Goal: Check status: Check status

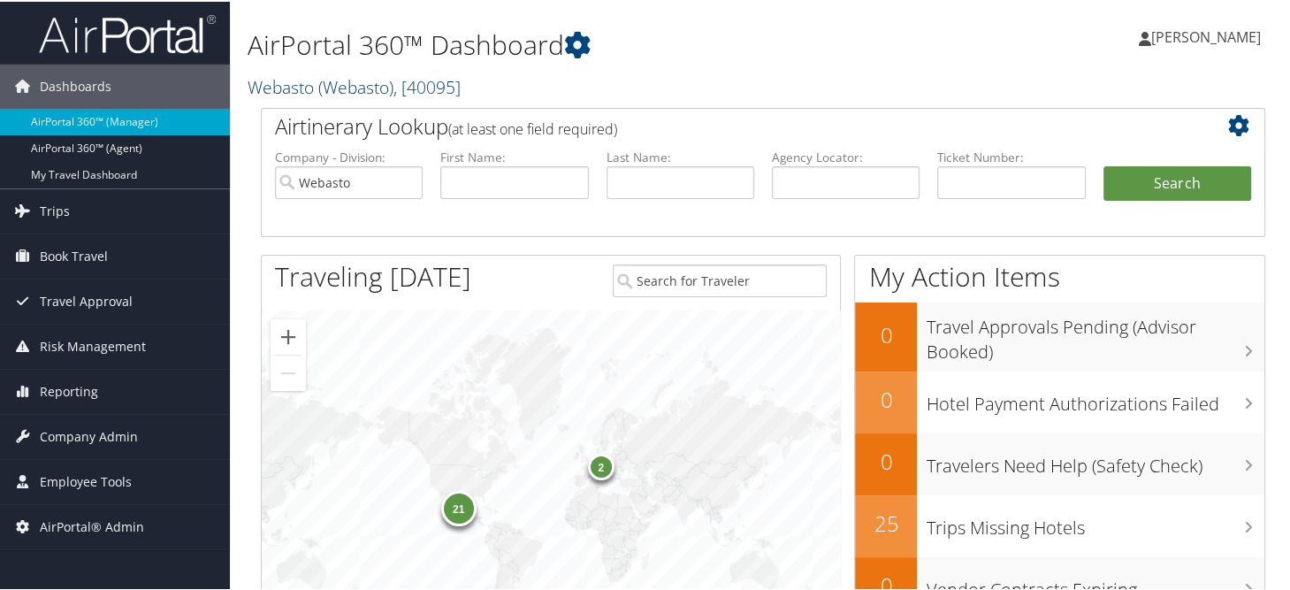
click at [287, 90] on link "Webasto ( Webasto ) , [ 40095 ]" at bounding box center [354, 85] width 213 height 24
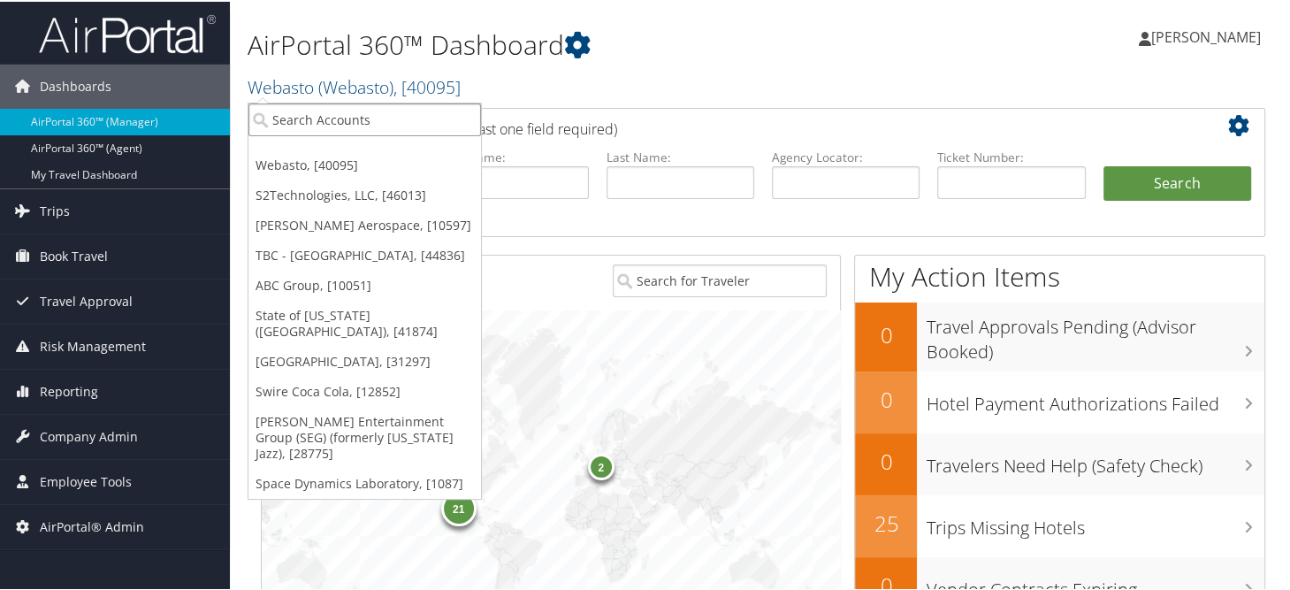
click at [322, 116] on input "search" at bounding box center [365, 118] width 233 height 33
type input "w"
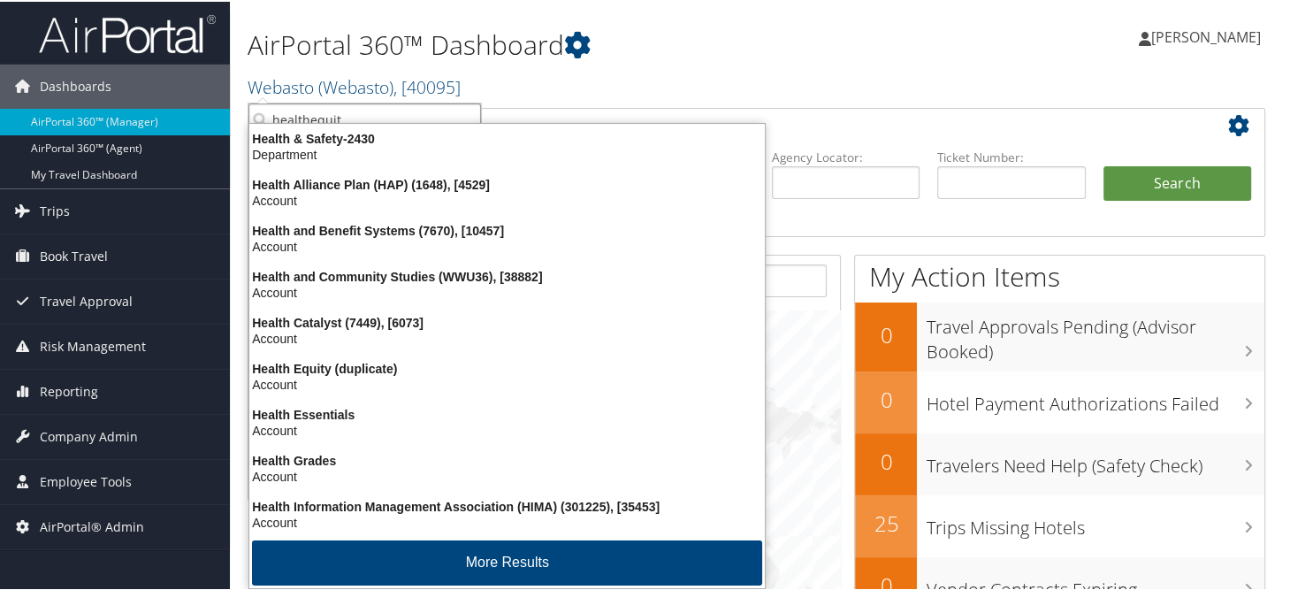
type input "healthequity"
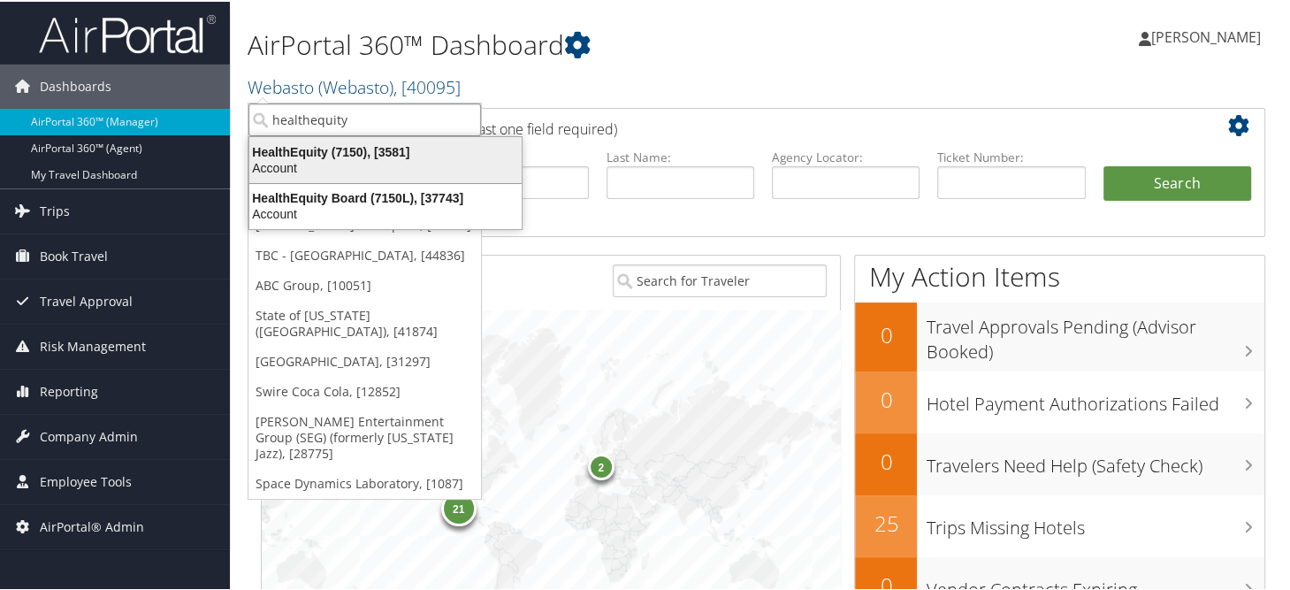
click at [301, 155] on div "HealthEquity (7150), [3581]" at bounding box center [386, 150] width 294 height 16
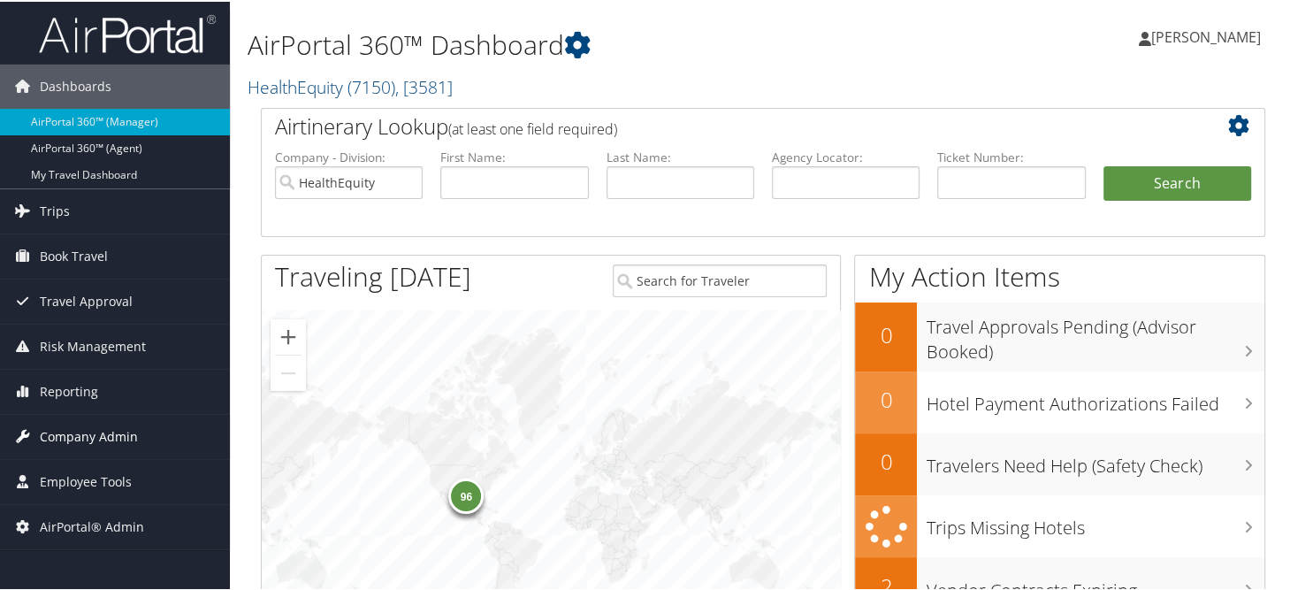
click at [96, 429] on span "Company Admin" at bounding box center [89, 435] width 98 height 44
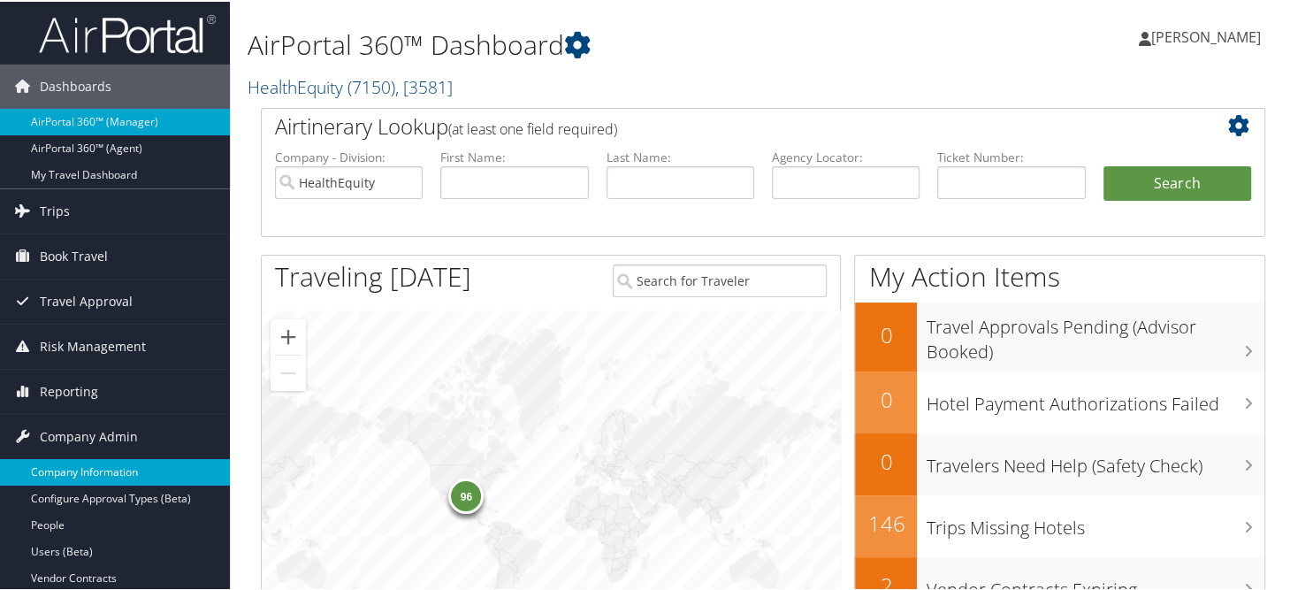
click at [63, 479] on link "Company Information" at bounding box center [115, 470] width 230 height 27
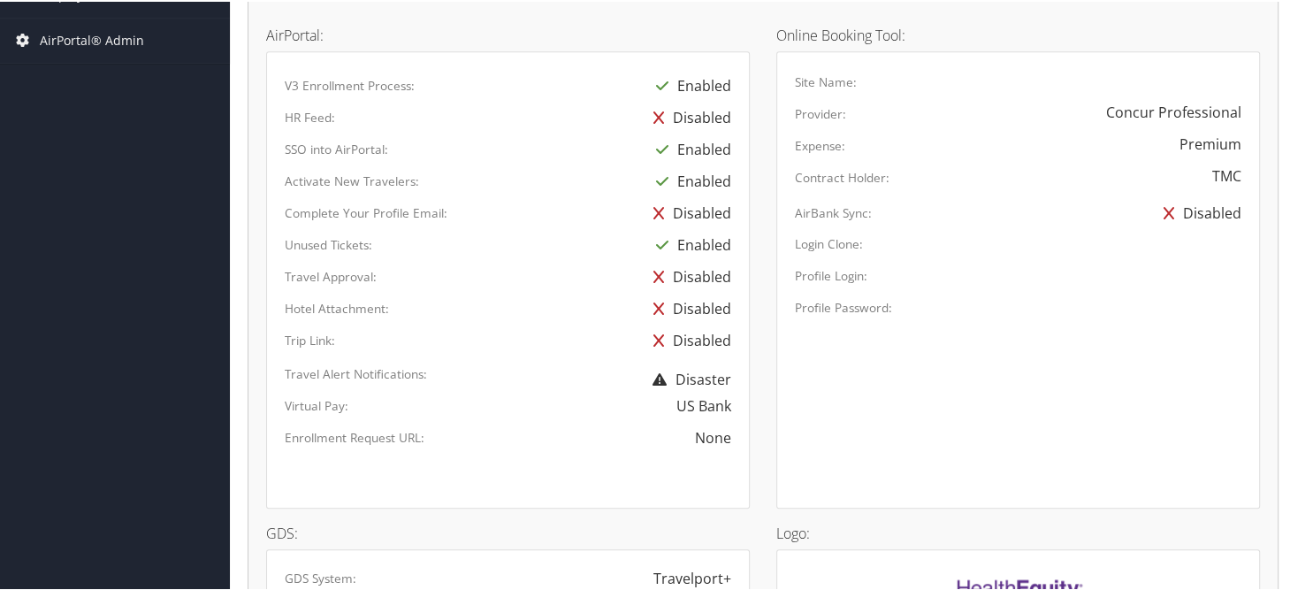
scroll to position [1286, 0]
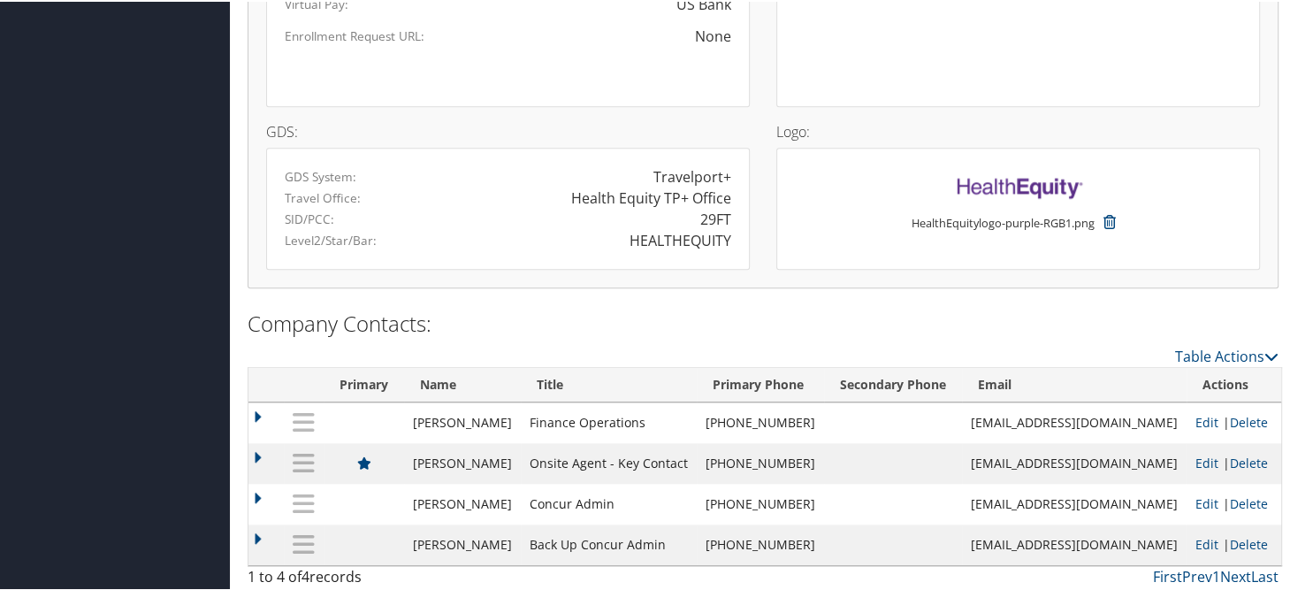
click at [597, 82] on div at bounding box center [508, 72] width 473 height 32
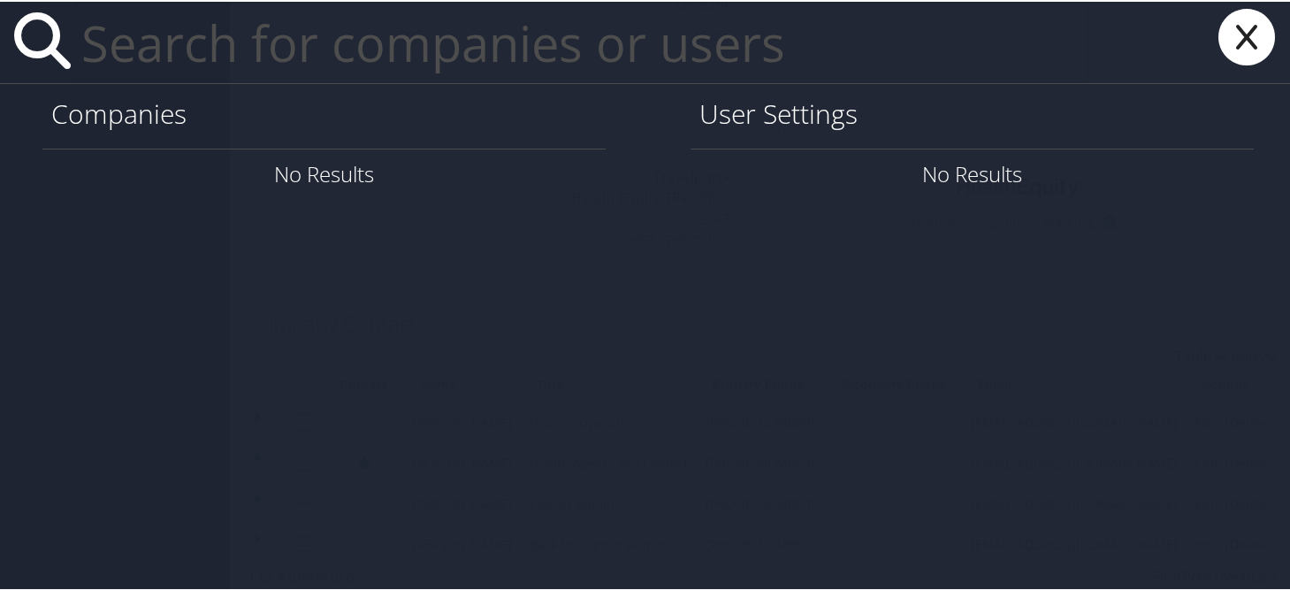
paste input "VAN BICH TRAN"
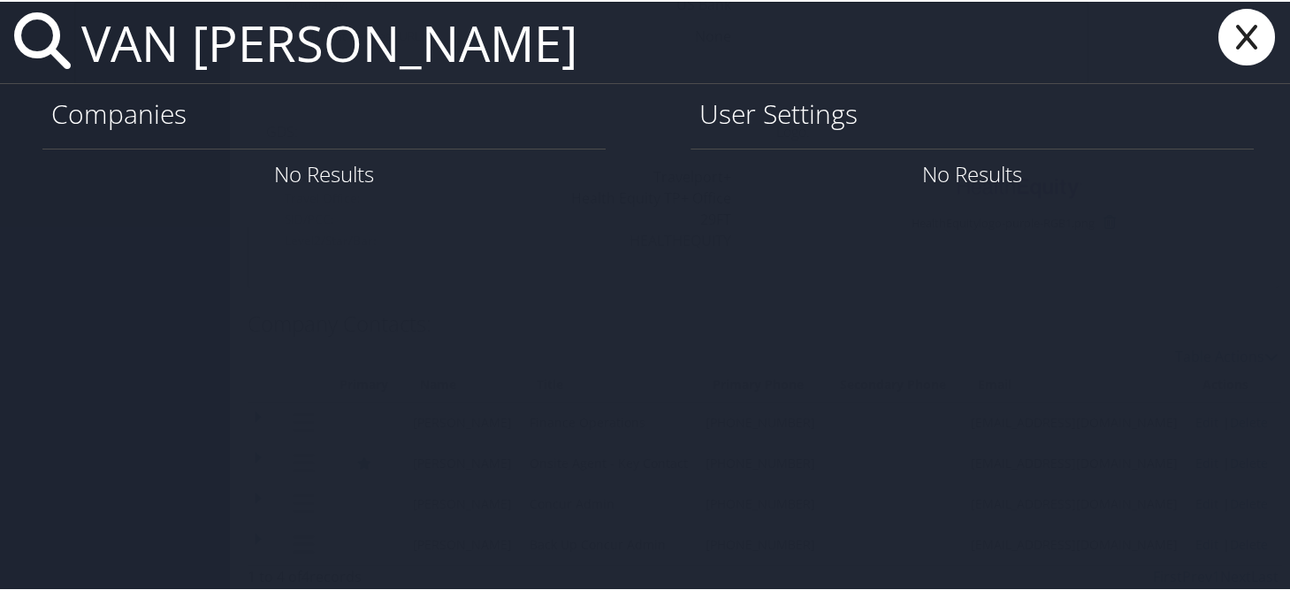
type input "VAN BICH TRAN"
drag, startPoint x: 274, startPoint y: 60, endPoint x: 99, endPoint y: 60, distance: 175.1
click at [99, 60] on input "VAN BICH TRAN" at bounding box center [581, 40] width 1015 height 81
click at [1236, 43] on icon at bounding box center [1247, 35] width 71 height 57
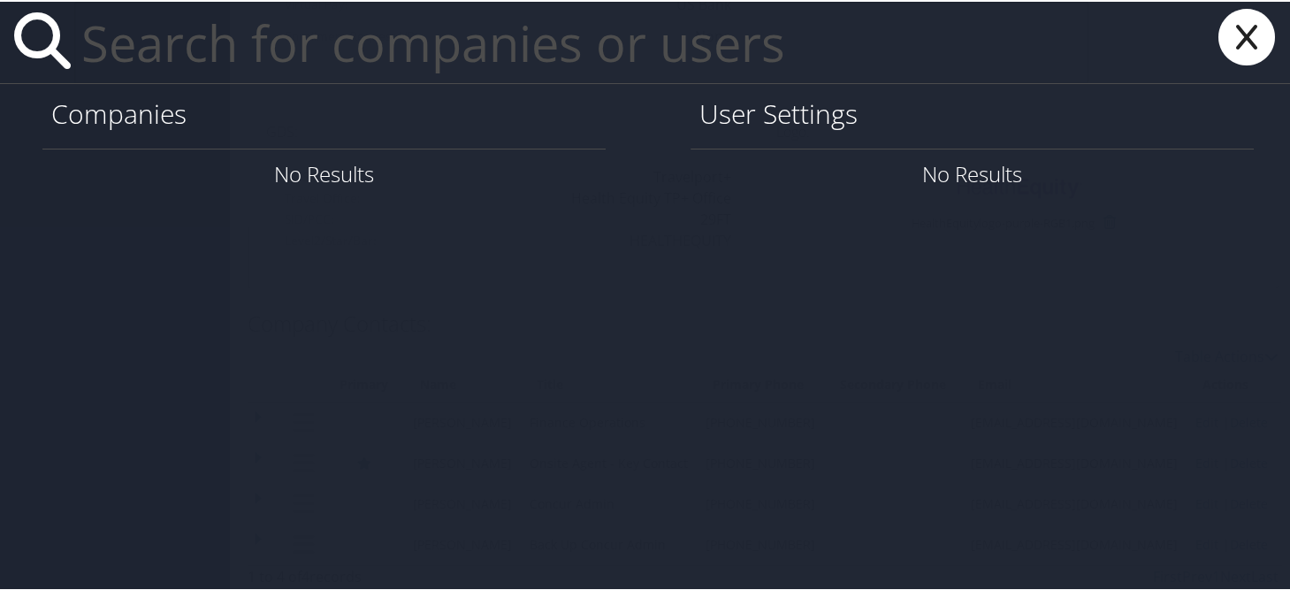
type input "s"
click at [305, 58] on input "text" at bounding box center [581, 40] width 1015 height 81
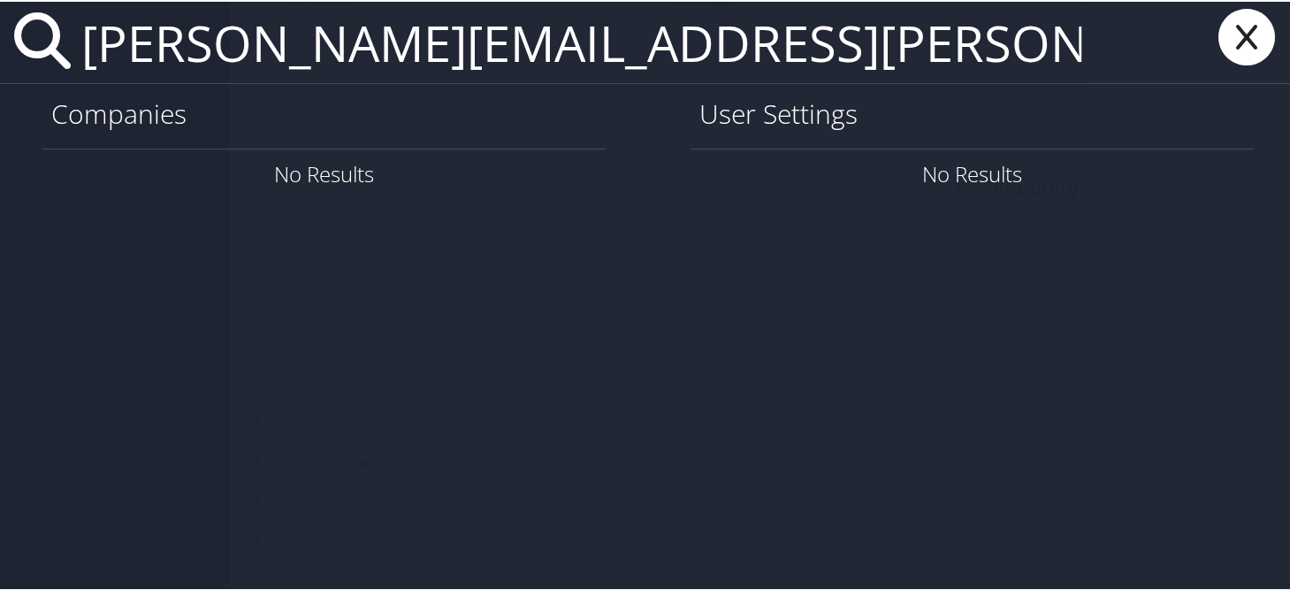
type input "leonard.mikula@gmail.com"
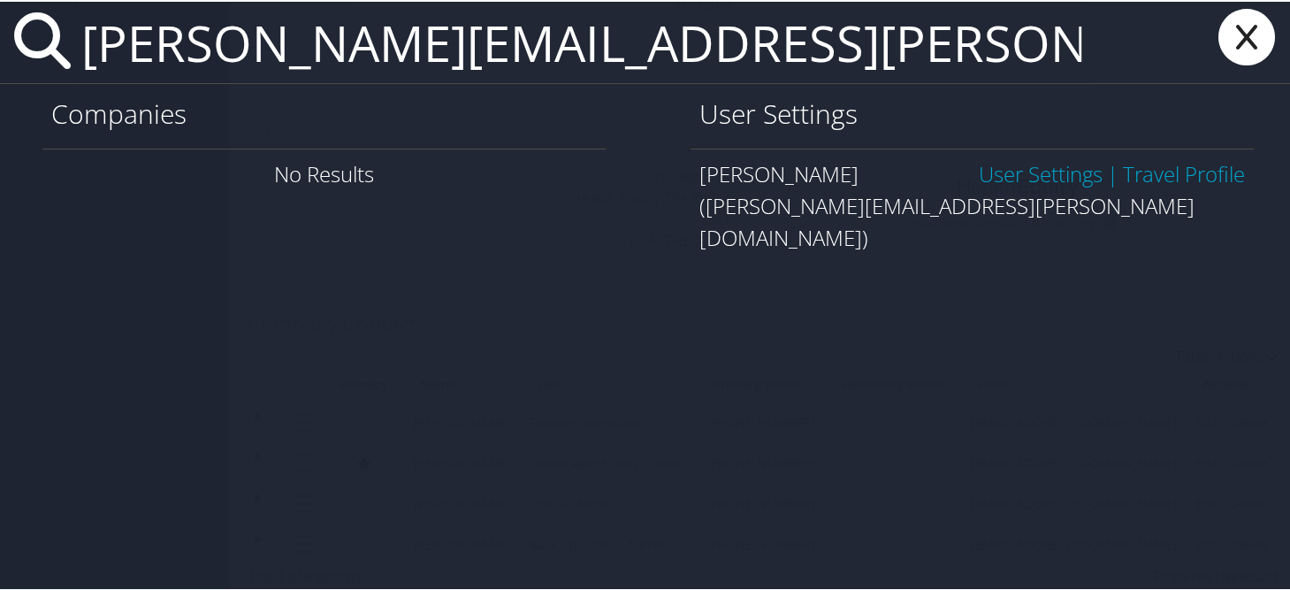
click at [1028, 179] on link "User Settings" at bounding box center [1041, 171] width 124 height 29
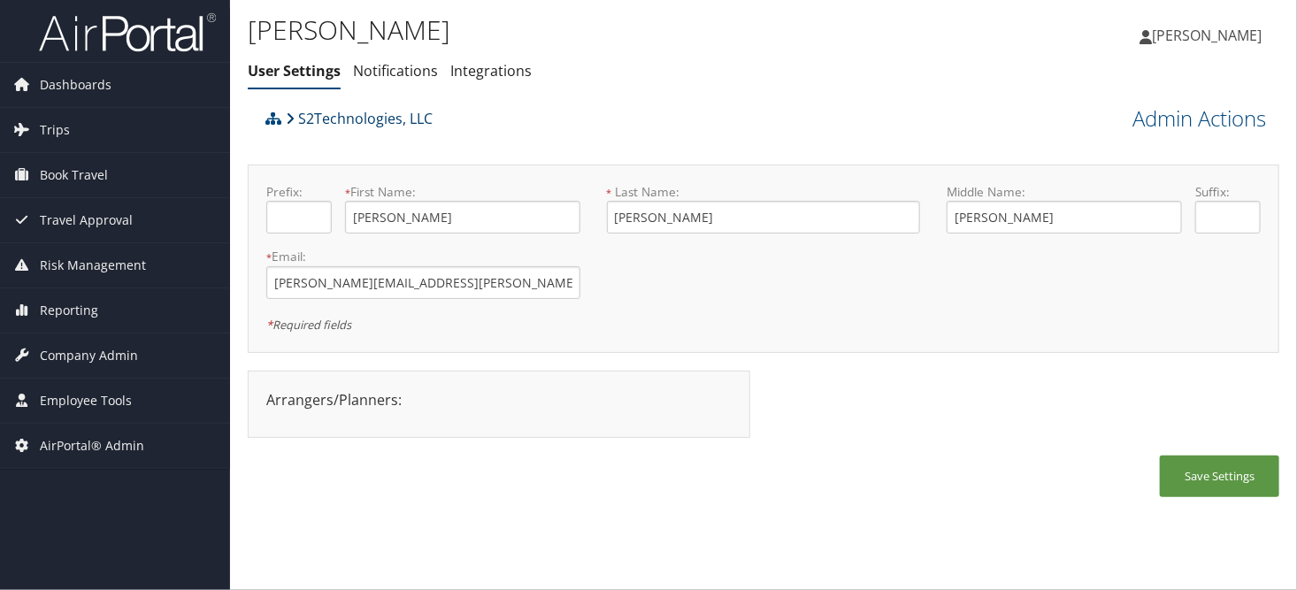
click at [322, 121] on link "S2Technologies, LLC" at bounding box center [359, 118] width 147 height 35
click at [1144, 112] on link "Admin Actions" at bounding box center [1199, 118] width 134 height 30
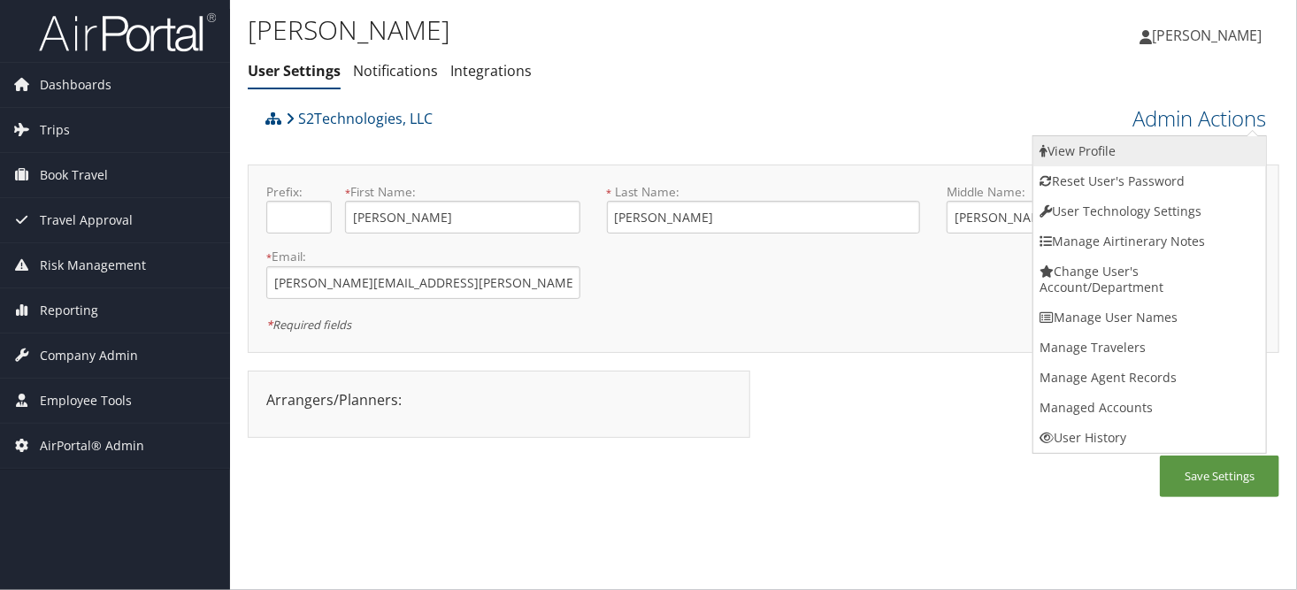
click at [1098, 158] on link "View Profile" at bounding box center [1149, 151] width 233 height 30
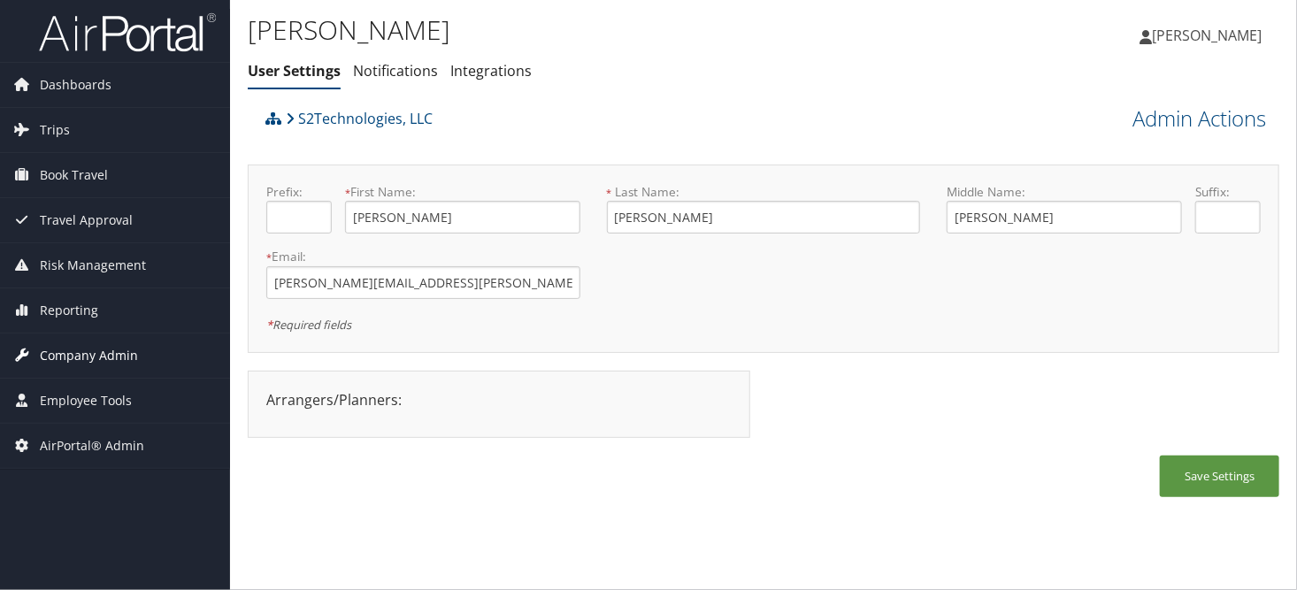
click at [63, 349] on span "Company Admin" at bounding box center [89, 355] width 98 height 44
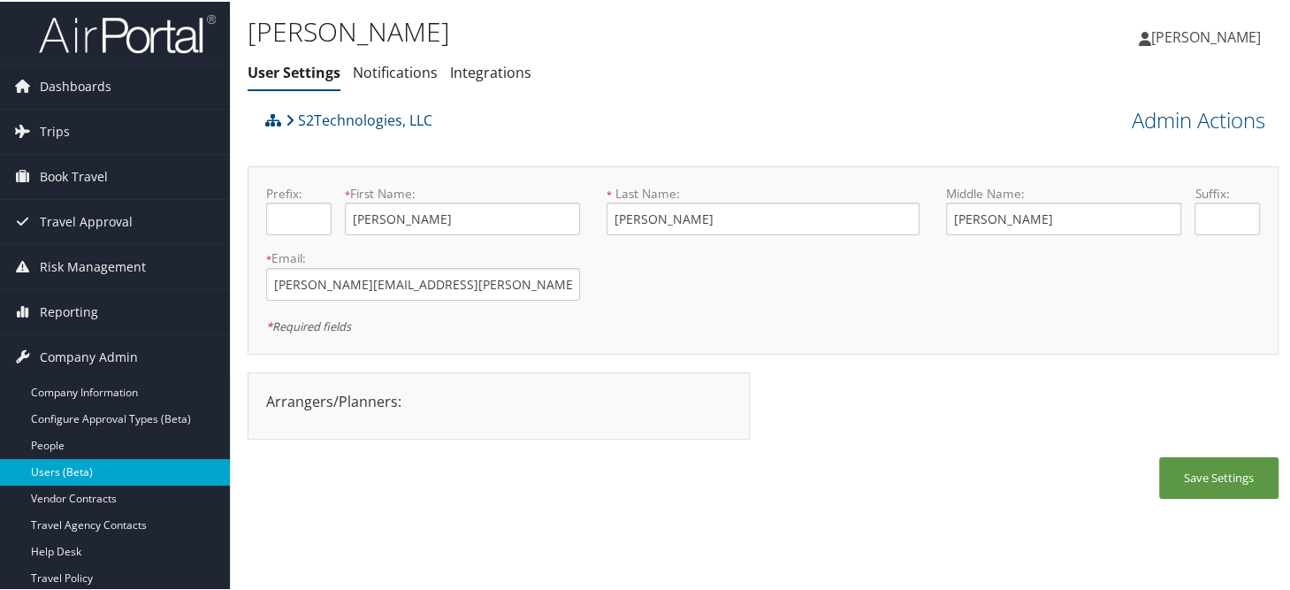
click at [78, 469] on link "Users (Beta)" at bounding box center [115, 470] width 230 height 27
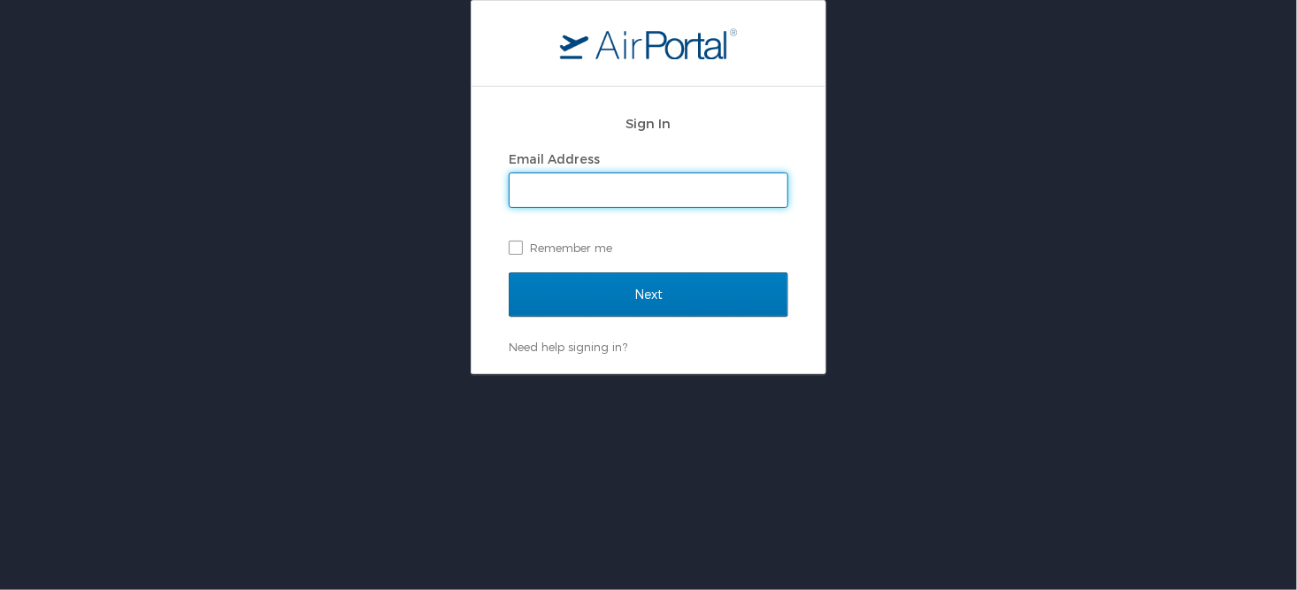
type input "sonya.marmolejo@cbtravel.com"
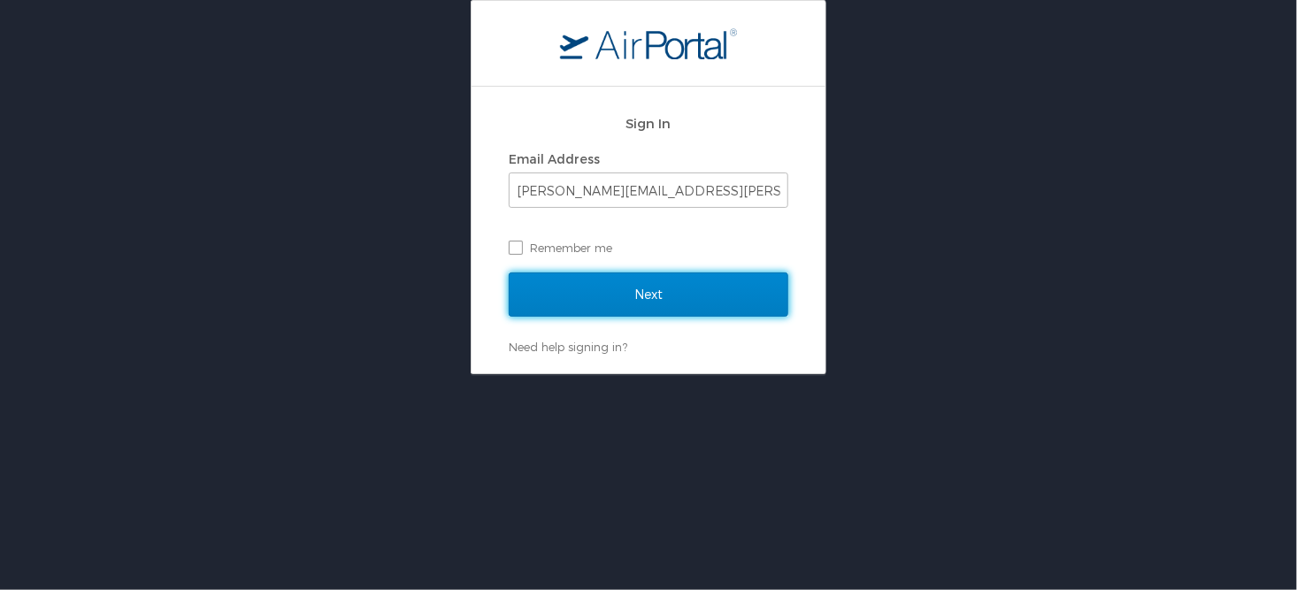
click at [581, 295] on input "Next" at bounding box center [649, 294] width 280 height 44
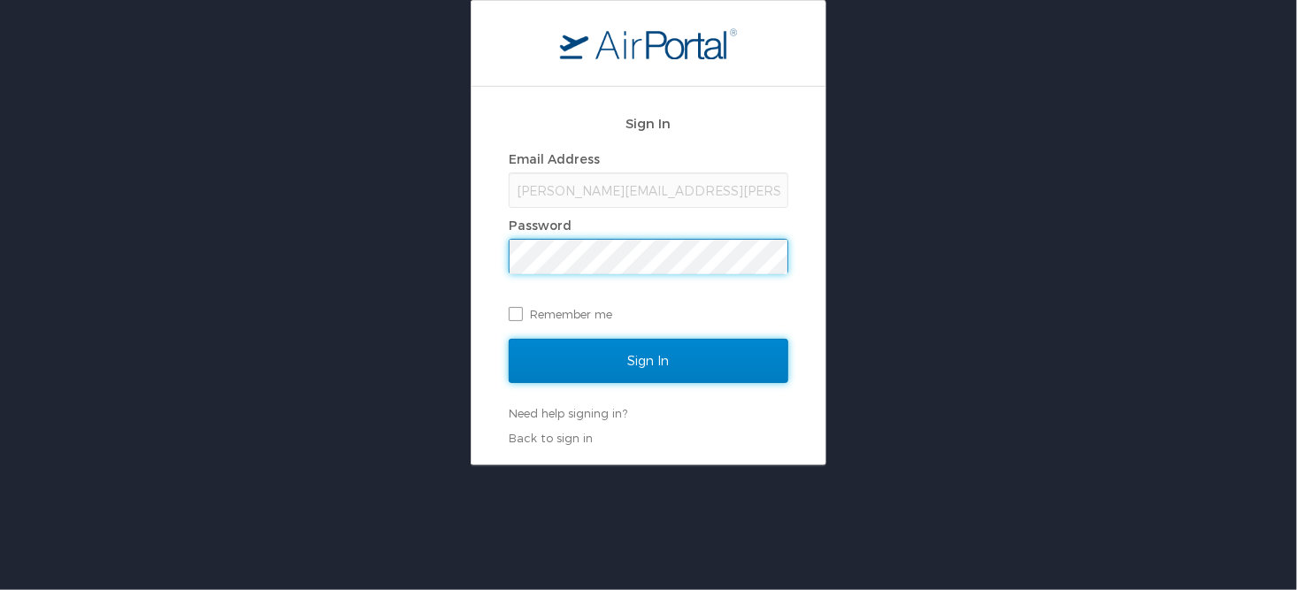
click at [634, 366] on input "Sign In" at bounding box center [649, 361] width 280 height 44
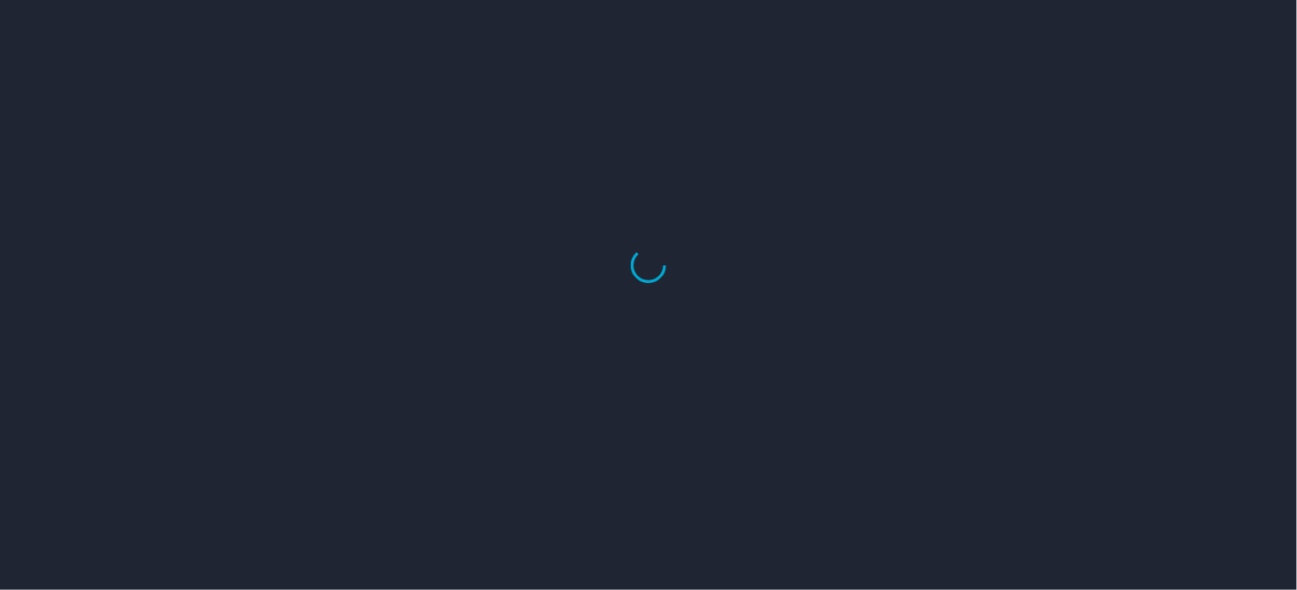
select select "US"
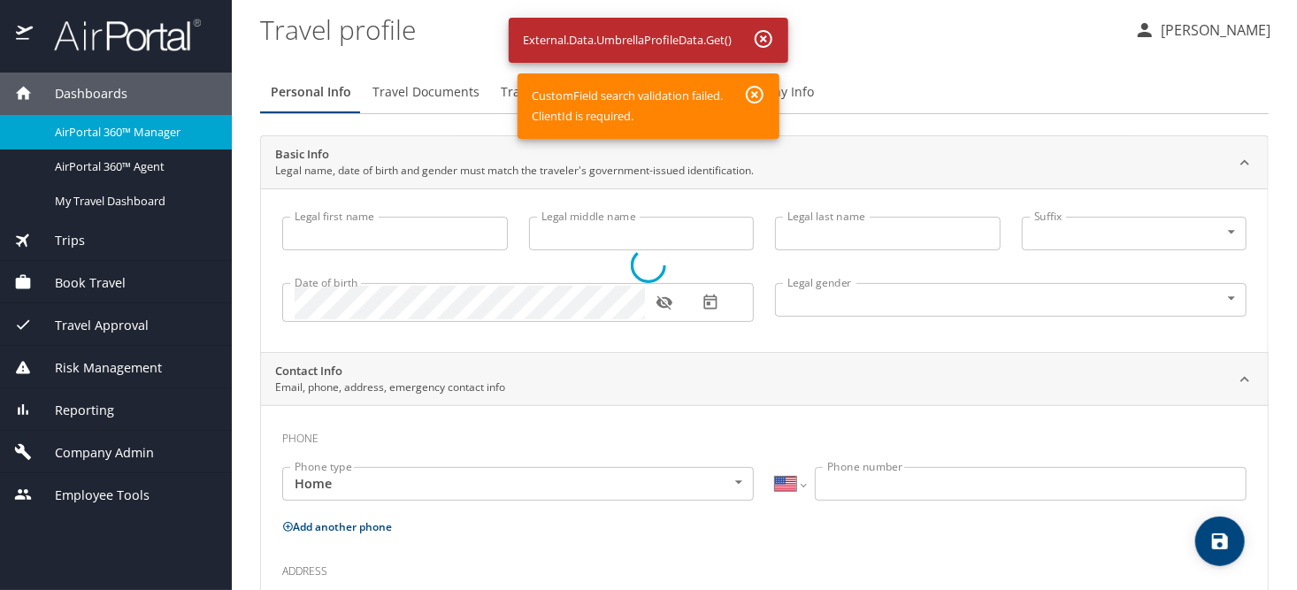
click at [767, 40] on div at bounding box center [648, 265] width 1297 height 649
click at [892, 46] on div at bounding box center [648, 265] width 1297 height 649
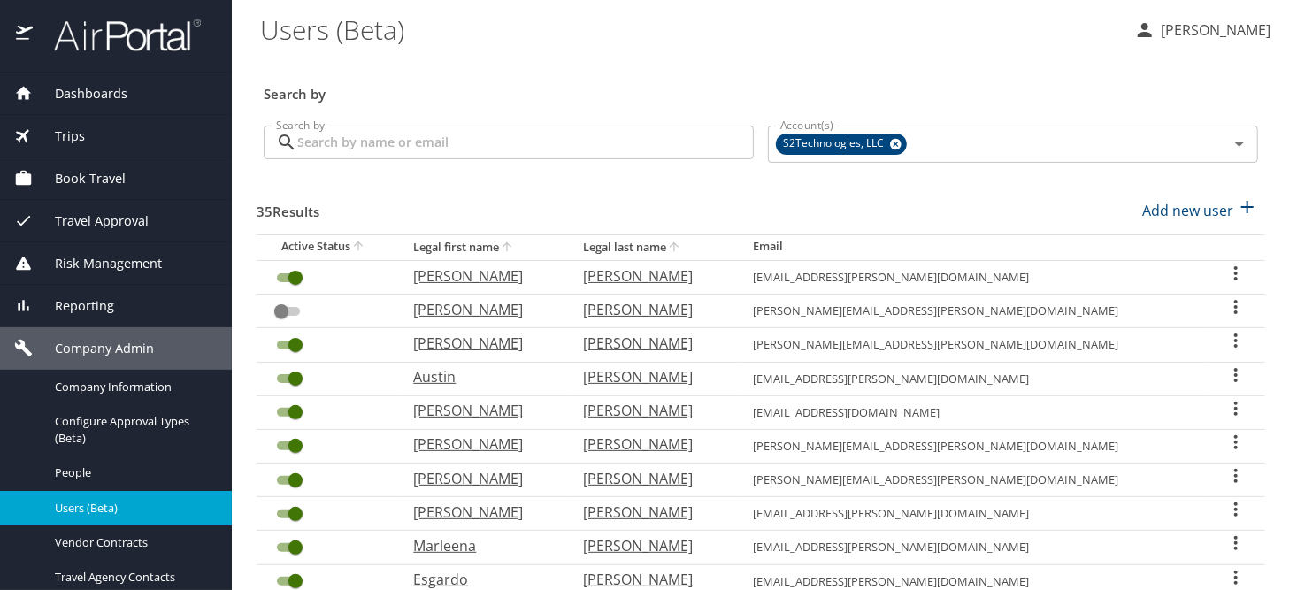
click at [373, 143] on input "Search by" at bounding box center [525, 143] width 456 height 34
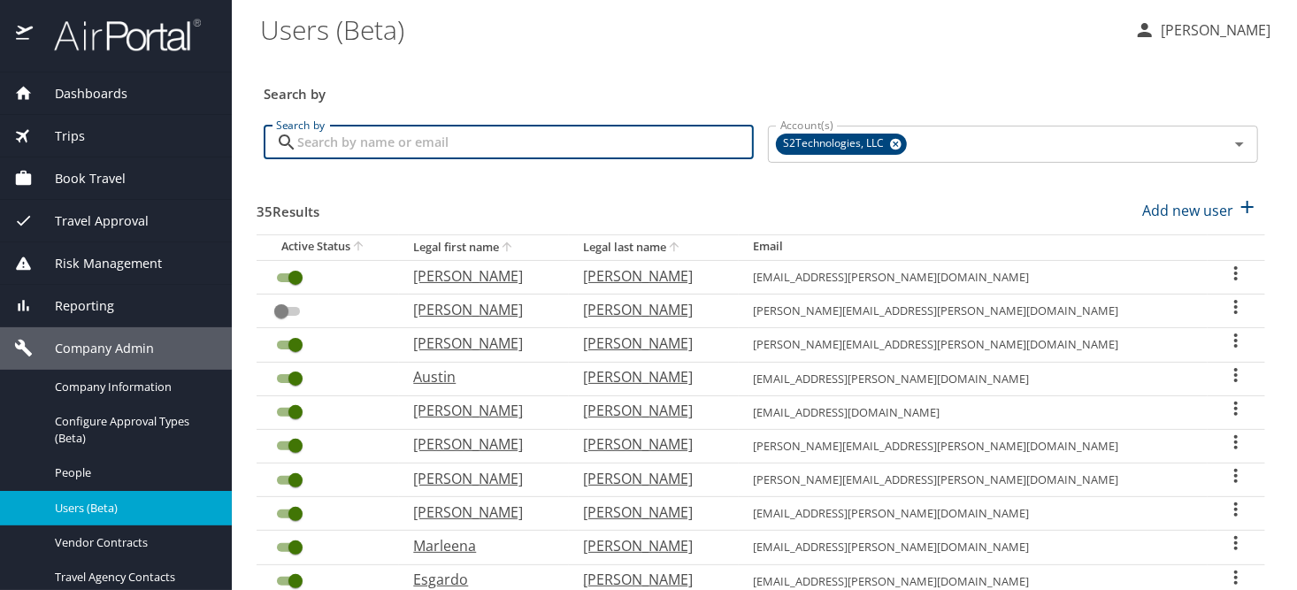
click at [379, 144] on input "Search by" at bounding box center [525, 143] width 456 height 34
click at [380, 143] on input "Search by" at bounding box center [525, 143] width 456 height 34
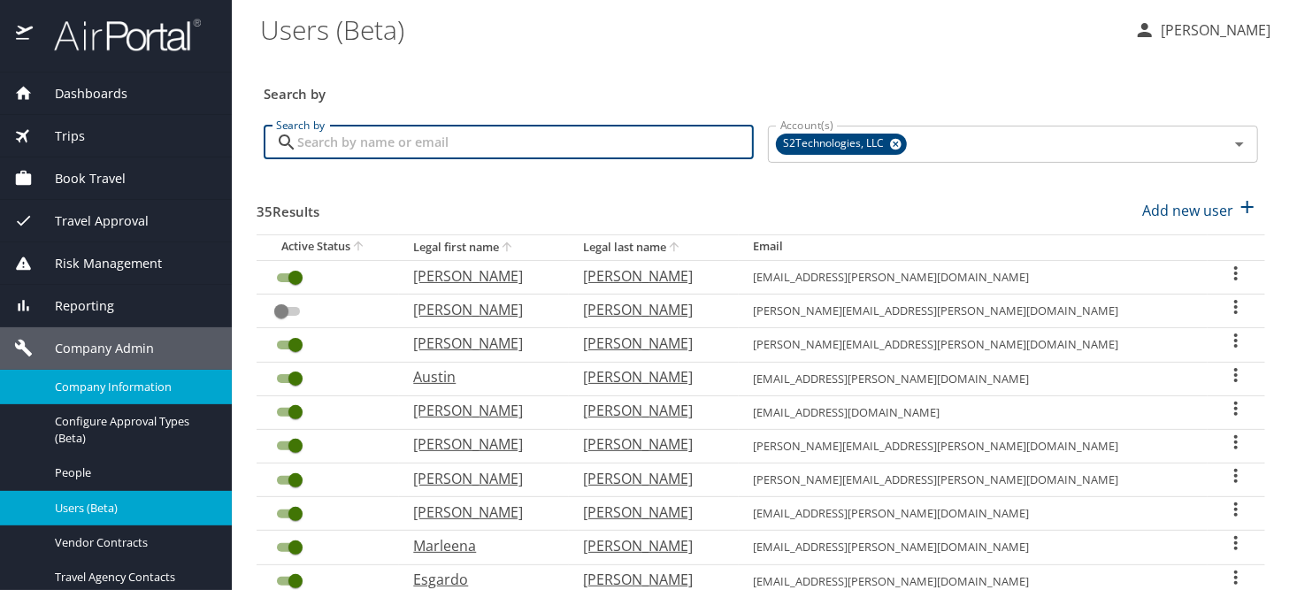
click at [102, 387] on span "Company Information" at bounding box center [133, 387] width 156 height 17
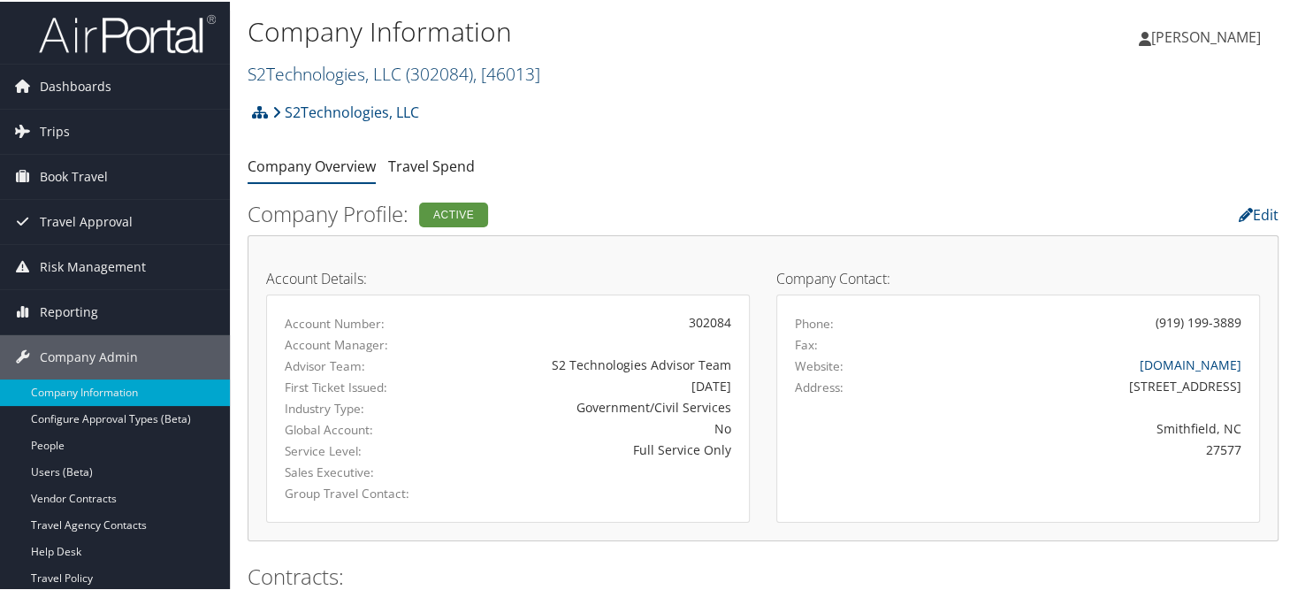
click at [331, 67] on link "S2Technologies, LLC ( 302084 ) , [ 46013 ]" at bounding box center [394, 72] width 293 height 24
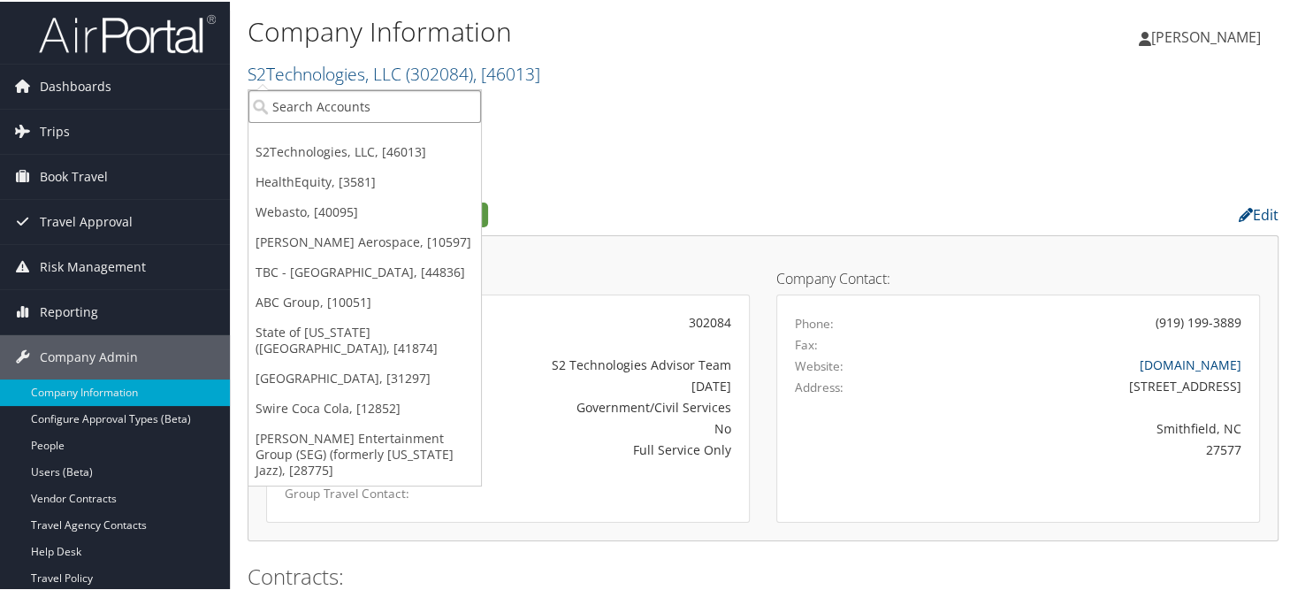
drag, startPoint x: 328, startPoint y: 94, endPoint x: 326, endPoint y: 103, distance: 9.9
click at [327, 101] on input "search" at bounding box center [365, 104] width 233 height 33
click at [326, 103] on input "search" at bounding box center [365, 104] width 233 height 33
type input "chg"
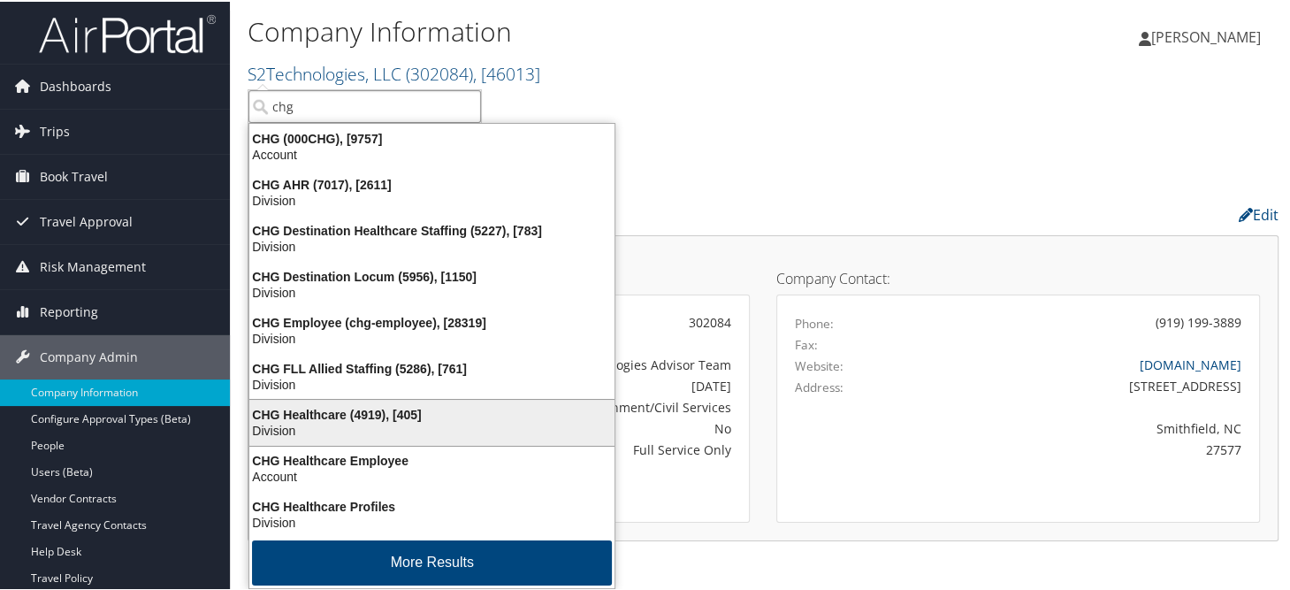
click at [348, 411] on div "CHG Healthcare (4919), [405]" at bounding box center [432, 413] width 387 height 16
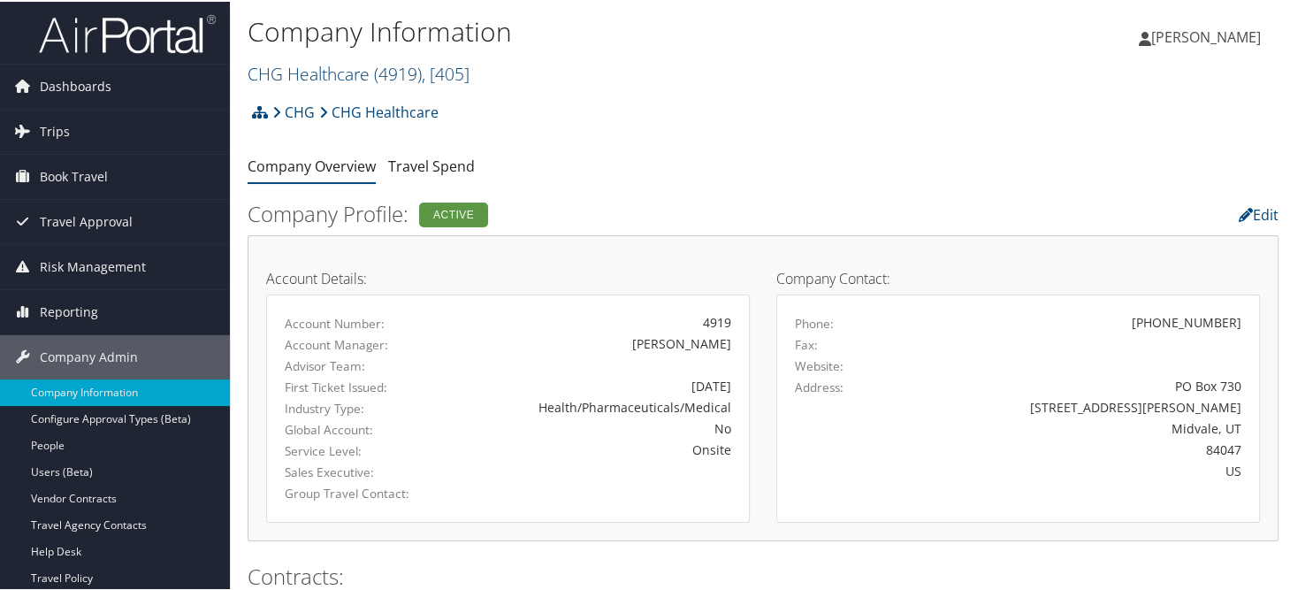
drag, startPoint x: 303, startPoint y: 89, endPoint x: 317, endPoint y: 69, distance: 24.3
click at [303, 89] on div "Company Information CHG Healthcare ( 4919 ) , [ 405 ] CHG Healthcare S2Technolo…" at bounding box center [591, 51] width 687 height 84
click at [317, 70] on link "CHG Healthcare ( 4919 ) , [ 405 ]" at bounding box center [359, 72] width 222 height 24
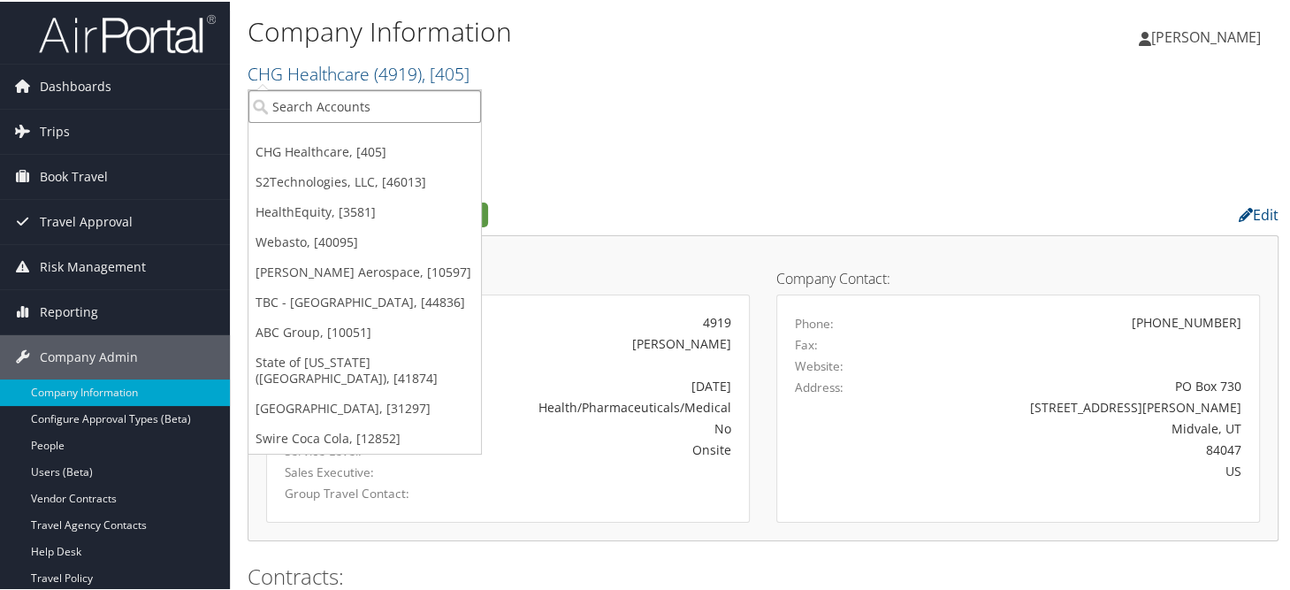
click at [326, 103] on input "search" at bounding box center [365, 104] width 233 height 33
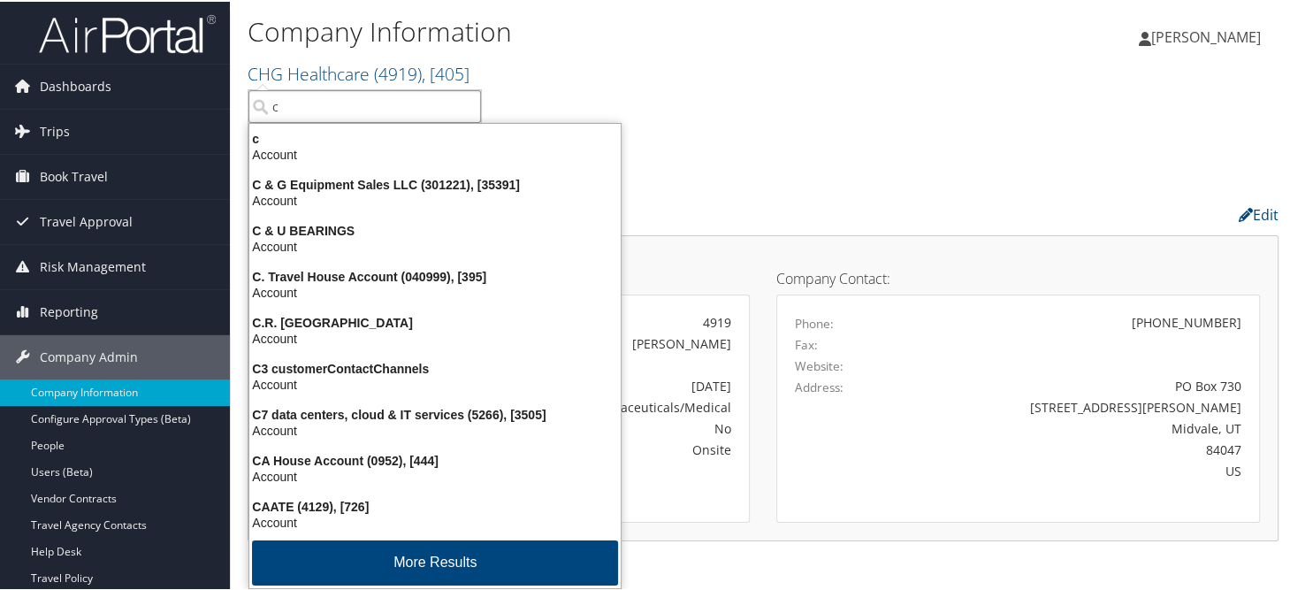
type input "ch"
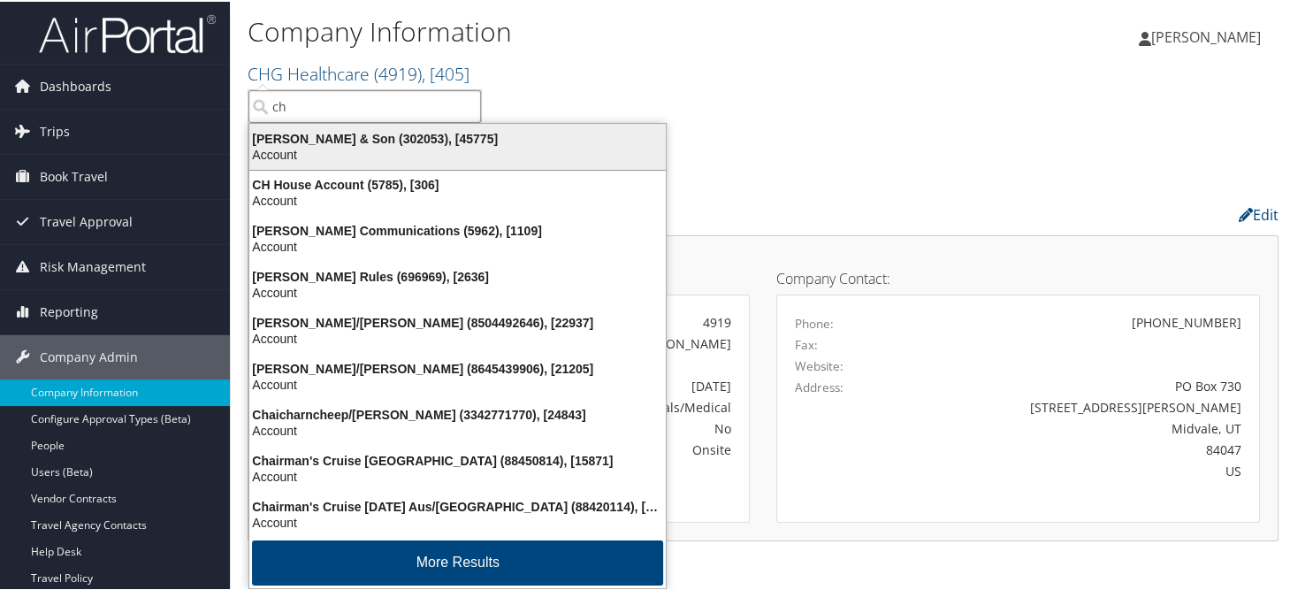
click at [302, 141] on div "CH Guenther & Son (302053), [45775]" at bounding box center [458, 137] width 438 height 16
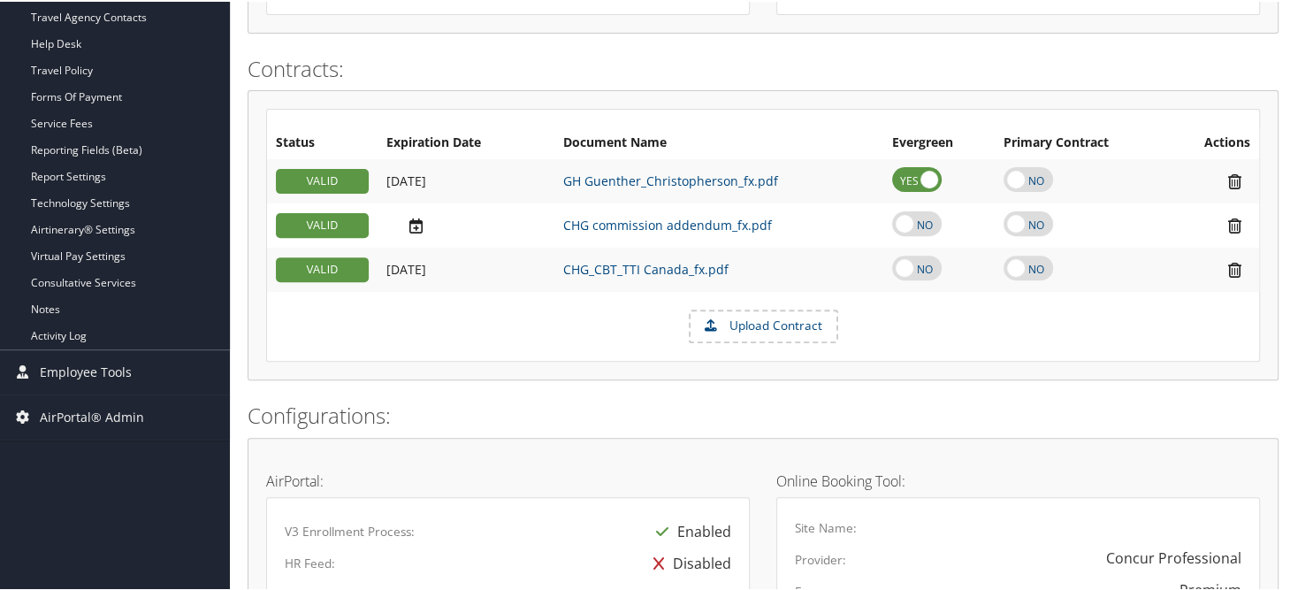
scroll to position [350, 0]
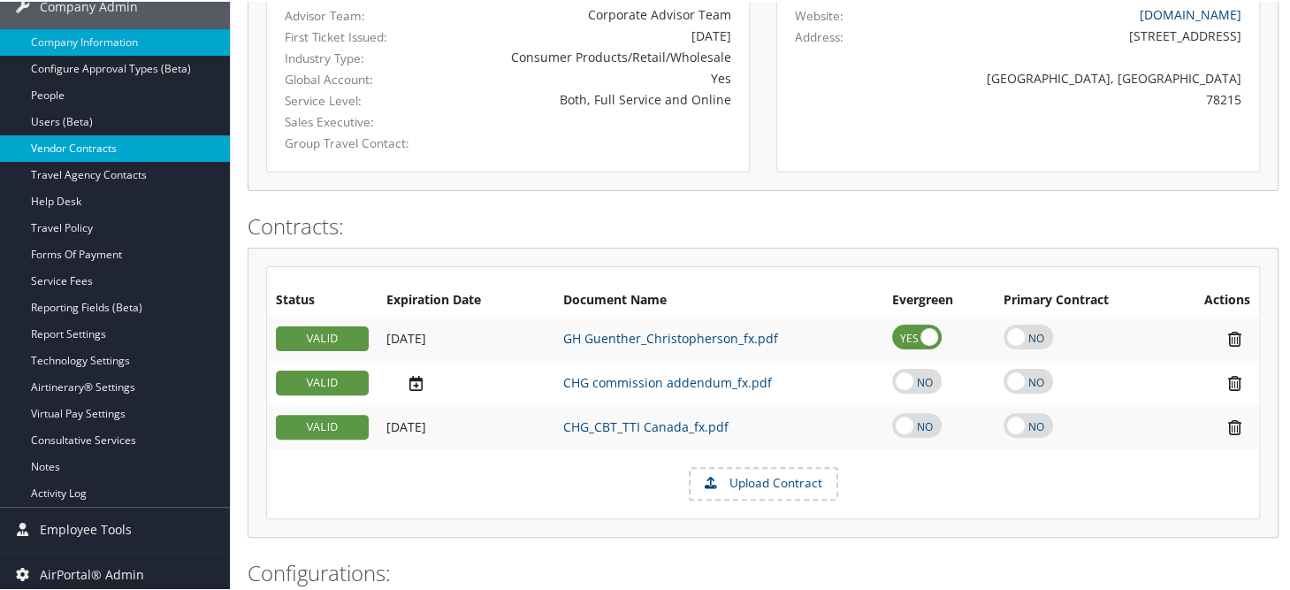
click at [93, 152] on link "Vendor Contracts" at bounding box center [115, 147] width 230 height 27
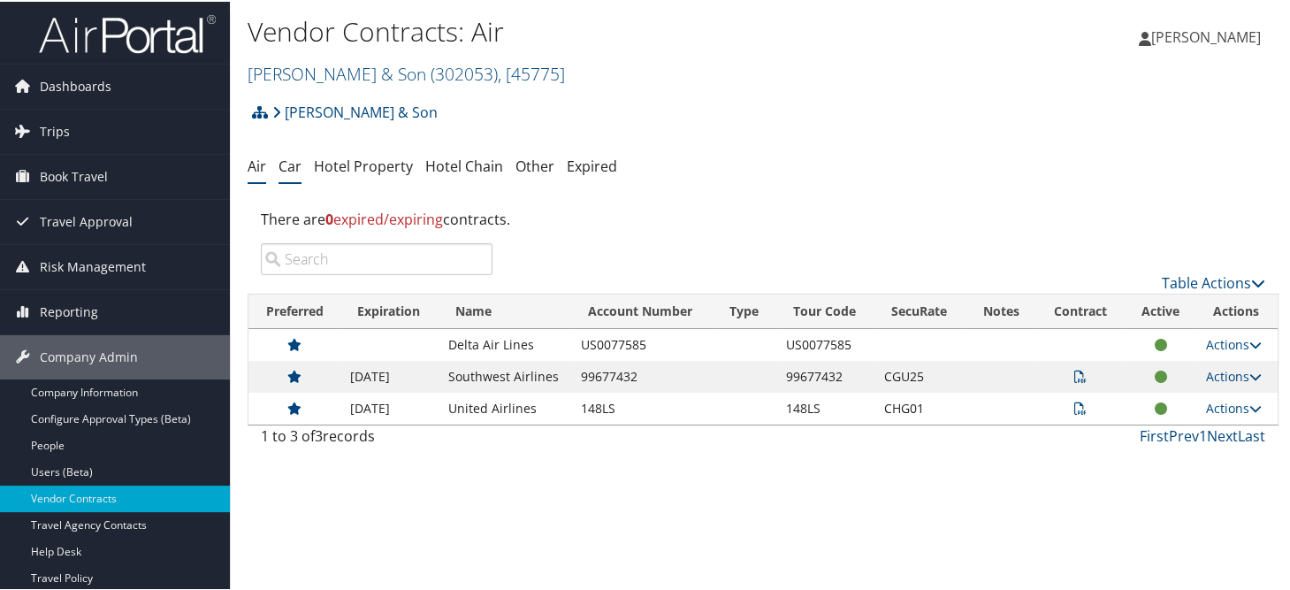
click at [298, 169] on link "Car" at bounding box center [290, 164] width 23 height 19
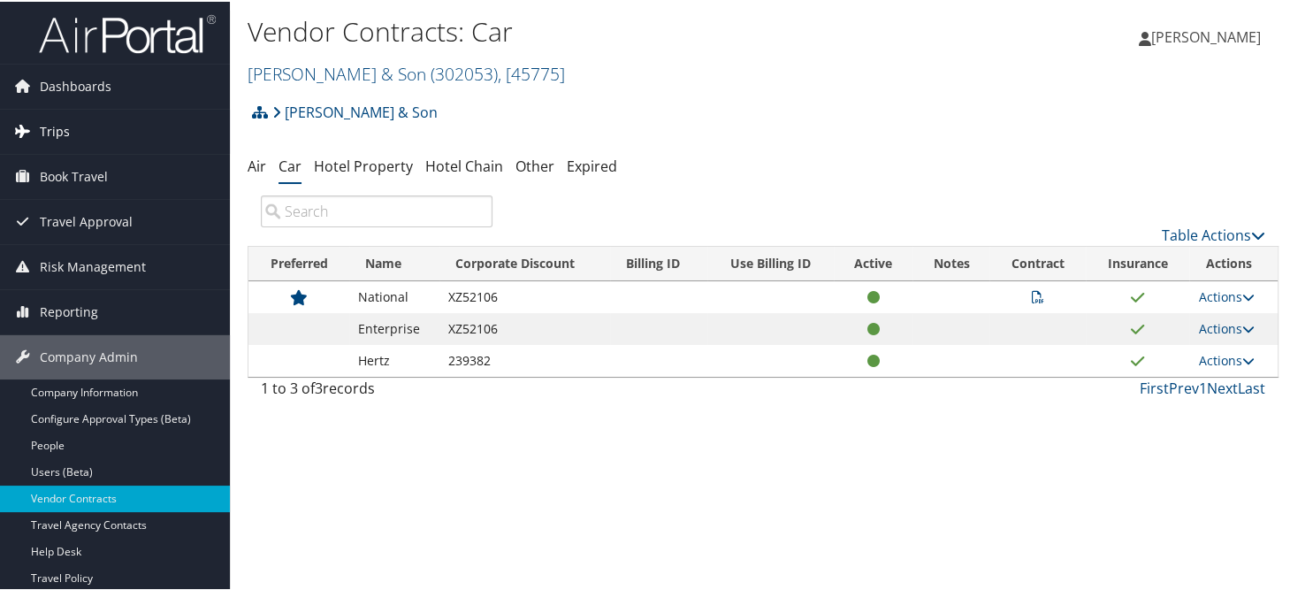
click at [57, 117] on span "Trips" at bounding box center [55, 130] width 30 height 44
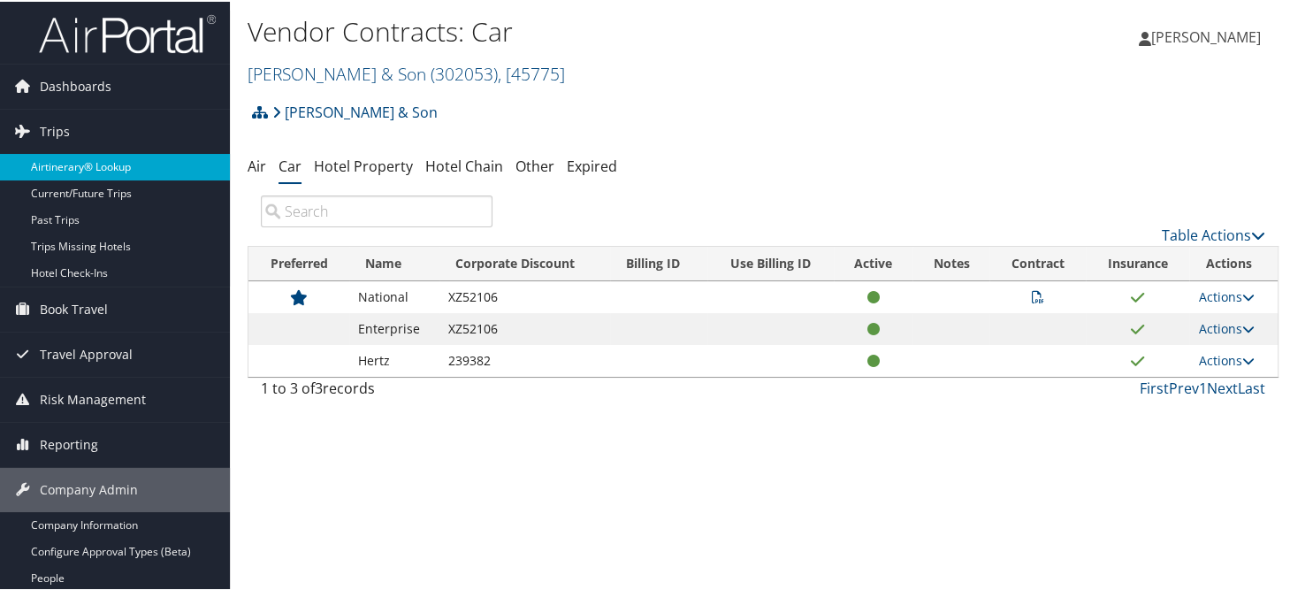
click at [73, 173] on link "Airtinerary® Lookup" at bounding box center [115, 165] width 230 height 27
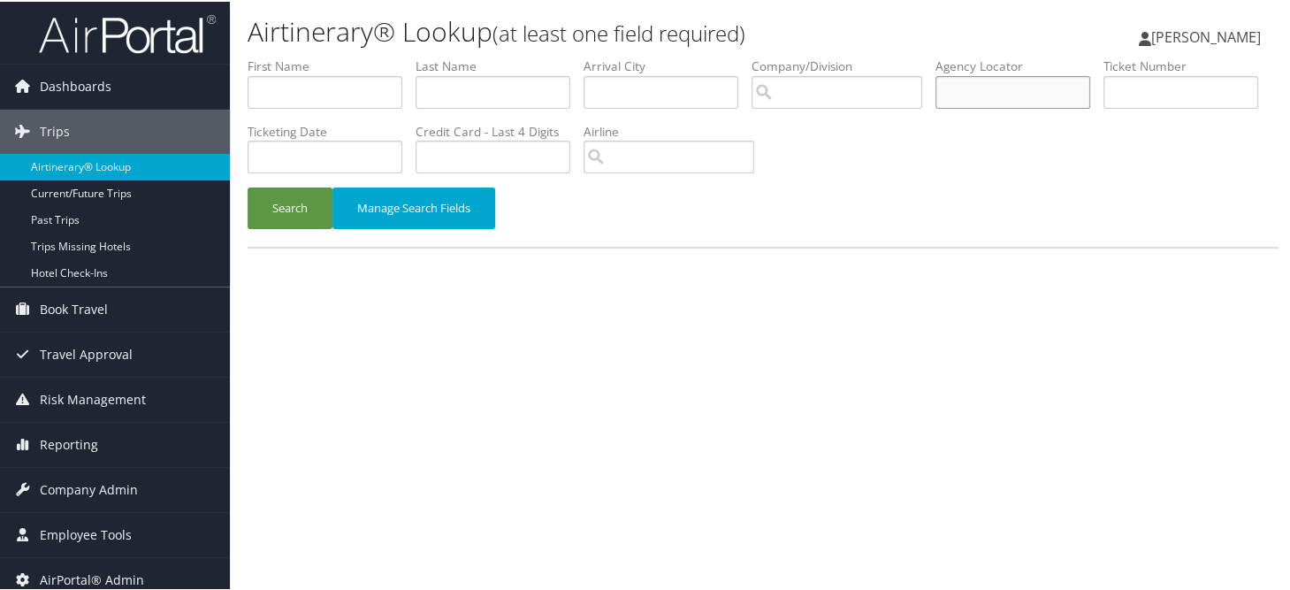
click at [988, 84] on input "text" at bounding box center [1013, 90] width 155 height 33
paste input "DC8QCS"
type input "DC8QCS"
click at [248, 186] on button "Search" at bounding box center [290, 207] width 85 height 42
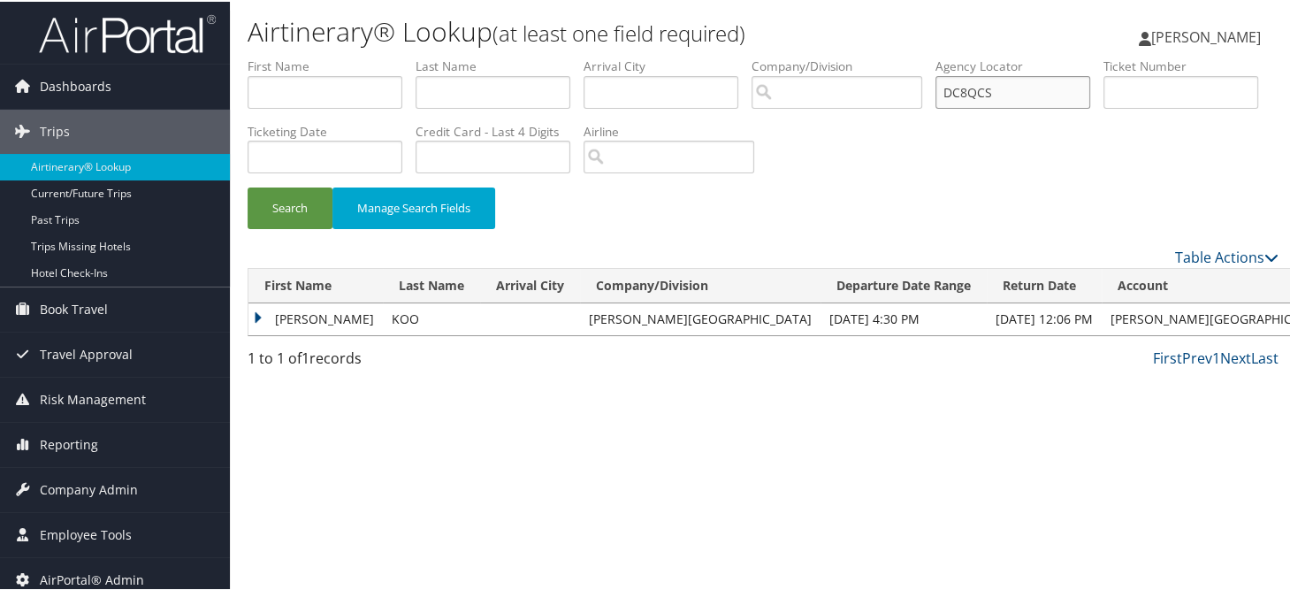
drag, startPoint x: 1030, startPoint y: 85, endPoint x: 915, endPoint y: 92, distance: 114.3
click at [915, 56] on ul "First Name Last Name Departure City Arrival City Company/Division Airport/City …" at bounding box center [763, 56] width 1031 height 0
paste input "DGXKS3"
type input "DGXKS3"
click at [297, 207] on button "Search" at bounding box center [290, 207] width 85 height 42
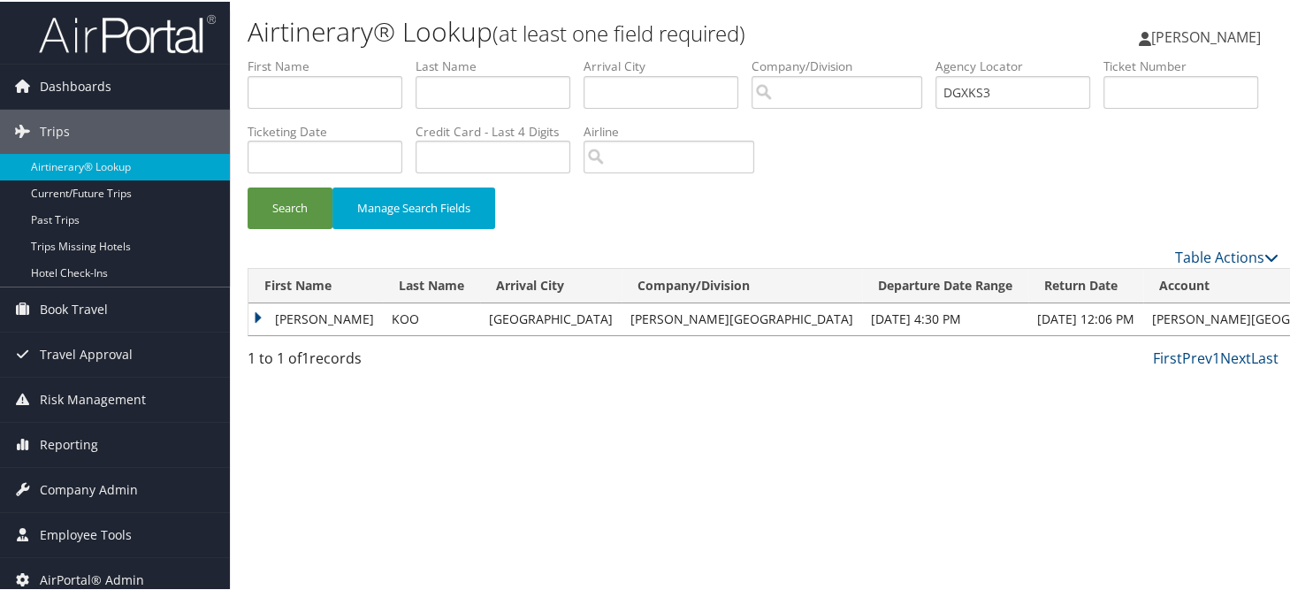
click at [256, 315] on td "GI YONG" at bounding box center [316, 318] width 134 height 32
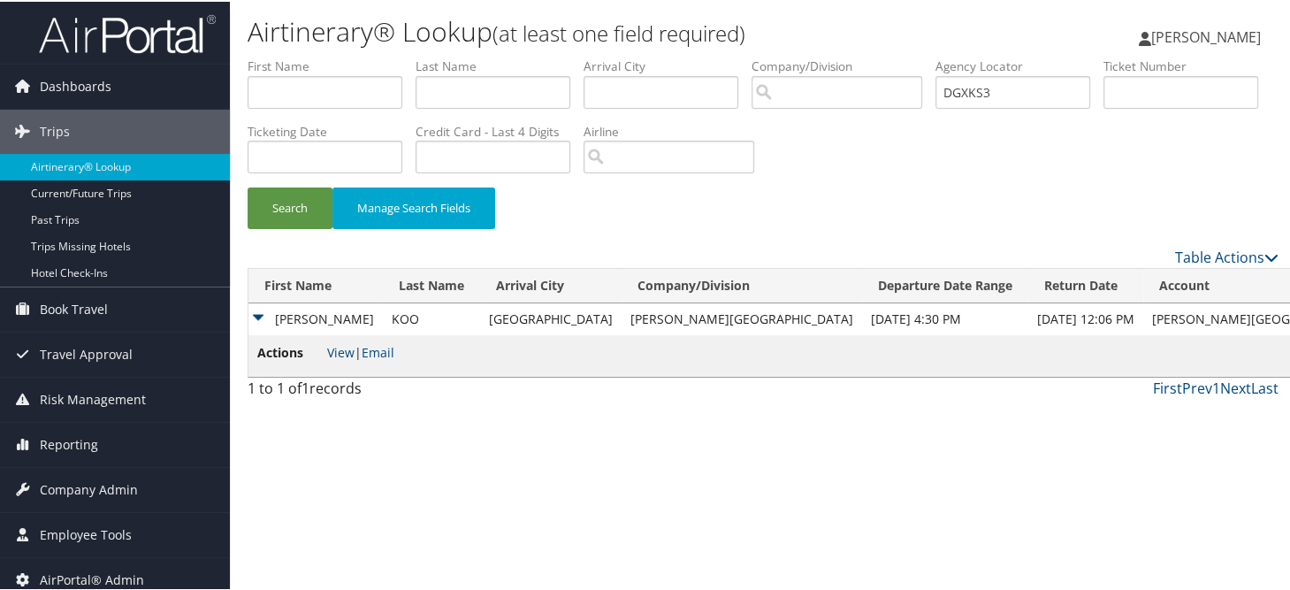
click at [338, 360] on li "Actions View | Email" at bounding box center [325, 354] width 137 height 26
click at [336, 353] on link "View" at bounding box center [340, 350] width 27 height 17
drag, startPoint x: 724, startPoint y: 211, endPoint x: 724, endPoint y: 202, distance: 8.9
click at [724, 209] on div "Search Manage Search Fields" at bounding box center [763, 215] width 1058 height 59
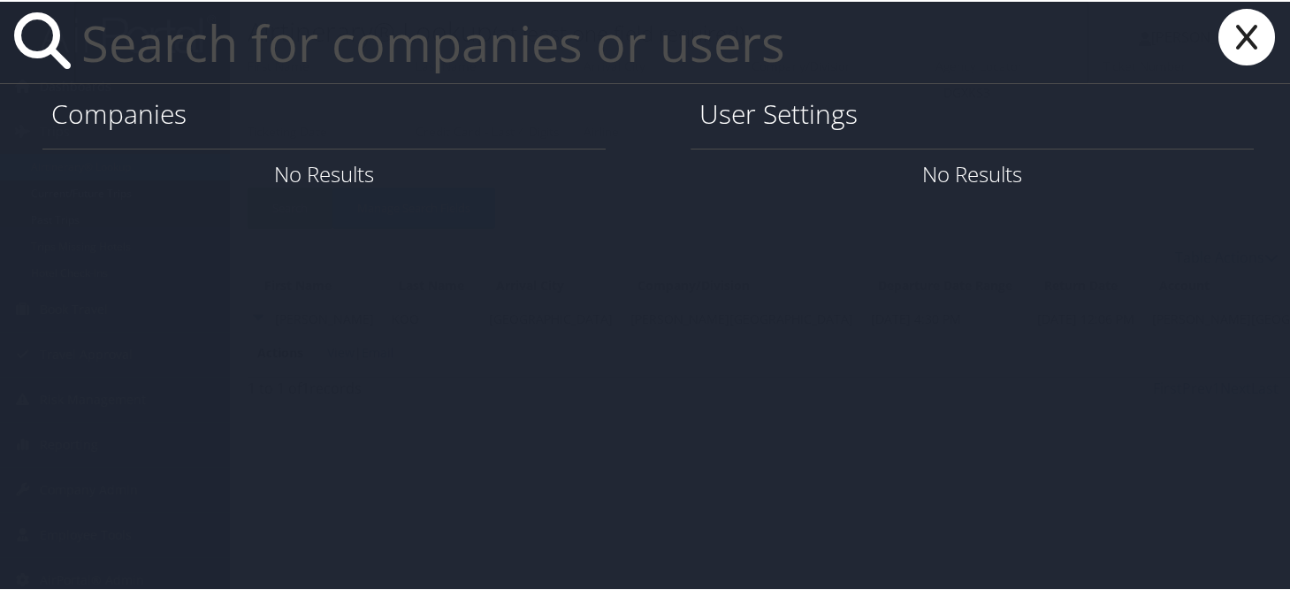
paste input "kathrynakelley@gmail.com"
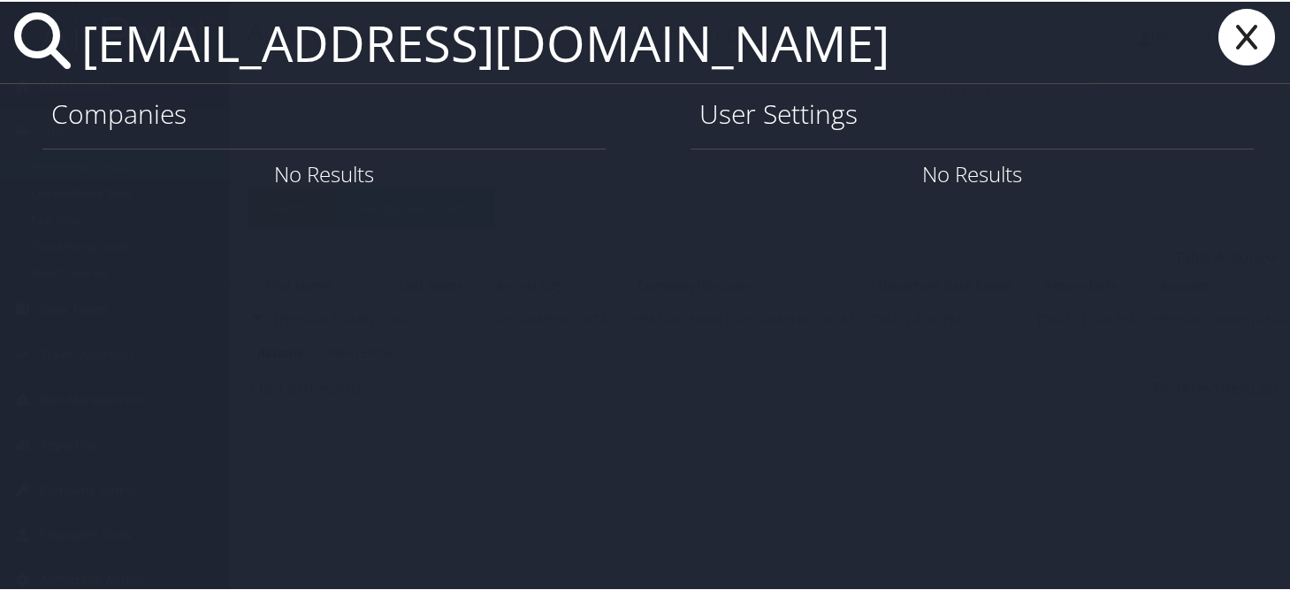
type input "kathrynakelley@gmail.com"
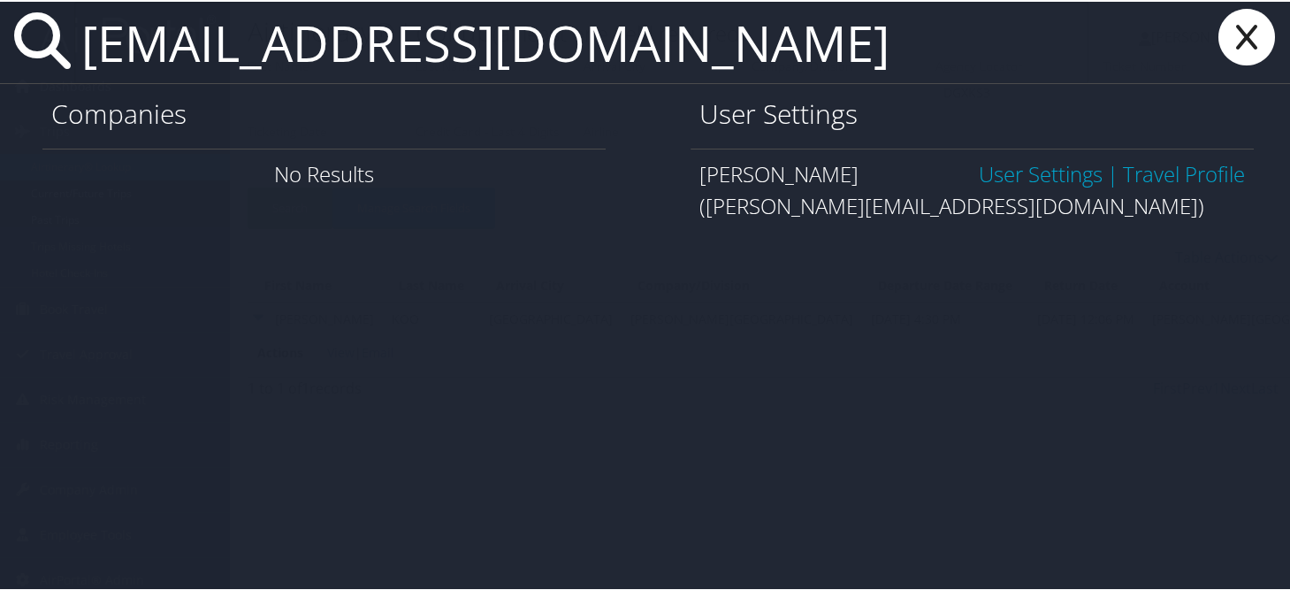
click at [1028, 187] on span "User Settings | Travel Profile" at bounding box center [1112, 173] width 266 height 32
click at [1007, 169] on link "User Settings" at bounding box center [1041, 171] width 124 height 29
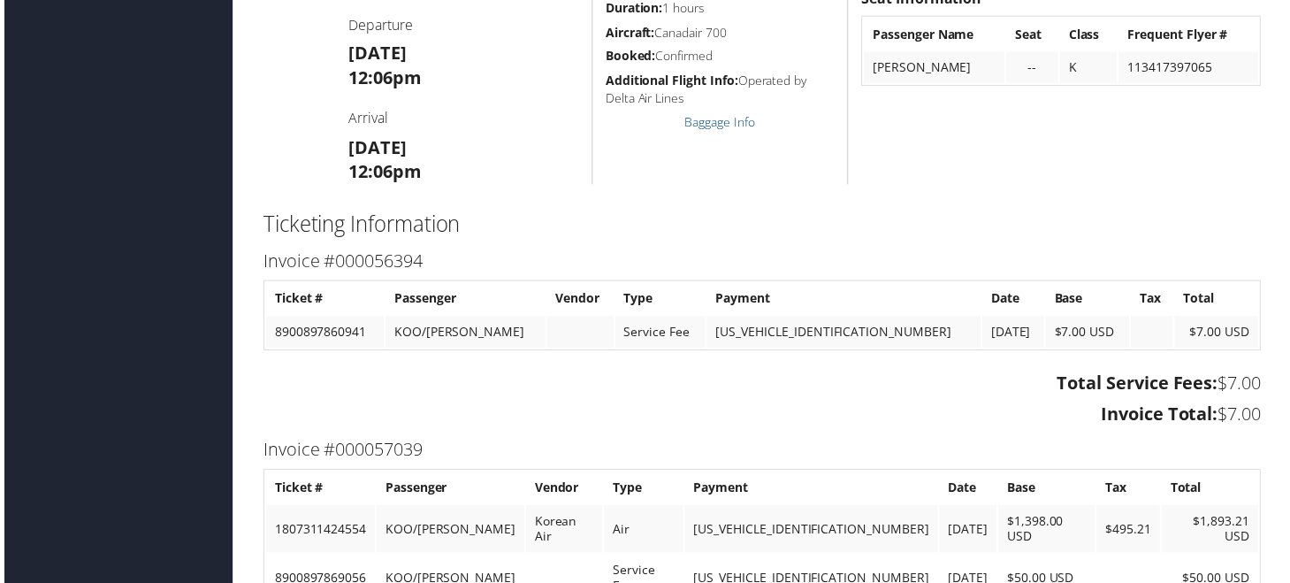
scroll to position [2565, 0]
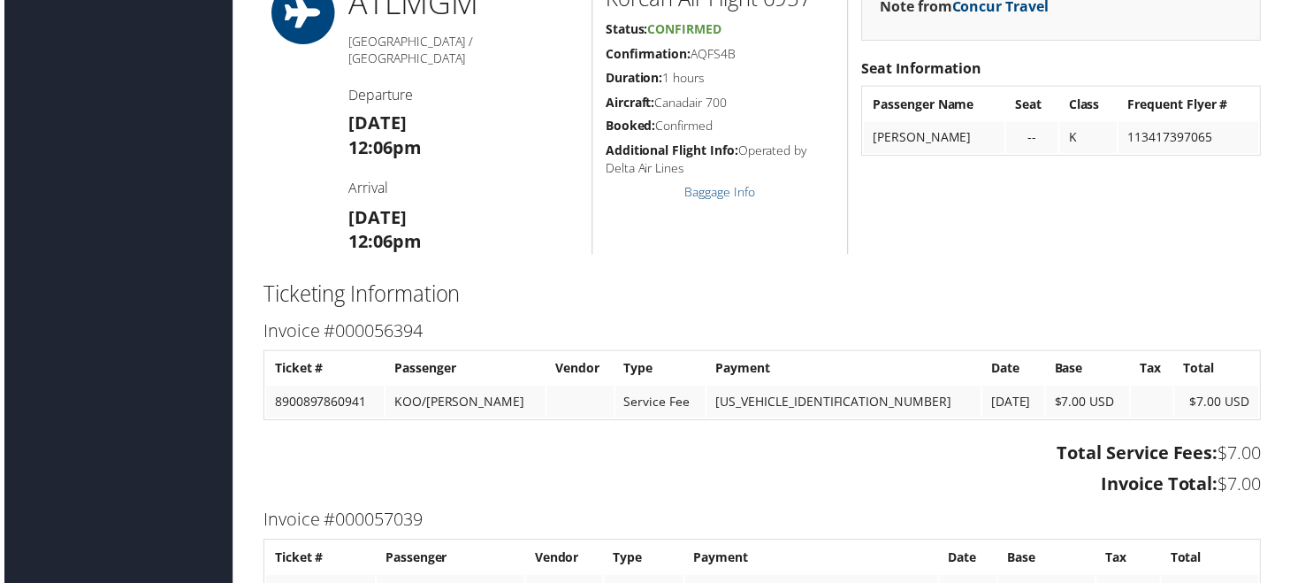
click at [844, 143] on div "Korean Air Flight 6957 Status: Confirmed Confirmation: AQFS4B Duration: 1 hours…" at bounding box center [721, 118] width 258 height 275
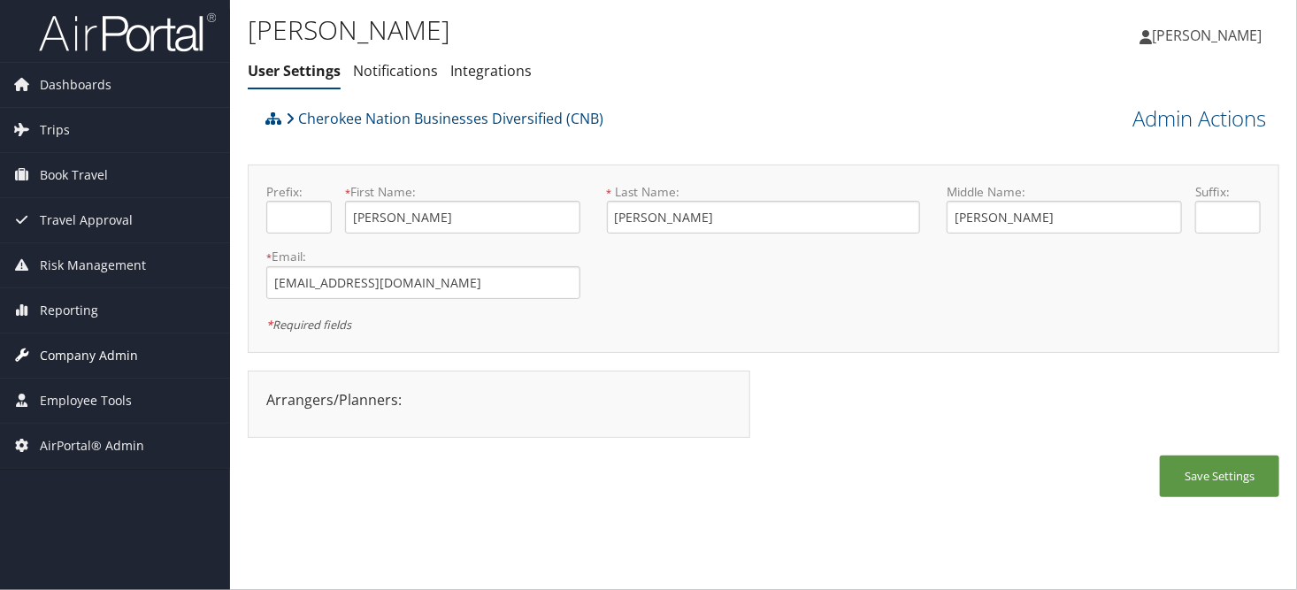
click at [104, 358] on span "Company Admin" at bounding box center [89, 355] width 98 height 44
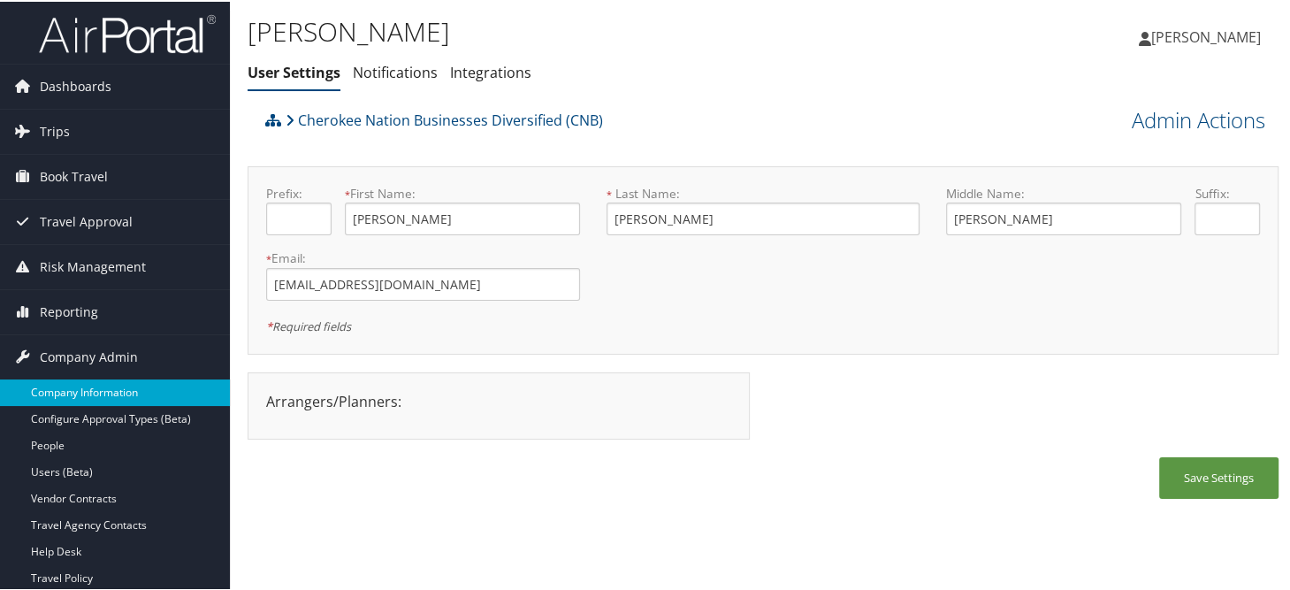
drag, startPoint x: 96, startPoint y: 392, endPoint x: 159, endPoint y: 393, distance: 62.8
click at [96, 392] on link "Company Information" at bounding box center [115, 391] width 230 height 27
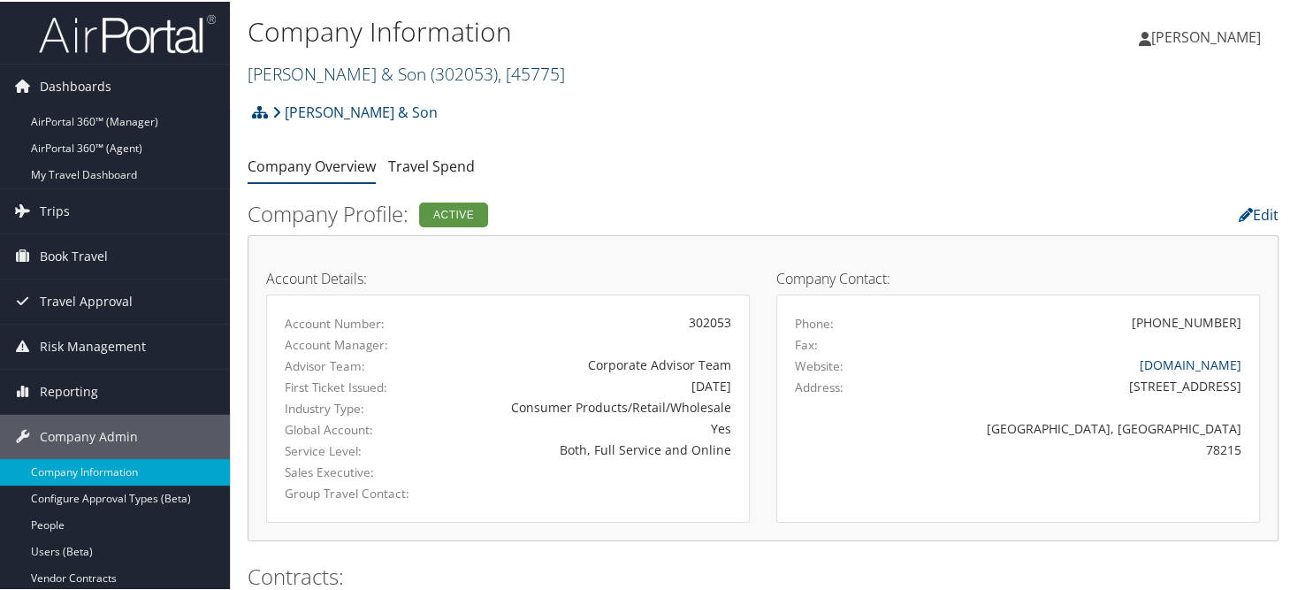
click at [313, 74] on link "CH Guenther & Son ( 302053 ) , [ 45775 ]" at bounding box center [407, 72] width 318 height 24
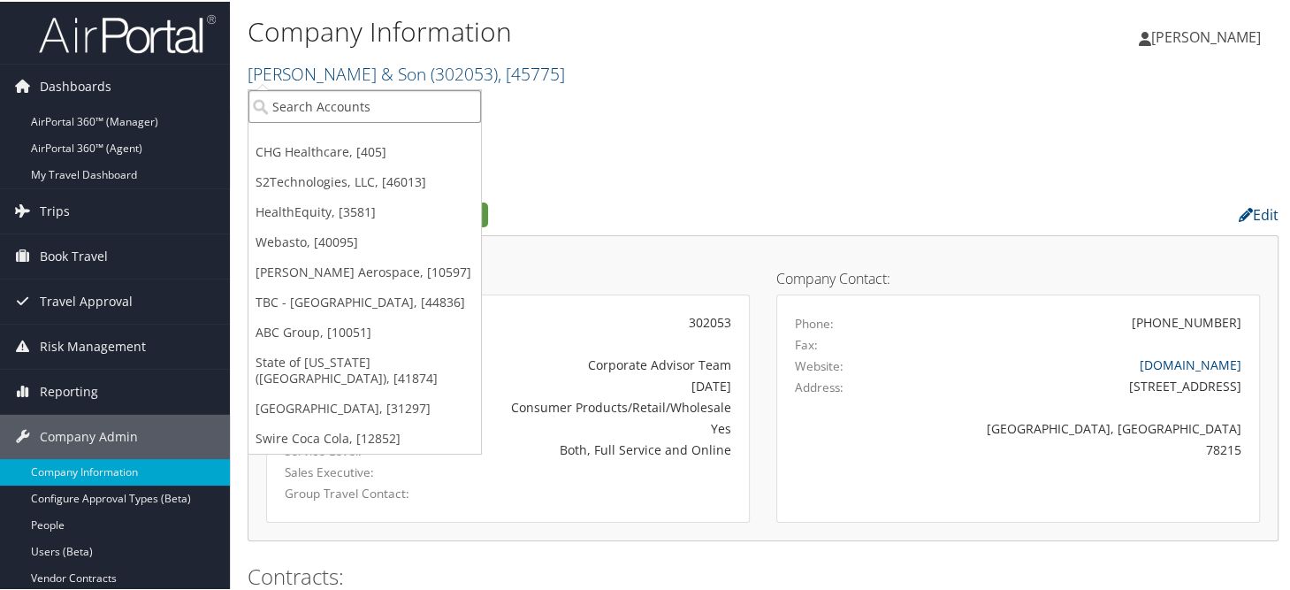
click at [364, 114] on input "search" at bounding box center [365, 104] width 233 height 33
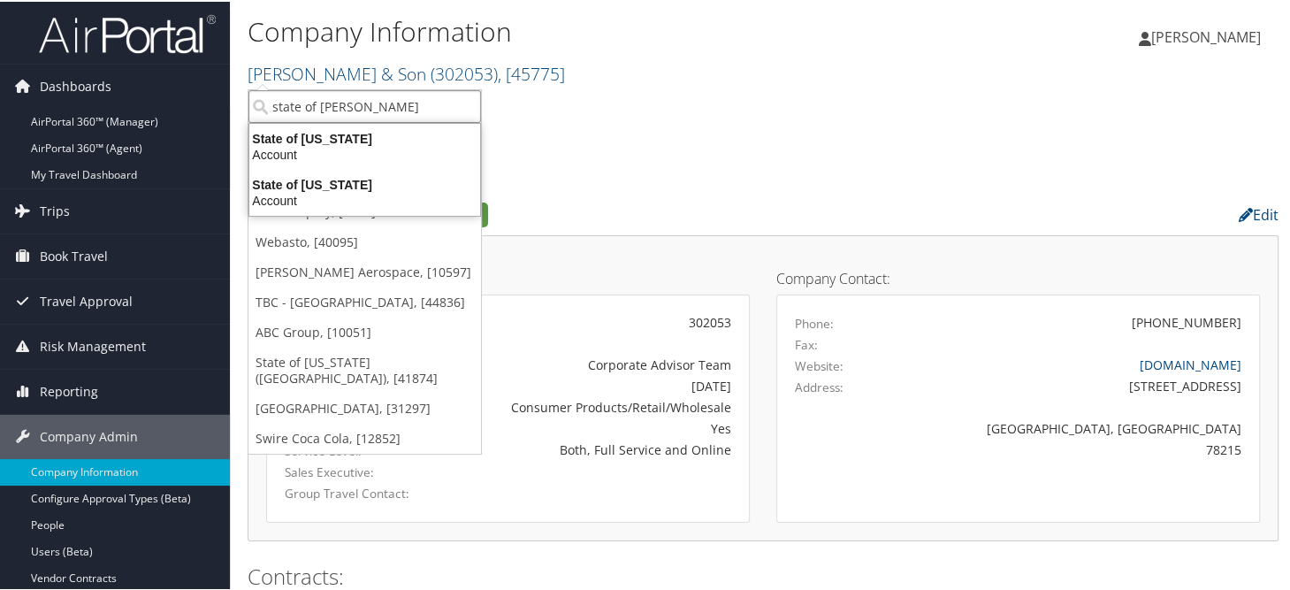
type input "state of loui"
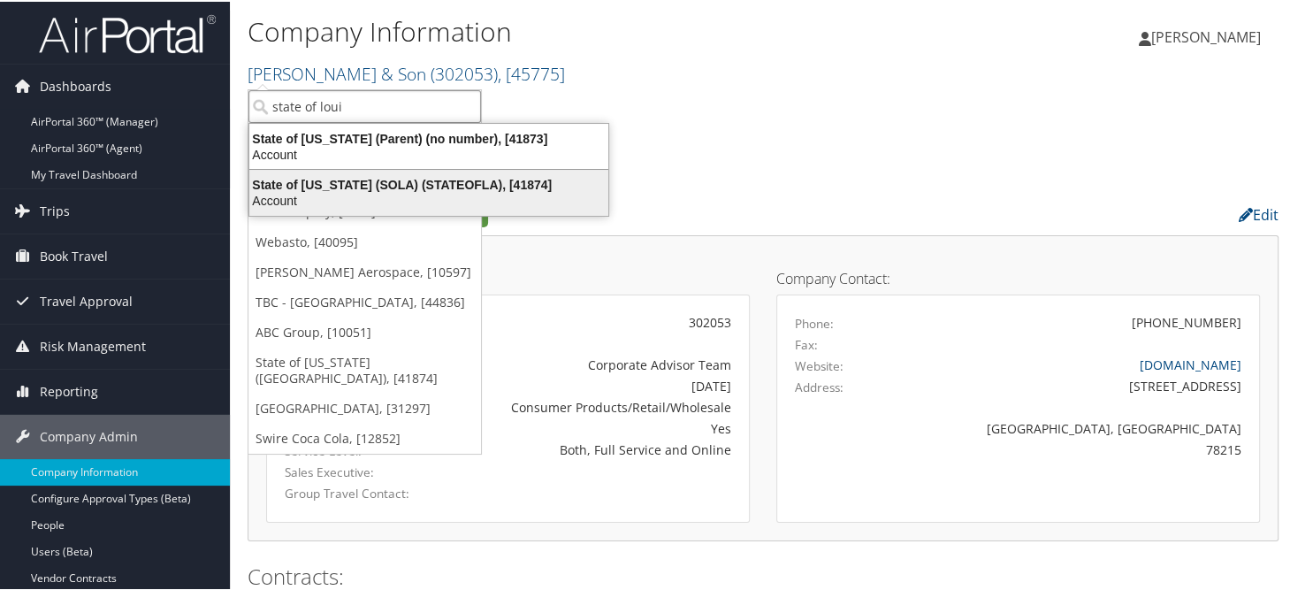
click at [356, 198] on div "Account" at bounding box center [429, 199] width 380 height 16
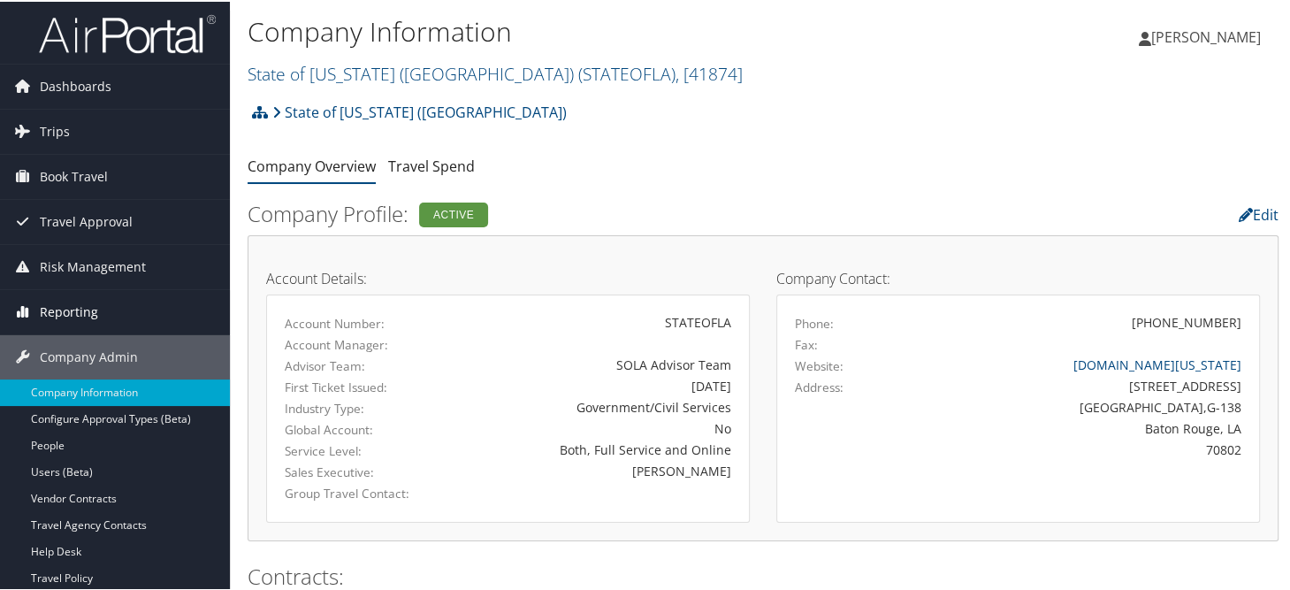
click at [45, 295] on span "Reporting" at bounding box center [69, 310] width 58 height 44
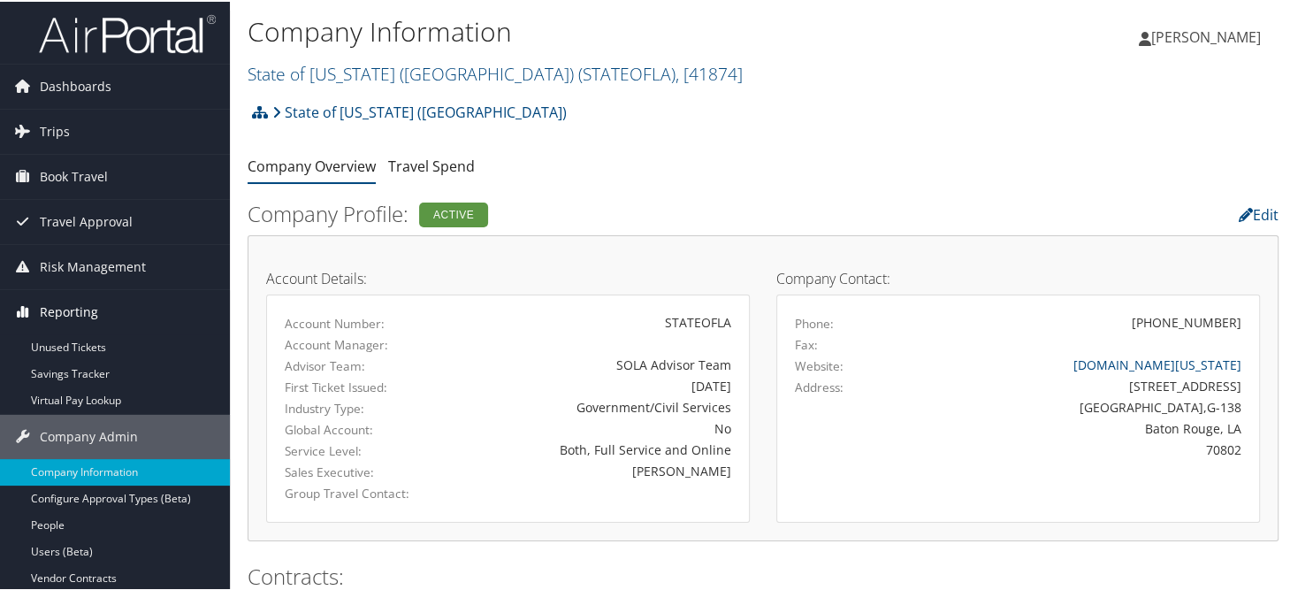
click at [45, 298] on span "Reporting" at bounding box center [69, 310] width 58 height 44
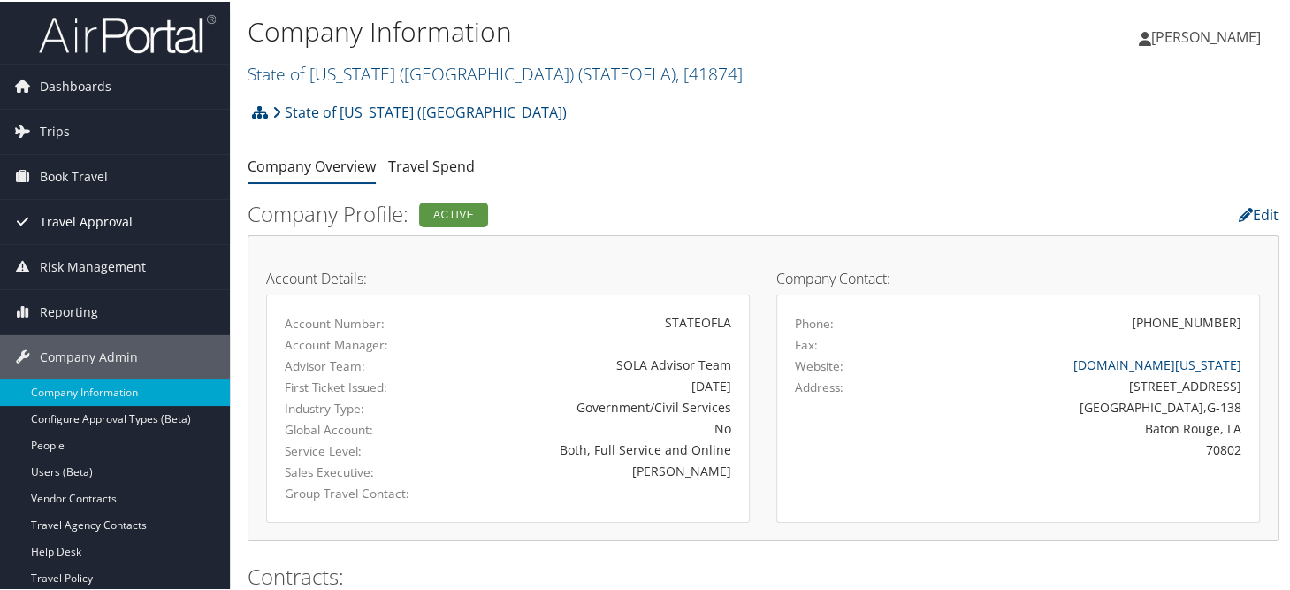
click at [58, 228] on span "Travel Approval" at bounding box center [86, 220] width 93 height 44
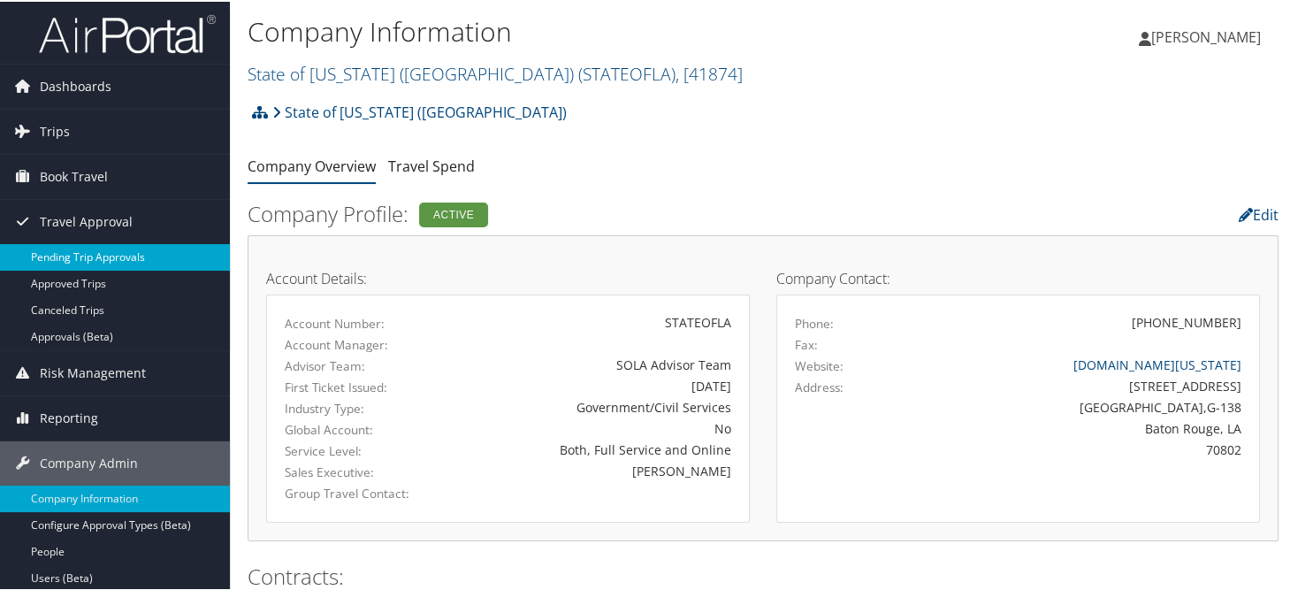
click at [54, 254] on link "Pending Trip Approvals" at bounding box center [115, 255] width 230 height 27
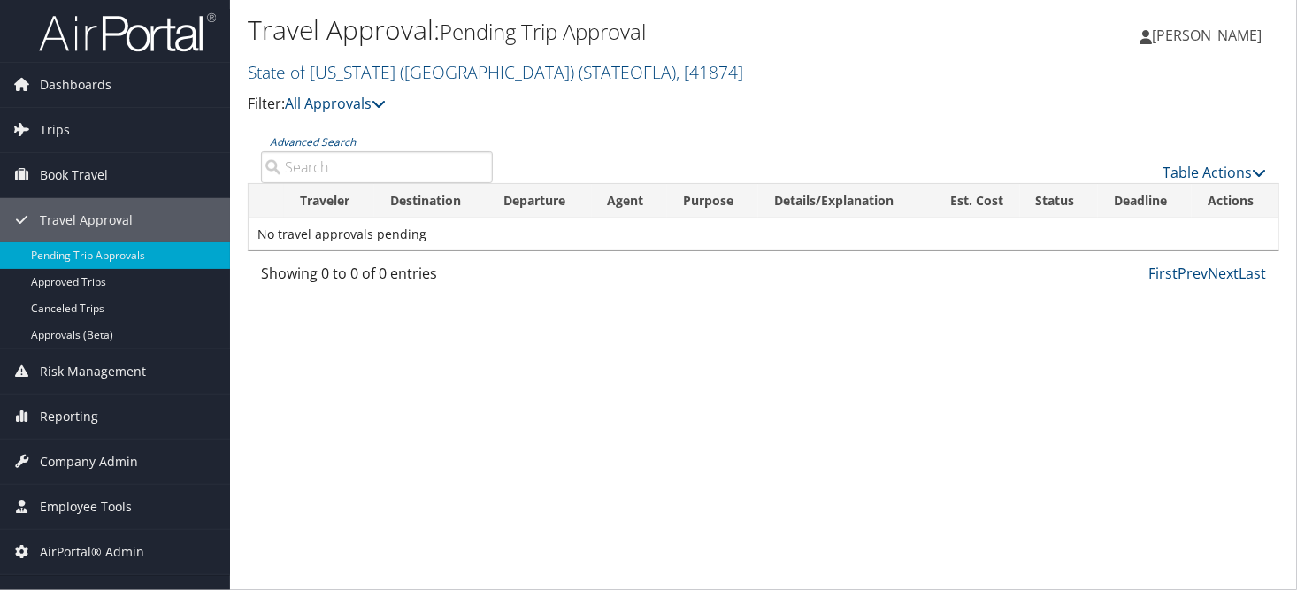
click at [335, 178] on input "Advanced Search" at bounding box center [377, 167] width 232 height 32
click at [342, 172] on input "Advanced Search" at bounding box center [377, 167] width 232 height 32
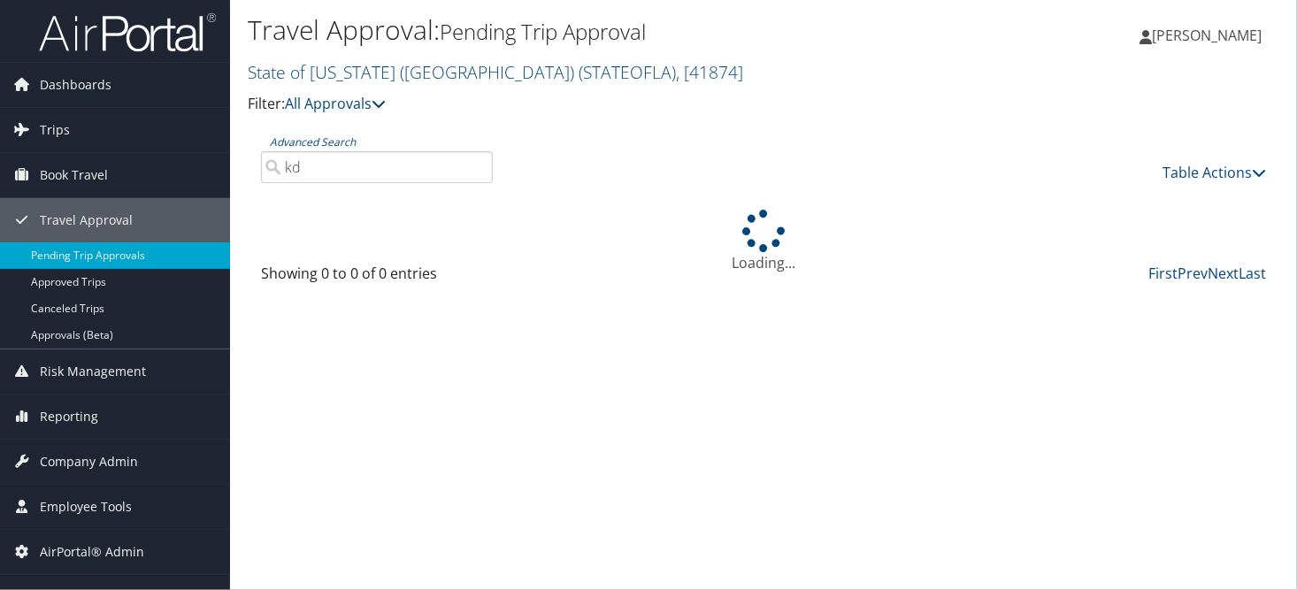
type input "k"
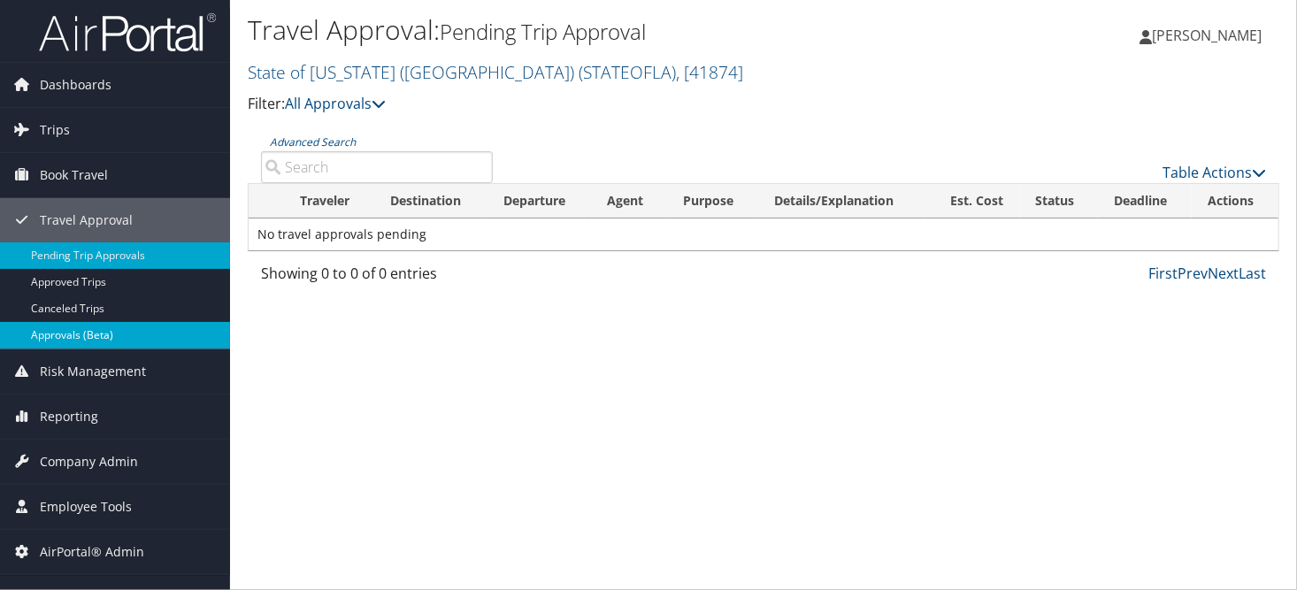
drag, startPoint x: 70, startPoint y: 333, endPoint x: 87, endPoint y: 334, distance: 16.8
click at [70, 333] on link "Approvals (Beta)" at bounding box center [115, 335] width 230 height 27
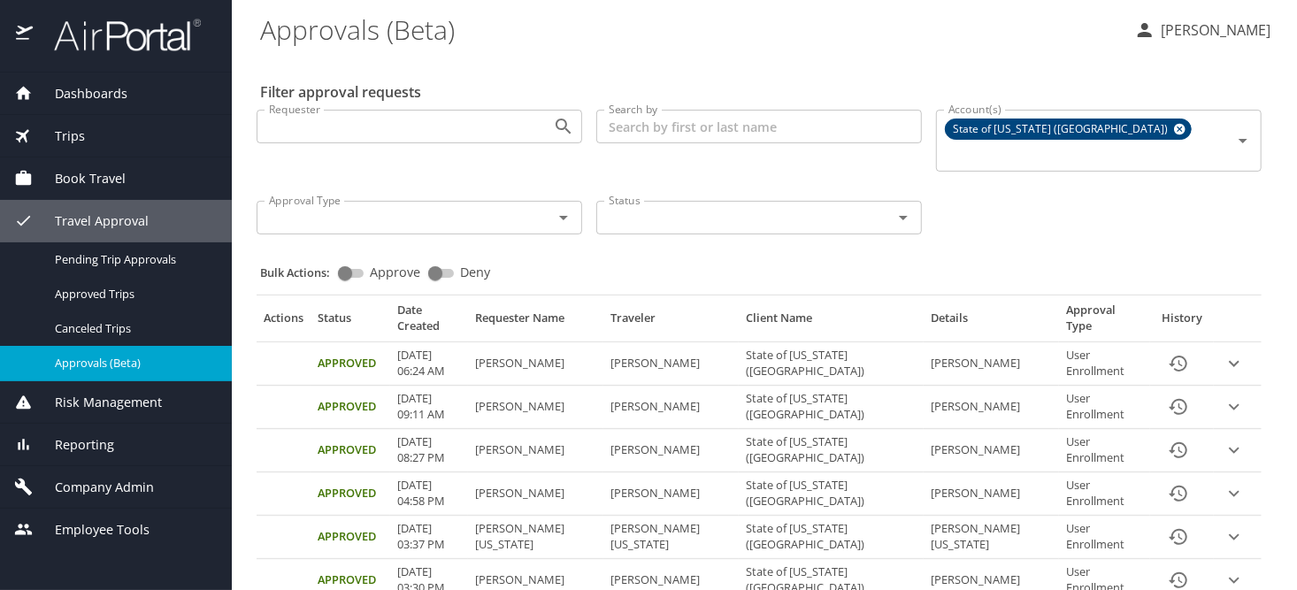
click at [667, 126] on input "Search by" at bounding box center [758, 127] width 325 height 34
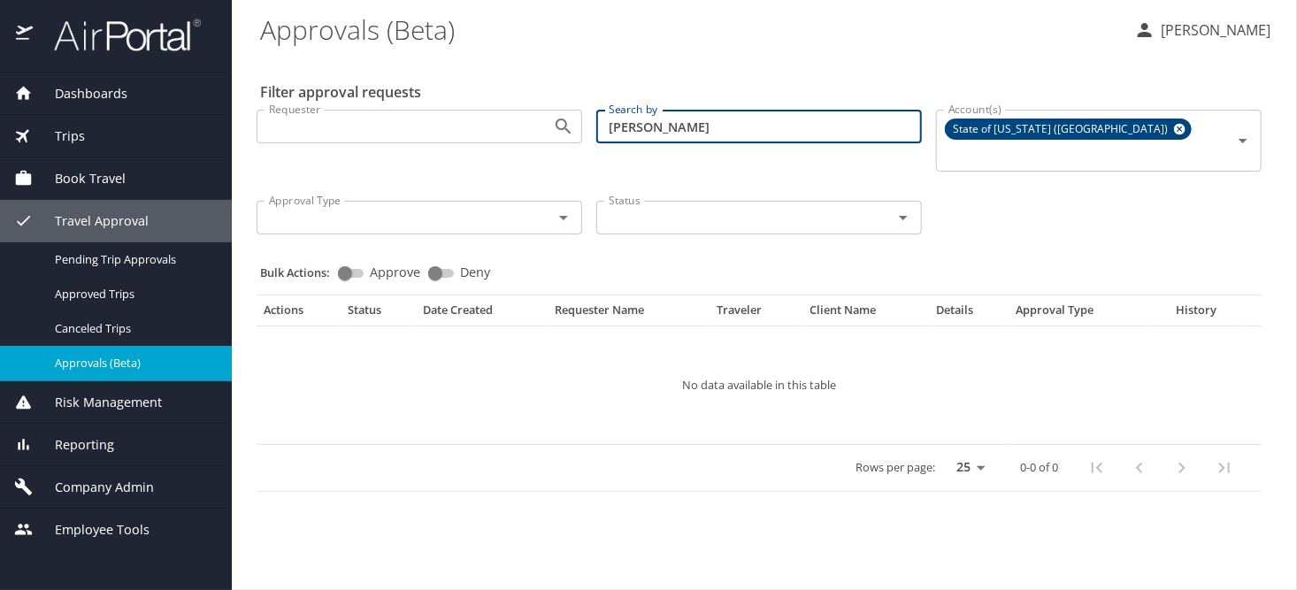
type input "carl johnson"
drag, startPoint x: 699, startPoint y: 127, endPoint x: 589, endPoint y: 122, distance: 109.8
click at [589, 122] on div "Search by [PERSON_NAME] Search by" at bounding box center [759, 141] width 340 height 91
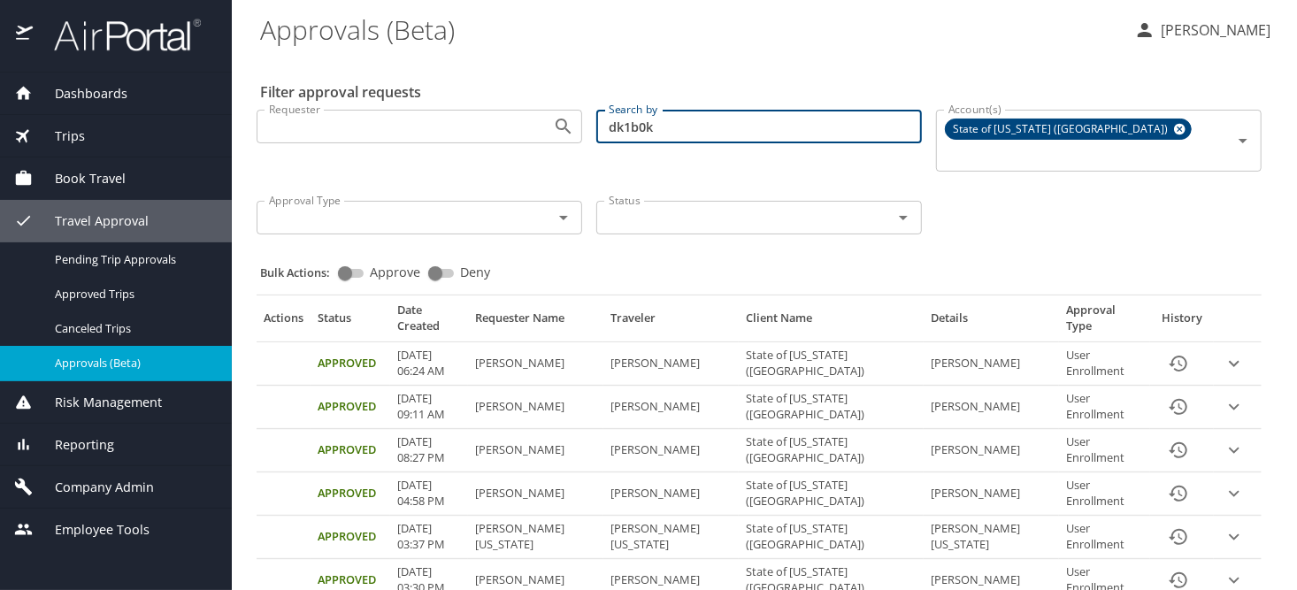
type input "dk1b0k"
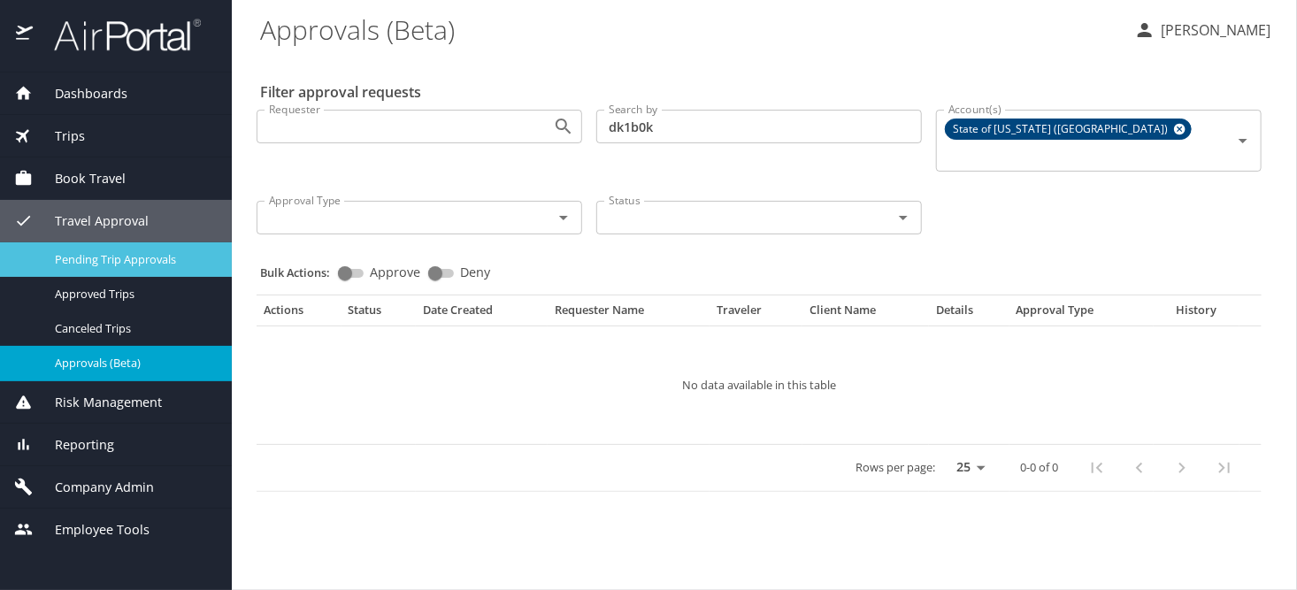
click at [215, 257] on div "Pending Trip Approvals" at bounding box center [115, 259] width 203 height 20
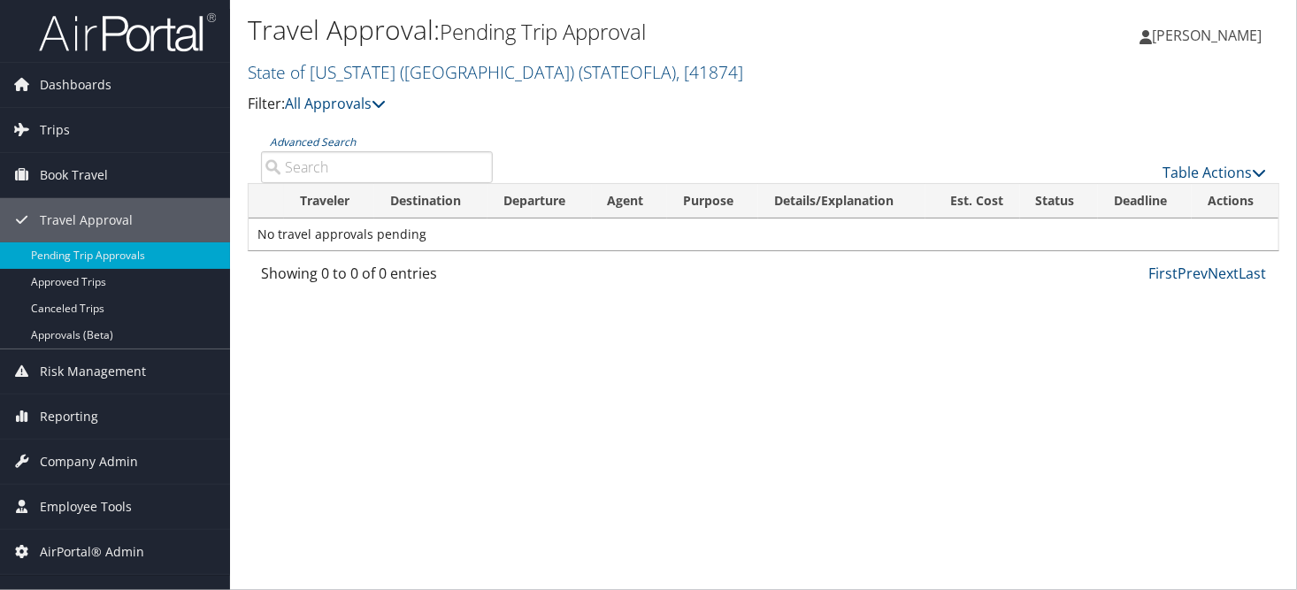
click at [310, 161] on input "Advanced Search" at bounding box center [377, 167] width 232 height 32
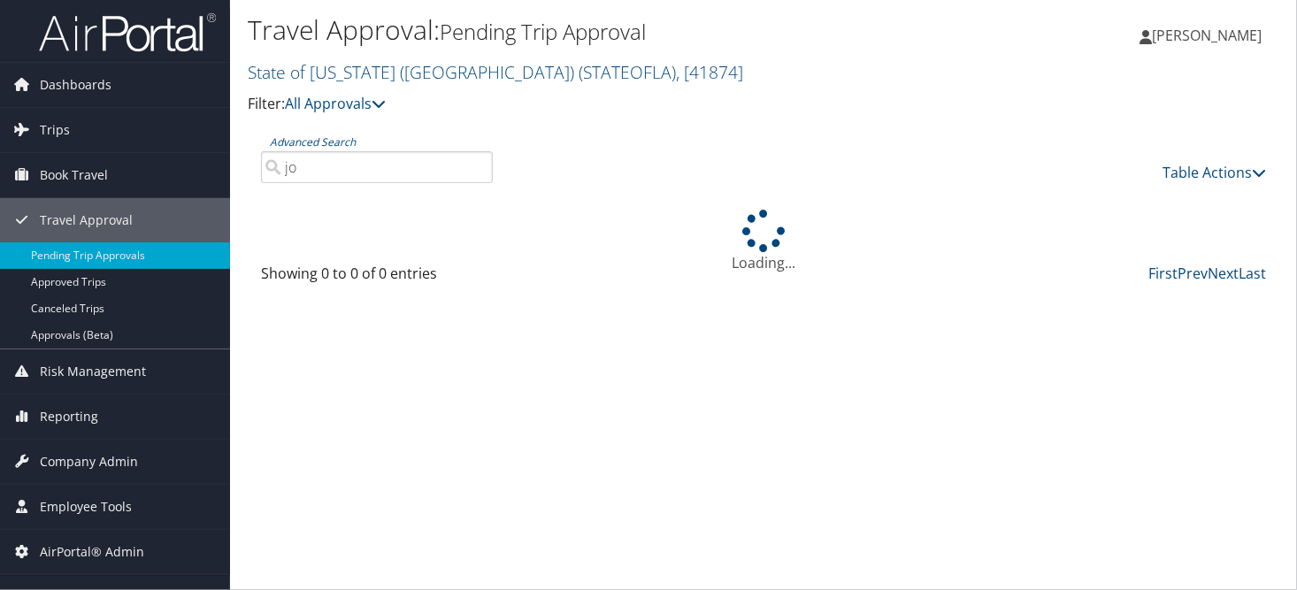
type input "j"
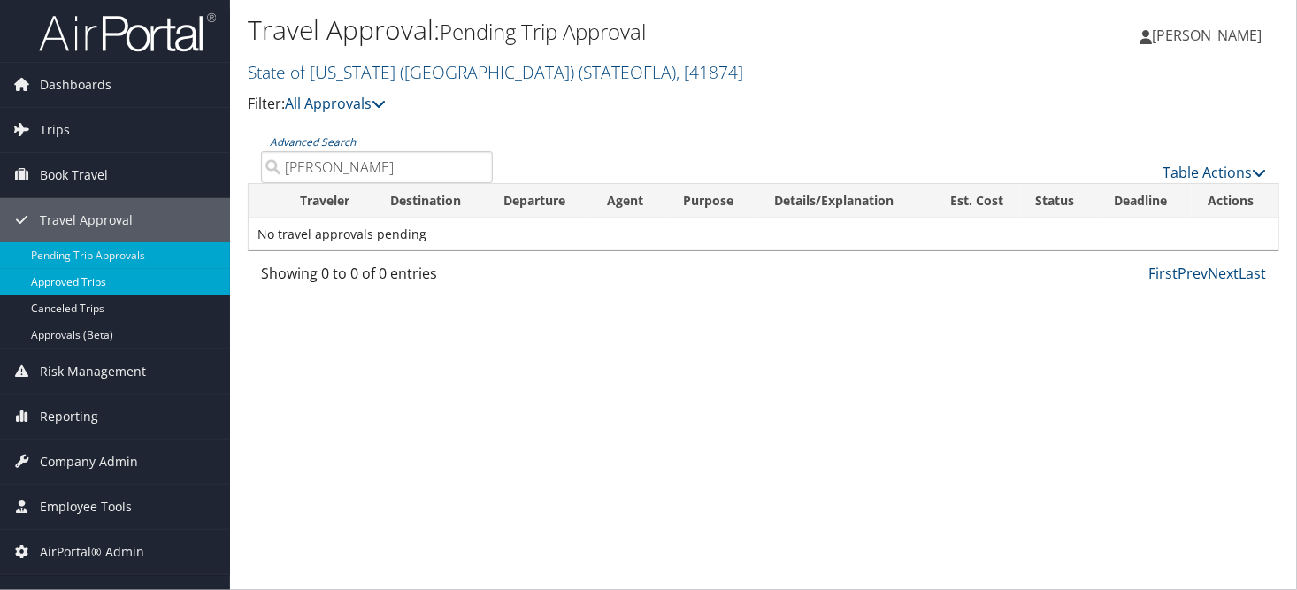
type input "[PERSON_NAME]"
click at [45, 276] on link "Approved Trips" at bounding box center [115, 282] width 230 height 27
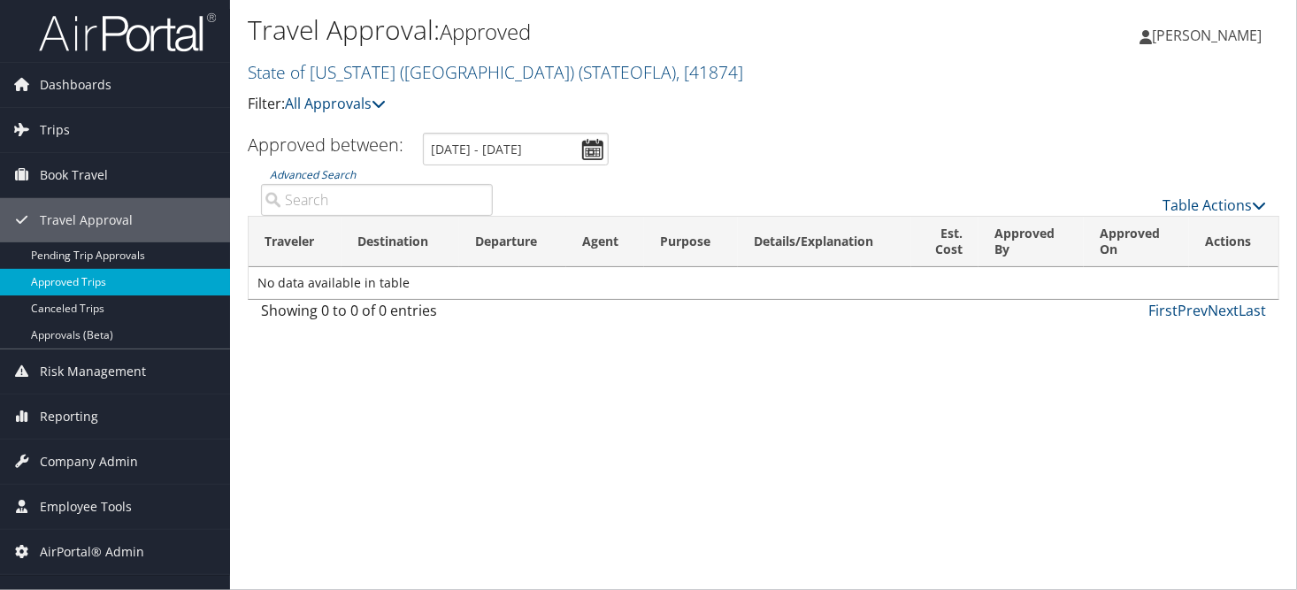
click at [73, 271] on link "Approved Trips" at bounding box center [115, 282] width 230 height 27
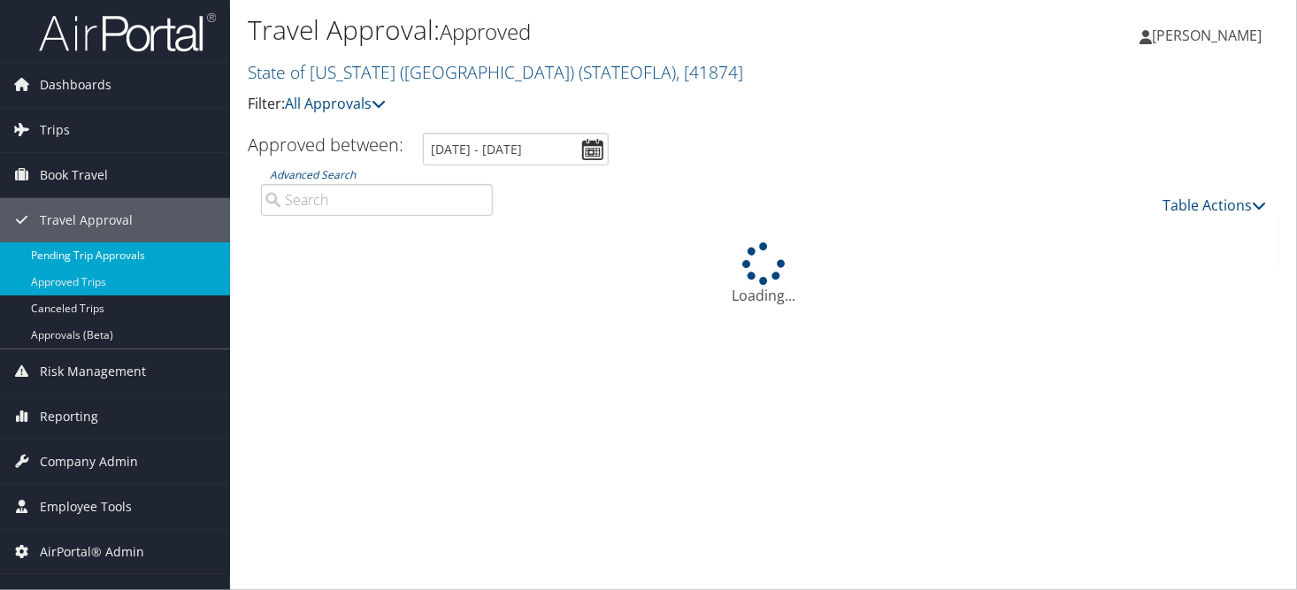
click at [97, 255] on link "Pending Trip Approvals" at bounding box center [115, 255] width 230 height 27
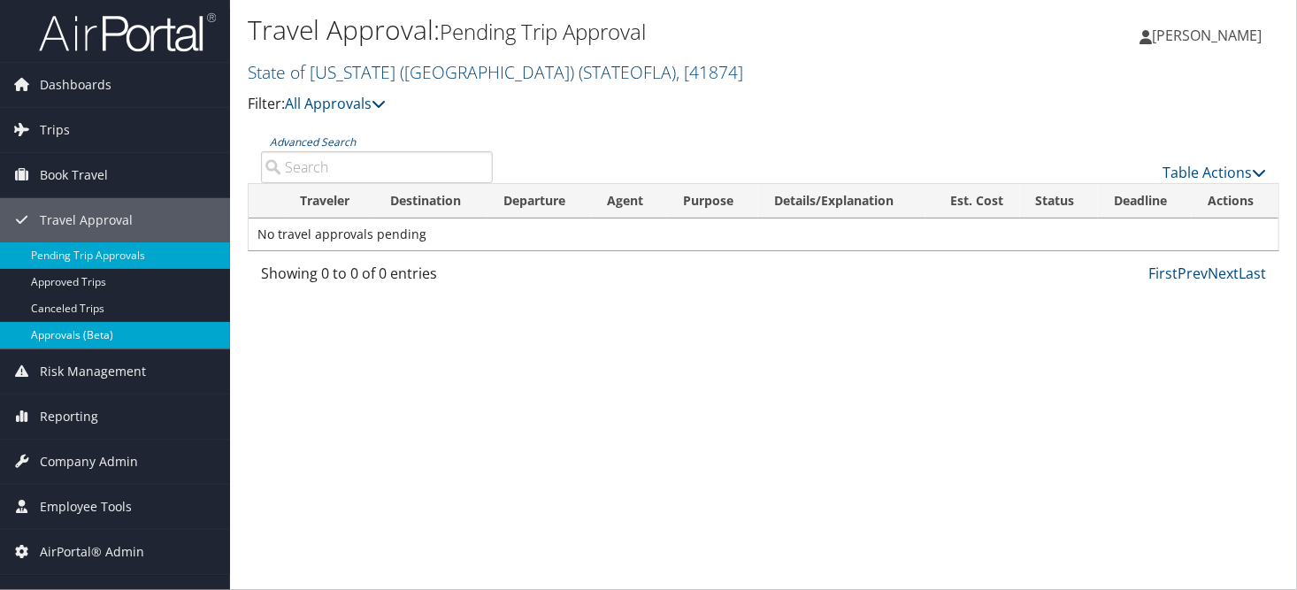
click at [62, 332] on link "Approvals (Beta)" at bounding box center [115, 335] width 230 height 27
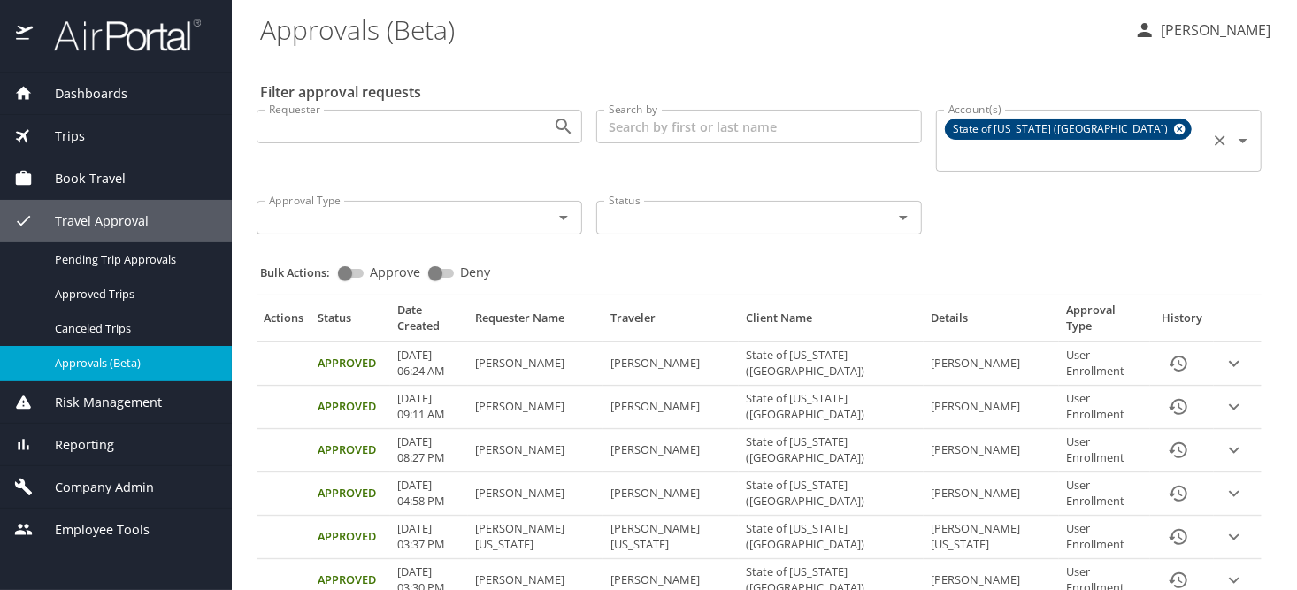
click at [1173, 127] on icon at bounding box center [1179, 128] width 13 height 19
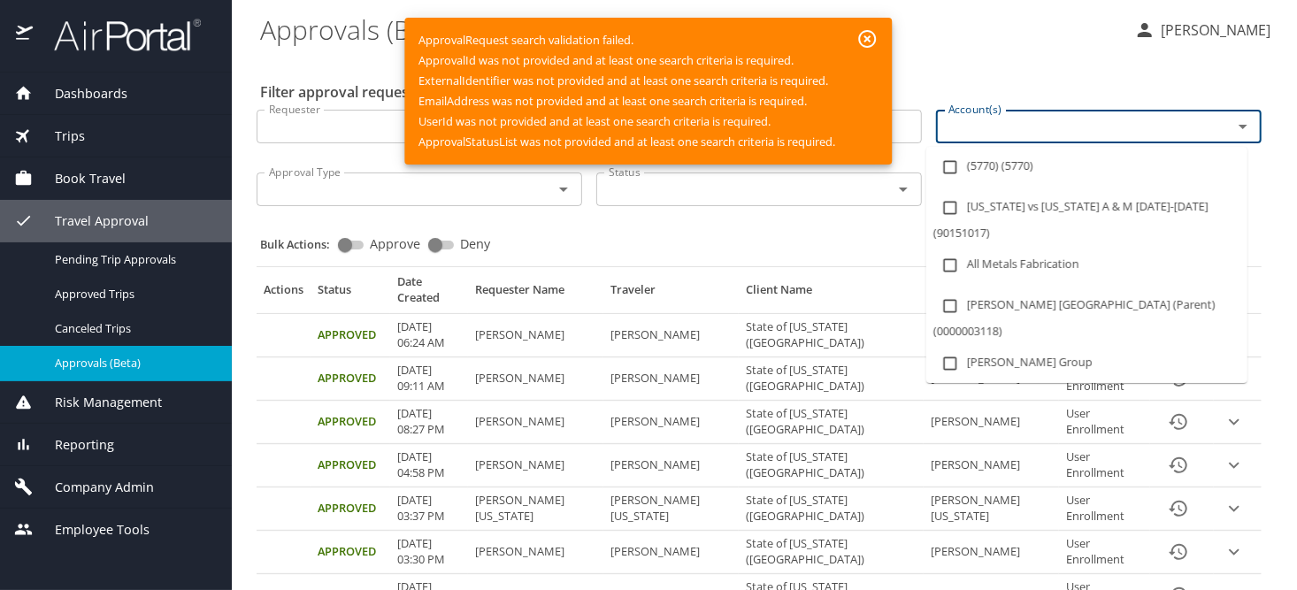
paste input "-SOUTHERN UNIV NEW ORLEANS"
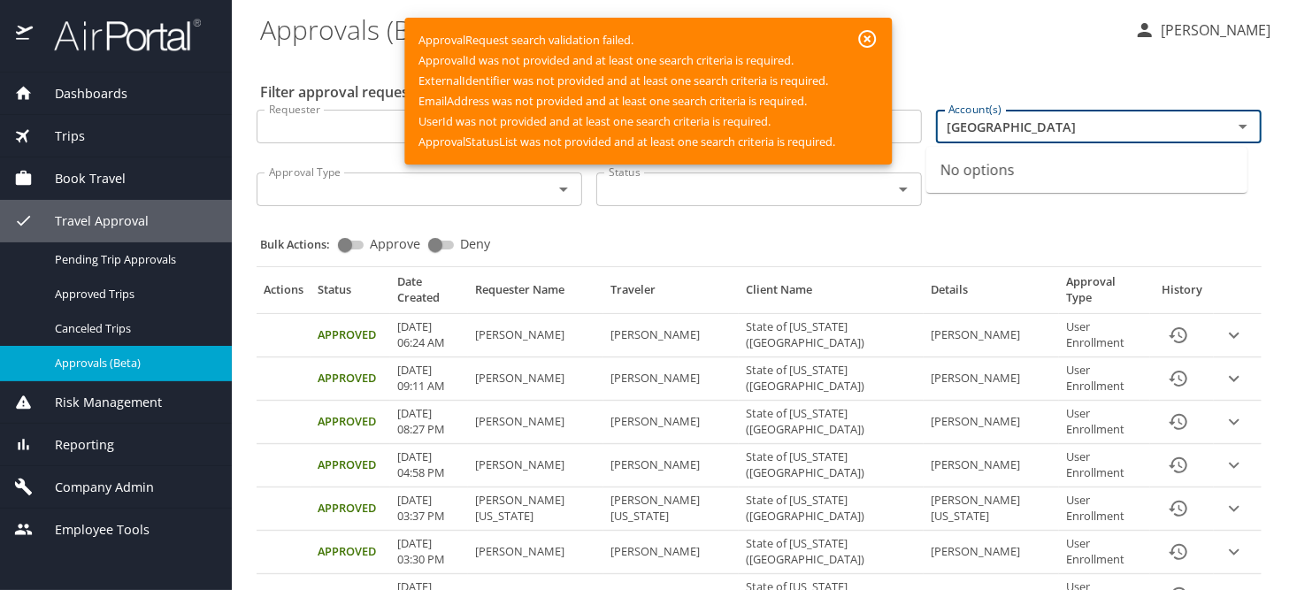
click at [1169, 126] on input "SOUTHERN UNIV NEW ORLEANS" at bounding box center [1072, 126] width 263 height 23
type input "SOUTHERN UNIV NEW ORLEANS"
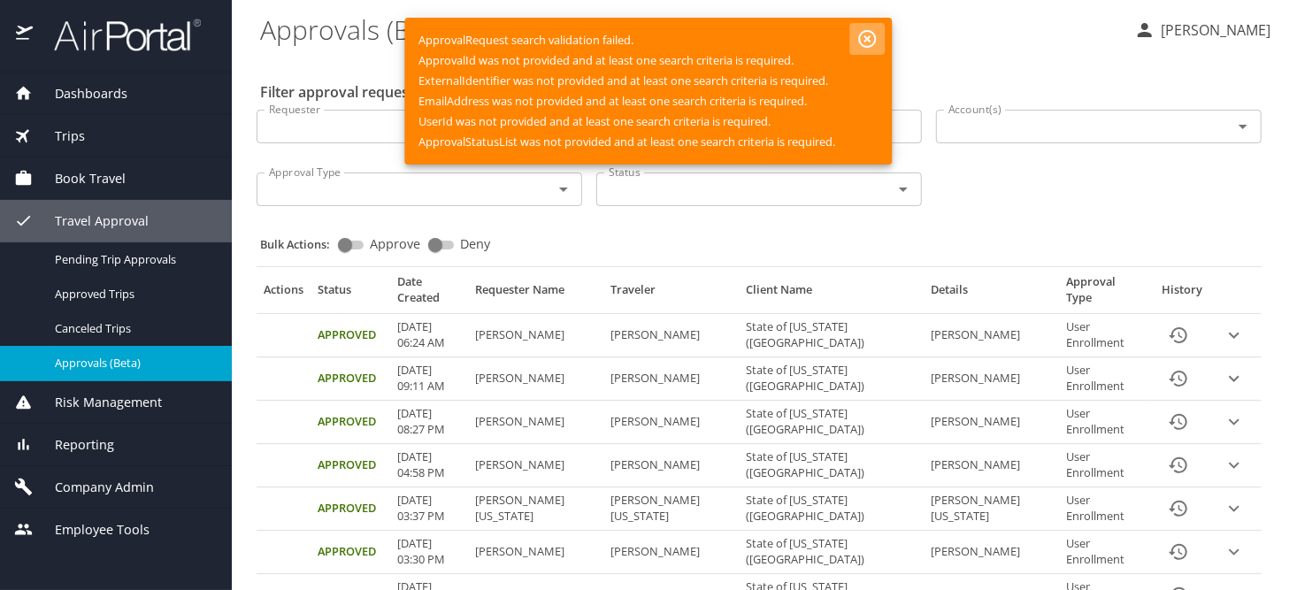
click at [862, 34] on icon "button" at bounding box center [868, 39] width 18 height 18
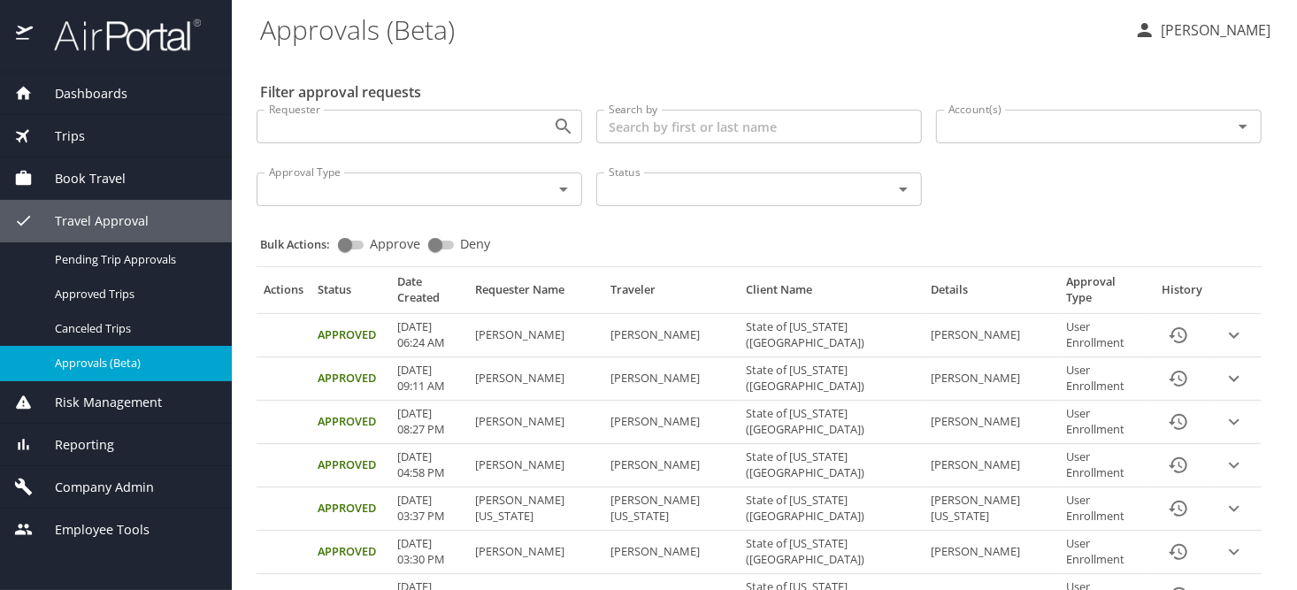
click at [1011, 139] on div "Account(s)" at bounding box center [1098, 127] width 325 height 34
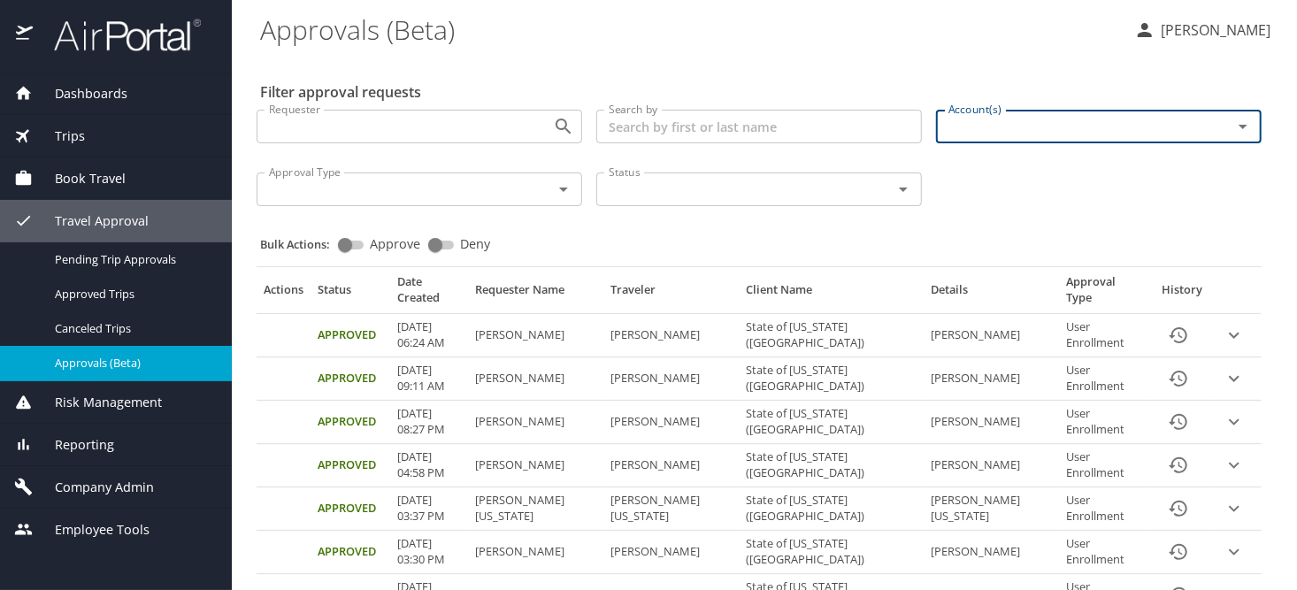
drag, startPoint x: 1011, startPoint y: 139, endPoint x: 958, endPoint y: 135, distance: 53.2
click at [958, 141] on div "Account(s)" at bounding box center [1098, 127] width 325 height 34
click at [958, 134] on input "Account(s)" at bounding box center [1072, 126] width 263 height 23
paste input "-SOUTHERN UNIV NEW ORLEANS"
type input "[GEOGRAPHIC_DATA]"
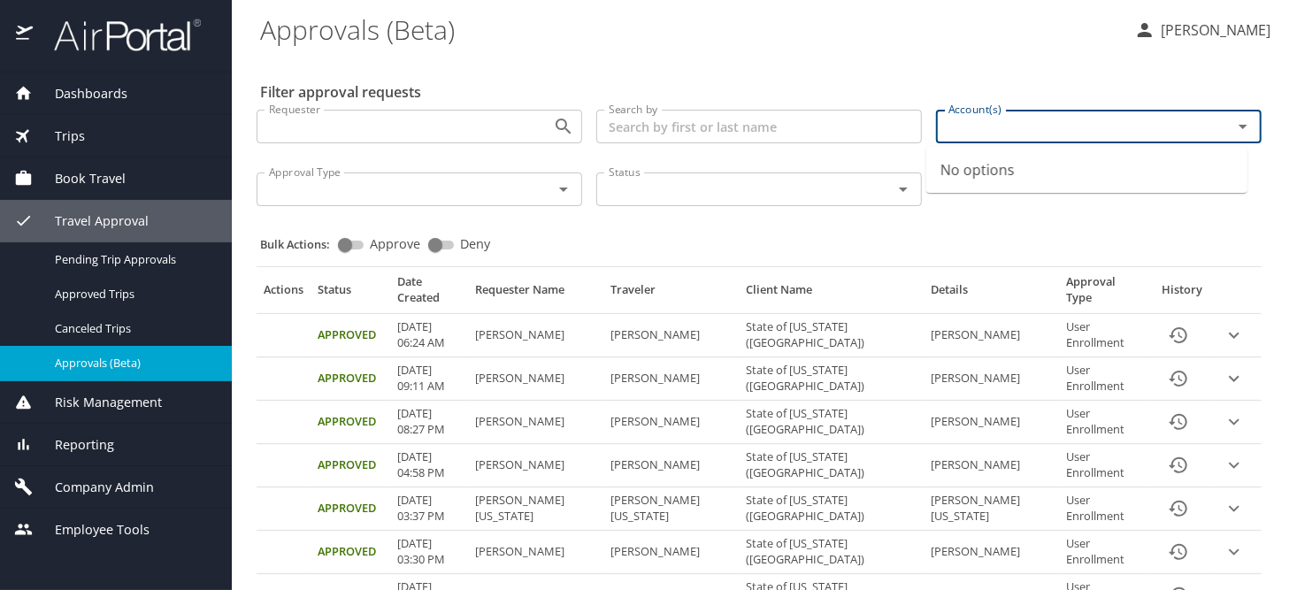
click at [655, 125] on input "Search by" at bounding box center [758, 127] width 325 height 34
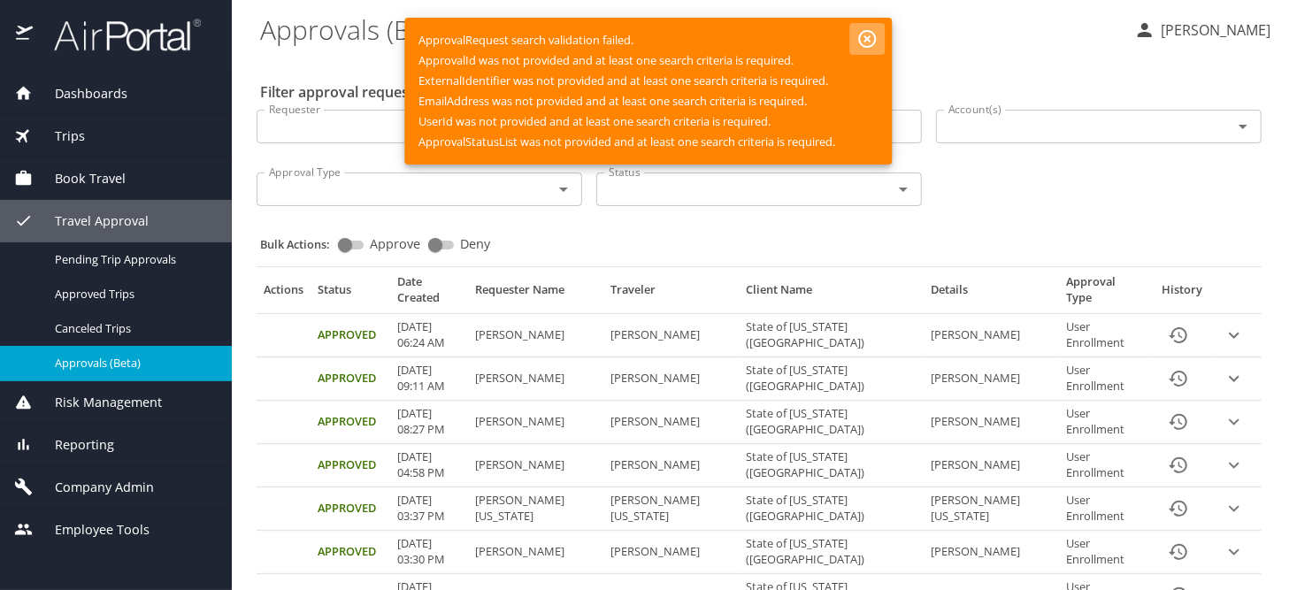
click at [870, 39] on icon "button" at bounding box center [868, 39] width 18 height 18
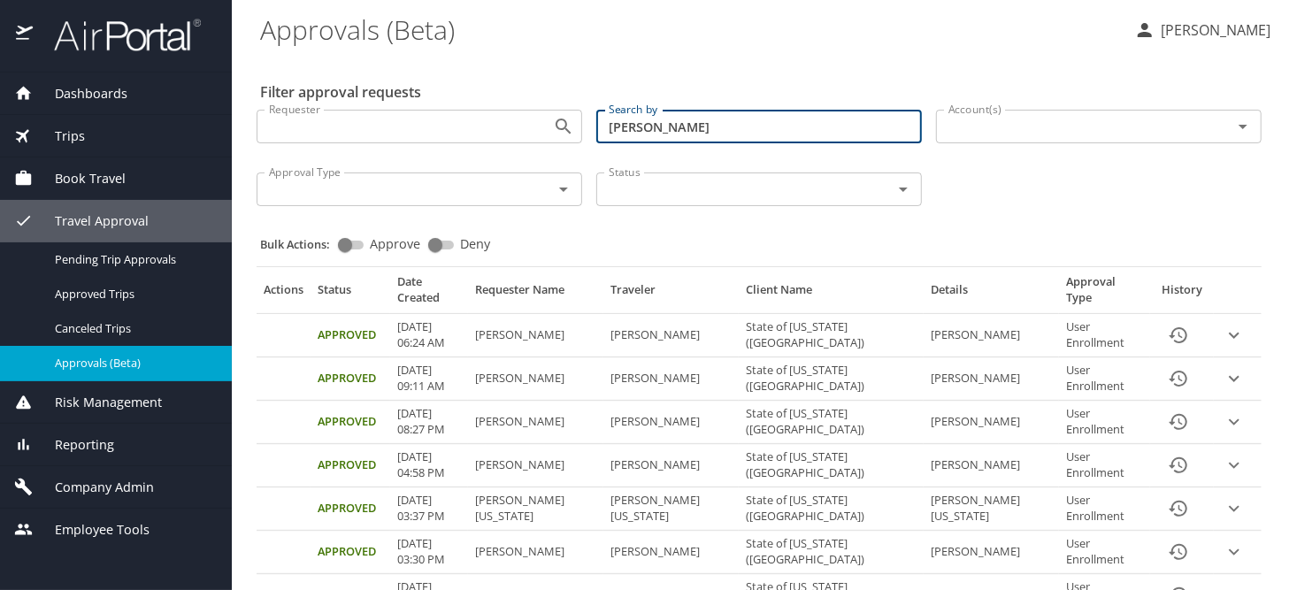
drag, startPoint x: 720, startPoint y: 135, endPoint x: 585, endPoint y: 134, distance: 135.3
click at [589, 134] on div "Search by carl johnson Search by" at bounding box center [759, 127] width 340 height 63
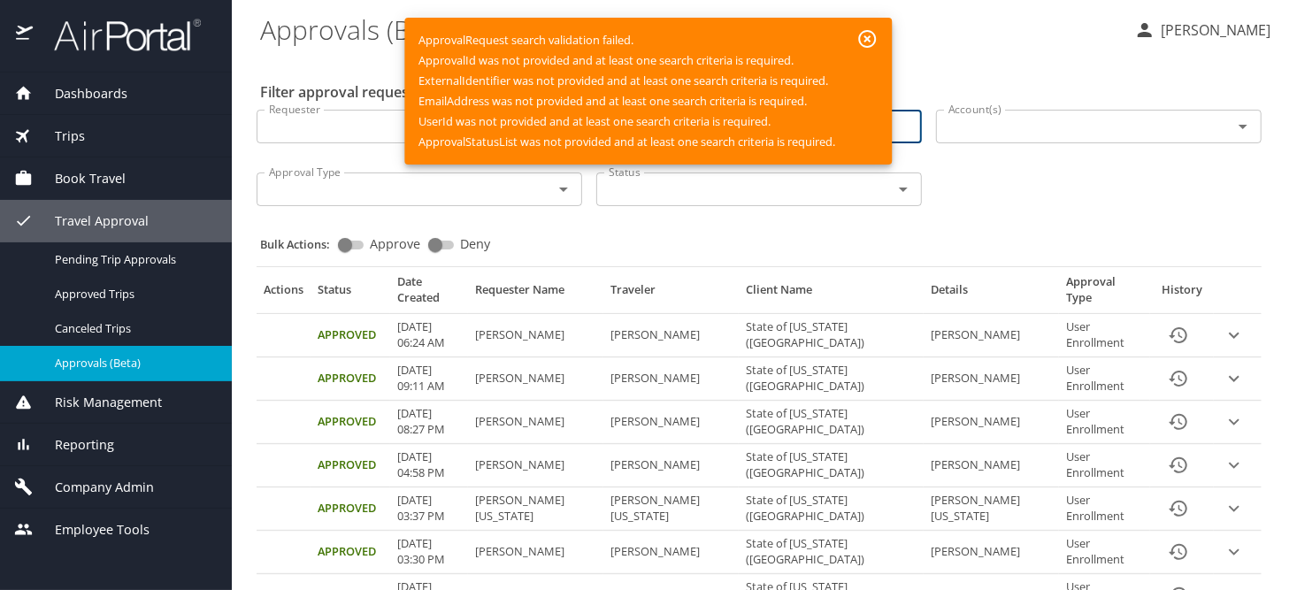
type input "johnson"
click at [864, 33] on icon "button" at bounding box center [867, 38] width 21 height 21
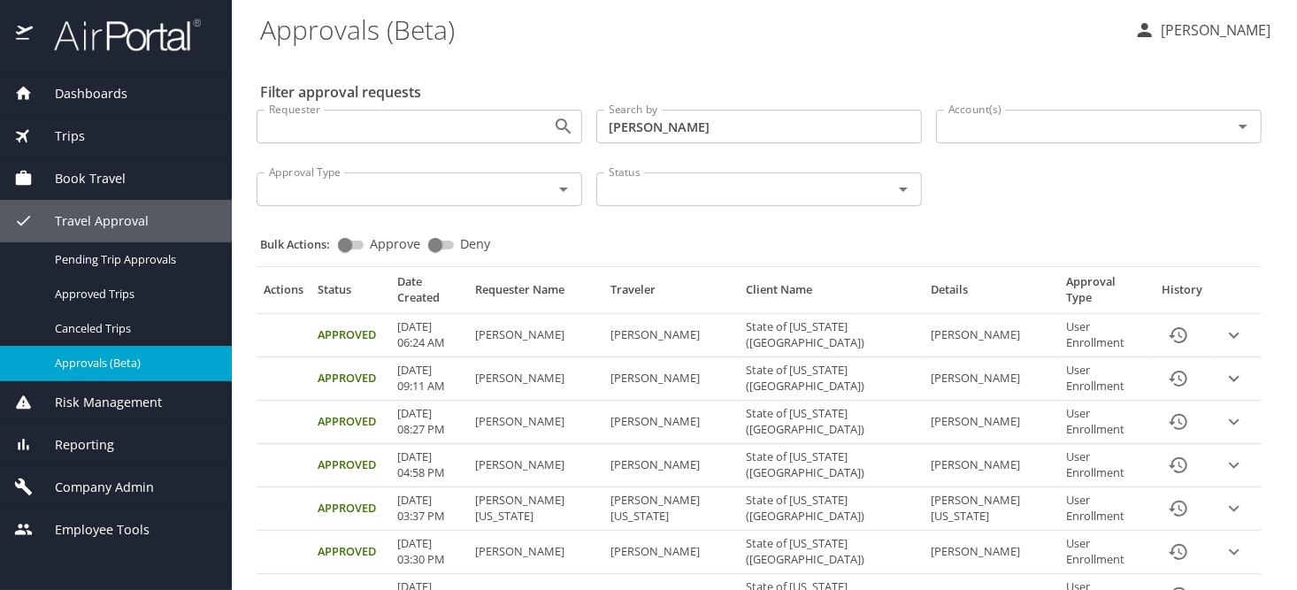
click at [1034, 143] on div "Account(s) Account(s)" at bounding box center [1098, 125] width 325 height 44
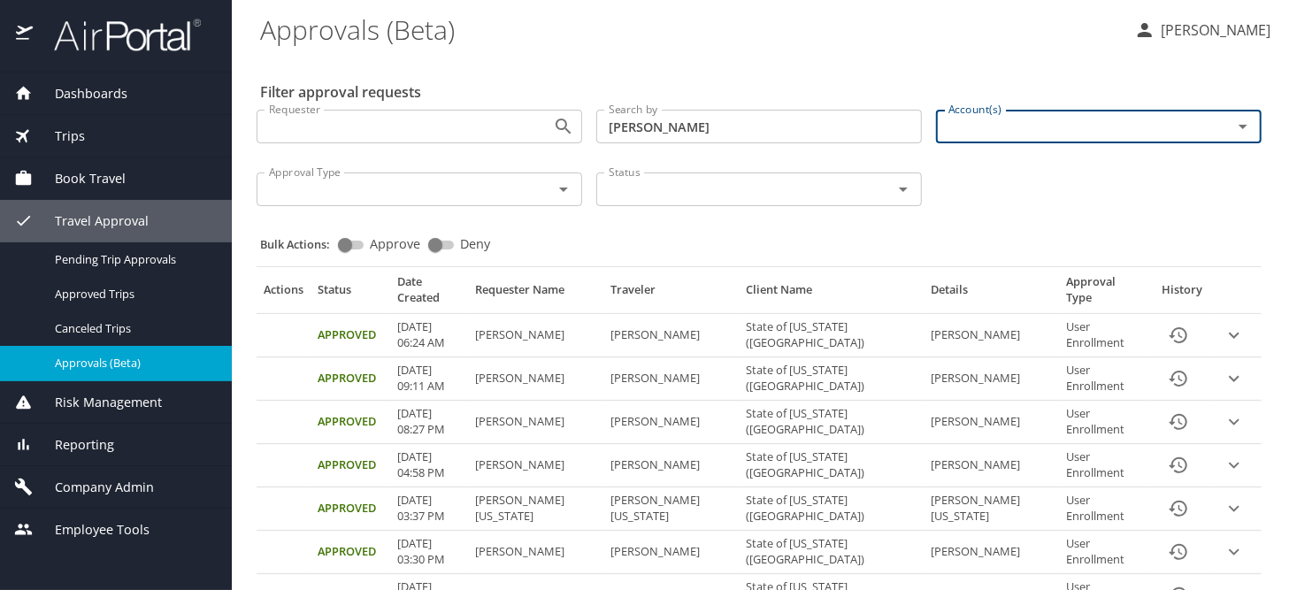
click at [1238, 126] on icon "Open" at bounding box center [1242, 127] width 9 height 4
type input "state of loui"
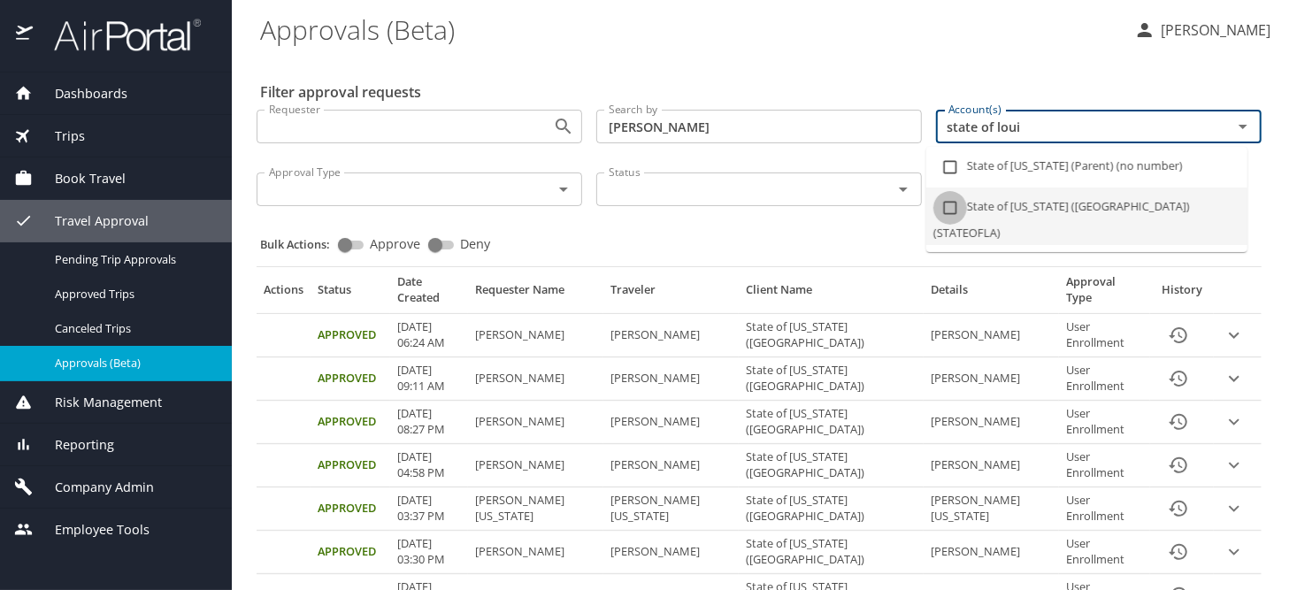
click at [944, 211] on input "checkbox" at bounding box center [950, 208] width 34 height 34
checkbox input "true"
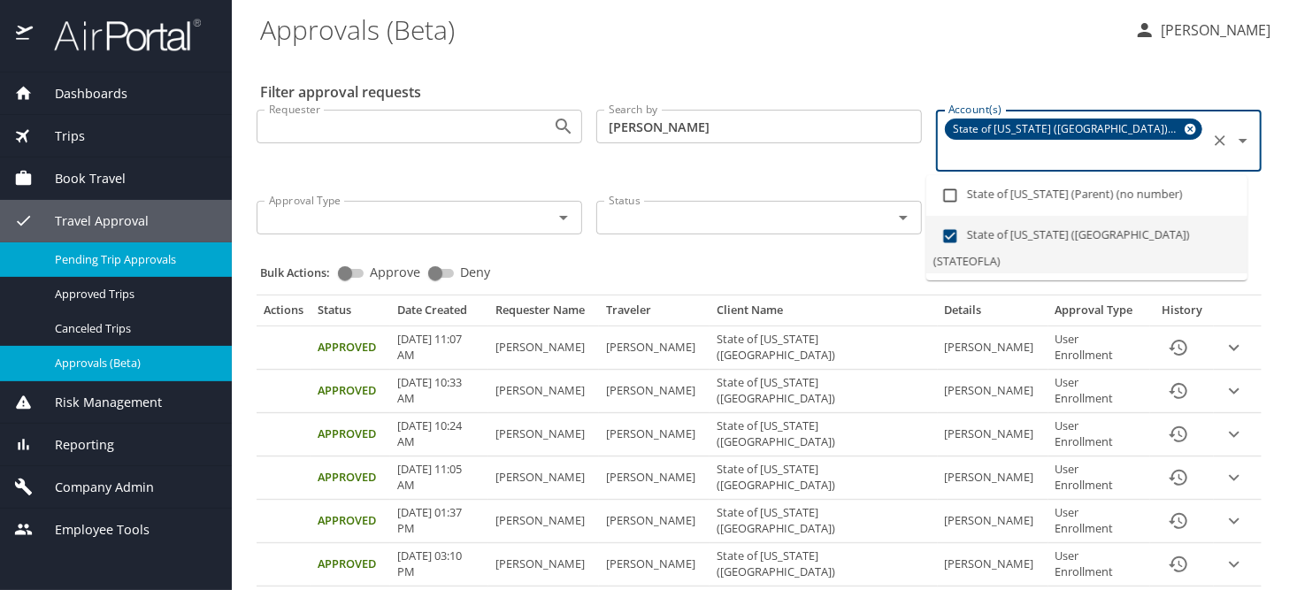
click at [78, 258] on span "Pending Trip Approvals" at bounding box center [133, 259] width 156 height 17
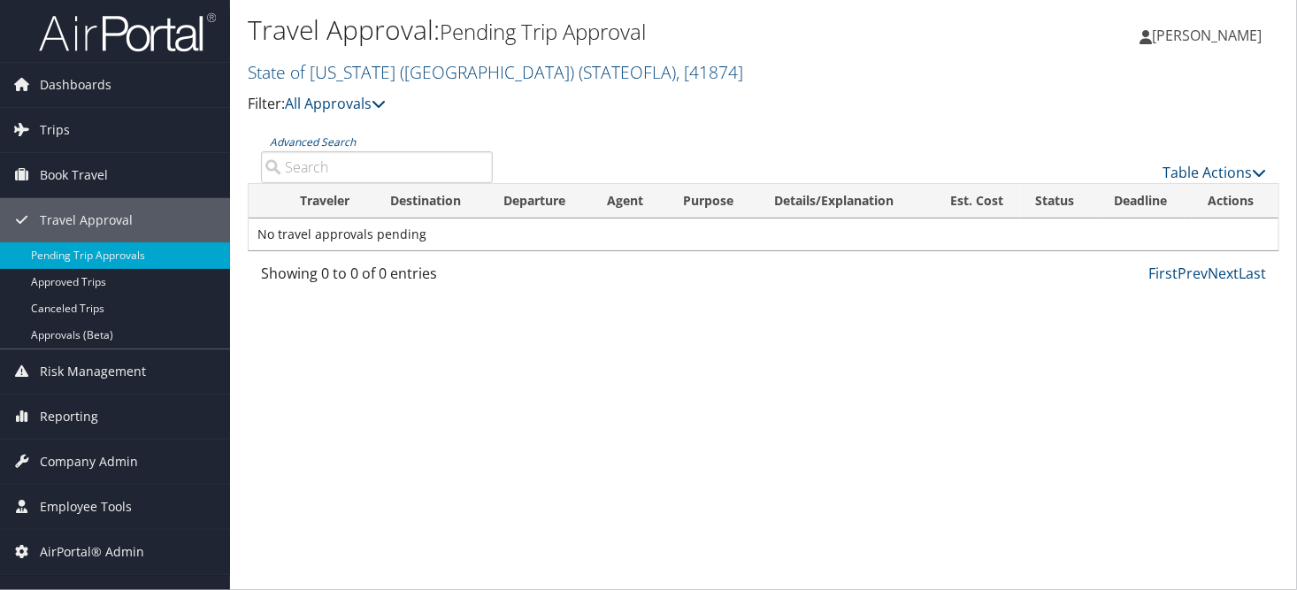
click at [332, 164] on input "Advanced Search" at bounding box center [377, 167] width 232 height 32
type input "[PERSON_NAME]"
click at [57, 166] on span "Book Travel" at bounding box center [74, 175] width 68 height 44
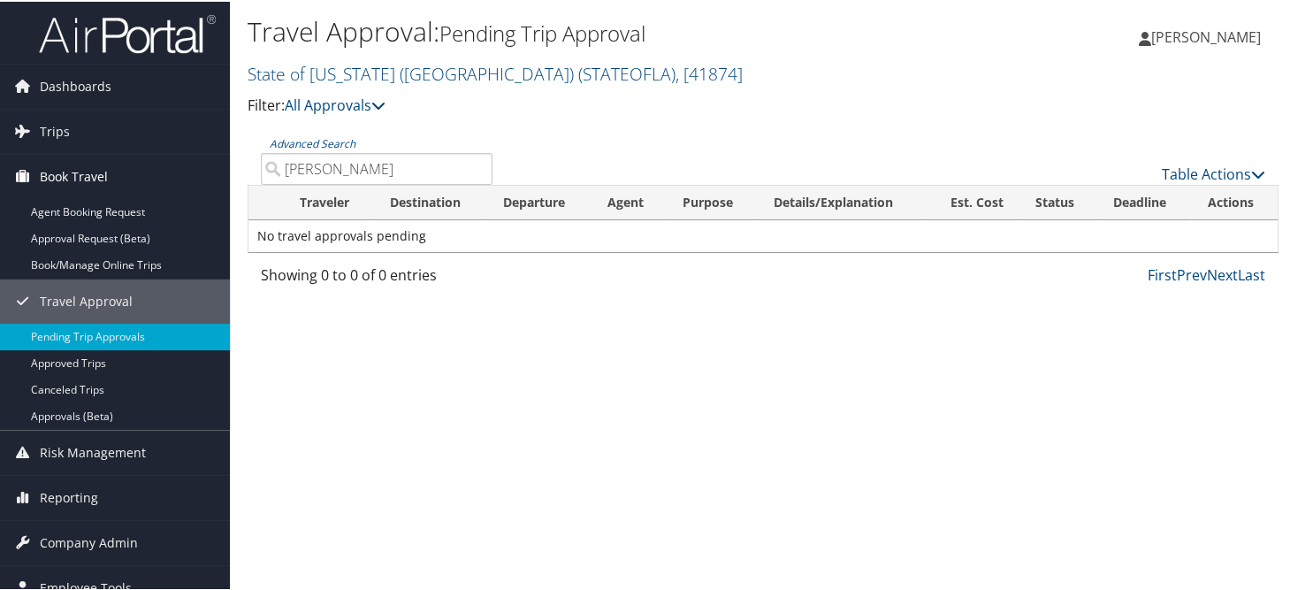
click at [73, 170] on span "Book Travel" at bounding box center [74, 175] width 68 height 44
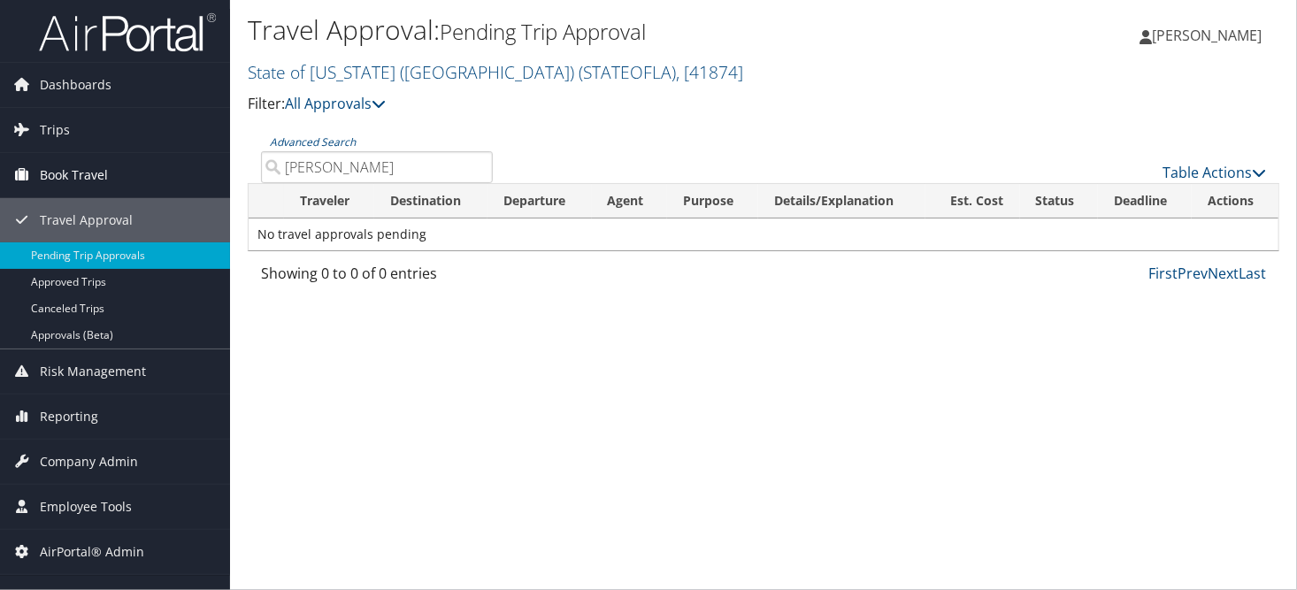
click at [73, 170] on span "Book Travel" at bounding box center [74, 175] width 68 height 44
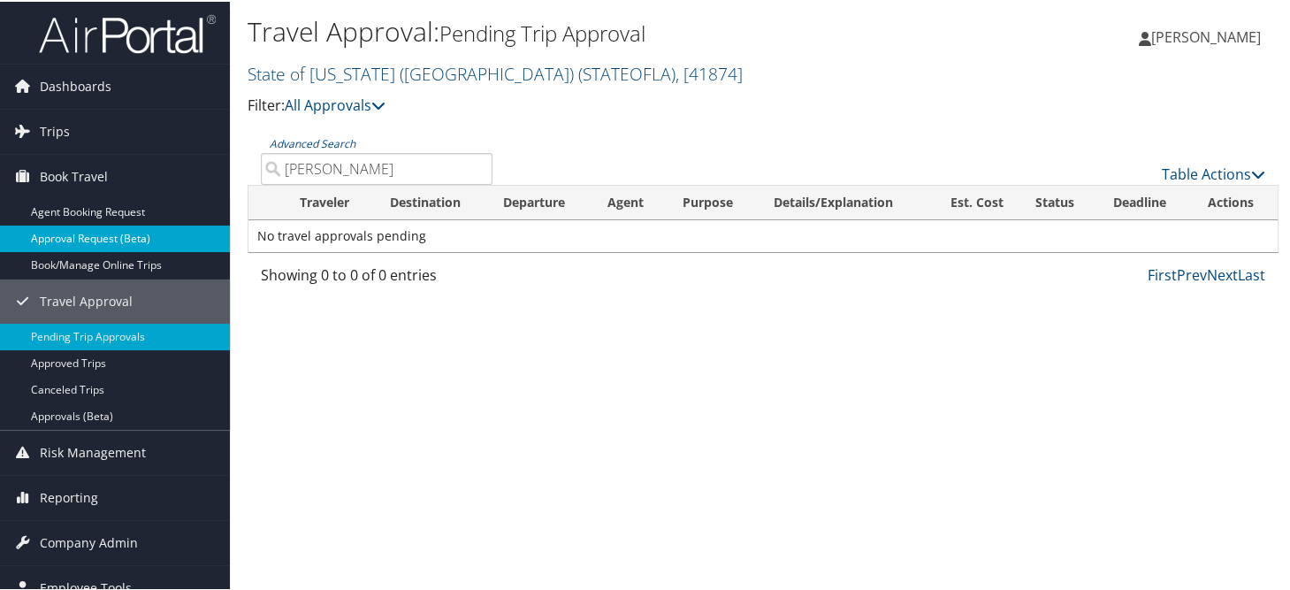
click at [68, 230] on link "Approval Request (Beta)" at bounding box center [115, 237] width 230 height 27
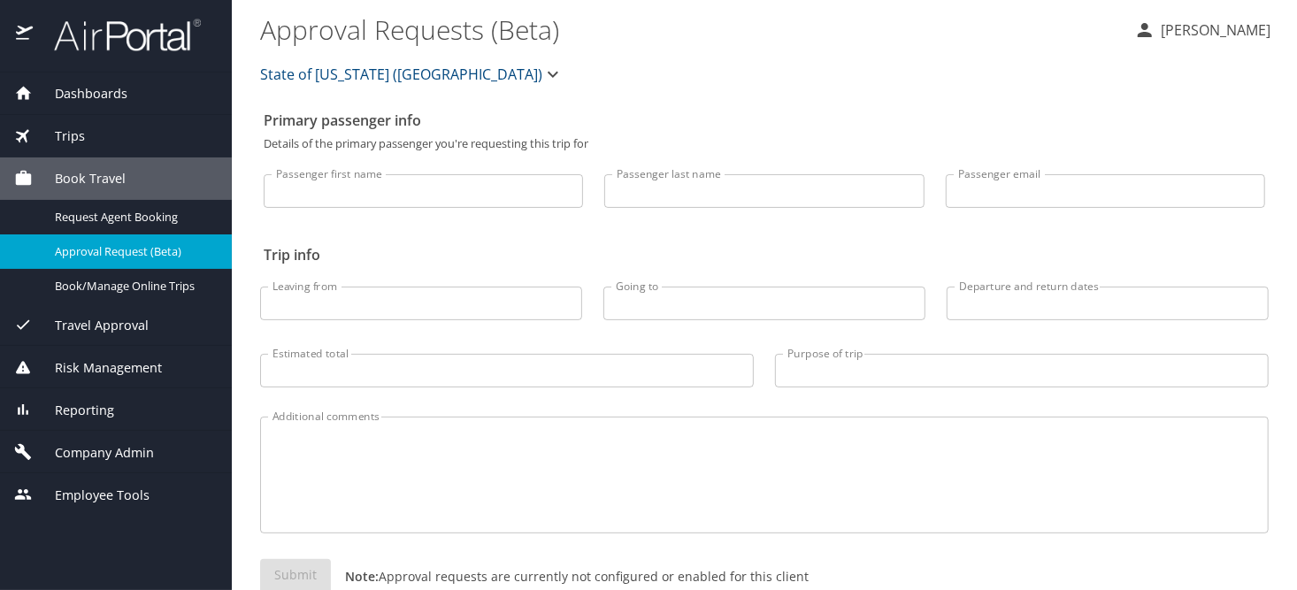
click at [65, 133] on span "Trips" at bounding box center [59, 135] width 52 height 19
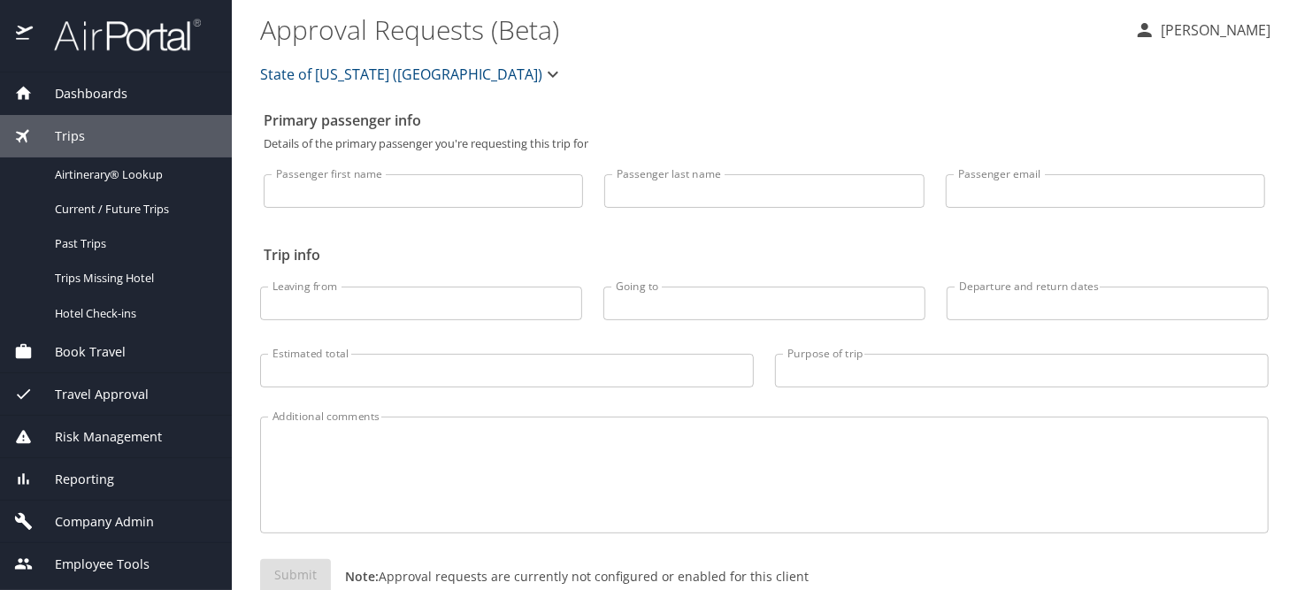
click at [75, 135] on span "Trips" at bounding box center [59, 135] width 52 height 19
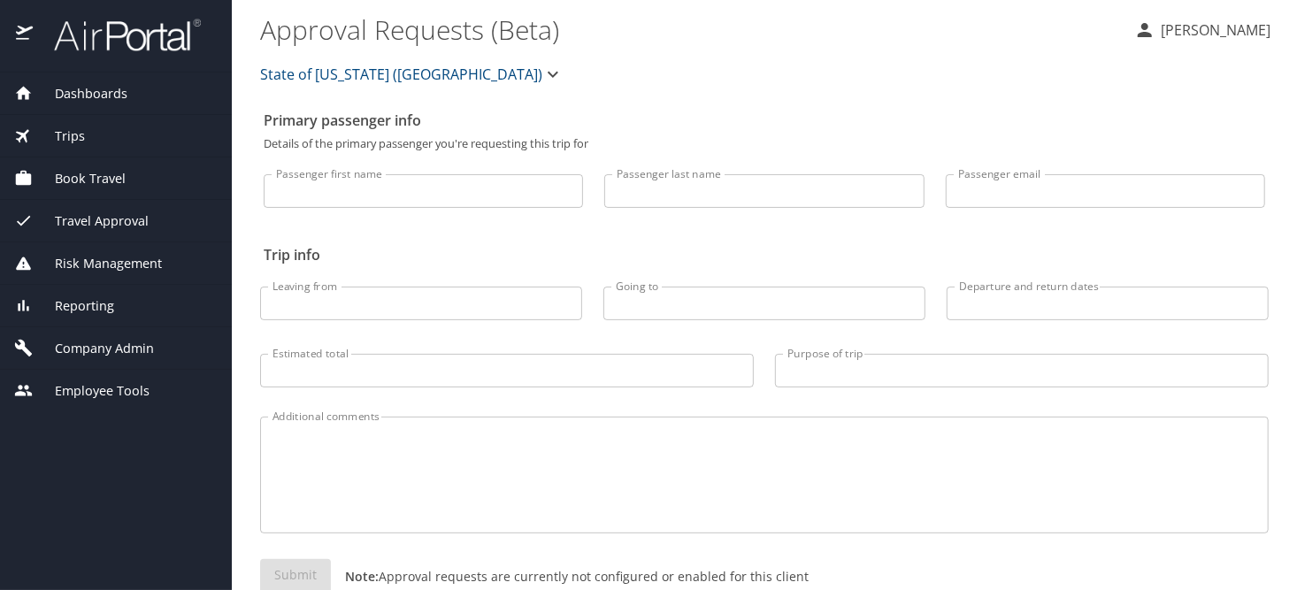
click at [105, 348] on span "Company Admin" at bounding box center [93, 348] width 121 height 19
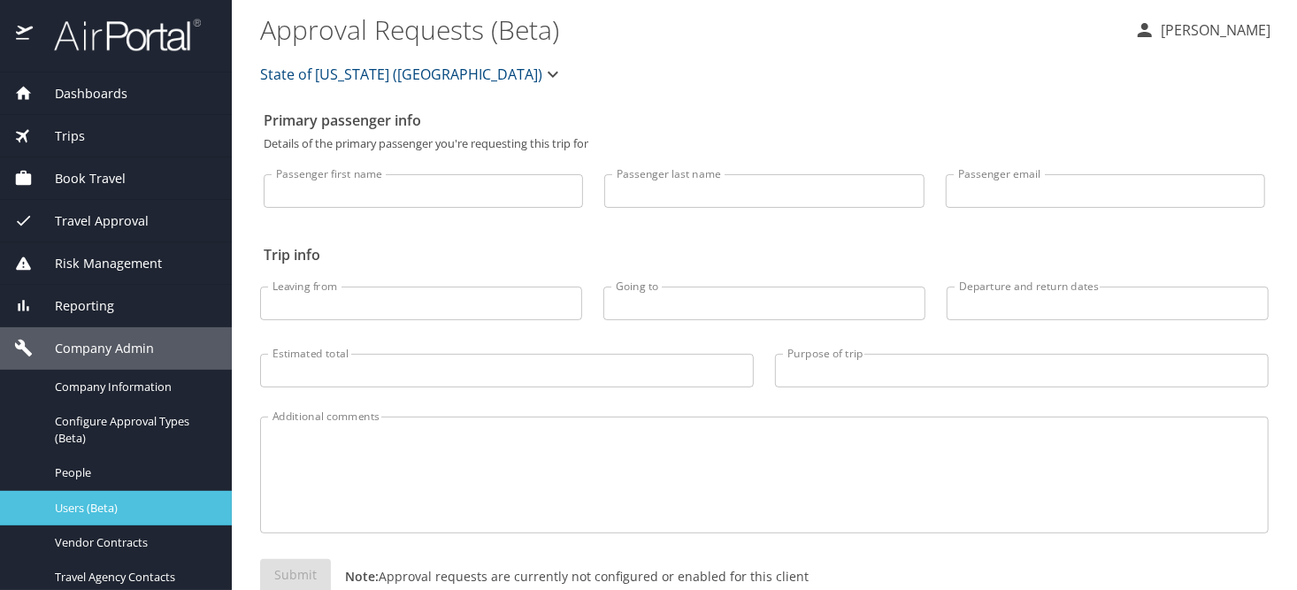
click at [71, 512] on span "Users (Beta)" at bounding box center [133, 508] width 156 height 17
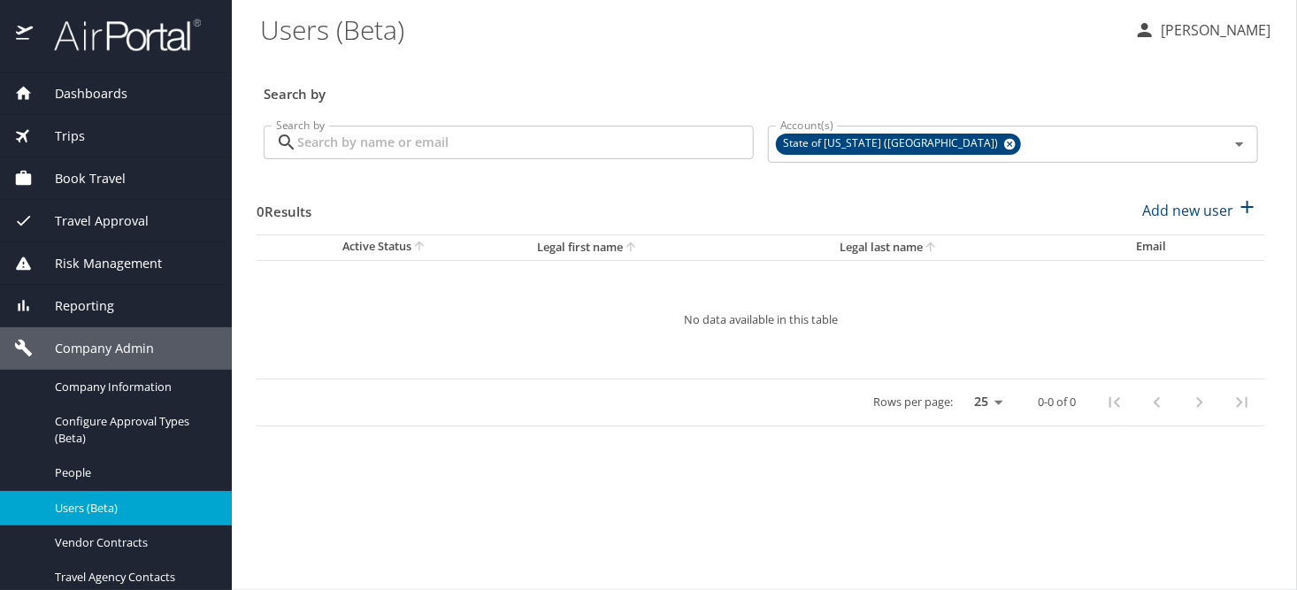
click at [381, 149] on input "Search by" at bounding box center [525, 143] width 456 height 34
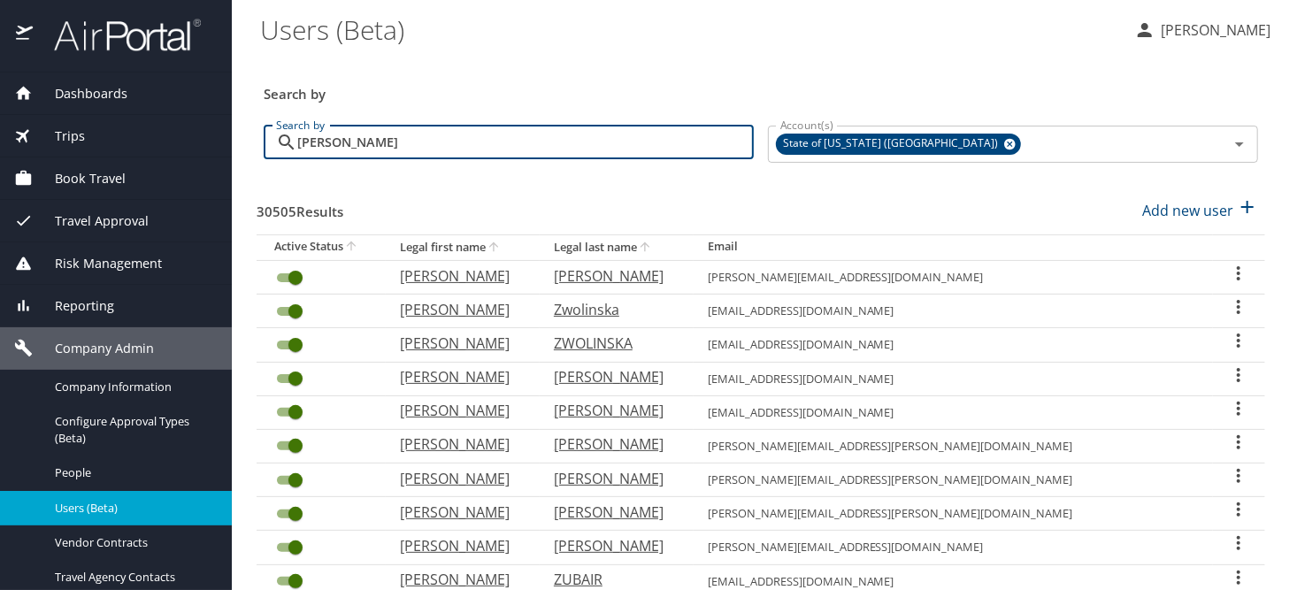
type input "carl johnson"
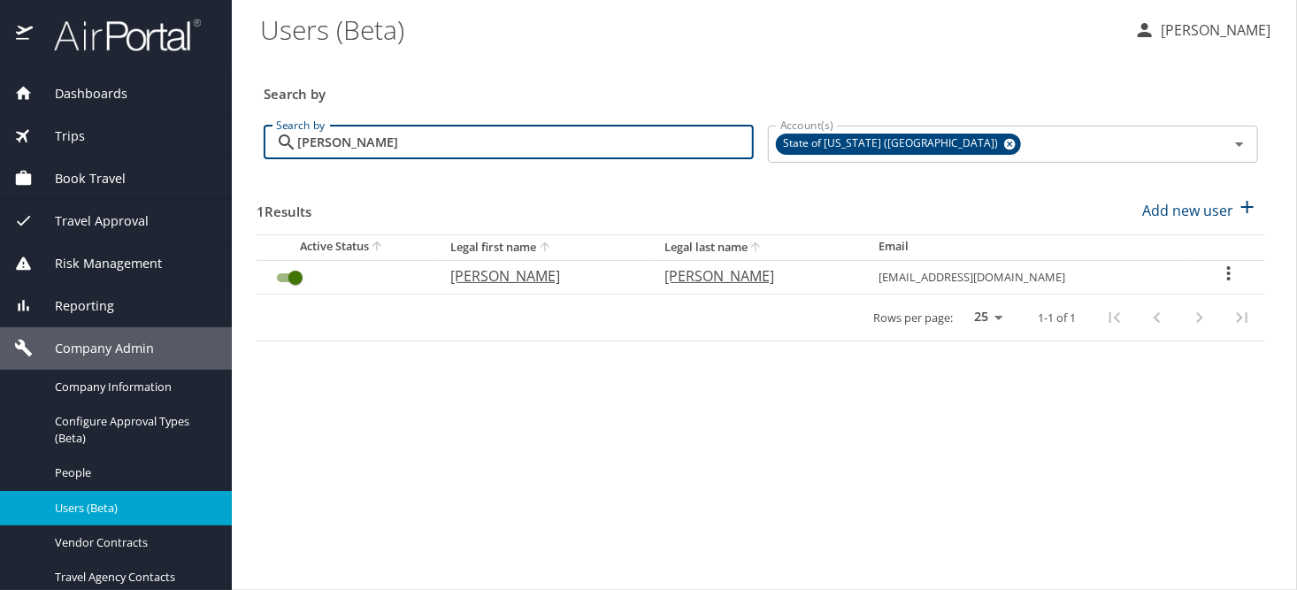
click at [55, 303] on span "Reporting" at bounding box center [73, 305] width 81 height 19
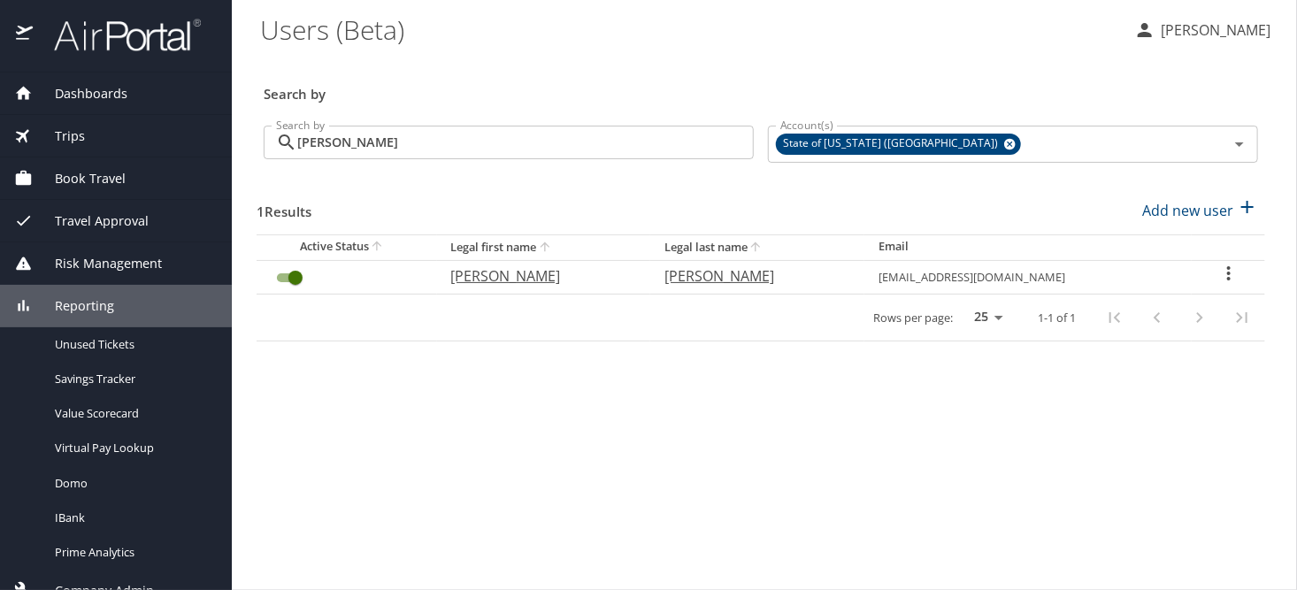
click at [55, 303] on span "Reporting" at bounding box center [73, 305] width 81 height 19
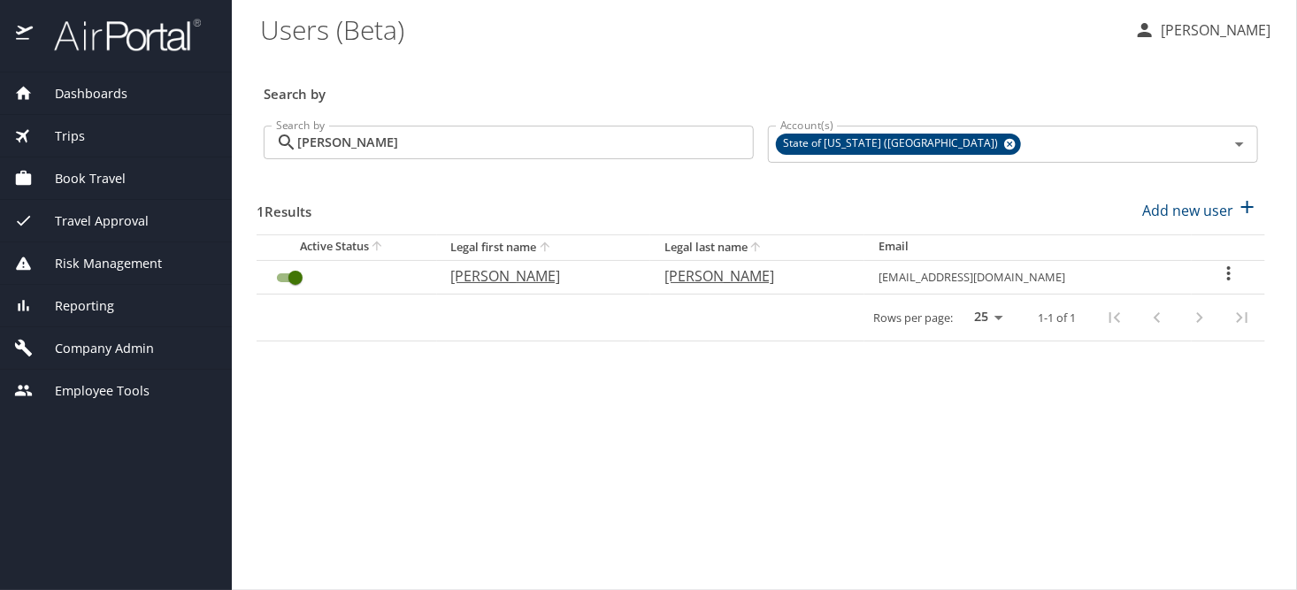
click at [91, 232] on div "Travel Approval" at bounding box center [116, 221] width 232 height 42
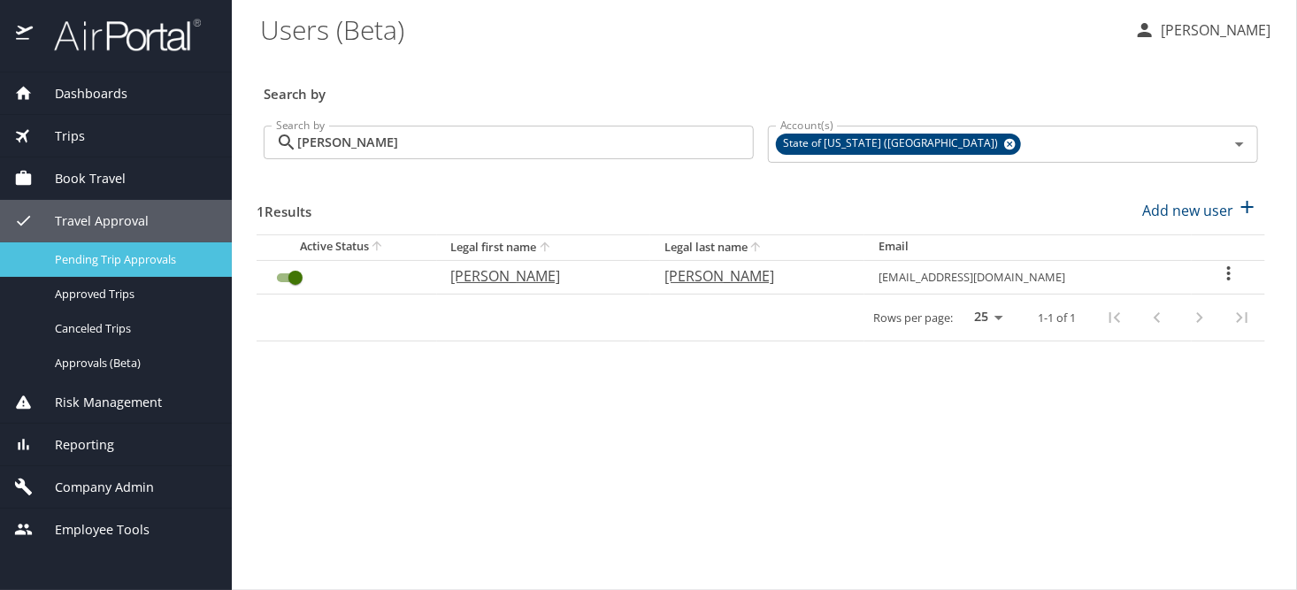
click at [102, 263] on span "Pending Trip Approvals" at bounding box center [133, 259] width 156 height 17
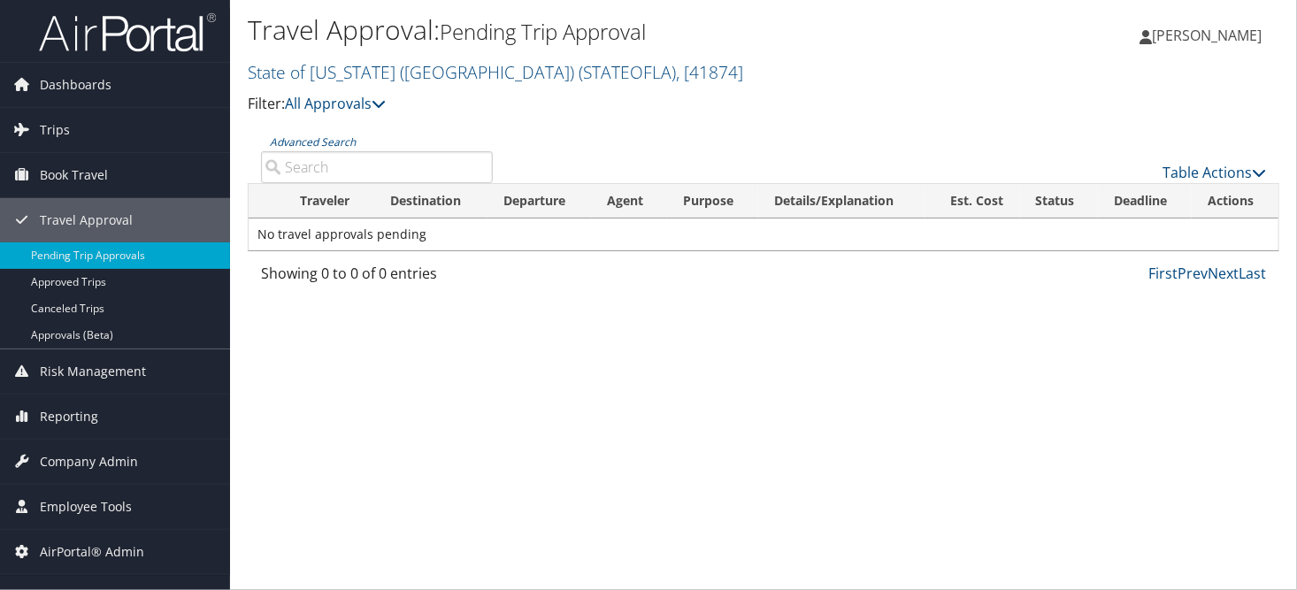
click at [303, 166] on input "Advanced Search" at bounding box center [377, 167] width 232 height 32
click at [1192, 167] on link "Table Actions" at bounding box center [1213, 172] width 103 height 19
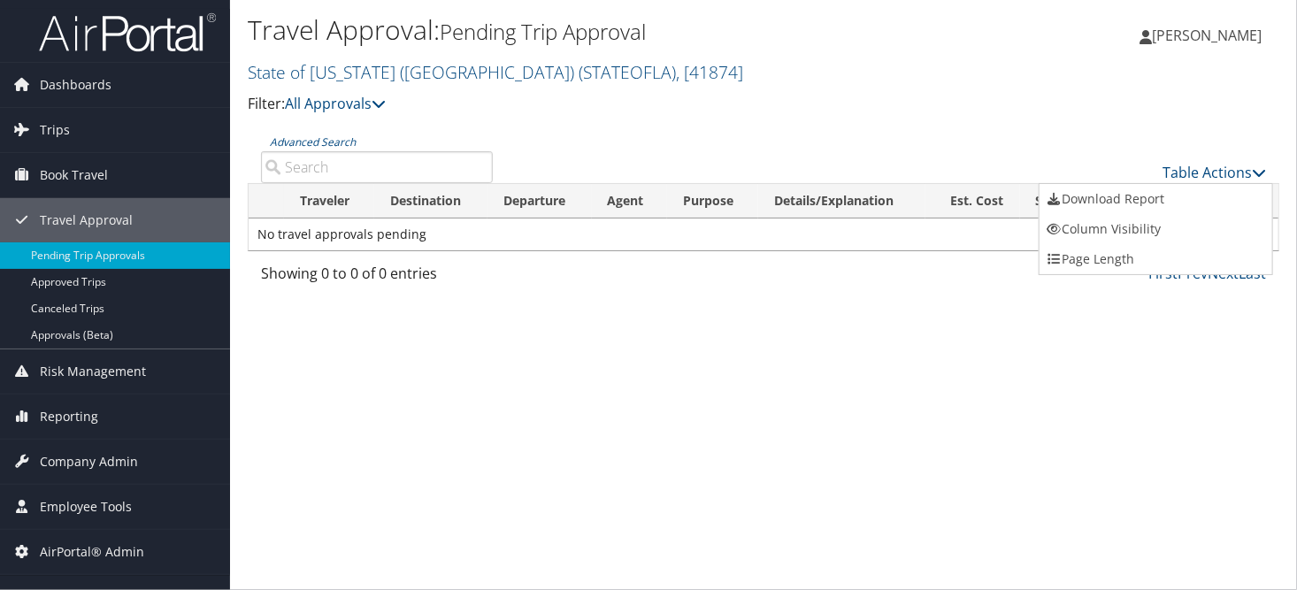
click at [385, 164] on div at bounding box center [648, 295] width 1297 height 590
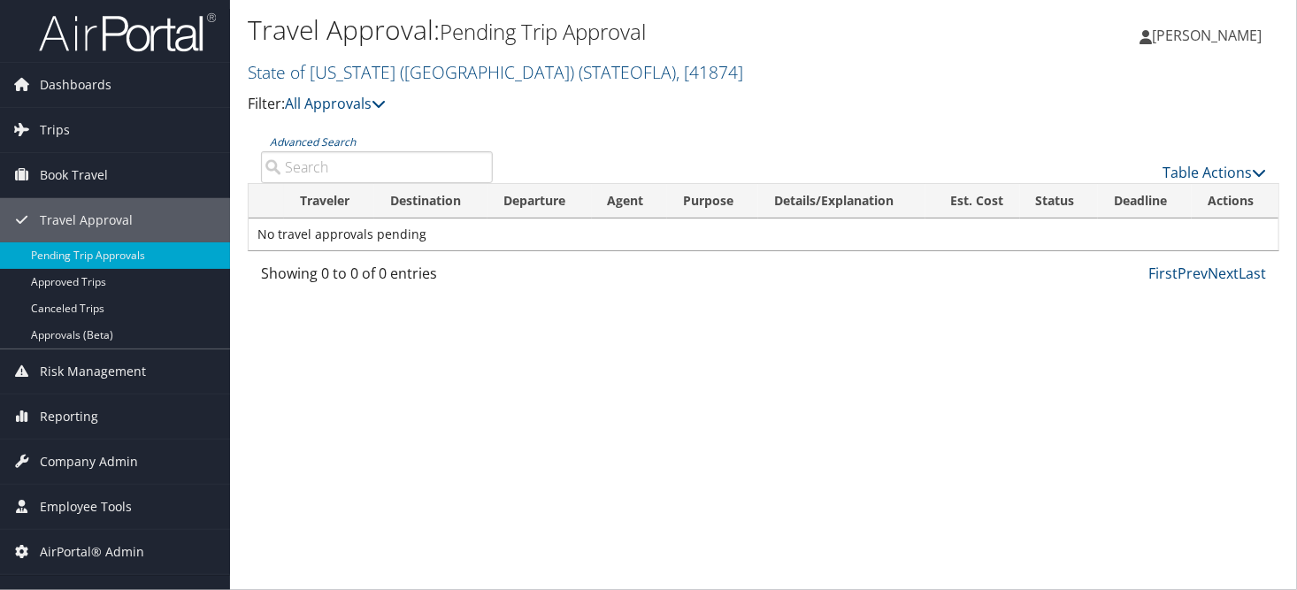
click at [384, 164] on input "Advanced Search" at bounding box center [377, 167] width 232 height 32
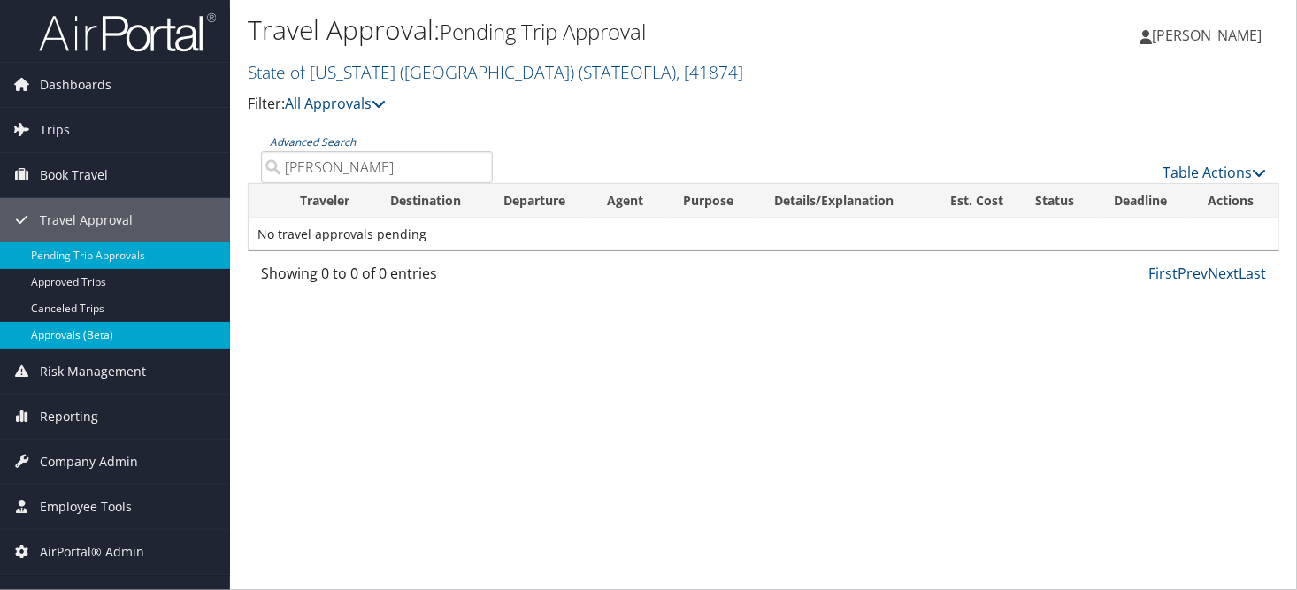
type input "[PERSON_NAME]"
click at [106, 333] on link "Approvals (Beta)" at bounding box center [115, 335] width 230 height 27
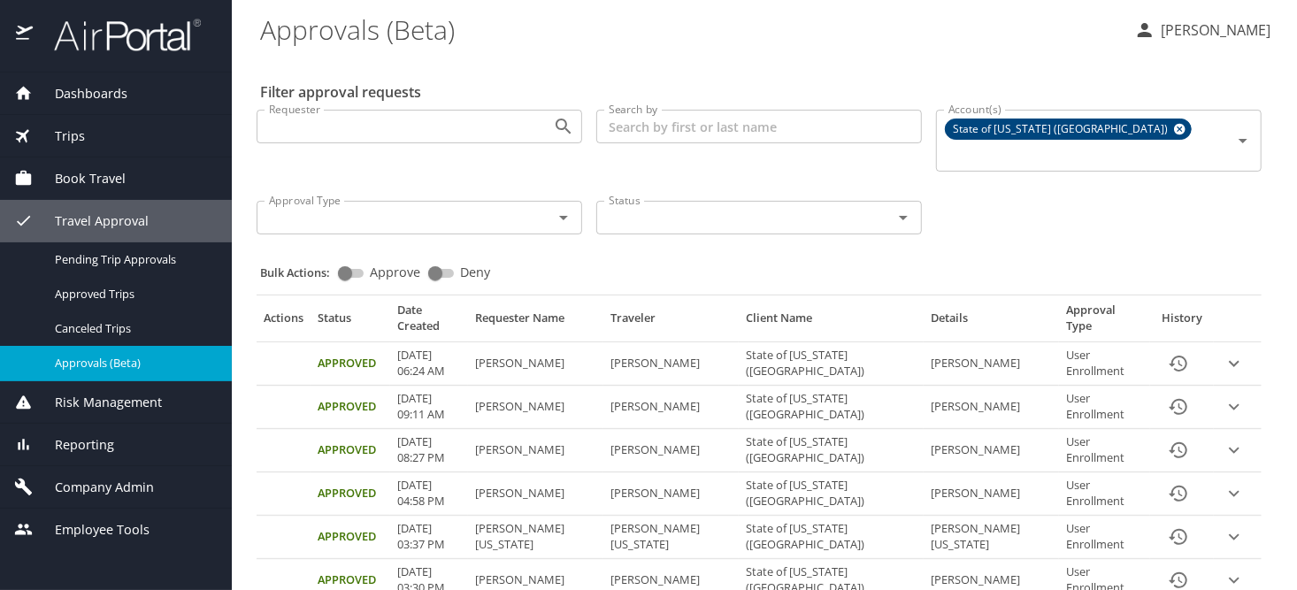
click at [555, 207] on icon "Open" at bounding box center [563, 217] width 21 height 21
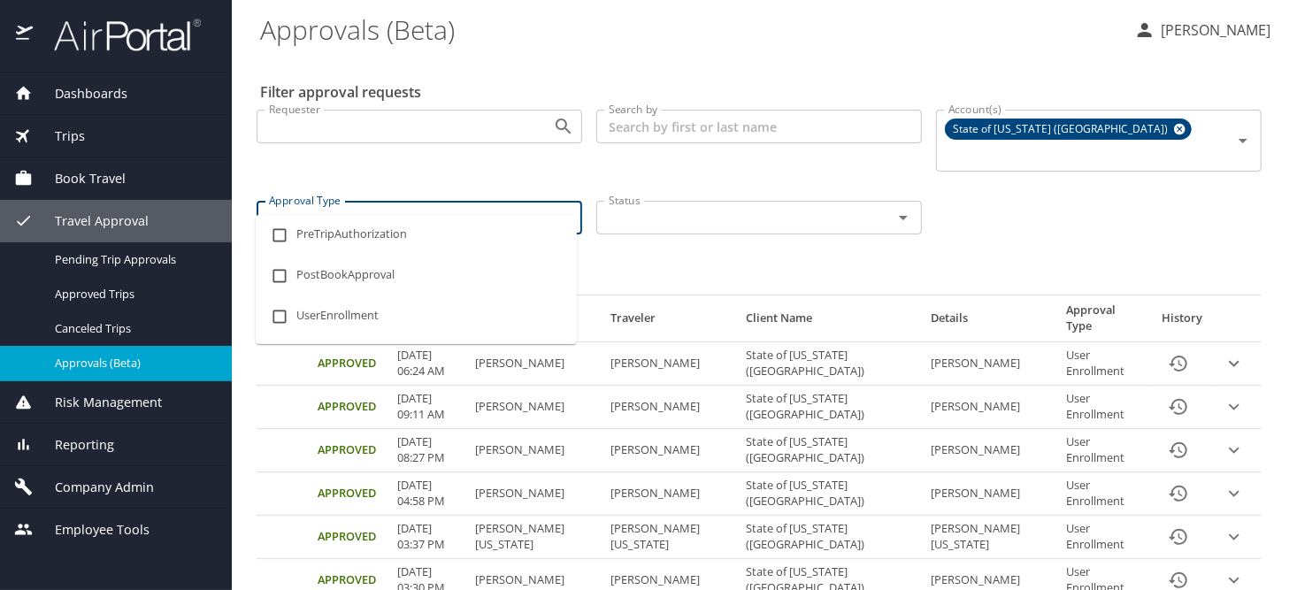
click at [675, 206] on input "Status" at bounding box center [732, 217] width 263 height 23
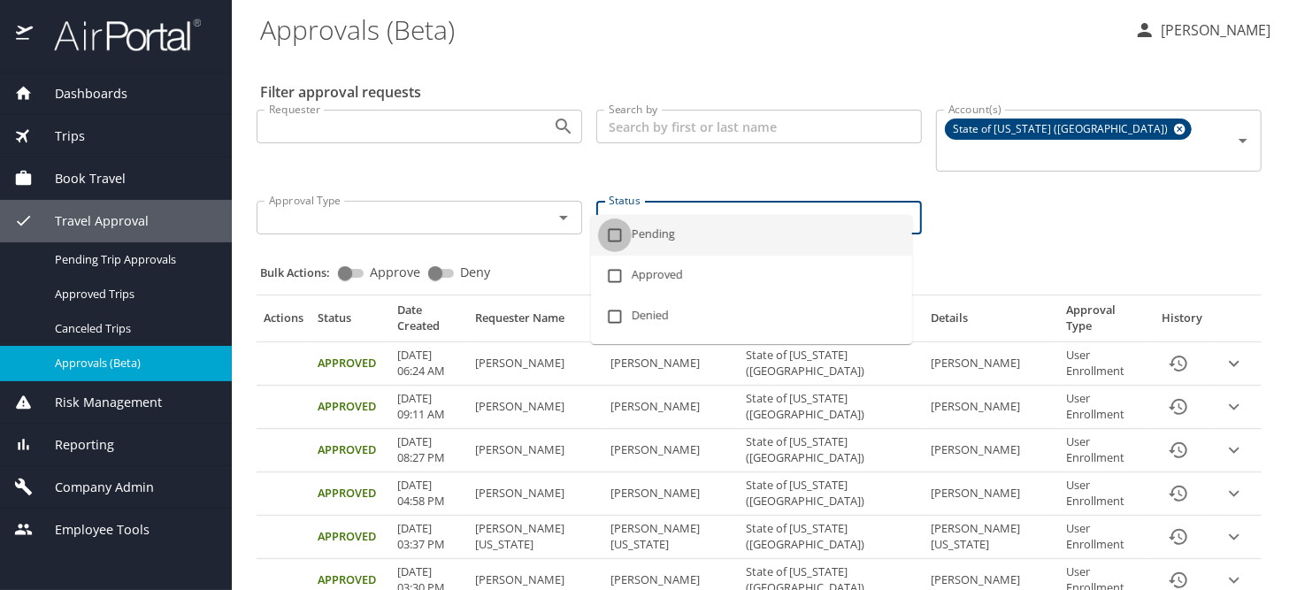
click at [613, 240] on input "checkbox" at bounding box center [615, 235] width 34 height 34
checkbox input "true"
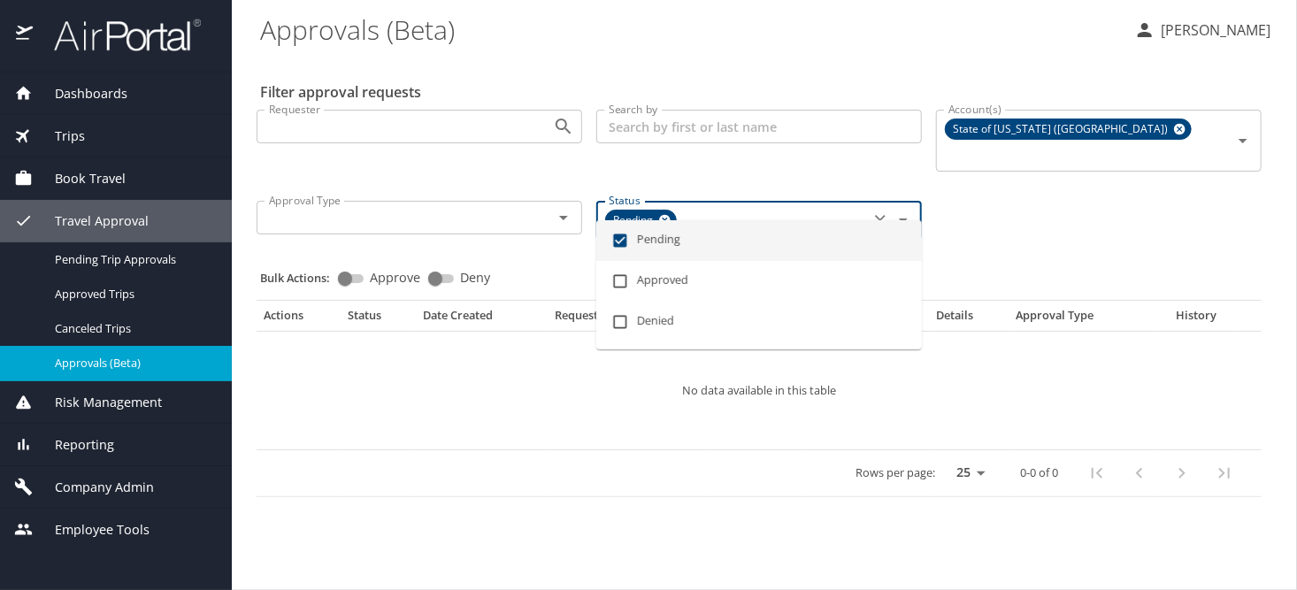
click at [699, 129] on input "Search by" at bounding box center [758, 127] width 325 height 34
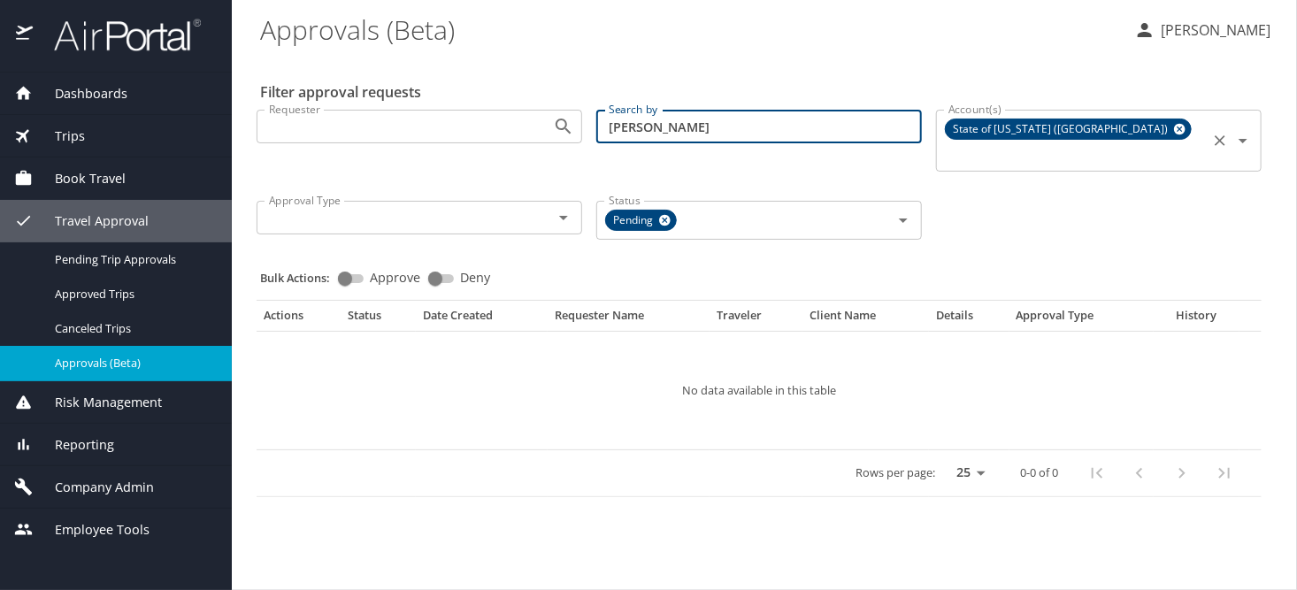
click at [1173, 136] on icon at bounding box center [1179, 128] width 13 height 19
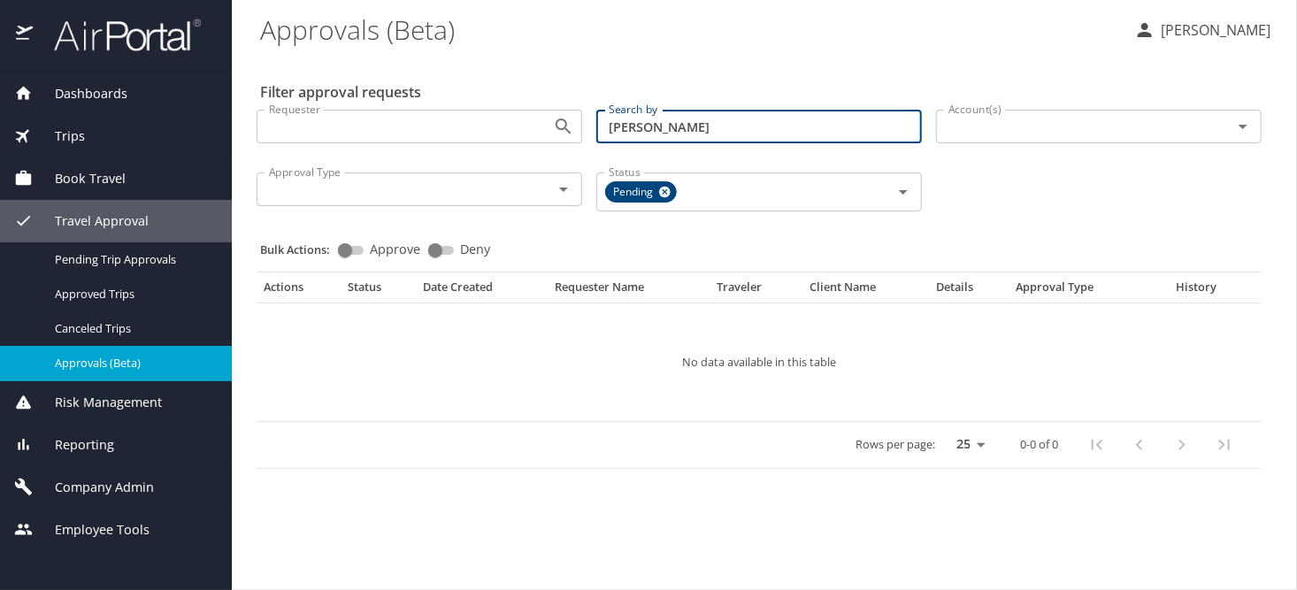
type input "[PERSON_NAME]"
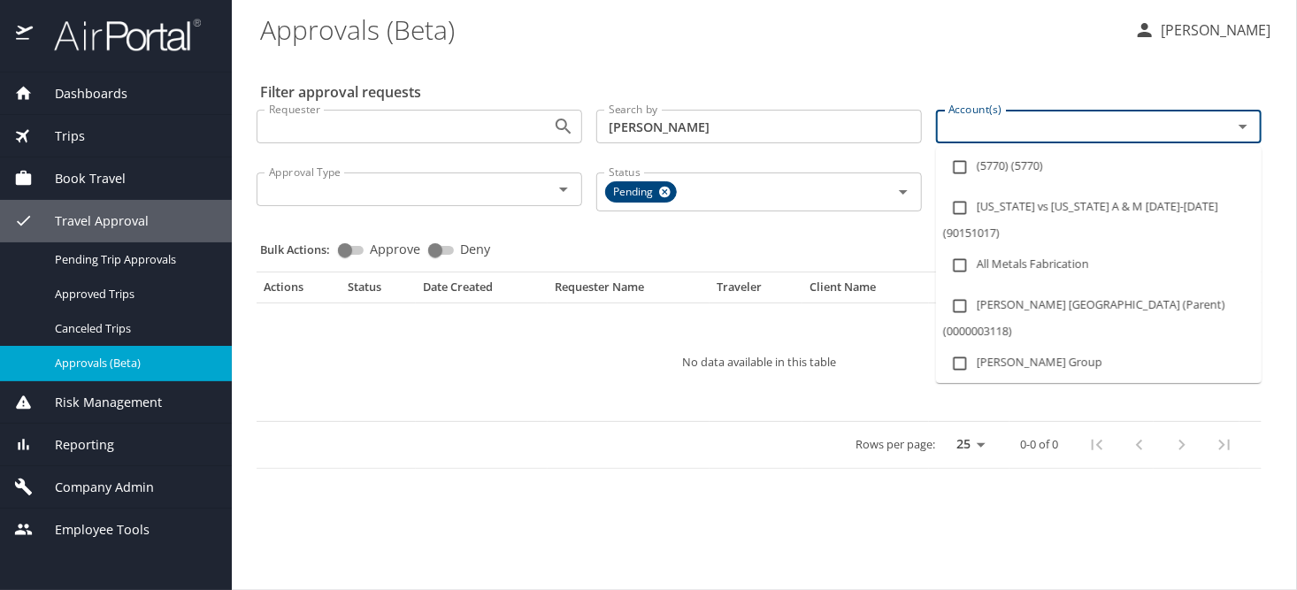
paste input "[GEOGRAPHIC_DATA]"
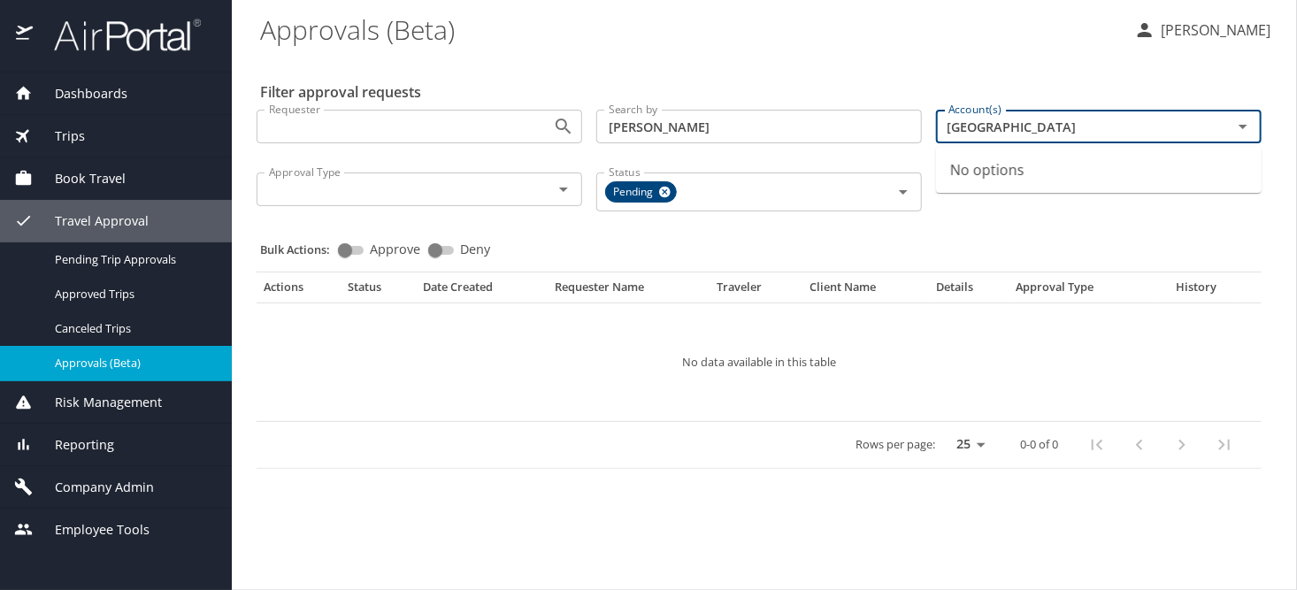
type input "[GEOGRAPHIC_DATA]"
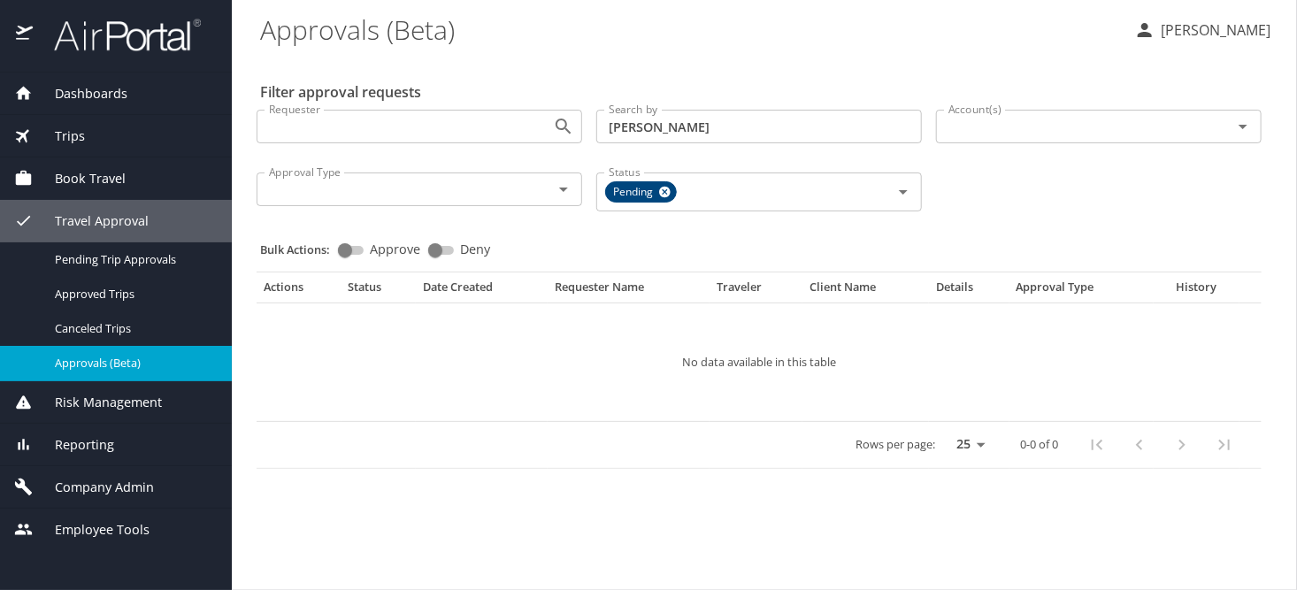
click at [1067, 224] on div "Bulk Actions: Approve Deny" at bounding box center [764, 241] width 1008 height 39
click at [976, 133] on input "Account(s)" at bounding box center [1072, 126] width 263 height 23
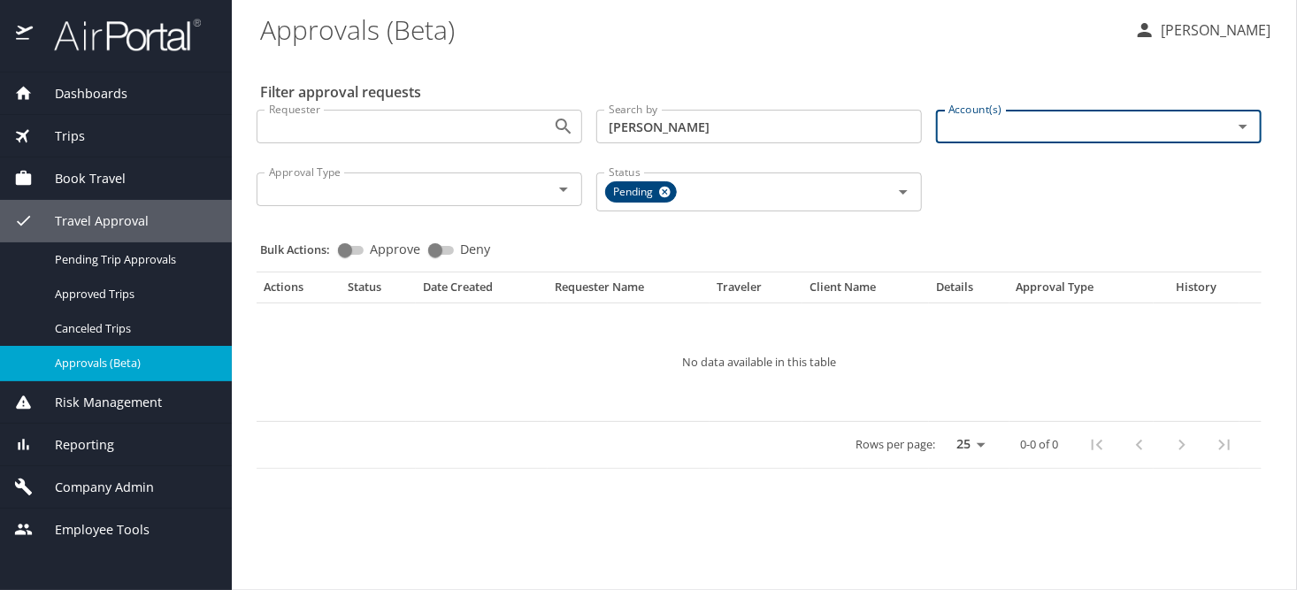
paste input "[GEOGRAPHIC_DATA]"
type input "[GEOGRAPHIC_DATA]"
click at [1239, 128] on icon "Close" at bounding box center [1242, 126] width 21 height 21
click at [1190, 128] on input "Account(s)" at bounding box center [1072, 126] width 263 height 23
drag, startPoint x: 1190, startPoint y: 128, endPoint x: 967, endPoint y: 124, distance: 222.9
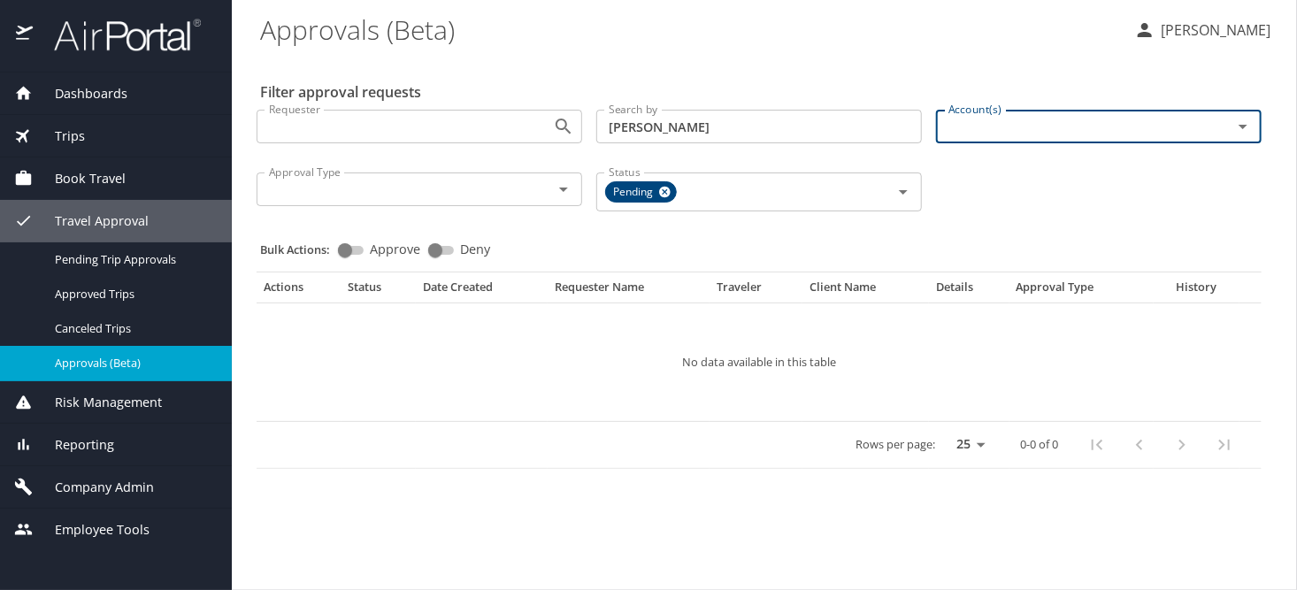
click at [979, 115] on div "Account(s)" at bounding box center [1098, 127] width 325 height 34
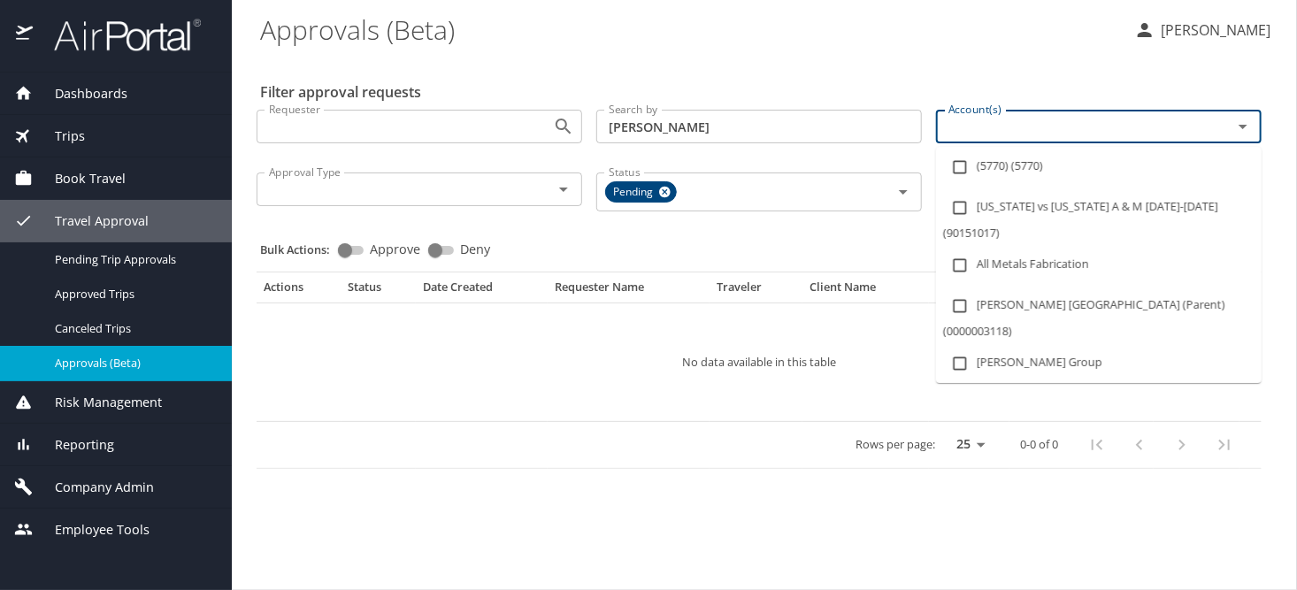
paste input "[GEOGRAPHIC_DATA]"
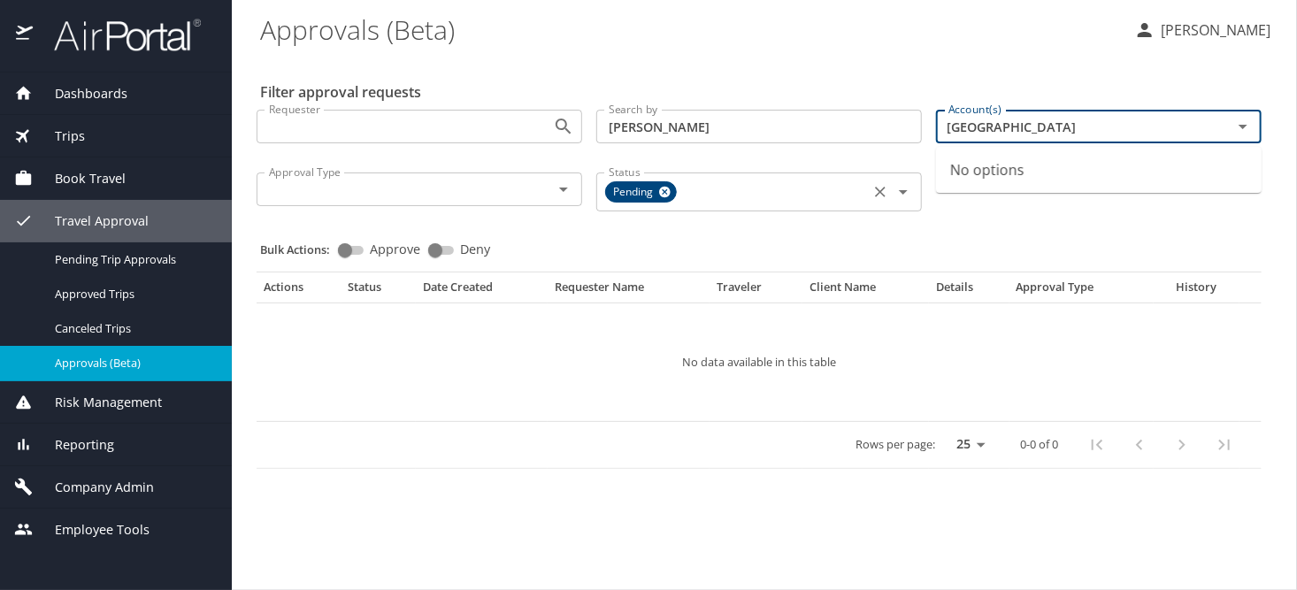
click at [661, 189] on icon at bounding box center [664, 192] width 11 height 11
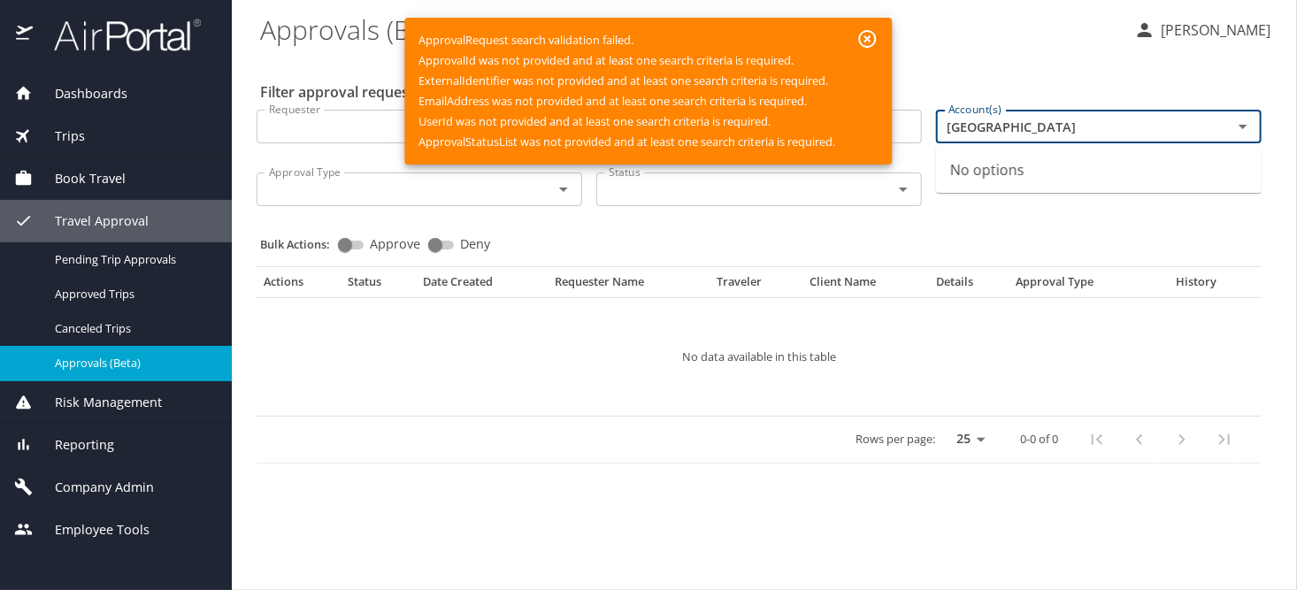
click at [904, 192] on icon "Open" at bounding box center [902, 189] width 21 height 21
type input "[GEOGRAPHIC_DATA]"
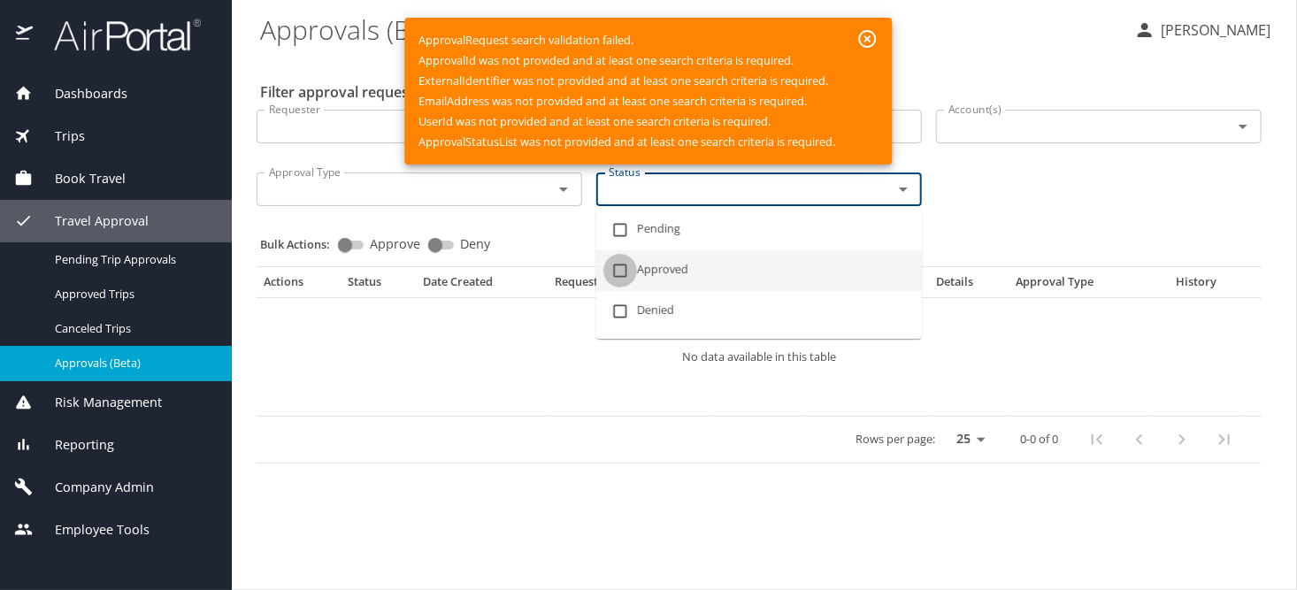
click at [616, 272] on input "checkbox" at bounding box center [620, 271] width 34 height 34
checkbox input "true"
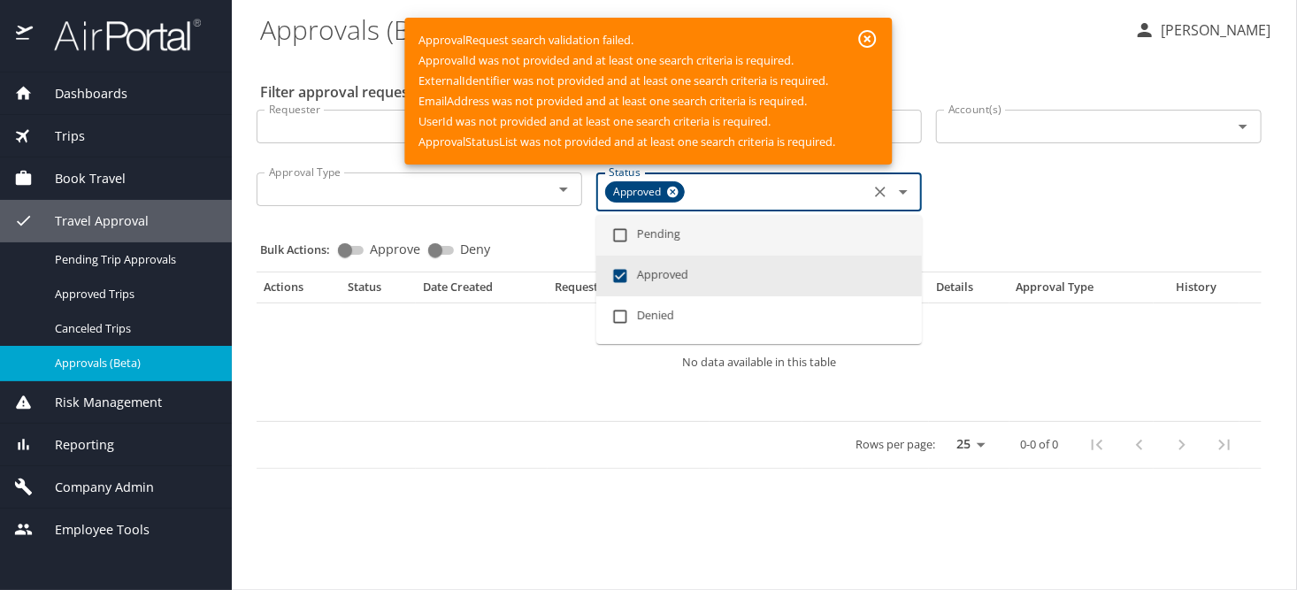
click at [985, 211] on div "Requester Requester Search by carl johnson Search by Account(s) Account(s) Appr…" at bounding box center [758, 159] width 1019 height 126
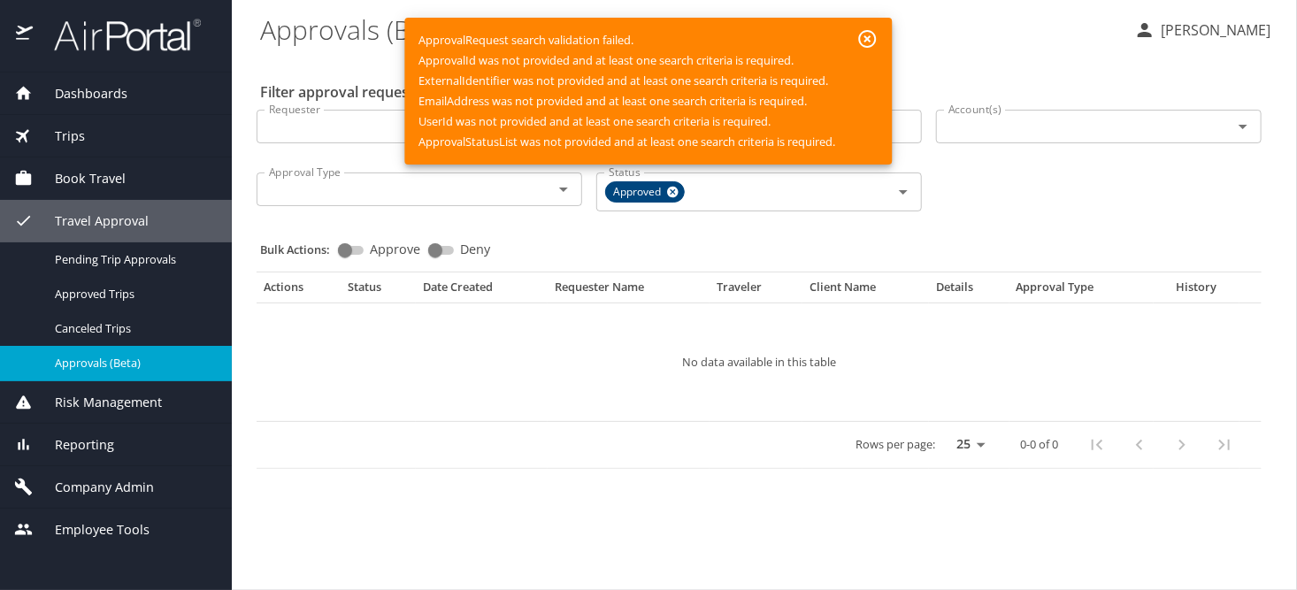
click at [871, 43] on icon "button" at bounding box center [867, 38] width 21 height 21
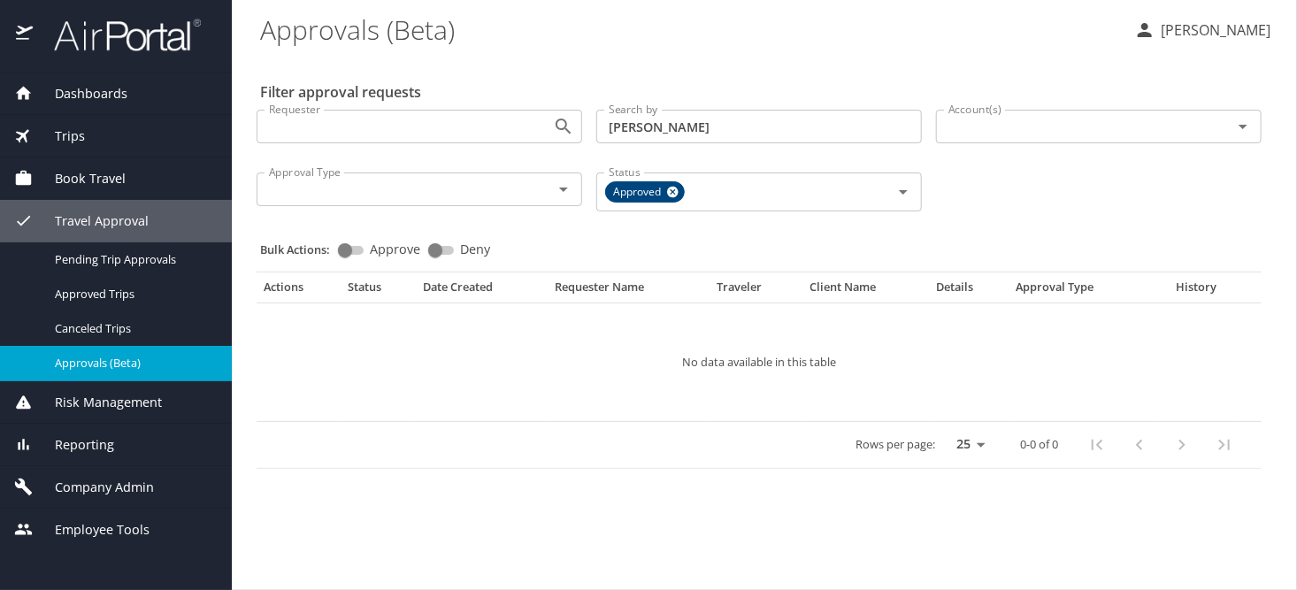
click at [987, 127] on input "Account(s)" at bounding box center [1072, 126] width 263 height 23
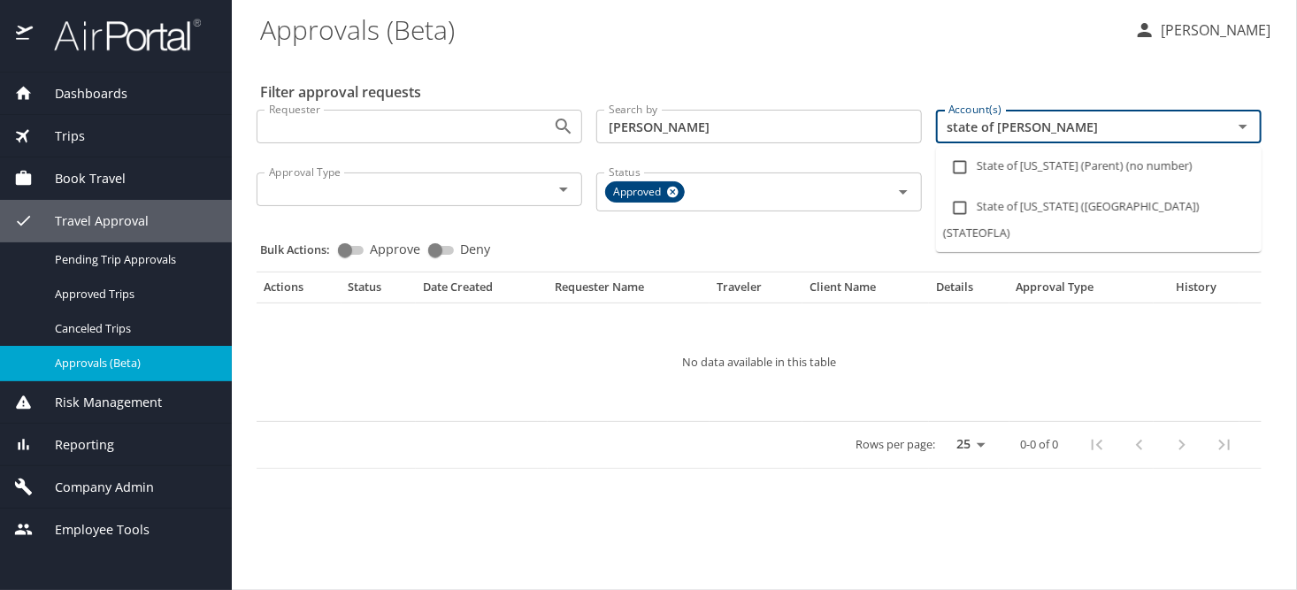
type input "state of loui"
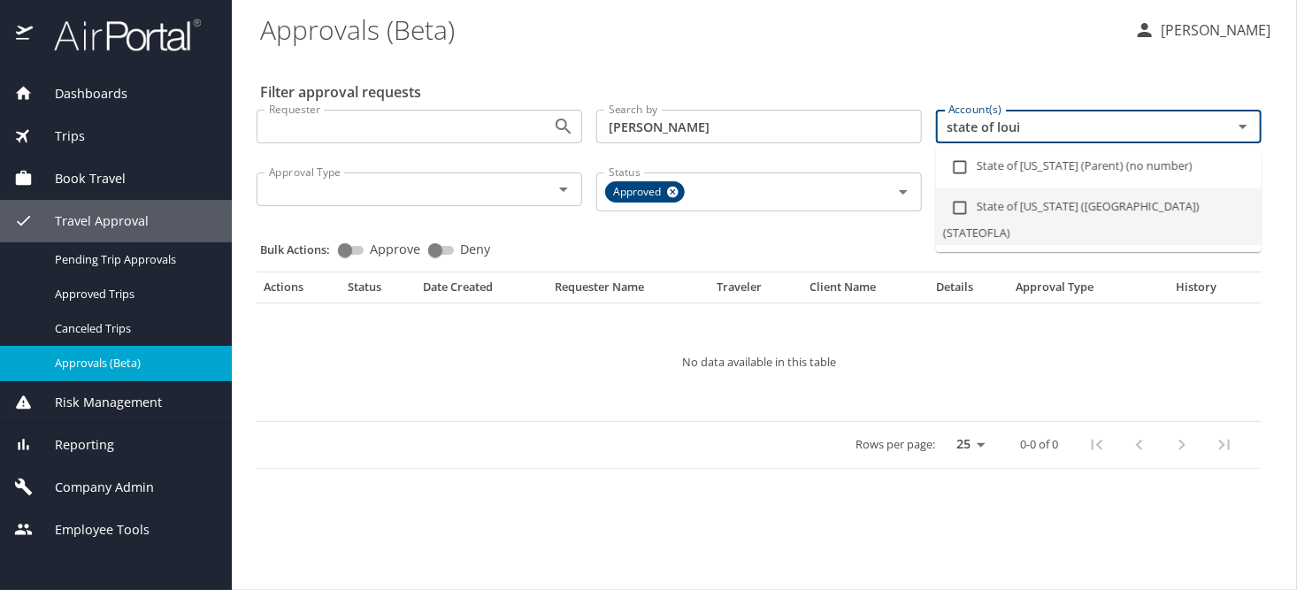
click at [949, 214] on input "checkbox" at bounding box center [960, 208] width 34 height 34
checkbox input "true"
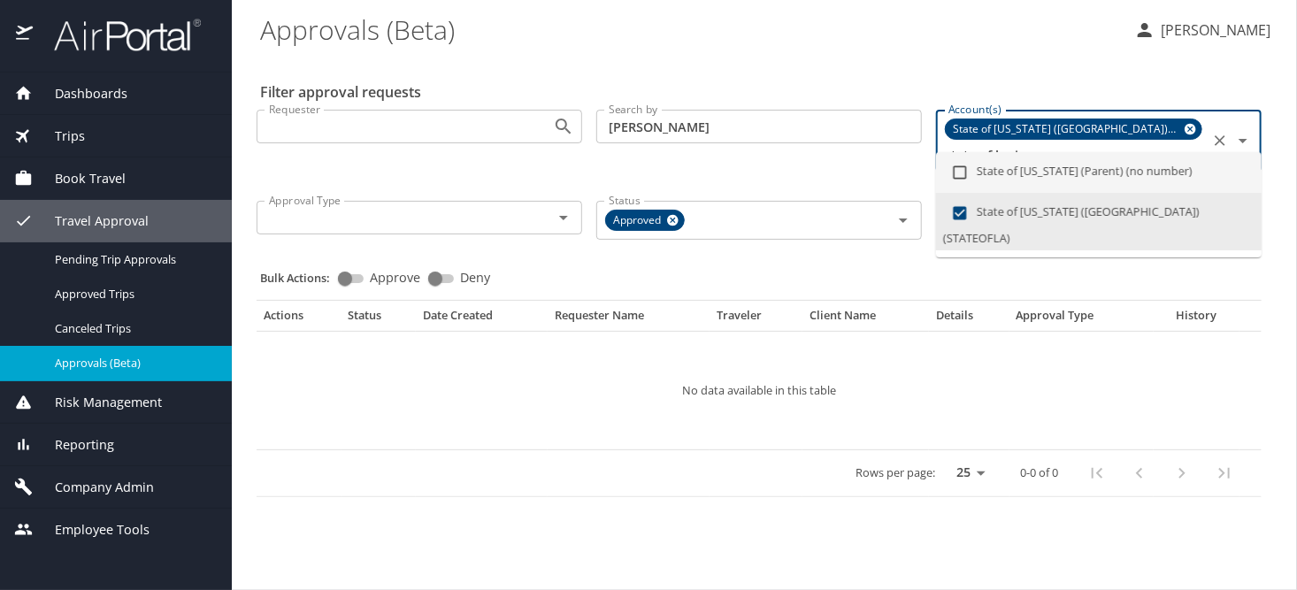
click at [1204, 129] on div "State of Louisiana (SOLA) (STATEOFLA) state of loui Account(s)" at bounding box center [1098, 141] width 325 height 62
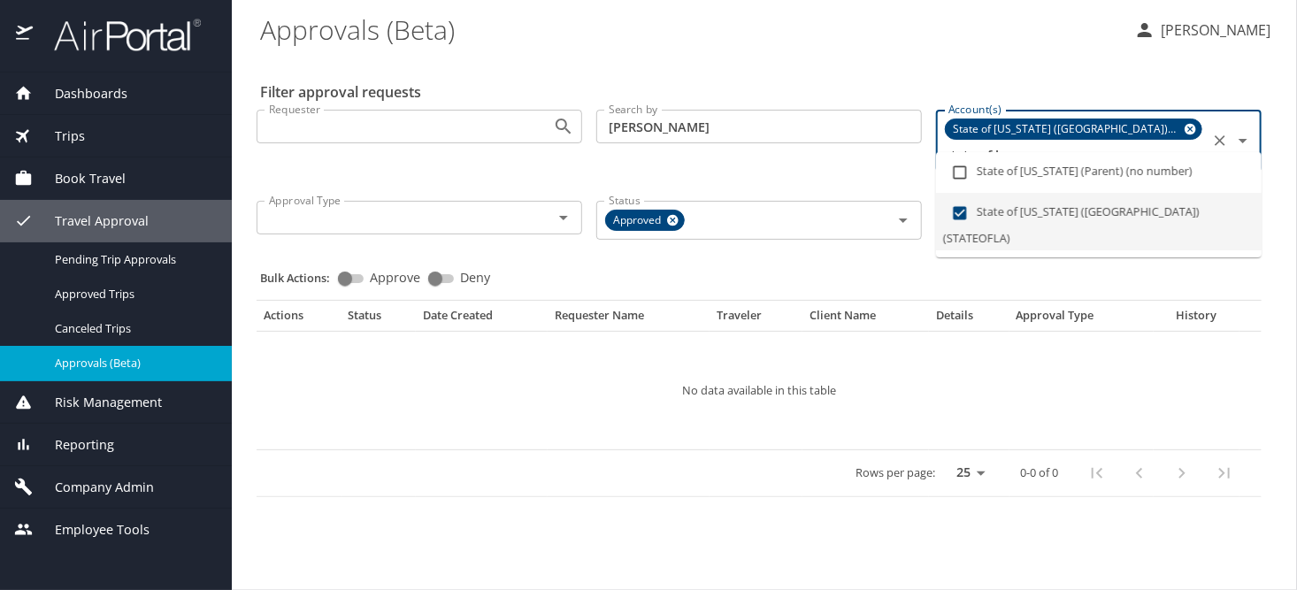
scroll to position [0, 24]
type input "state of"
checkbox input "false"
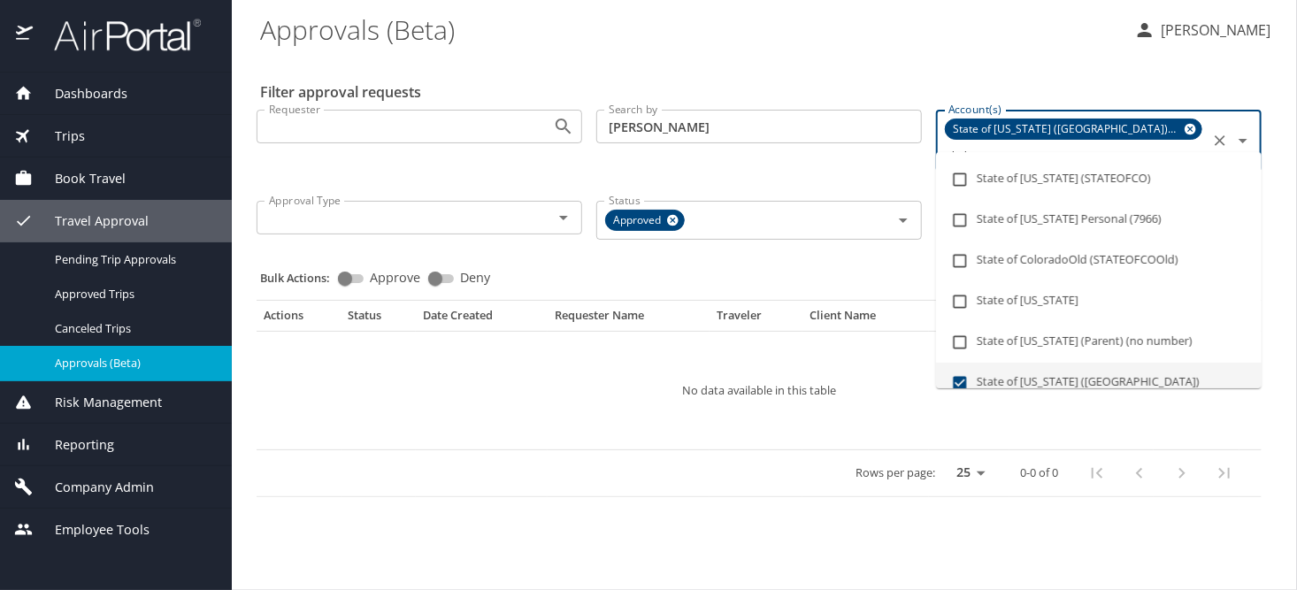
scroll to position [0, 12]
type input "s"
checkbox input "false"
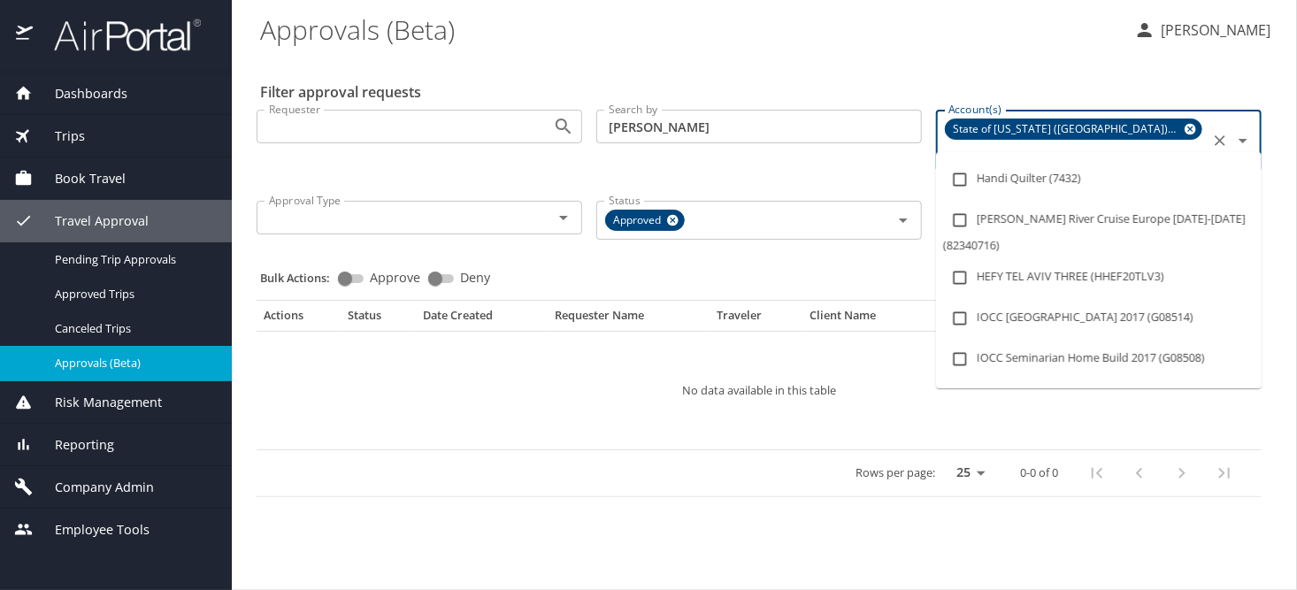
scroll to position [0, 0]
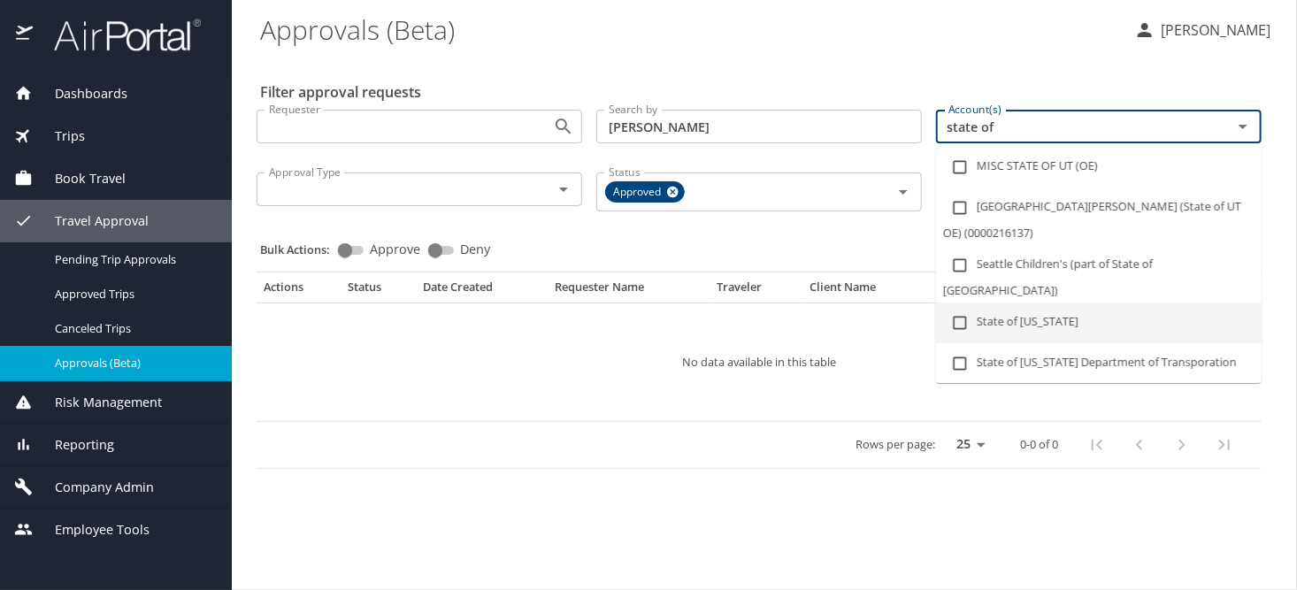
type input "state of l"
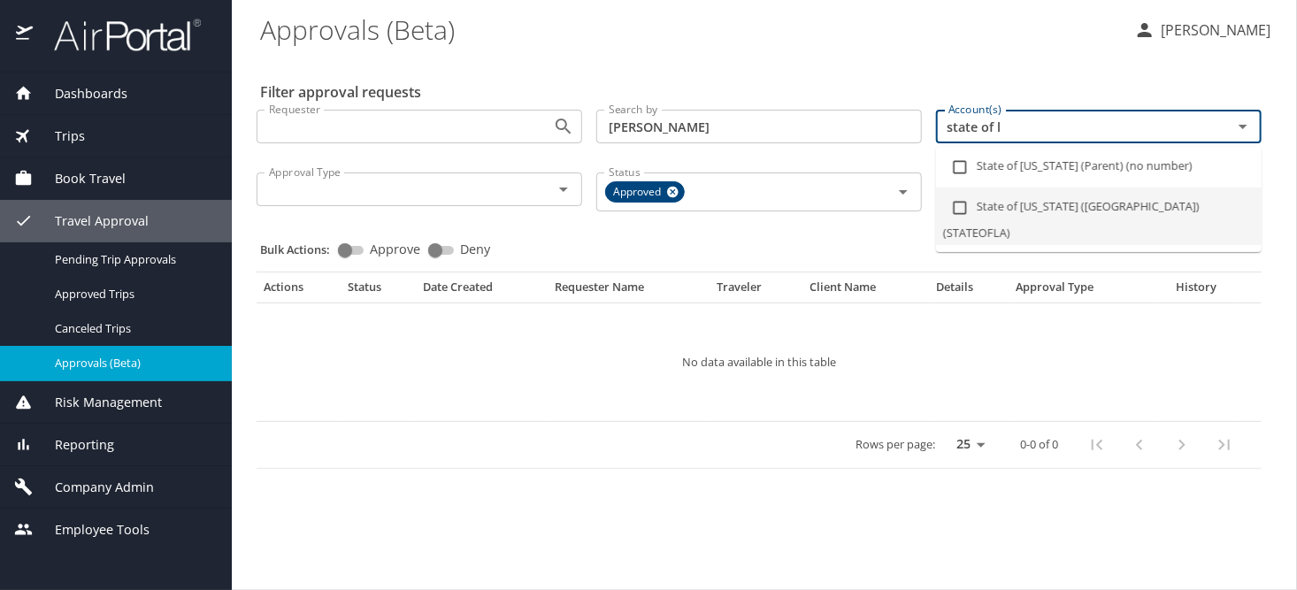
click at [960, 212] on input "checkbox" at bounding box center [960, 208] width 34 height 34
checkbox input "true"
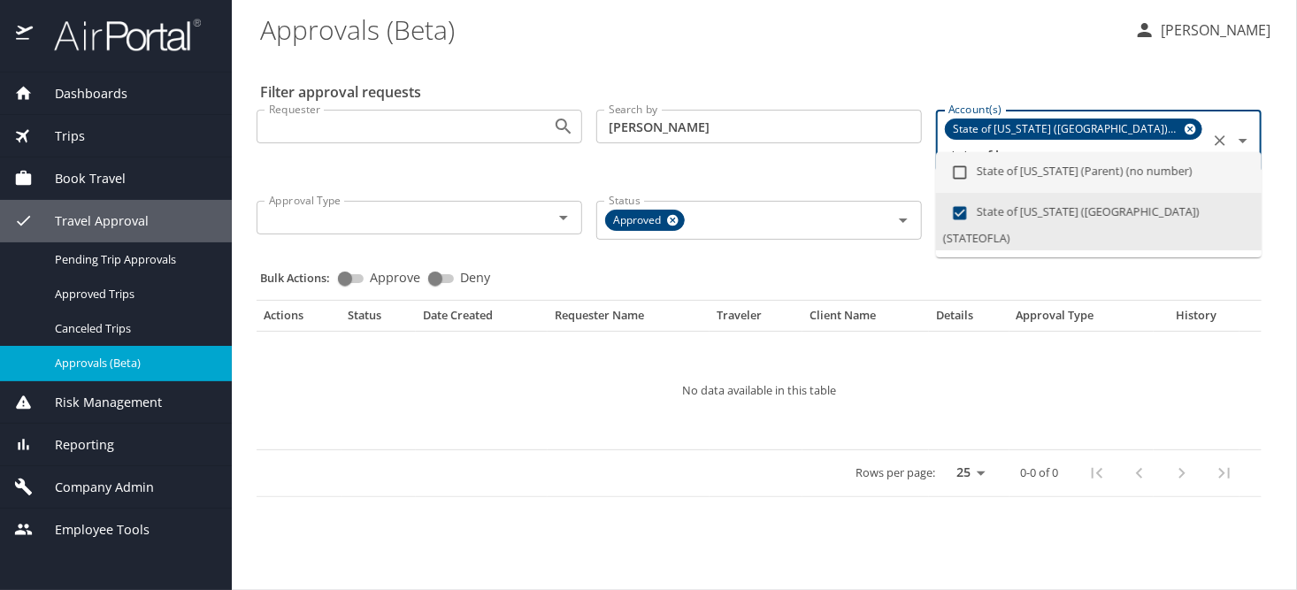
type input "state of l"
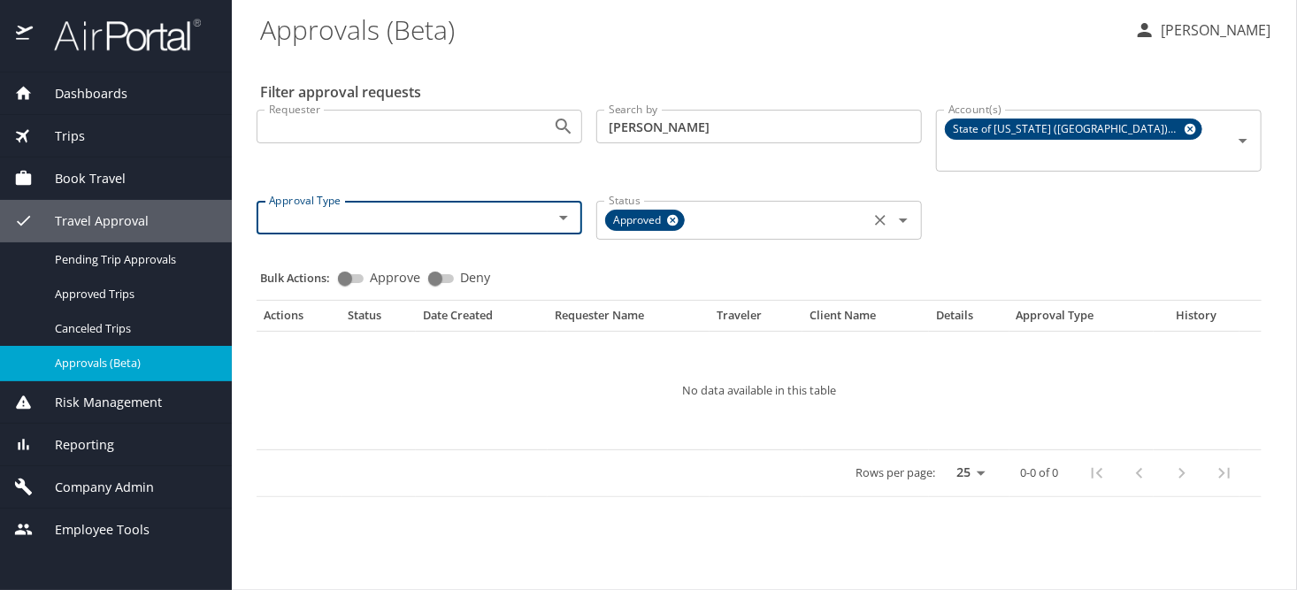
click at [784, 209] on input "Status" at bounding box center [776, 220] width 176 height 23
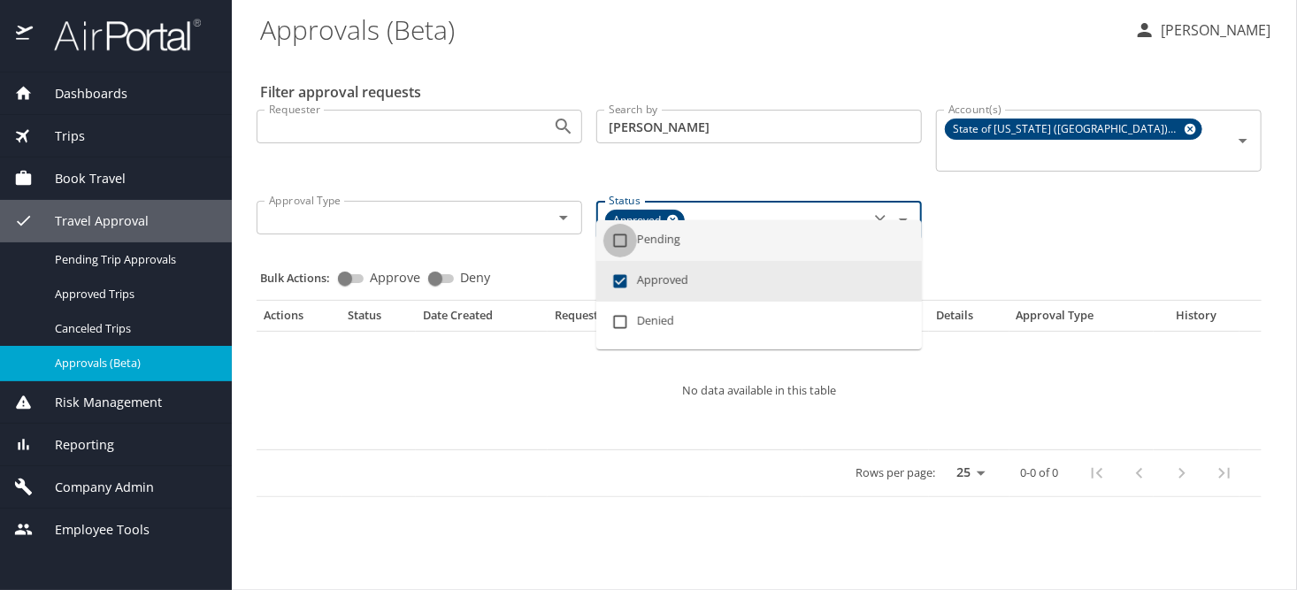
click at [624, 243] on input "checkbox" at bounding box center [620, 241] width 34 height 34
checkbox input "true"
click at [670, 215] on icon at bounding box center [672, 220] width 11 height 11
checkbox input "false"
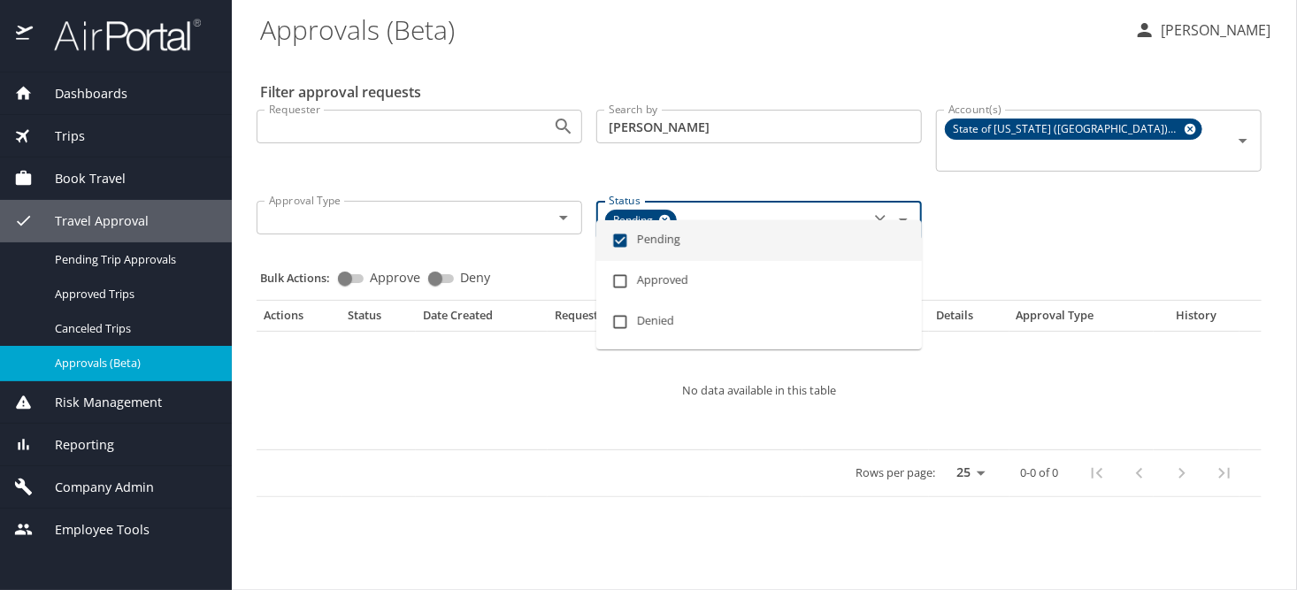
checkbox input "false"
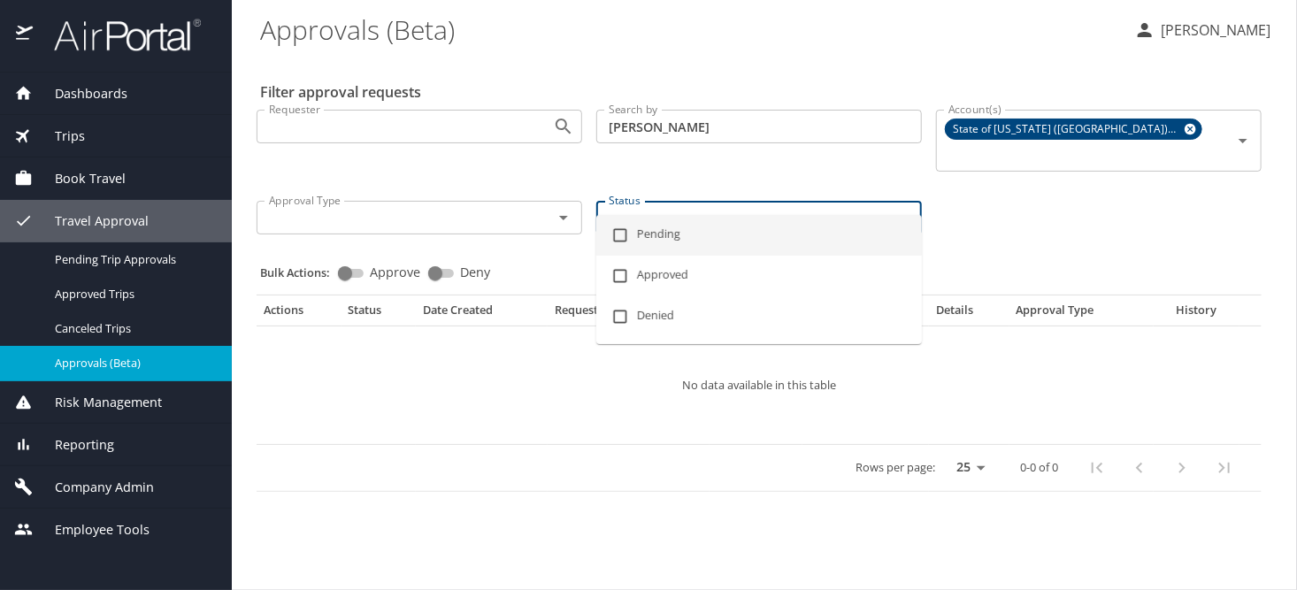
click at [722, 206] on input "Status" at bounding box center [732, 217] width 263 height 23
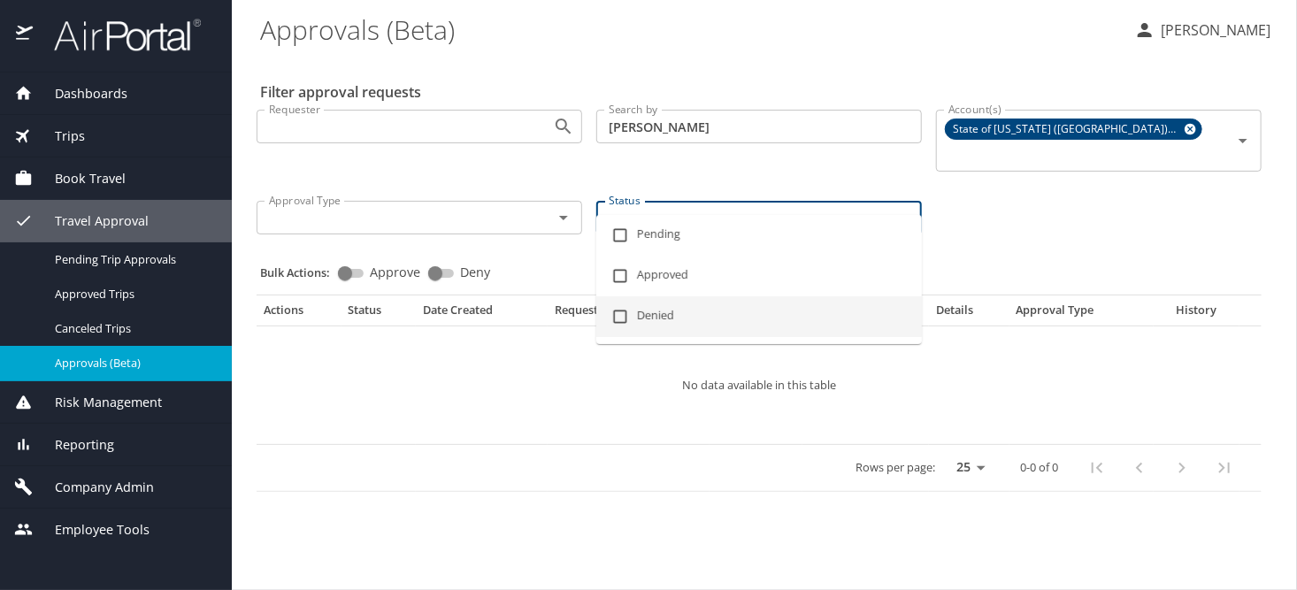
click at [627, 309] on input "checkbox" at bounding box center [620, 317] width 34 height 34
checkbox input "true"
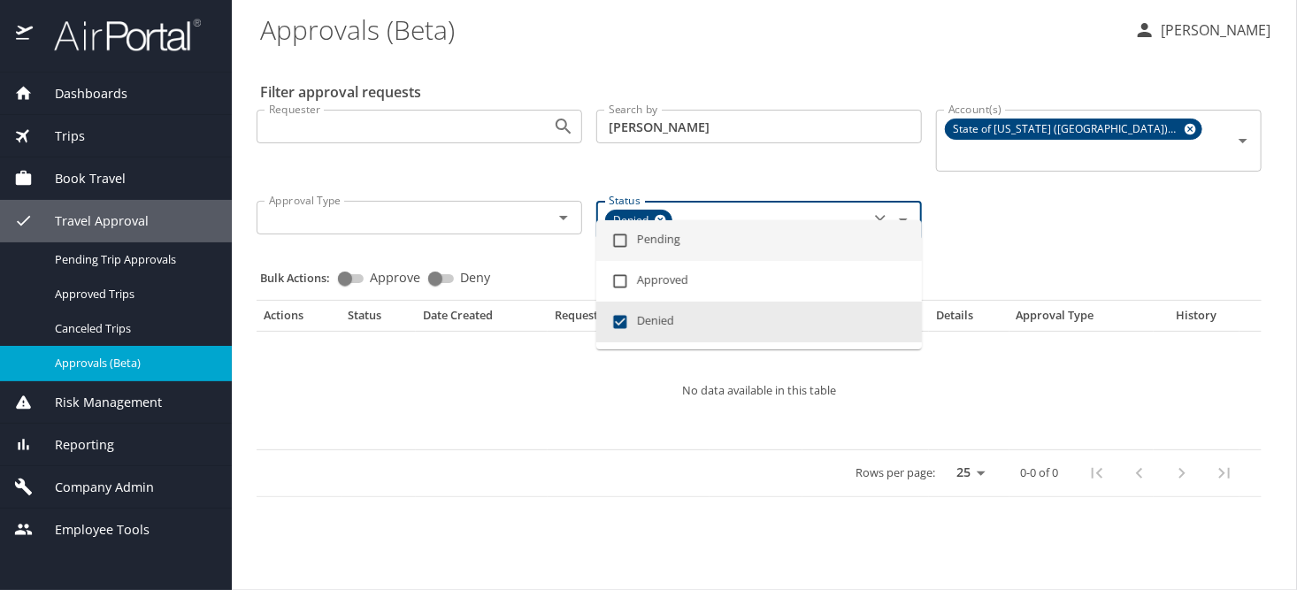
checkbox input "true"
click at [726, 135] on input "carl johnson" at bounding box center [758, 127] width 325 height 34
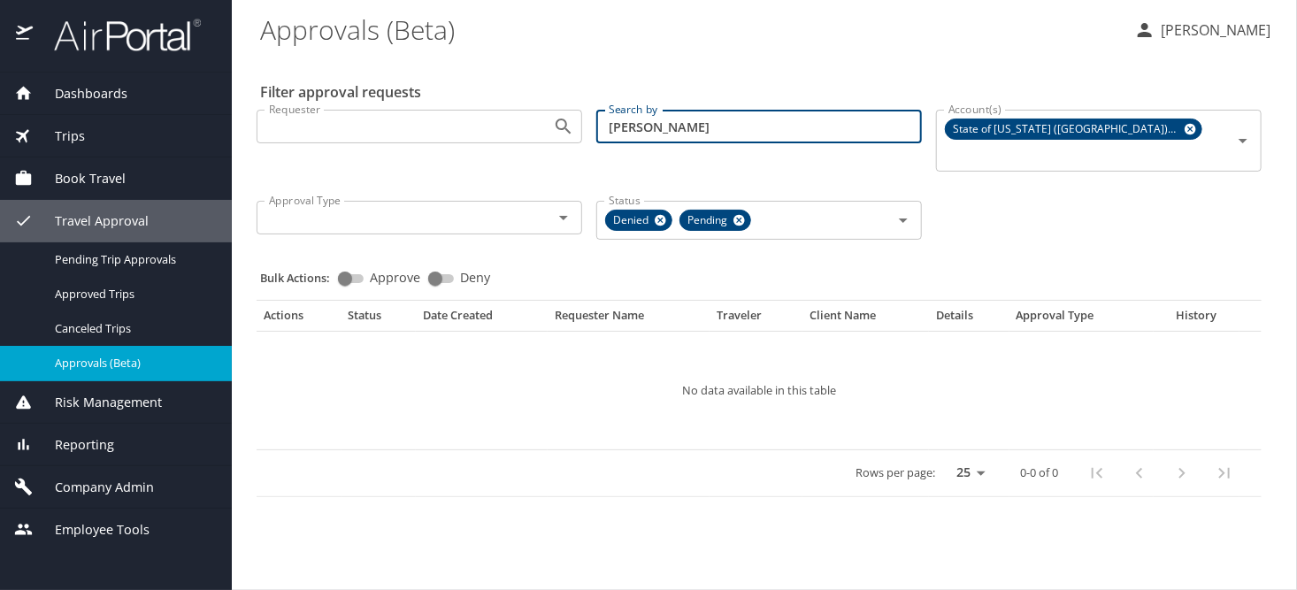
drag, startPoint x: 728, startPoint y: 127, endPoint x: 581, endPoint y: 126, distance: 146.8
click at [581, 126] on div "Requester Requester Search by carl johnson Search by Account(s) State of Louisi…" at bounding box center [758, 173] width 1019 height 155
click at [1184, 124] on icon at bounding box center [1189, 129] width 11 height 11
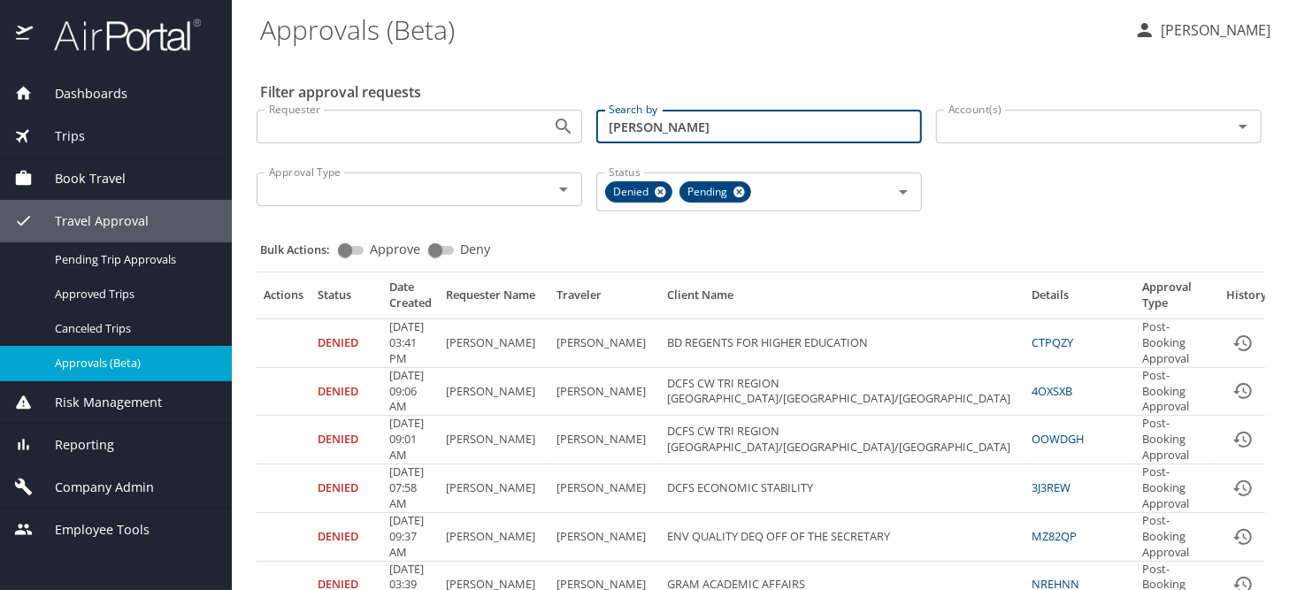
click at [596, 132] on input "johnson" at bounding box center [758, 127] width 325 height 34
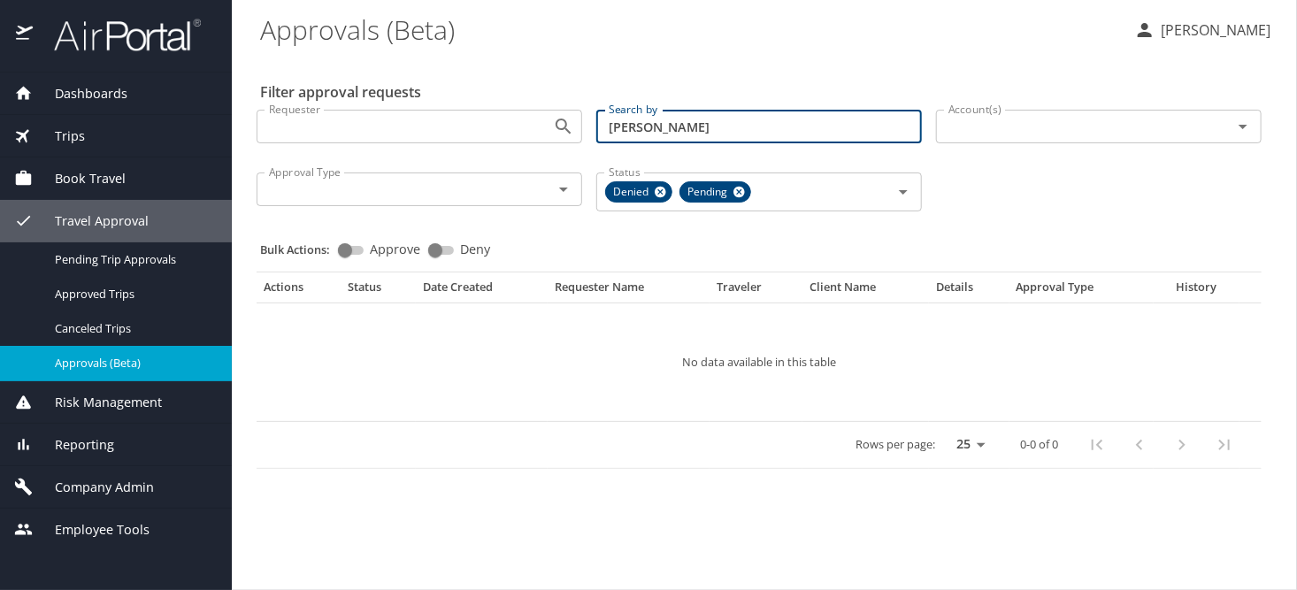
type input "carl johnson"
click at [1007, 149] on p at bounding box center [1098, 149] width 325 height 4
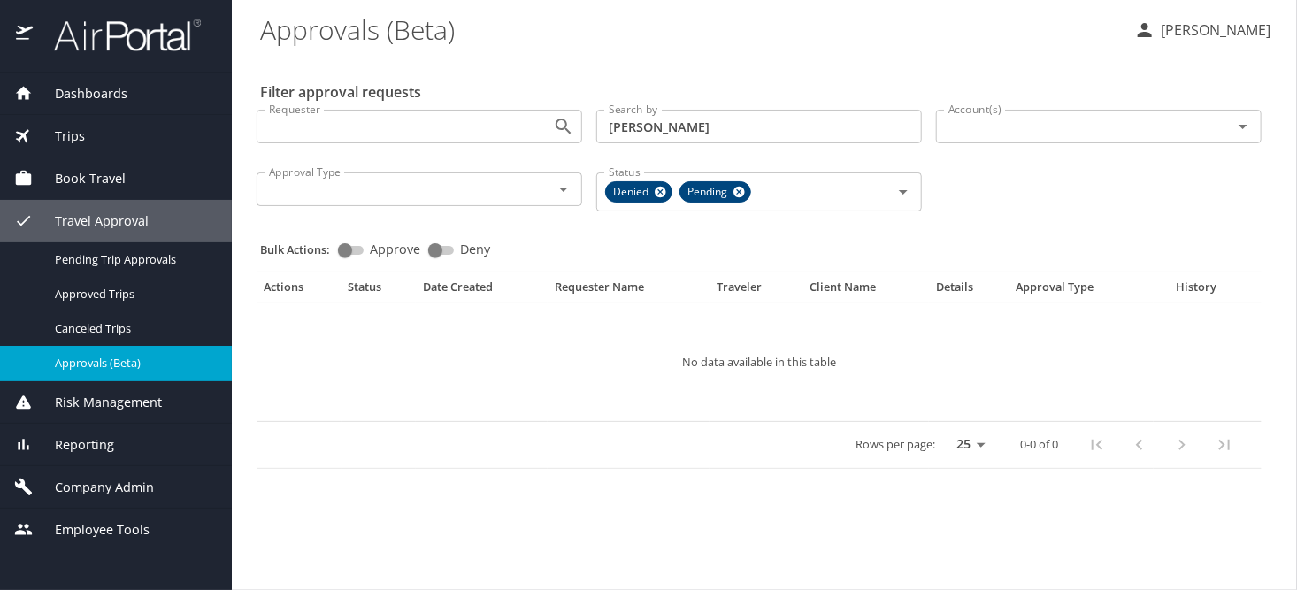
click at [1007, 130] on input "Account(s)" at bounding box center [1072, 126] width 263 height 23
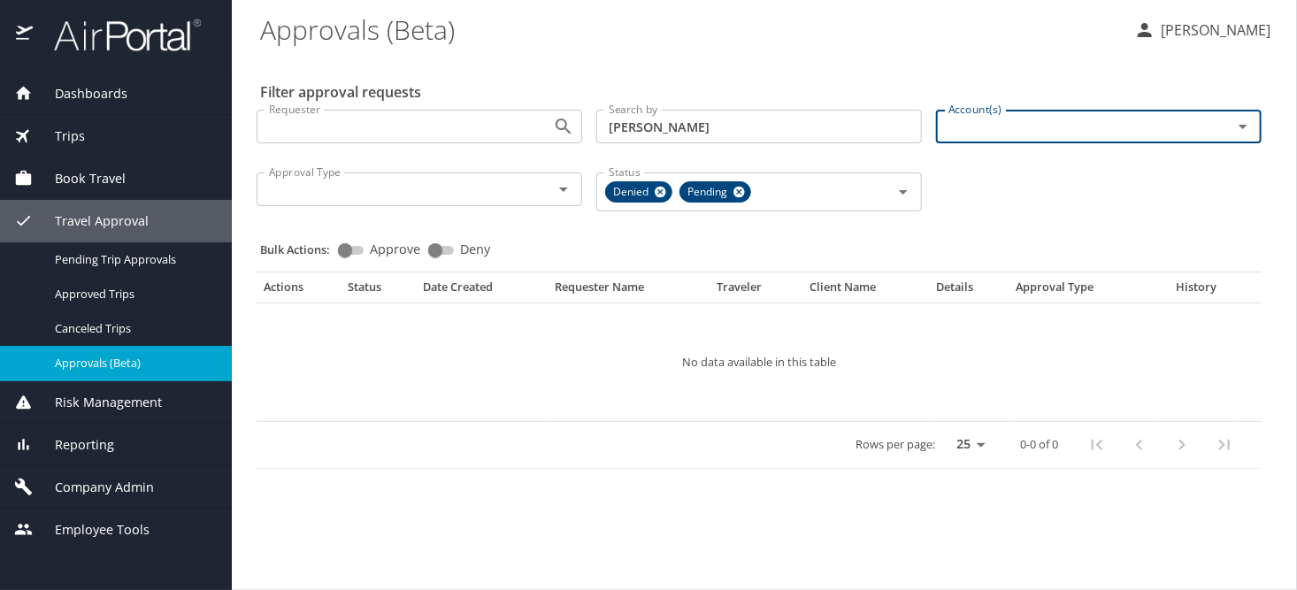
paste input "[GEOGRAPHIC_DATA]"
type input "[GEOGRAPHIC_DATA]"
click at [119, 492] on span "Company Admin" at bounding box center [93, 487] width 121 height 19
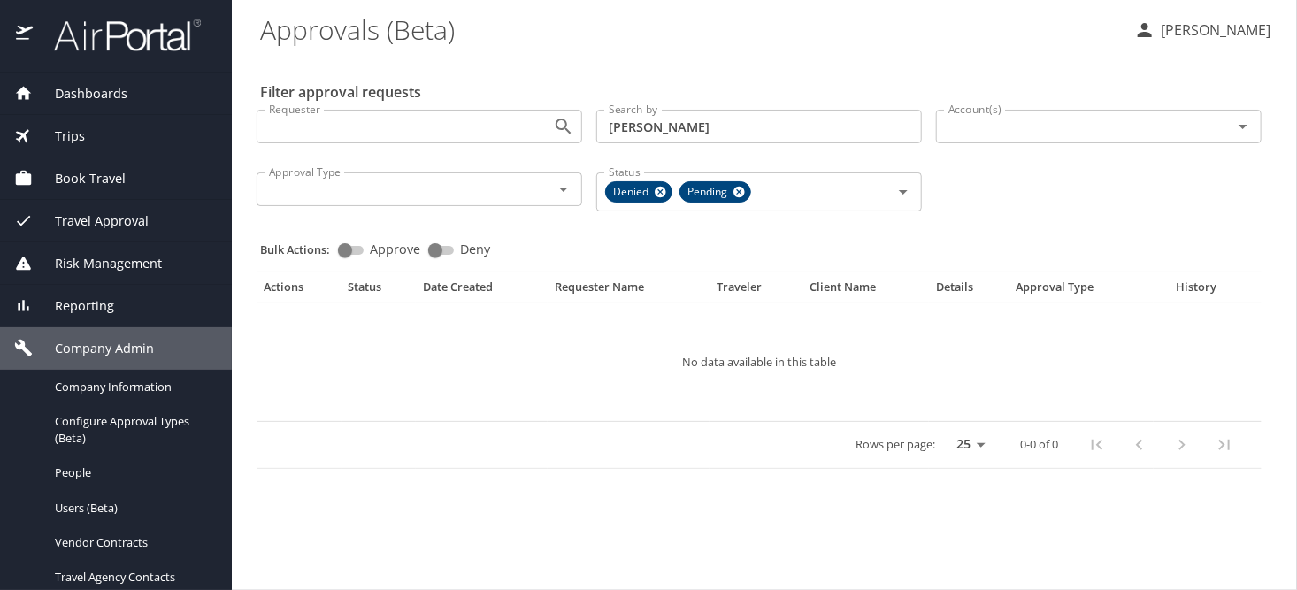
click at [80, 173] on span "Book Travel" at bounding box center [79, 178] width 93 height 19
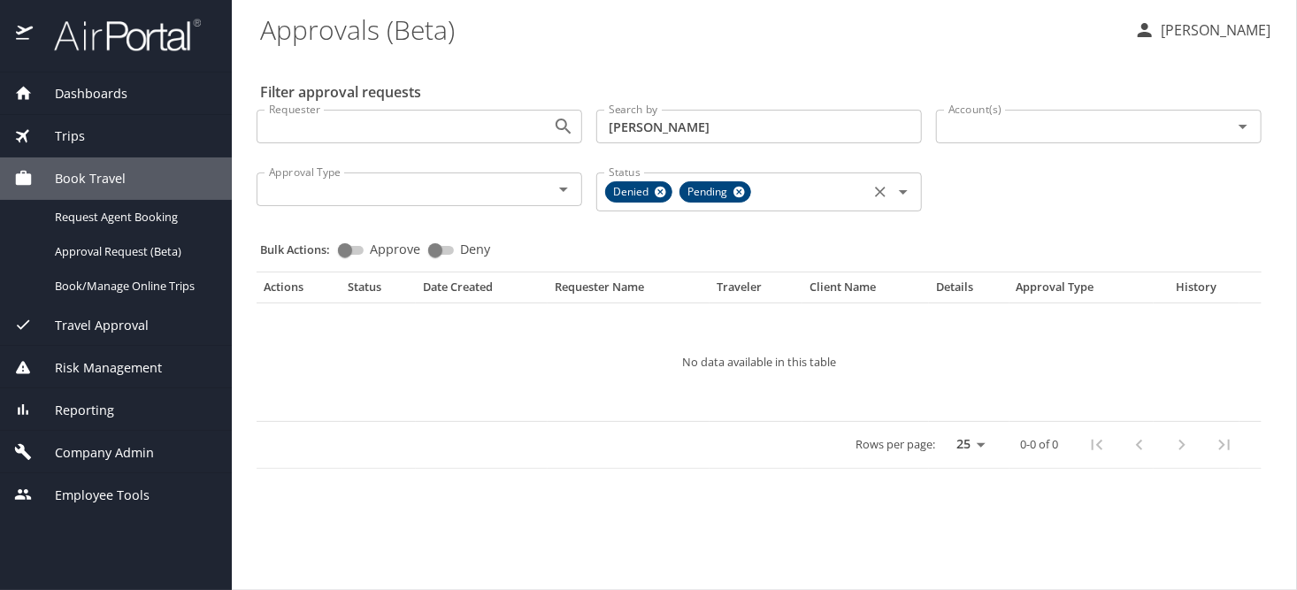
click at [878, 197] on icon "Clear" at bounding box center [880, 192] width 18 height 18
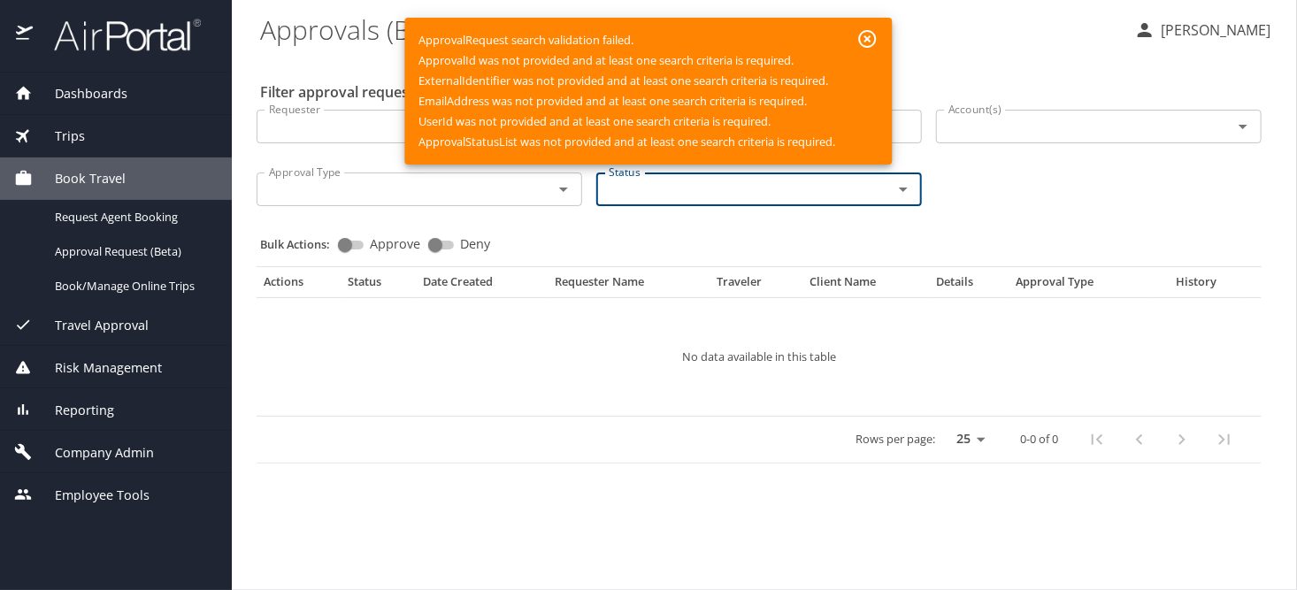
click at [866, 34] on icon "button" at bounding box center [867, 38] width 21 height 21
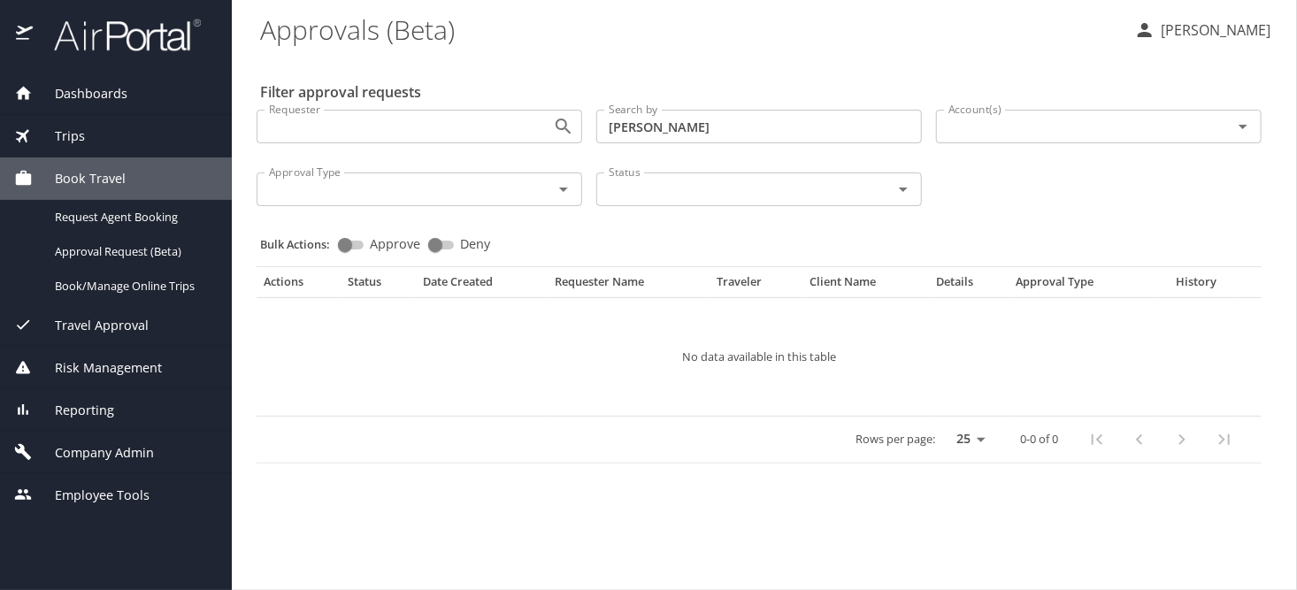
click at [992, 117] on input "Account(s)" at bounding box center [1072, 126] width 263 height 23
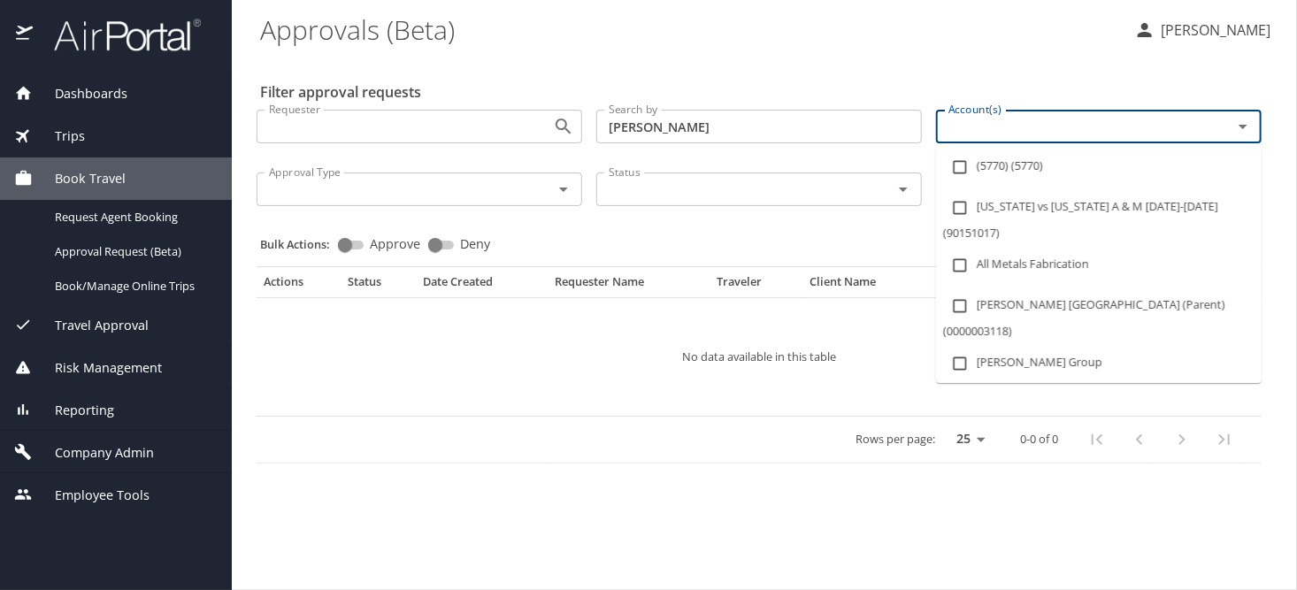
click at [566, 189] on icon "Open" at bounding box center [563, 189] width 21 height 21
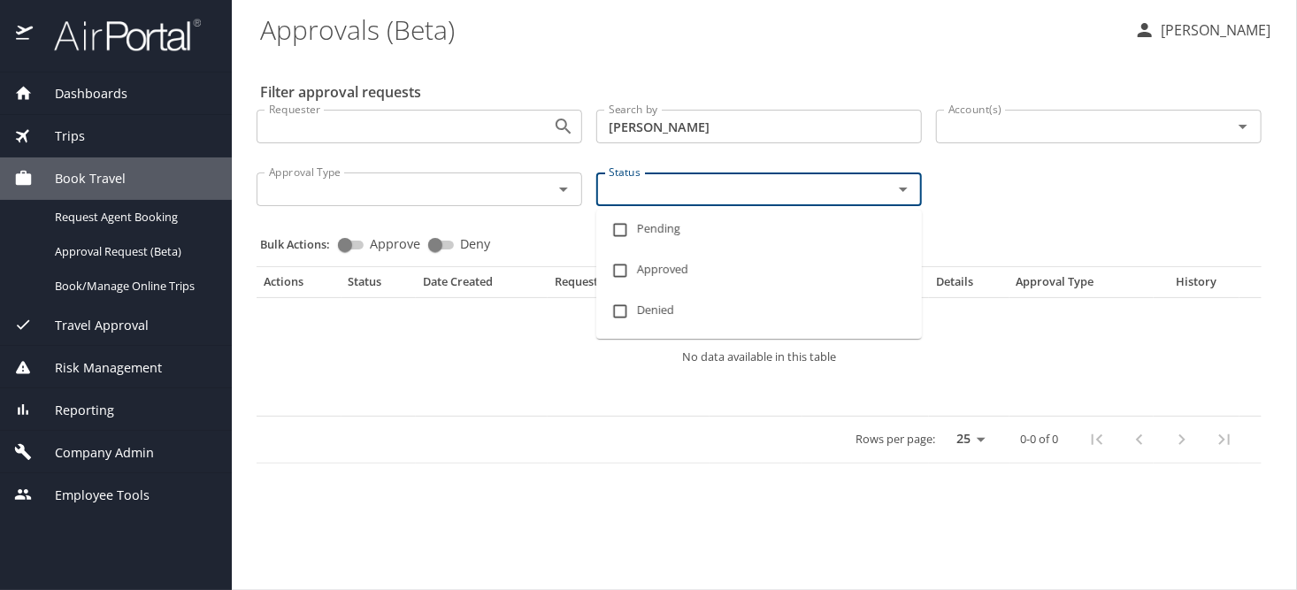
click at [641, 195] on input "Status" at bounding box center [732, 189] width 263 height 23
click at [279, 129] on input "Requester" at bounding box center [393, 126] width 263 height 23
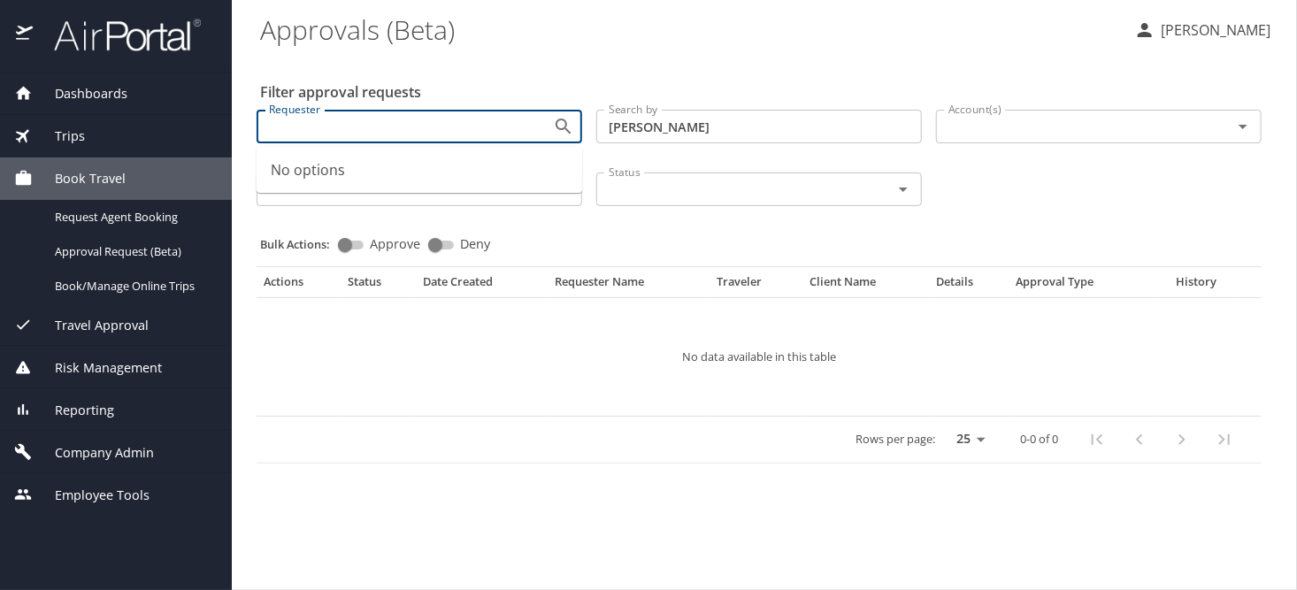
click at [90, 454] on span "Company Admin" at bounding box center [93, 452] width 121 height 19
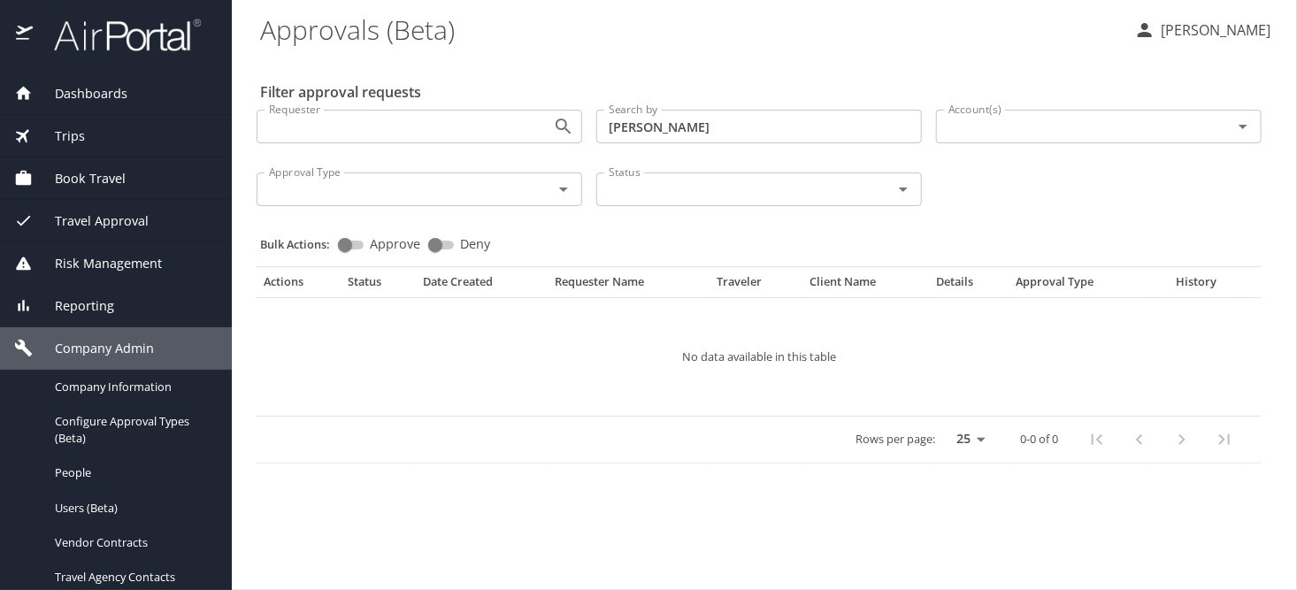
click at [127, 222] on span "Travel Approval" at bounding box center [91, 220] width 116 height 19
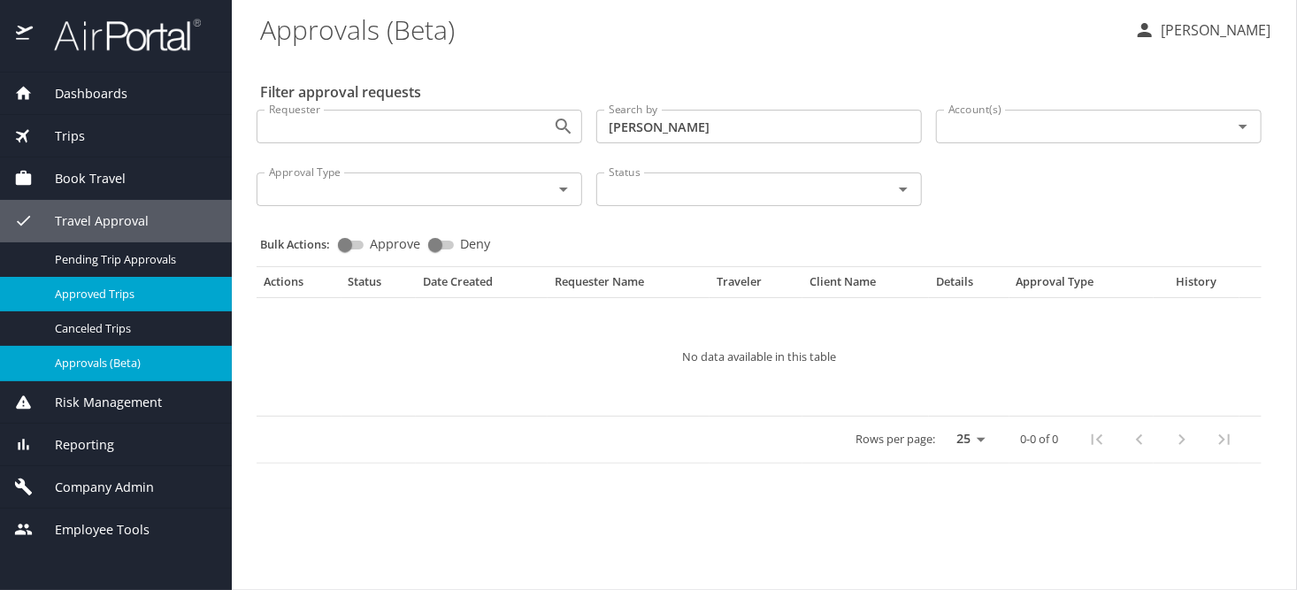
click at [146, 289] on span "Approved Trips" at bounding box center [133, 294] width 156 height 17
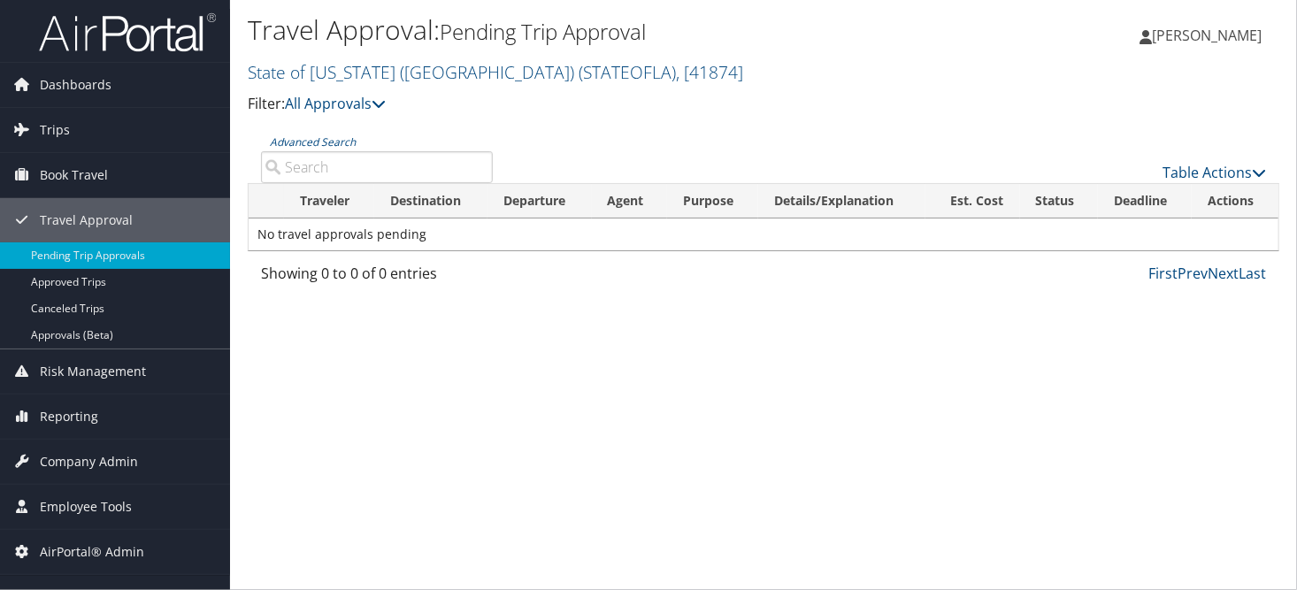
click at [305, 172] on input "Advanced Search" at bounding box center [377, 167] width 232 height 32
paste input "[GEOGRAPHIC_DATA]"
type input "[GEOGRAPHIC_DATA]"
click at [352, 80] on link "State of Louisiana (SOLA) ( STATEOFLA ) , [ 41874 ]" at bounding box center [495, 72] width 495 height 24
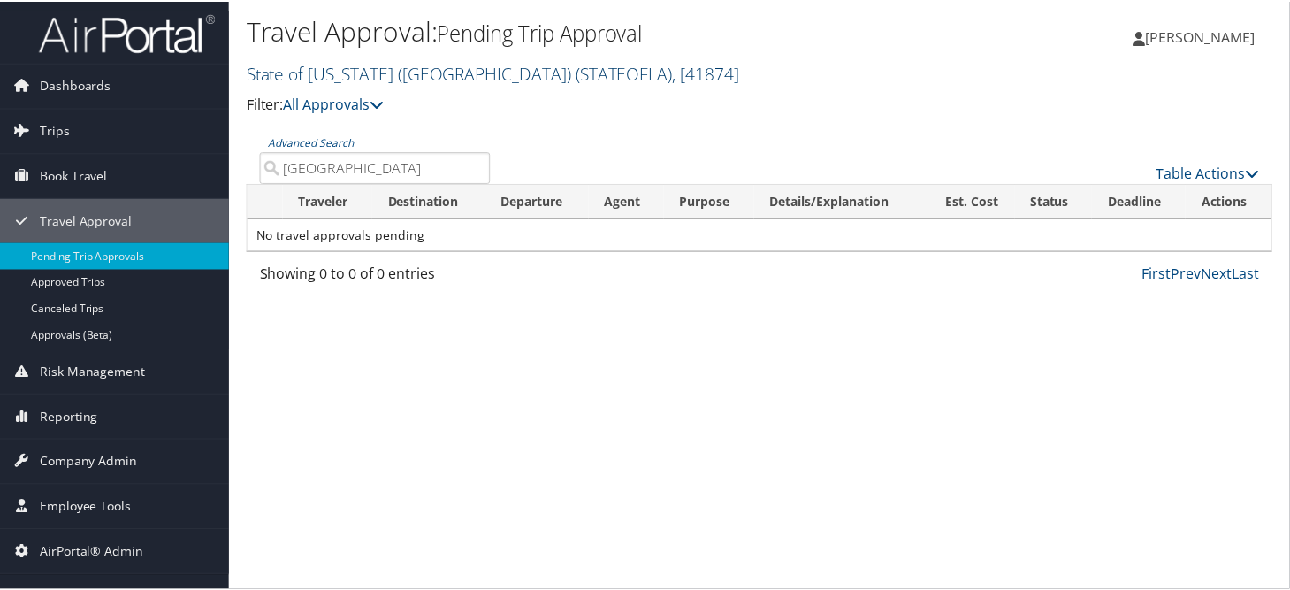
scroll to position [0, 0]
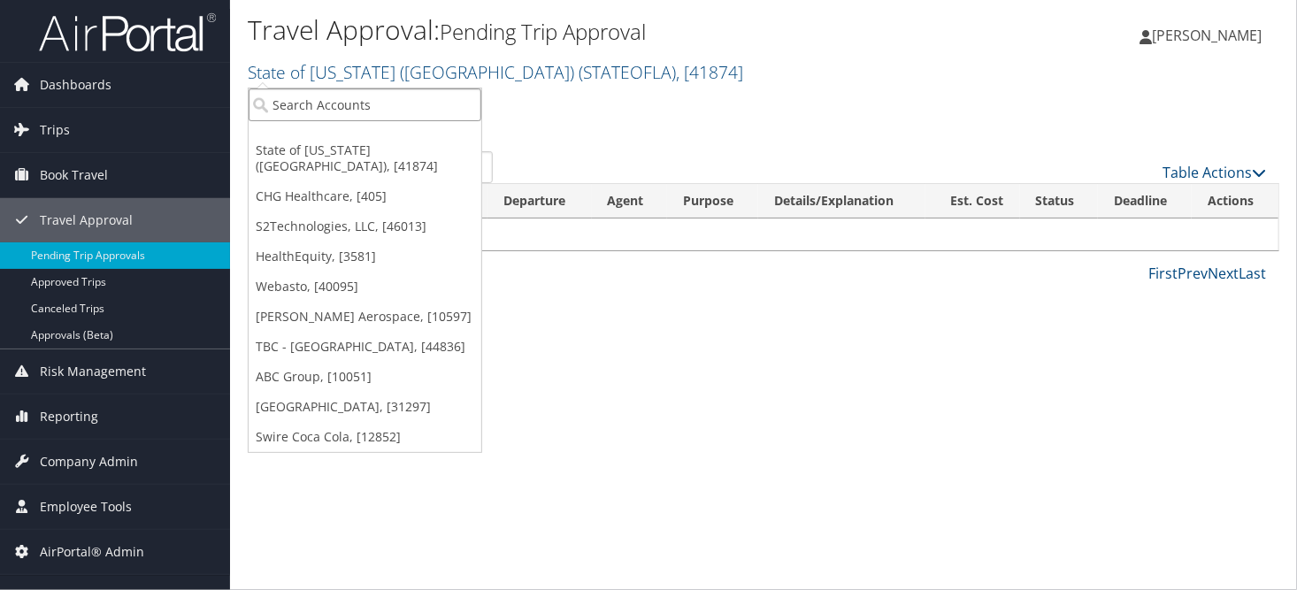
click at [345, 112] on input "search" at bounding box center [365, 104] width 233 height 33
paste input "SOUTHERN UNIV NEW ORLEANS"
type input "SOUTHERN UNIV NEW ORLEANS"
click at [65, 457] on span "Company Admin" at bounding box center [89, 462] width 98 height 44
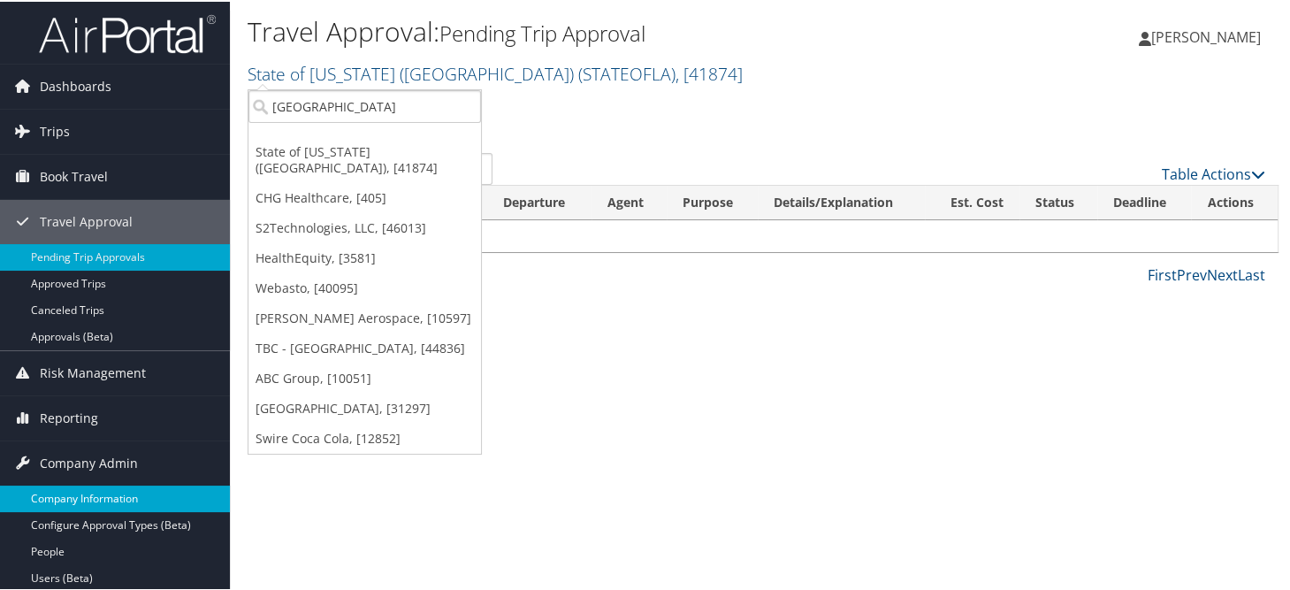
click at [70, 492] on link "Company Information" at bounding box center [115, 497] width 230 height 27
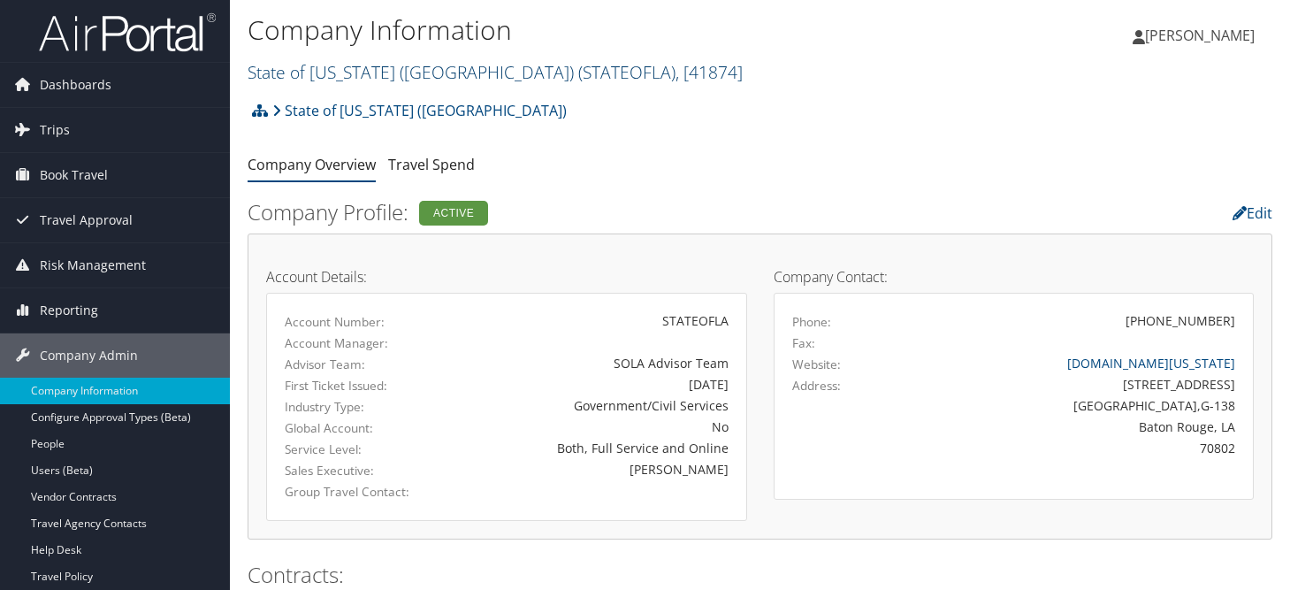
click at [324, 78] on link "State of Louisiana (SOLA) ( STATEOFLA ) , [ 41874 ]" at bounding box center [495, 72] width 495 height 24
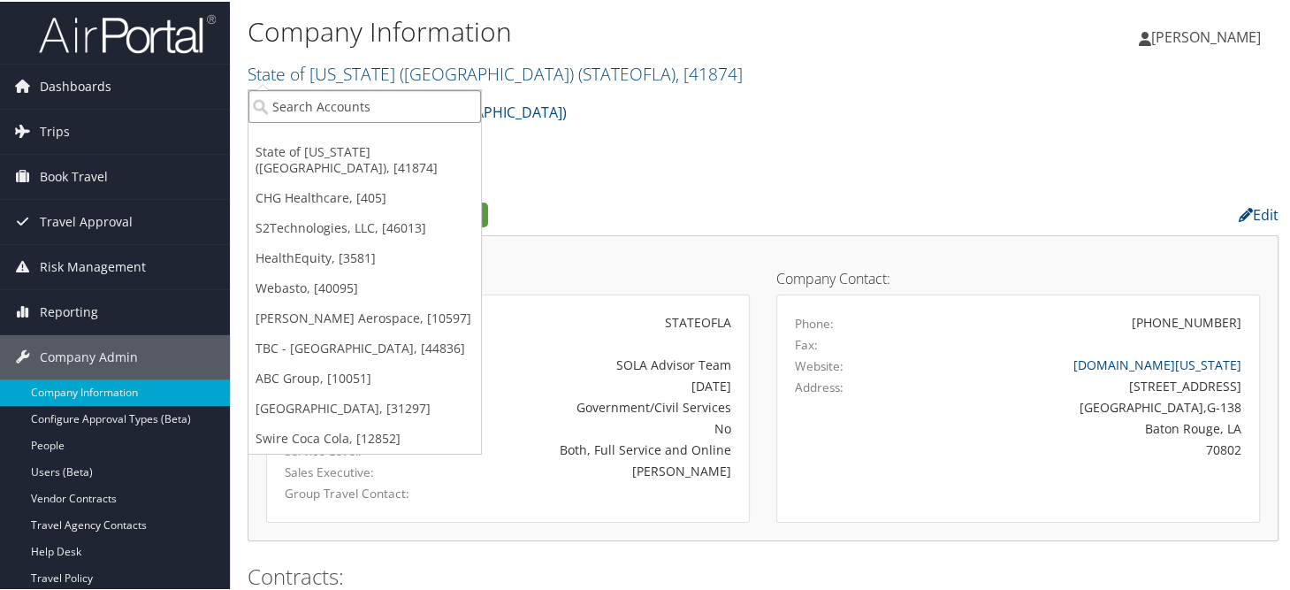
paste input "SOUTHERN UNIV NEW ORLEANS"
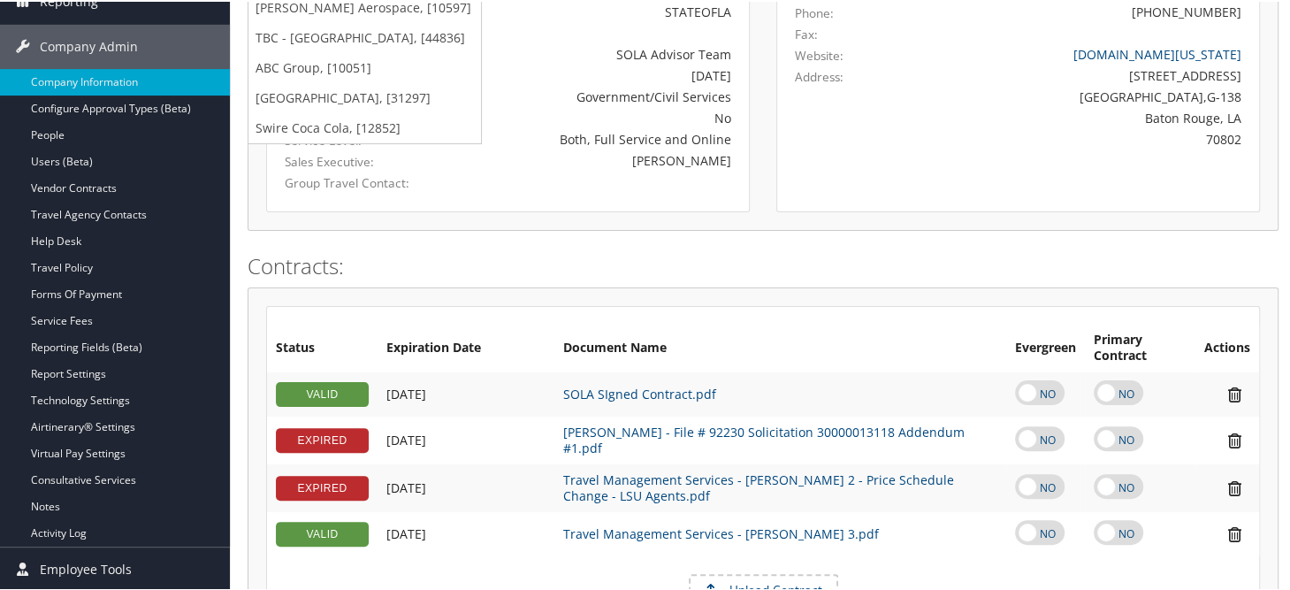
scroll to position [354, 0]
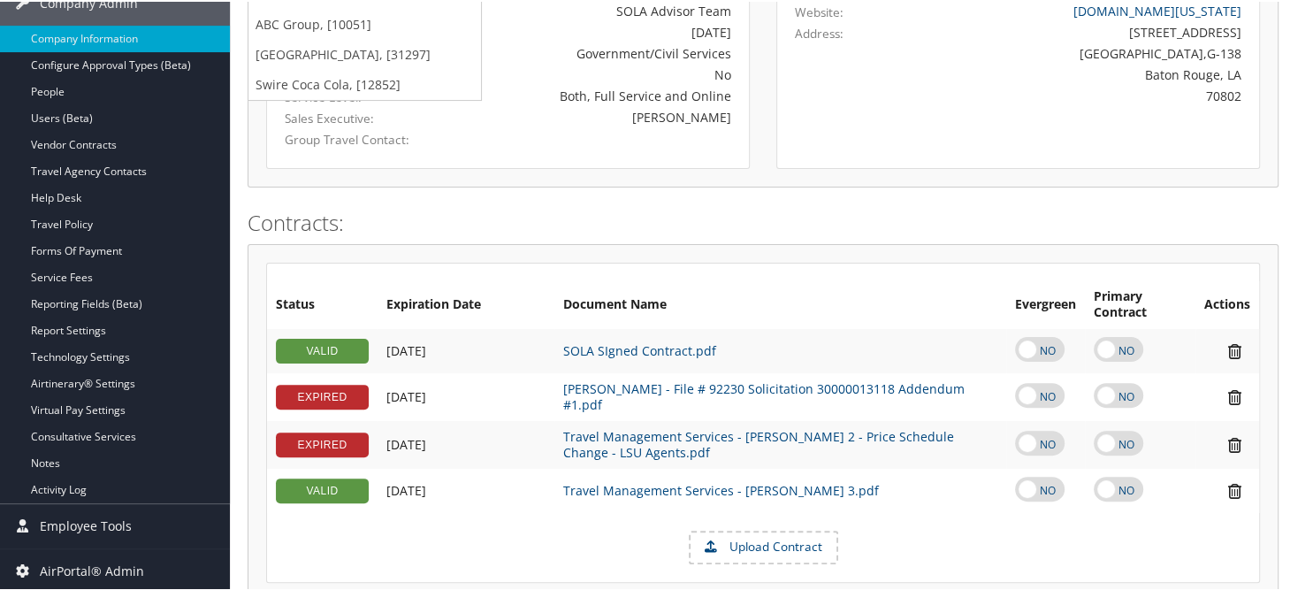
type input "SOUTHERN UNIV NEW ORLEANS"
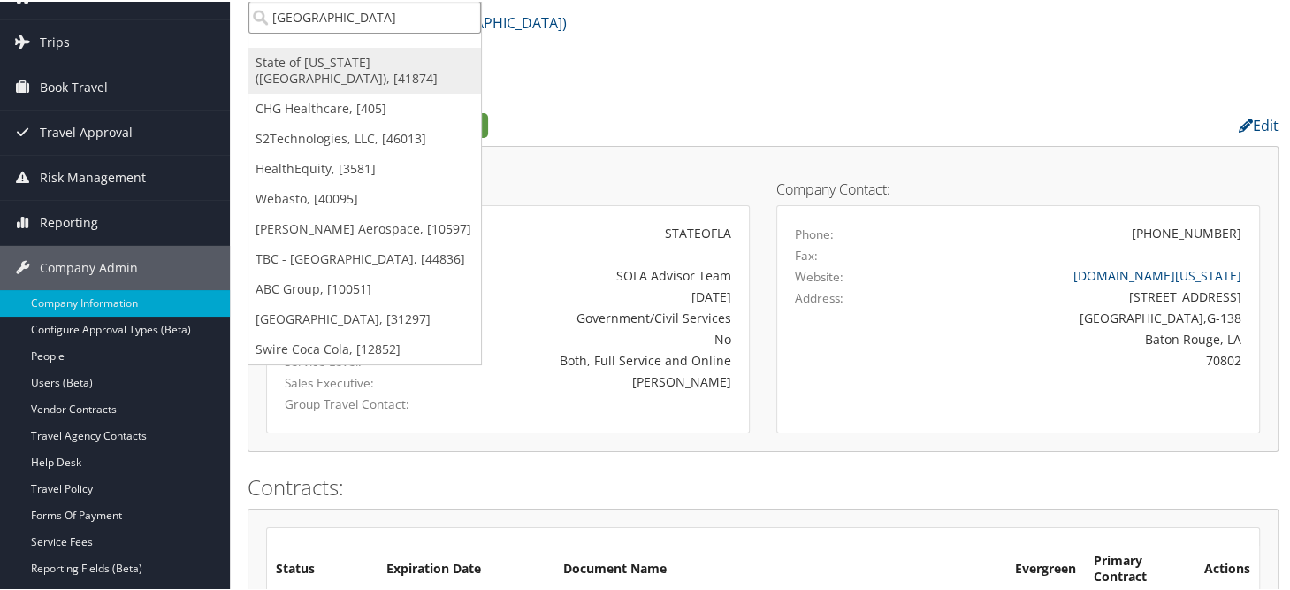
scroll to position [0, 0]
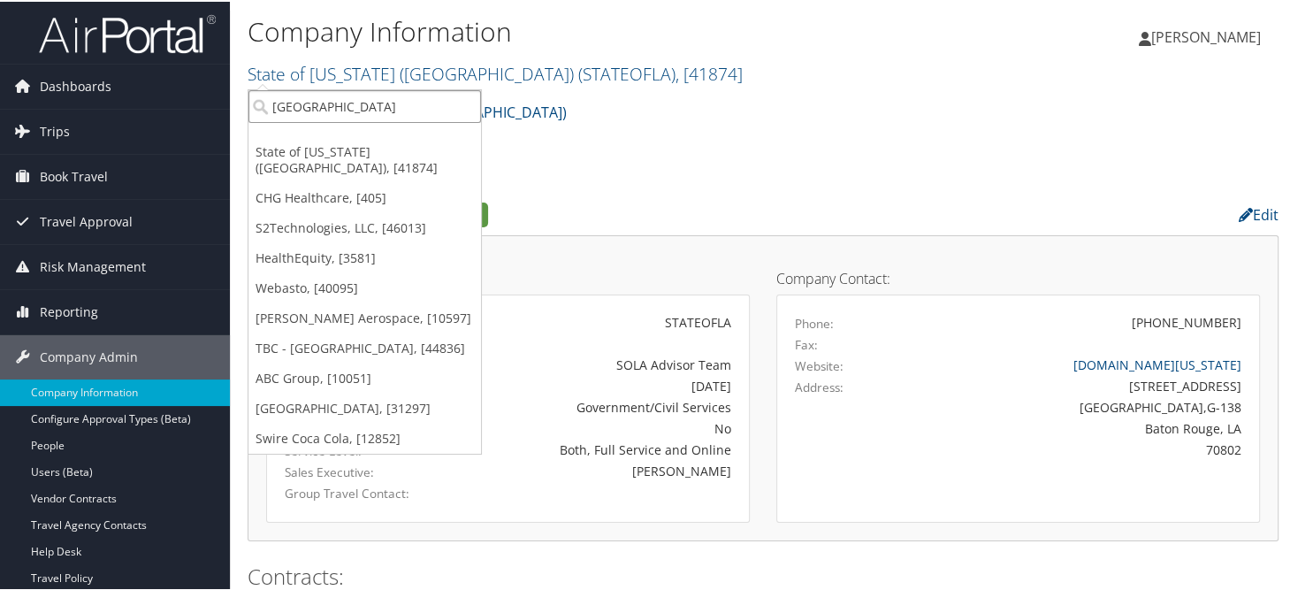
click at [369, 116] on input "SOUTHERN UNIV NEW ORLEANS" at bounding box center [365, 104] width 233 height 33
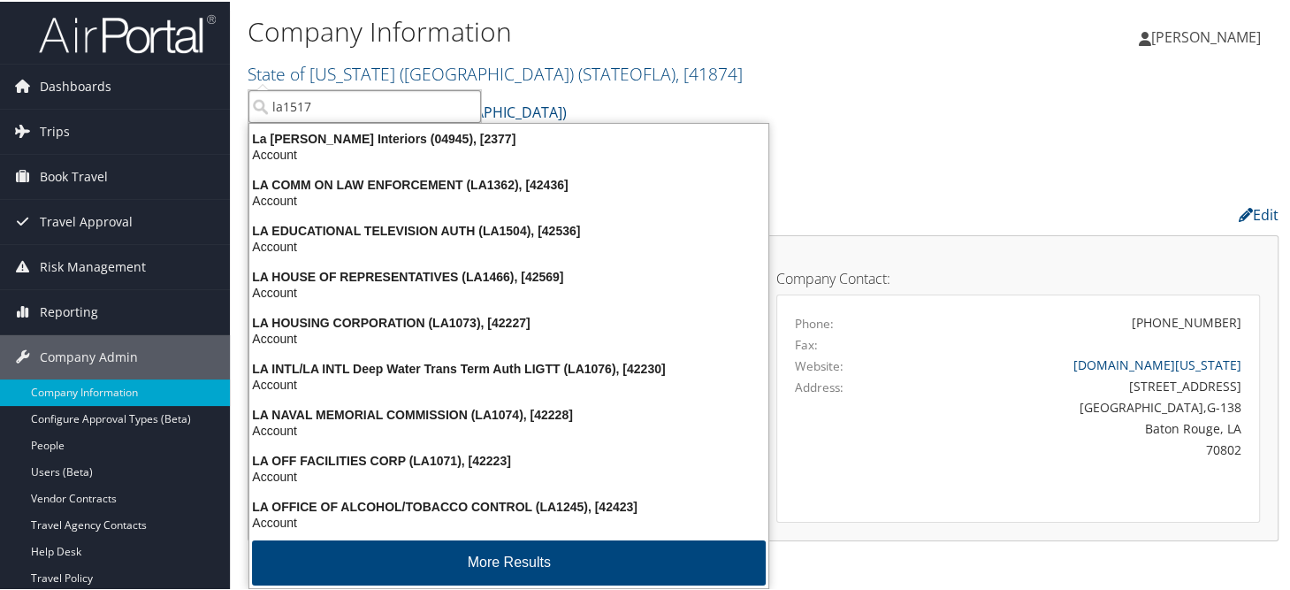
type input "la1517"
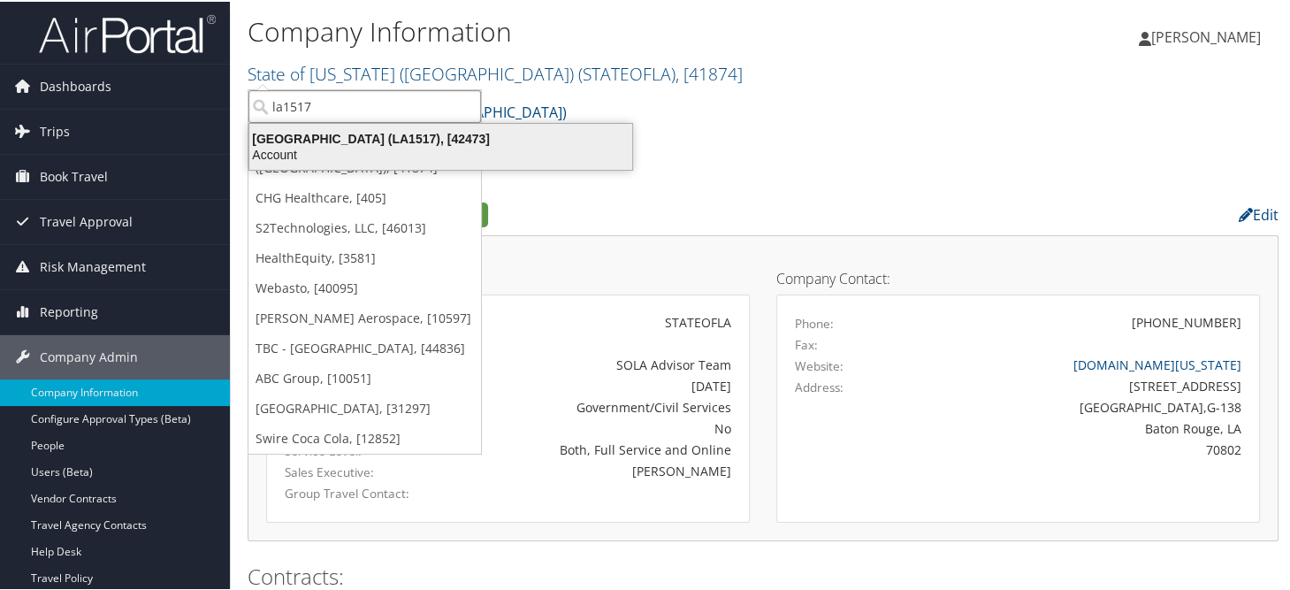
click at [429, 152] on div "Account" at bounding box center [441, 153] width 404 height 16
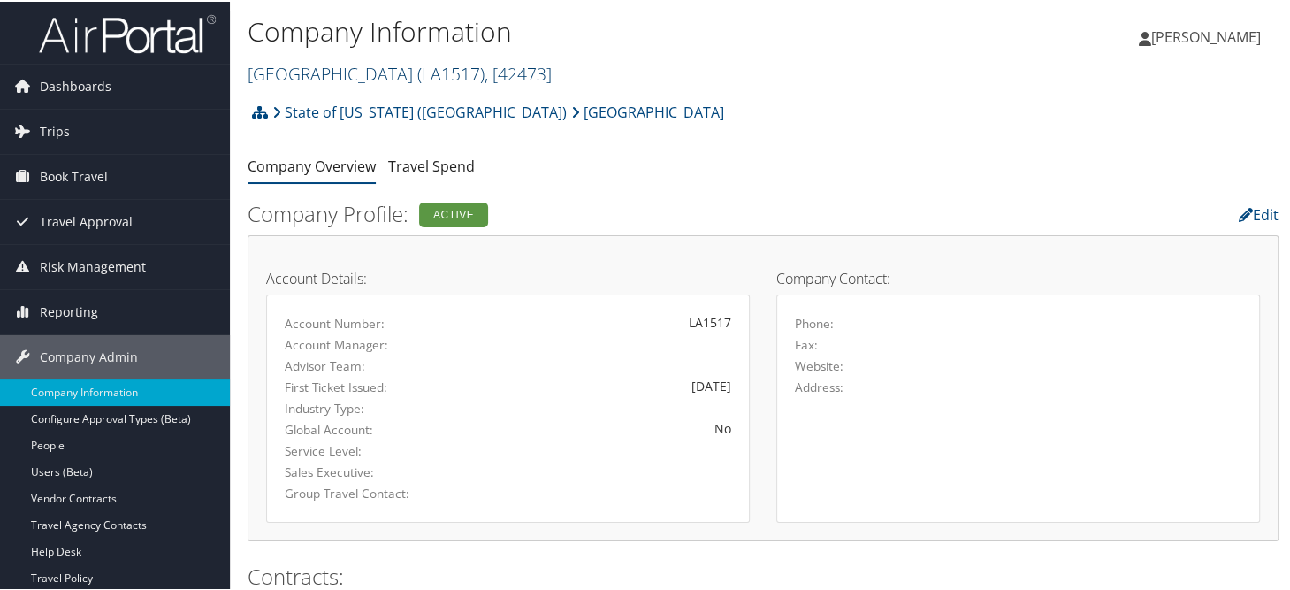
drag, startPoint x: 239, startPoint y: 70, endPoint x: 503, endPoint y: 70, distance: 264.5
click at [503, 70] on div "Company Information [GEOGRAPHIC_DATA] ( LA1517 ) , [ 42473 ] SOUTHERN UNIV - [G…" at bounding box center [763, 46] width 1067 height 93
copy link "[GEOGRAPHIC_DATA]"
click at [54, 308] on span "Reporting" at bounding box center [69, 310] width 58 height 44
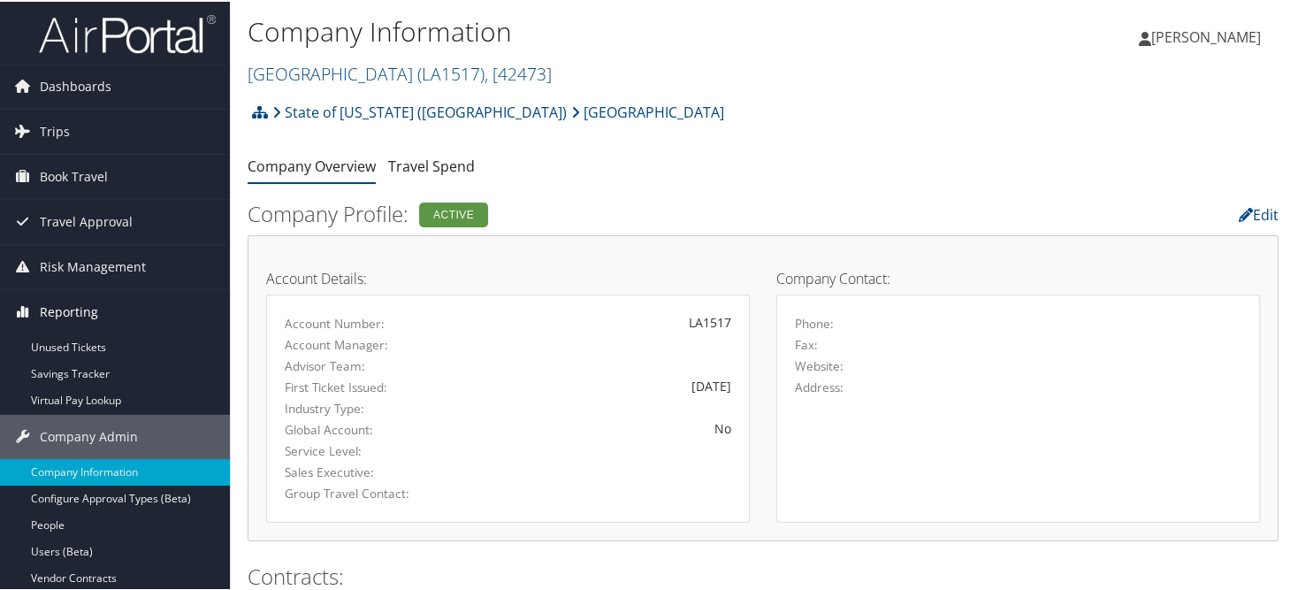
click at [64, 307] on span "Reporting" at bounding box center [69, 310] width 58 height 44
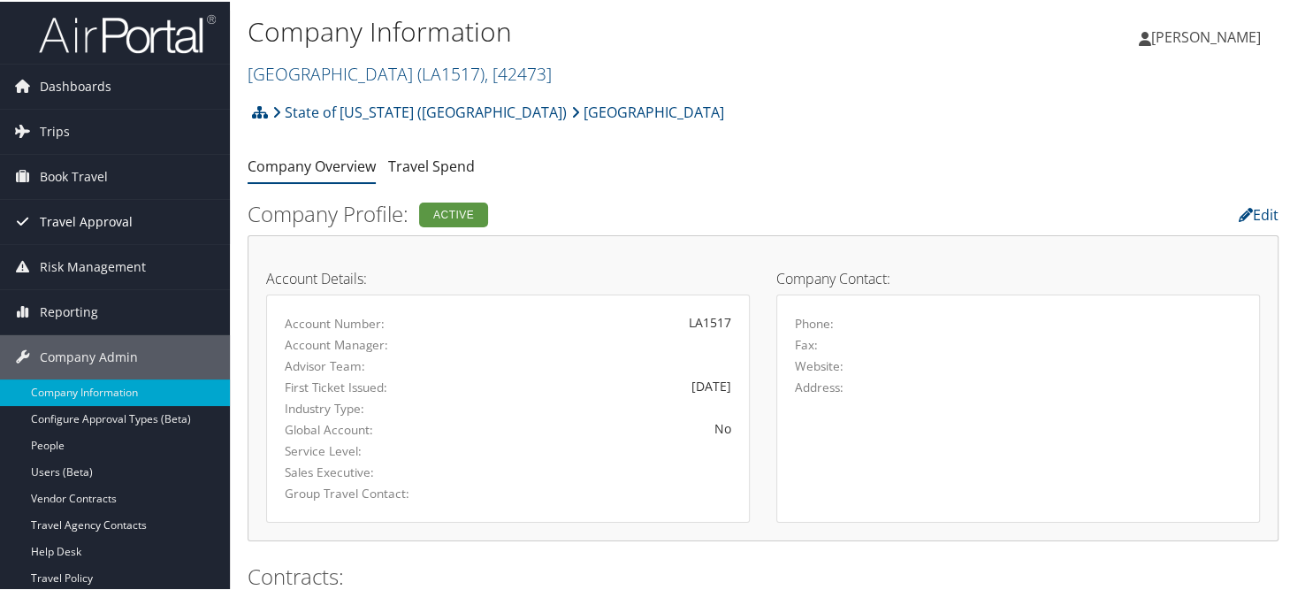
click at [92, 212] on span "Travel Approval" at bounding box center [86, 220] width 93 height 44
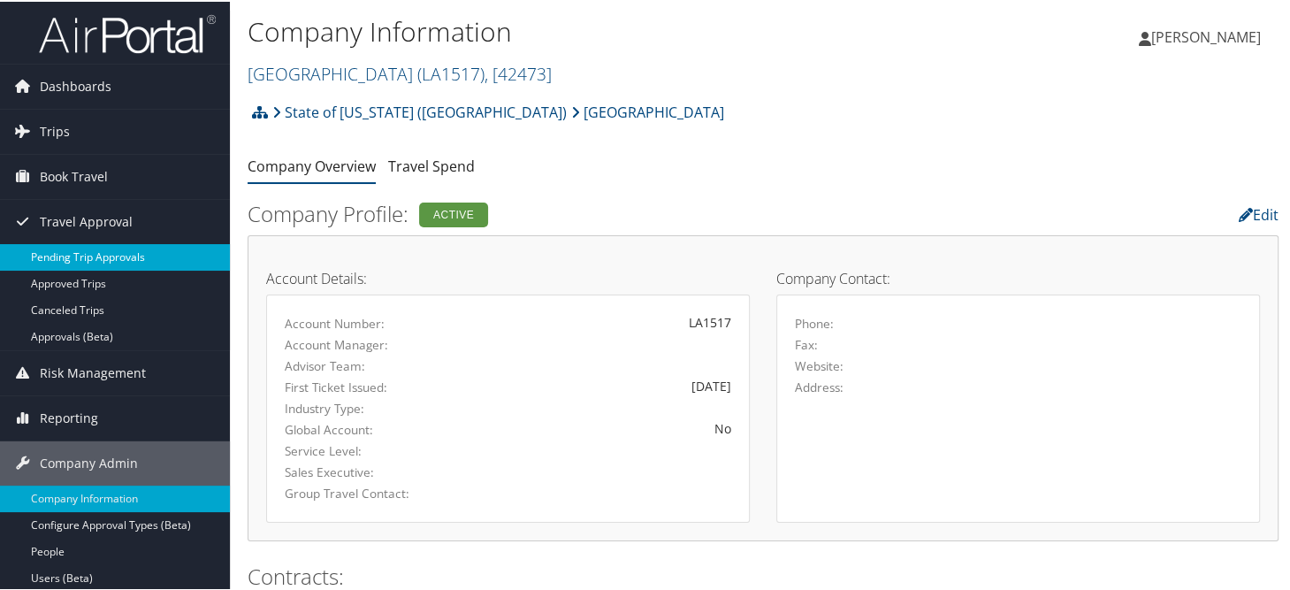
click at [88, 257] on link "Pending Trip Approvals" at bounding box center [115, 255] width 230 height 27
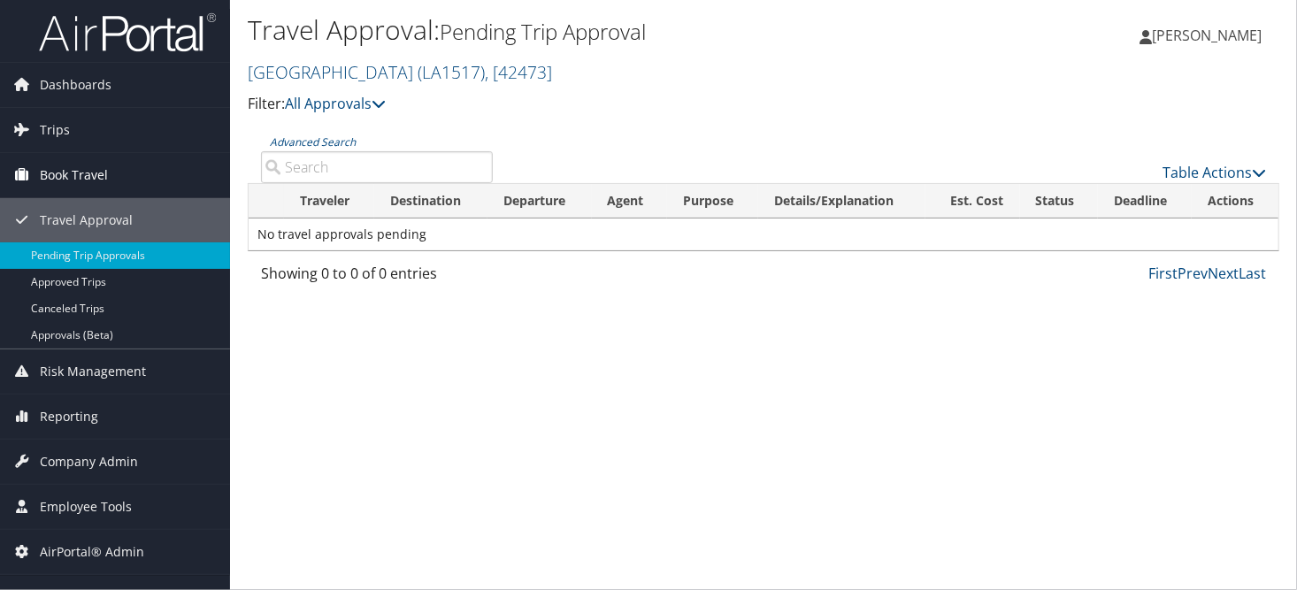
click at [49, 174] on span "Book Travel" at bounding box center [74, 175] width 68 height 44
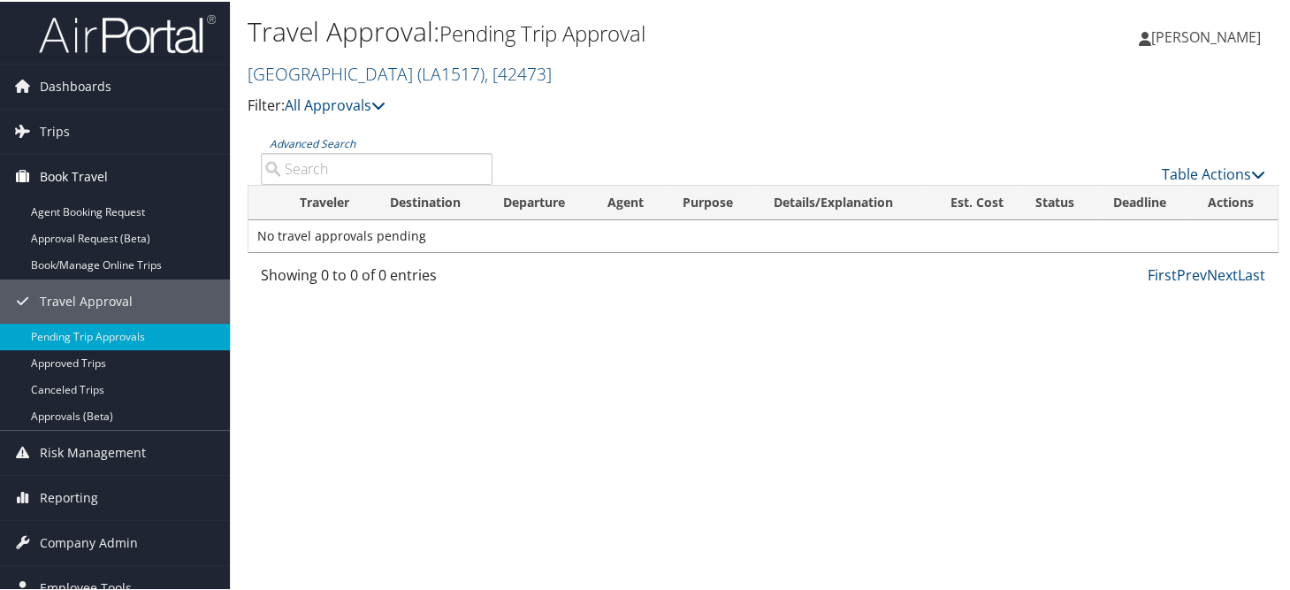
click at [45, 174] on span "Book Travel" at bounding box center [74, 175] width 68 height 44
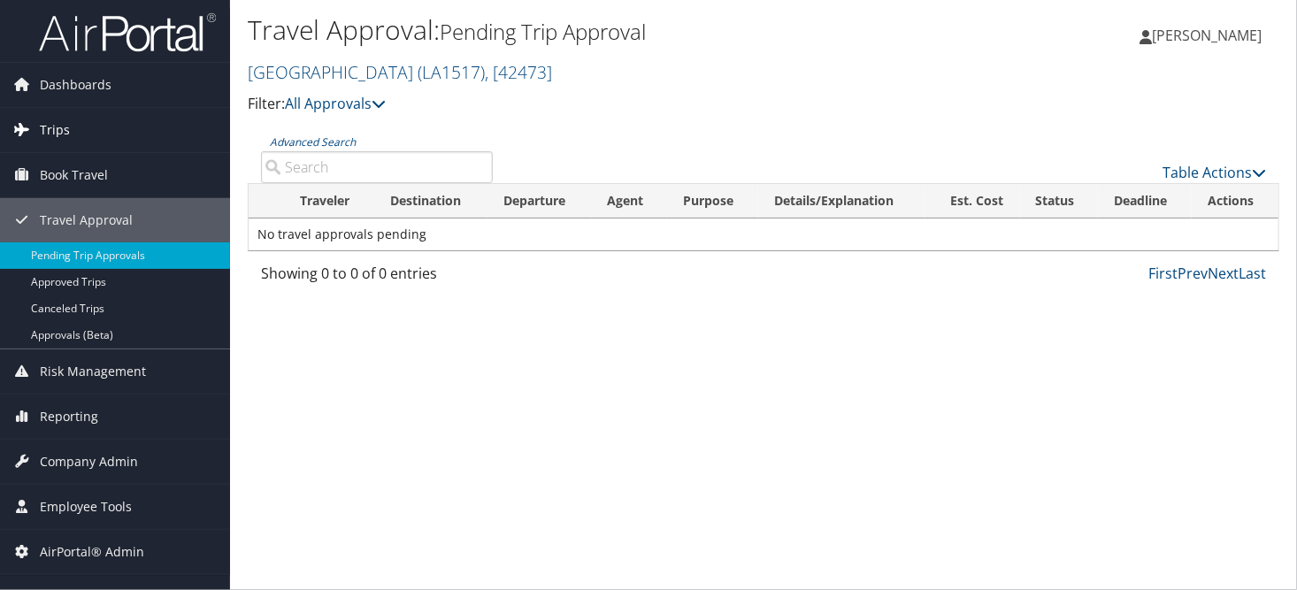
click at [54, 122] on span "Trips" at bounding box center [55, 130] width 30 height 44
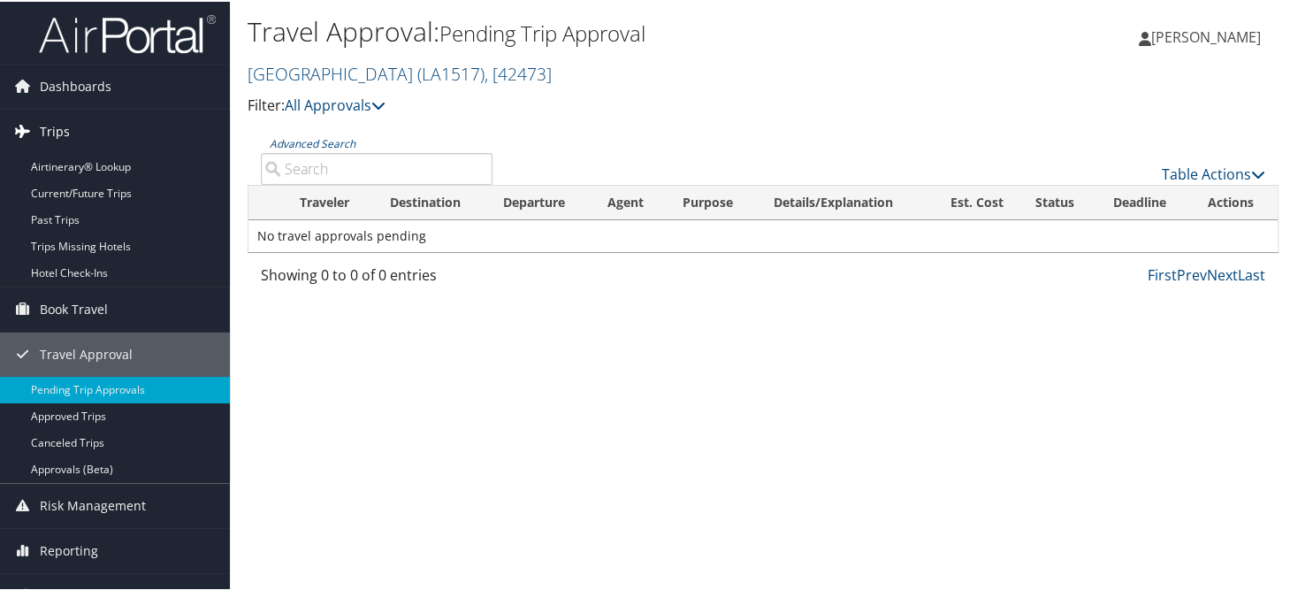
click at [54, 122] on span "Trips" at bounding box center [55, 130] width 30 height 44
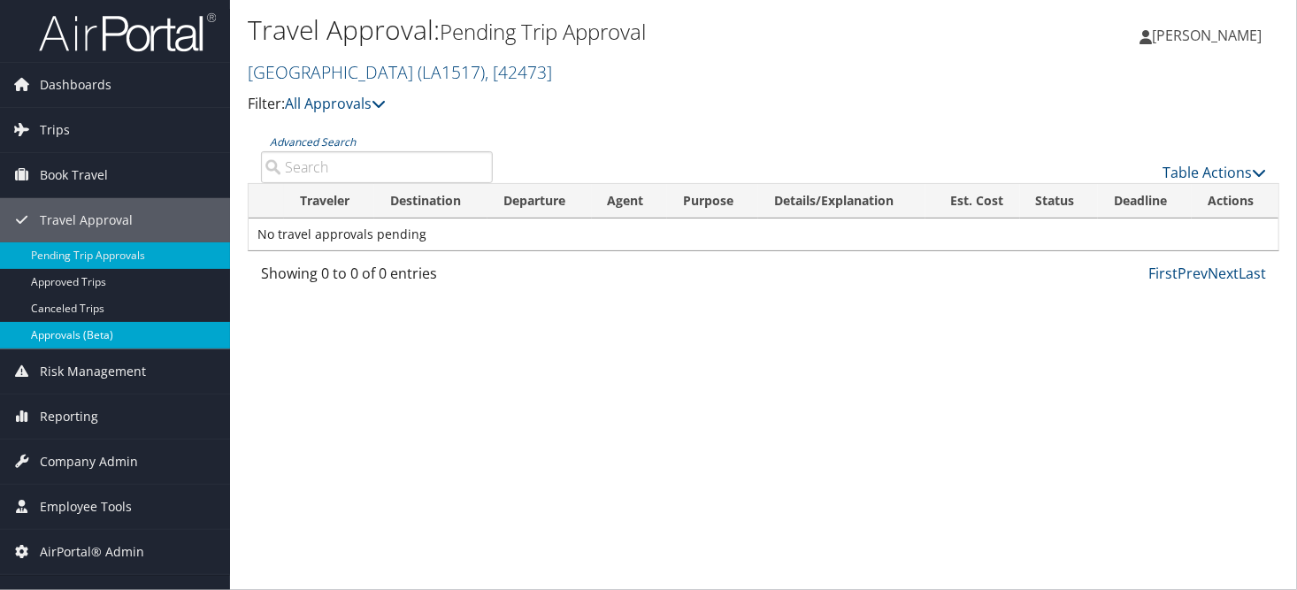
click at [84, 341] on link "Approvals (Beta)" at bounding box center [115, 335] width 230 height 27
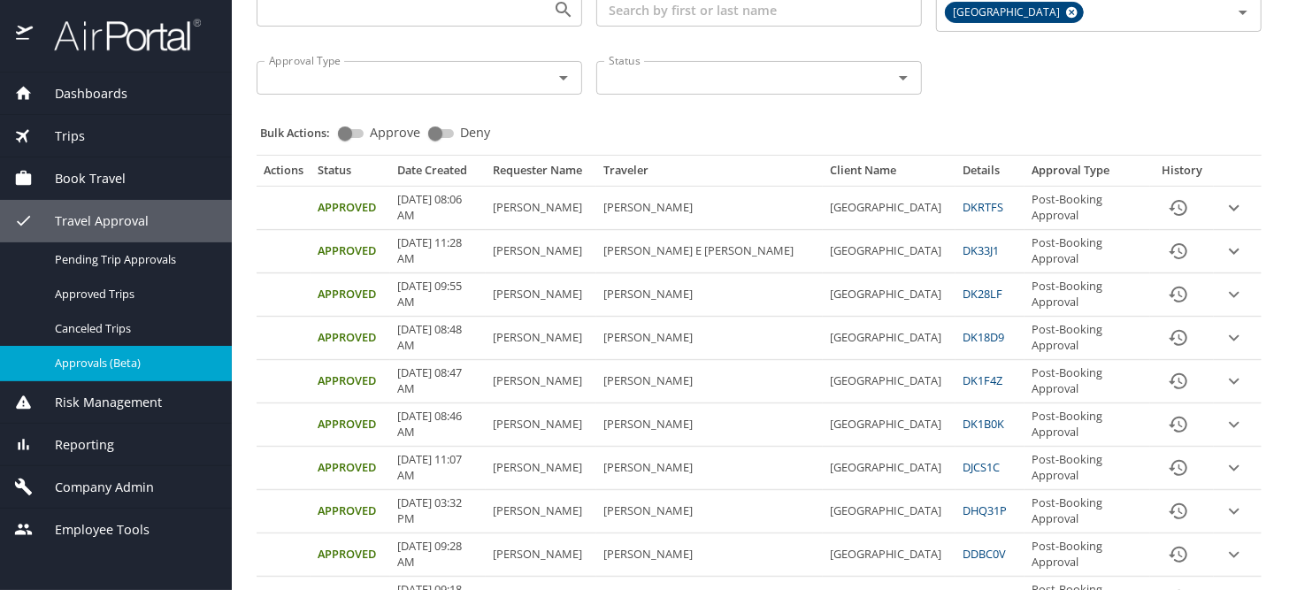
scroll to position [88, 0]
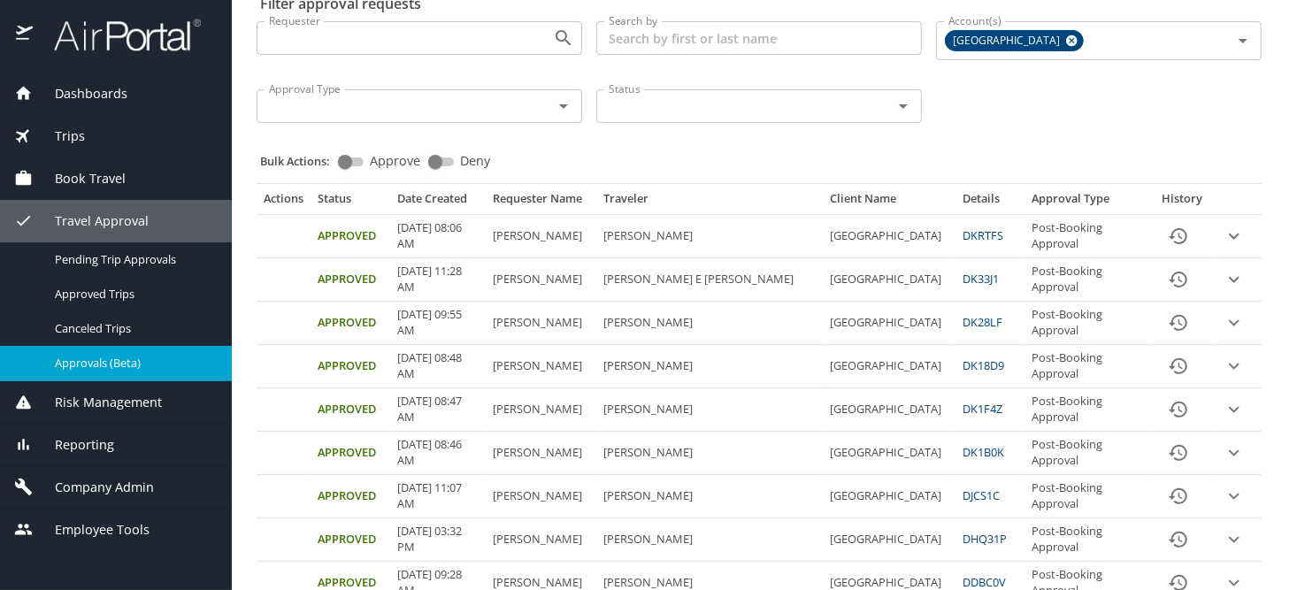
drag, startPoint x: 294, startPoint y: 384, endPoint x: 777, endPoint y: 415, distance: 484.8
click at [770, 424] on td "[PERSON_NAME]" at bounding box center [709, 409] width 226 height 43
click at [1223, 454] on icon "expand row" at bounding box center [1233, 452] width 21 height 21
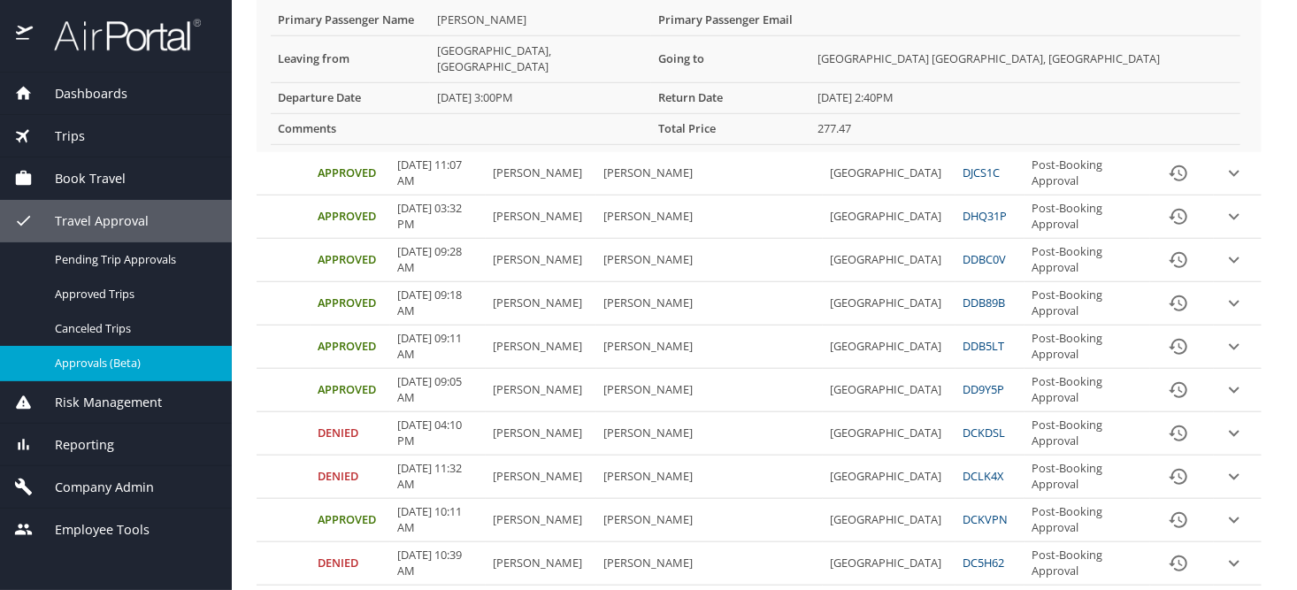
scroll to position [354, 0]
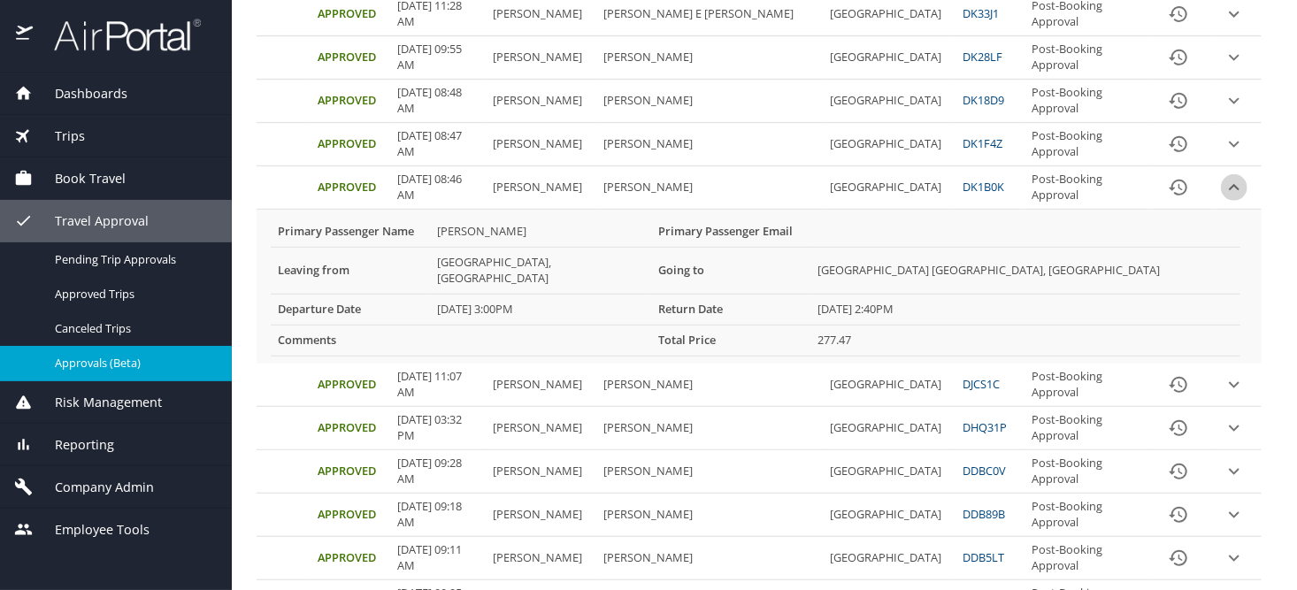
click at [1168, 186] on icon "History" at bounding box center [1178, 187] width 21 height 21
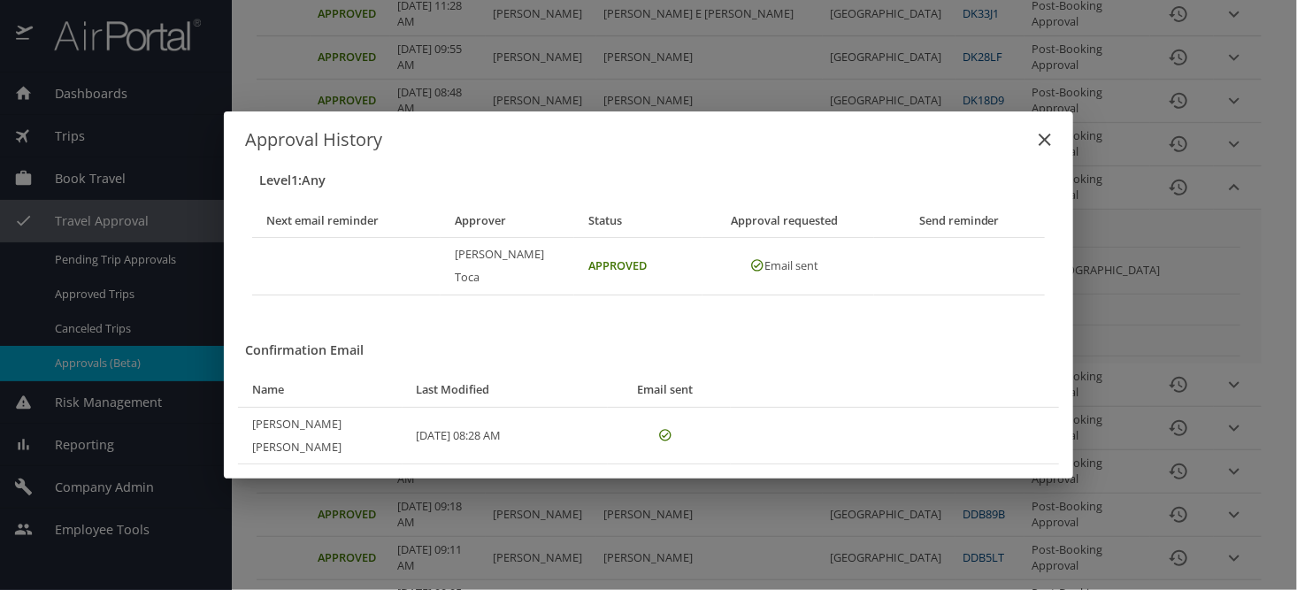
click at [1036, 150] on icon "close" at bounding box center [1044, 139] width 21 height 21
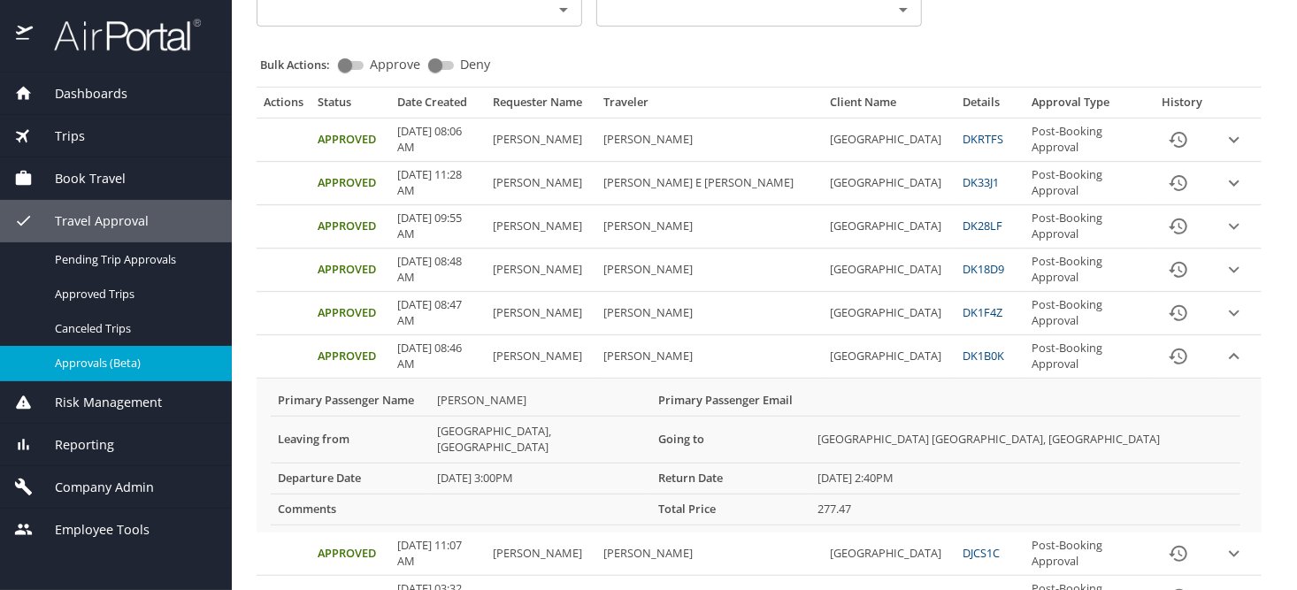
scroll to position [88, 0]
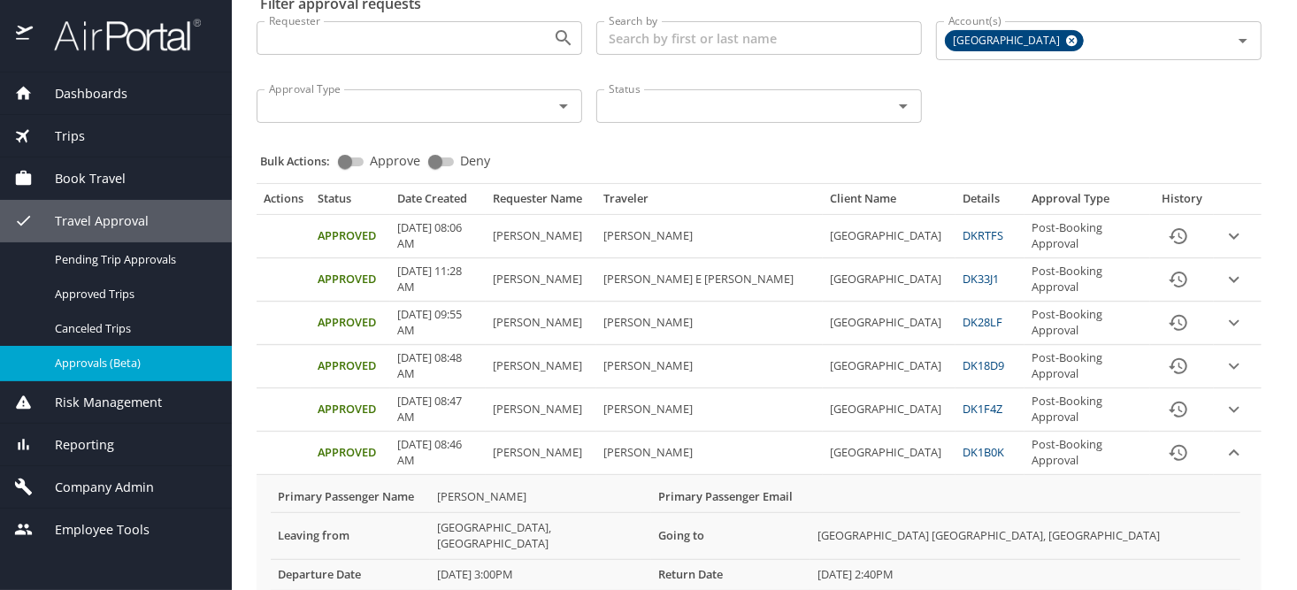
click at [1223, 321] on icon "expand row" at bounding box center [1233, 322] width 21 height 21
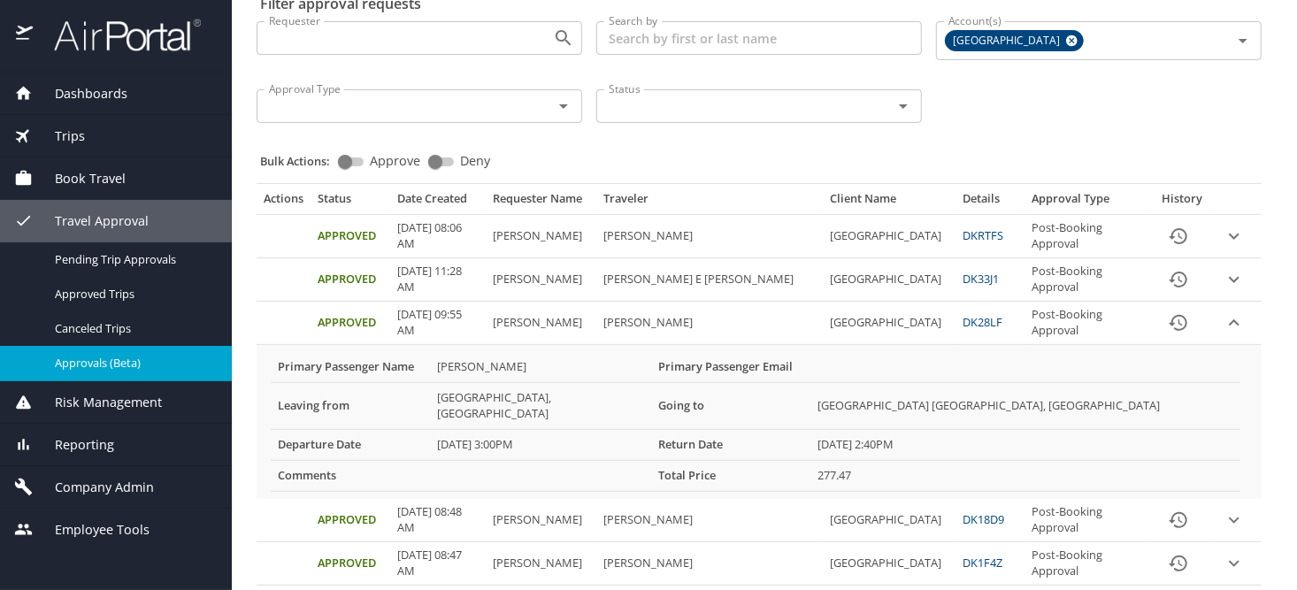
click at [1169, 323] on icon "History" at bounding box center [1178, 323] width 18 height 16
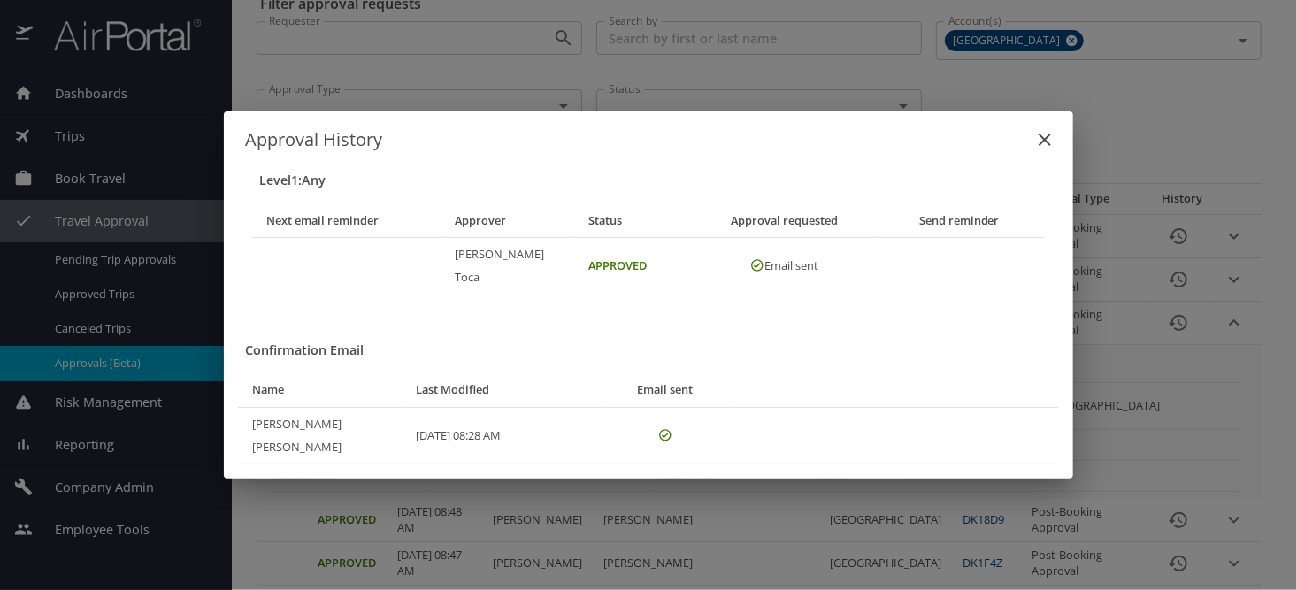
click at [1052, 150] on icon "close" at bounding box center [1044, 139] width 21 height 21
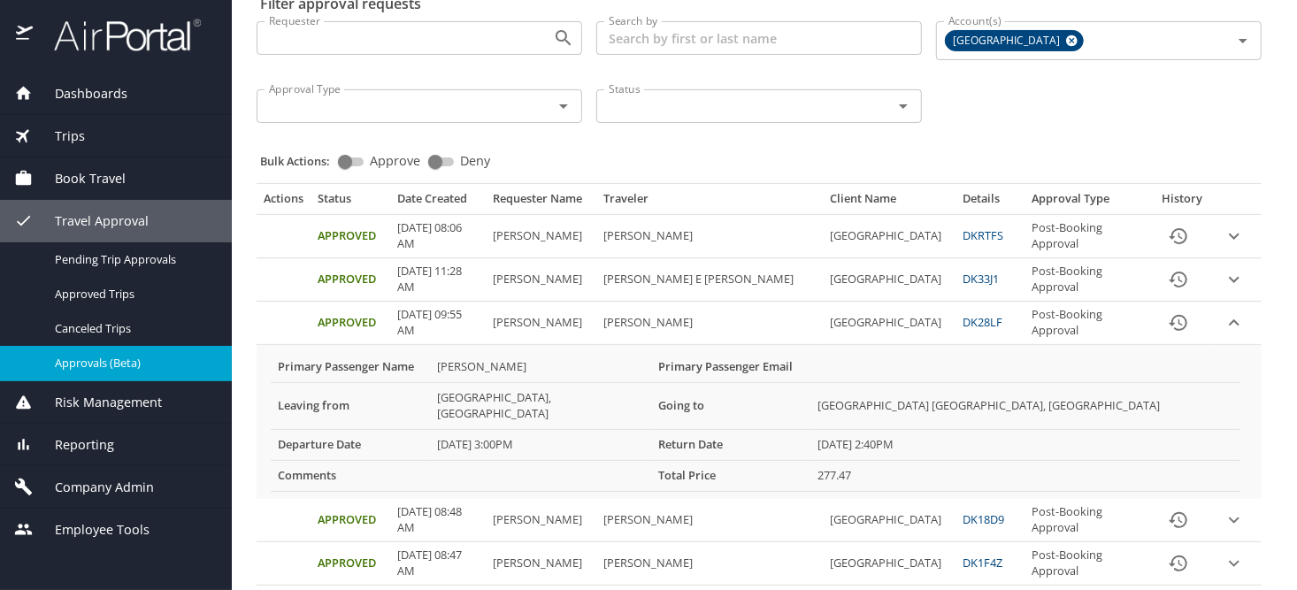
click at [1234, 322] on td "Approval table" at bounding box center [1238, 323] width 48 height 43
click at [1223, 318] on icon "expand row" at bounding box center [1233, 322] width 21 height 21
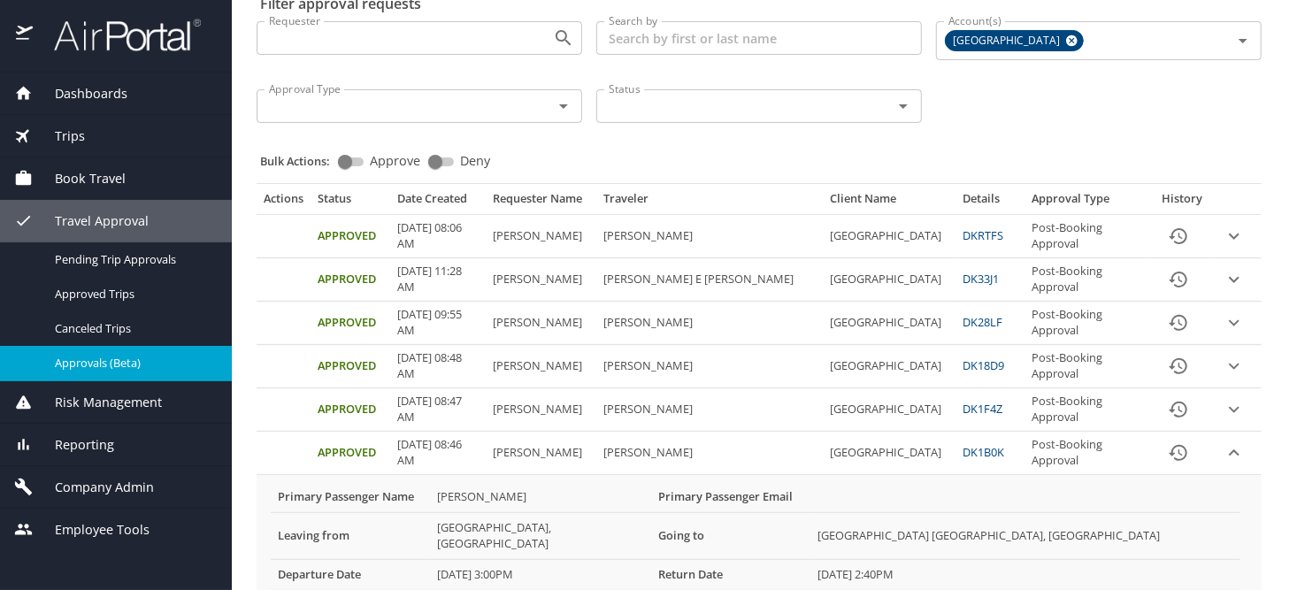
scroll to position [177, 0]
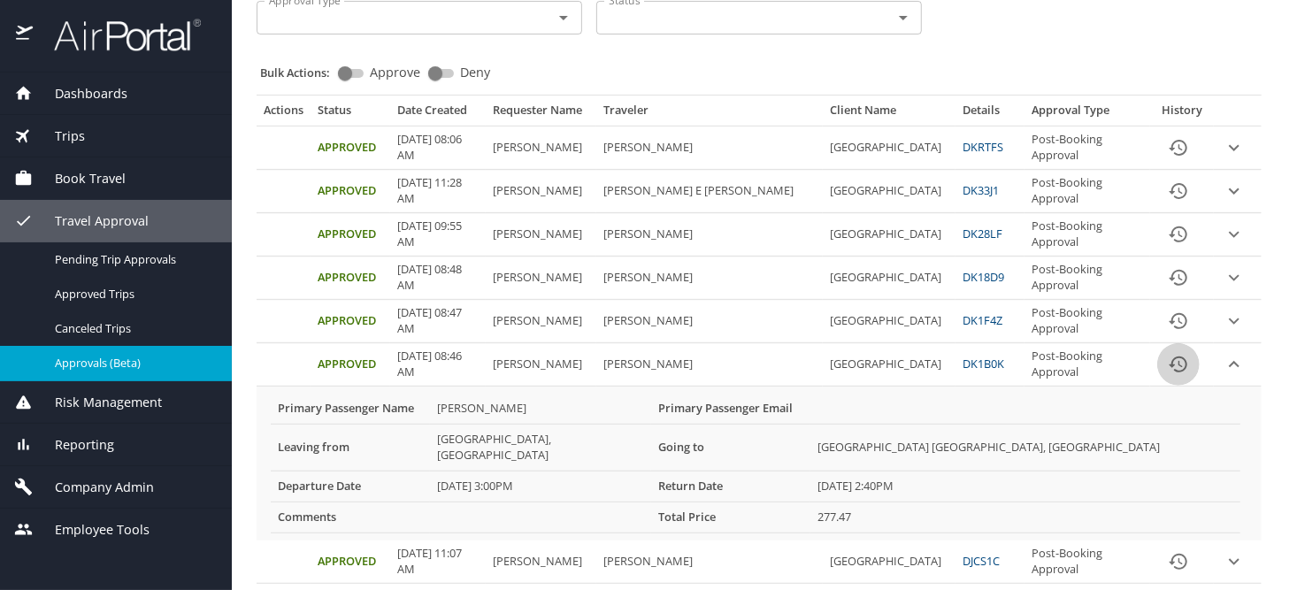
click at [1172, 366] on icon "History" at bounding box center [1178, 364] width 18 height 16
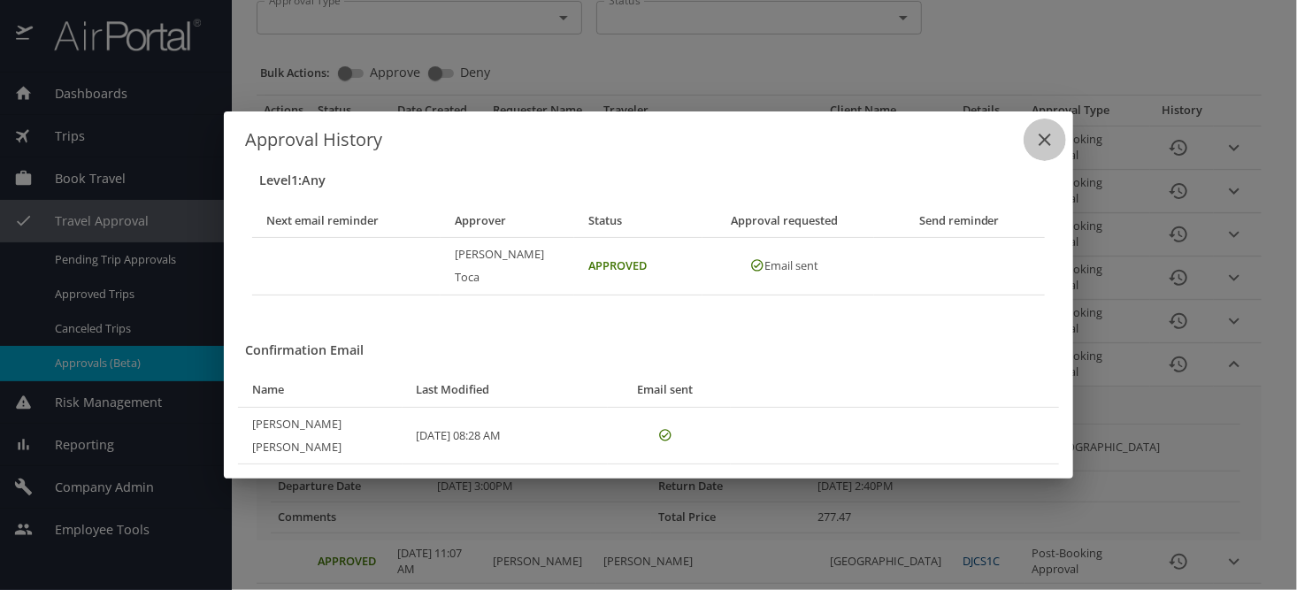
click at [1030, 161] on button "close" at bounding box center [1044, 140] width 42 height 42
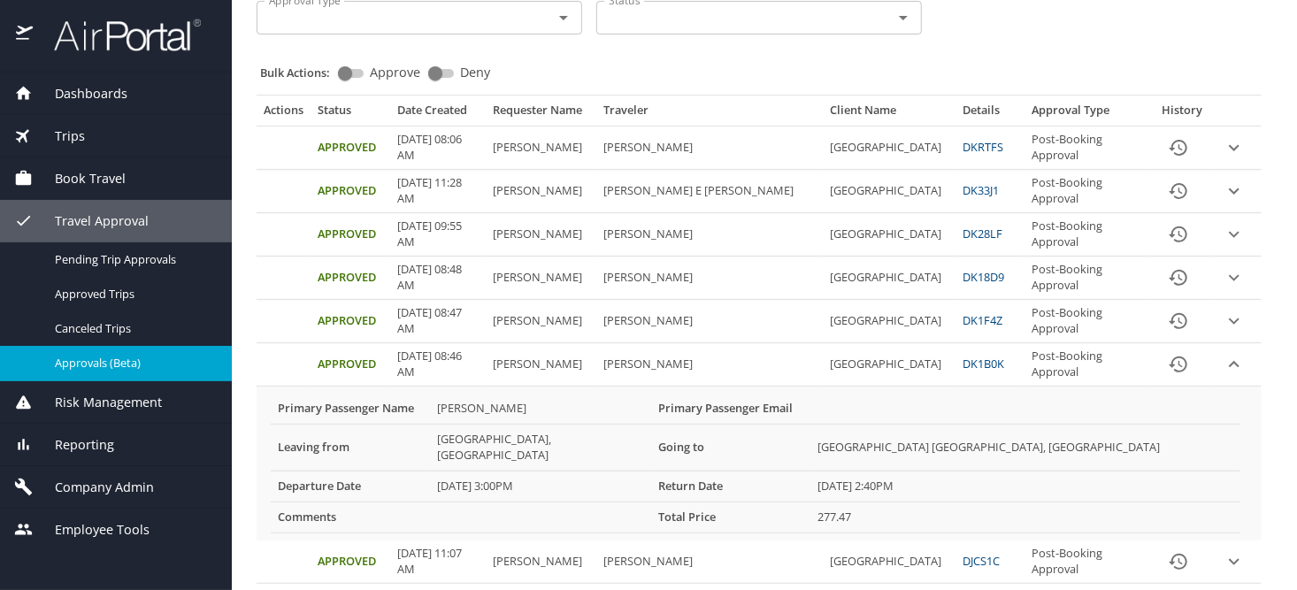
click at [1168, 228] on icon "History" at bounding box center [1178, 234] width 21 height 21
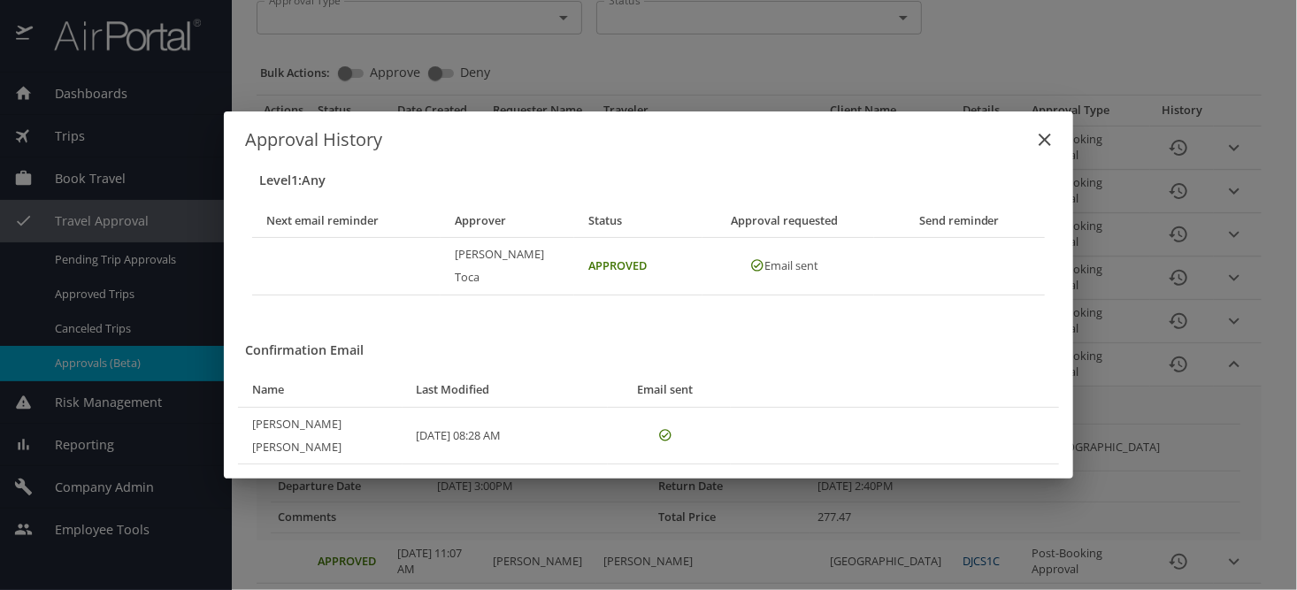
click at [1039, 150] on icon "close" at bounding box center [1044, 139] width 21 height 21
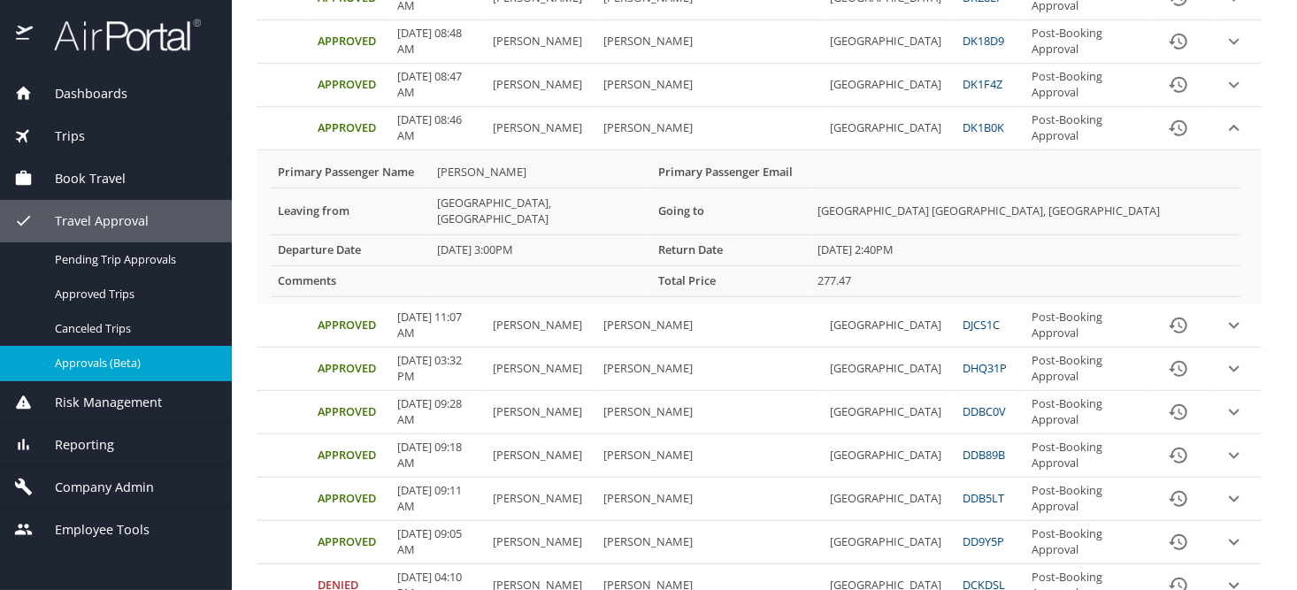
scroll to position [354, 0]
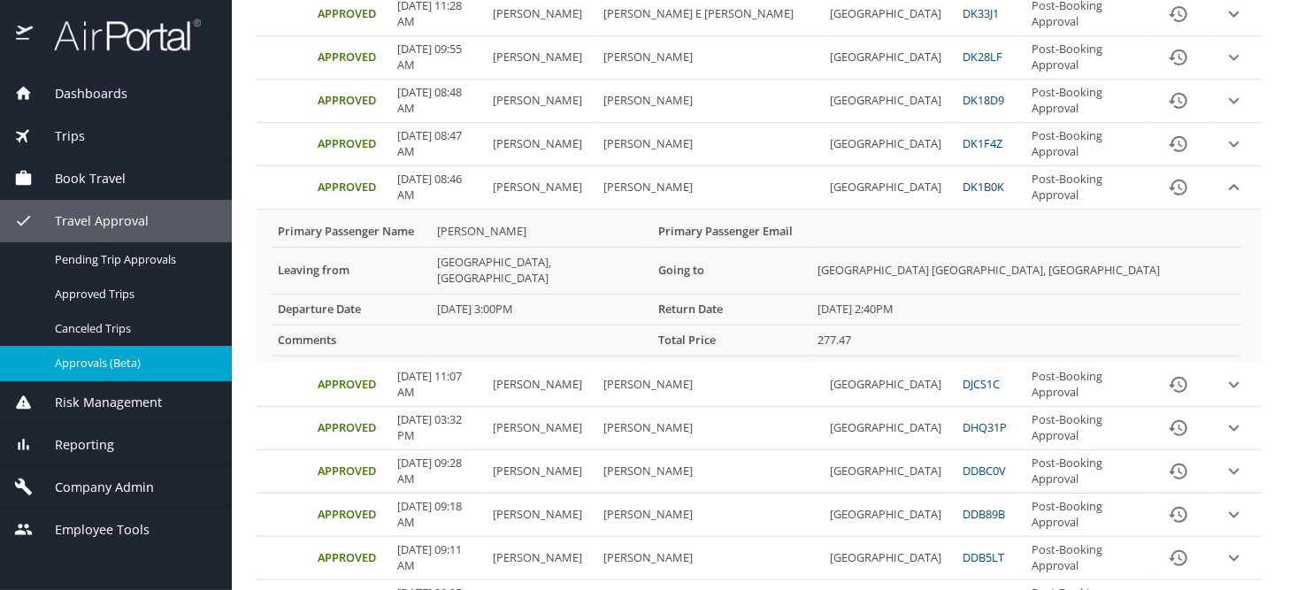
click at [1168, 186] on icon "History" at bounding box center [1178, 187] width 21 height 21
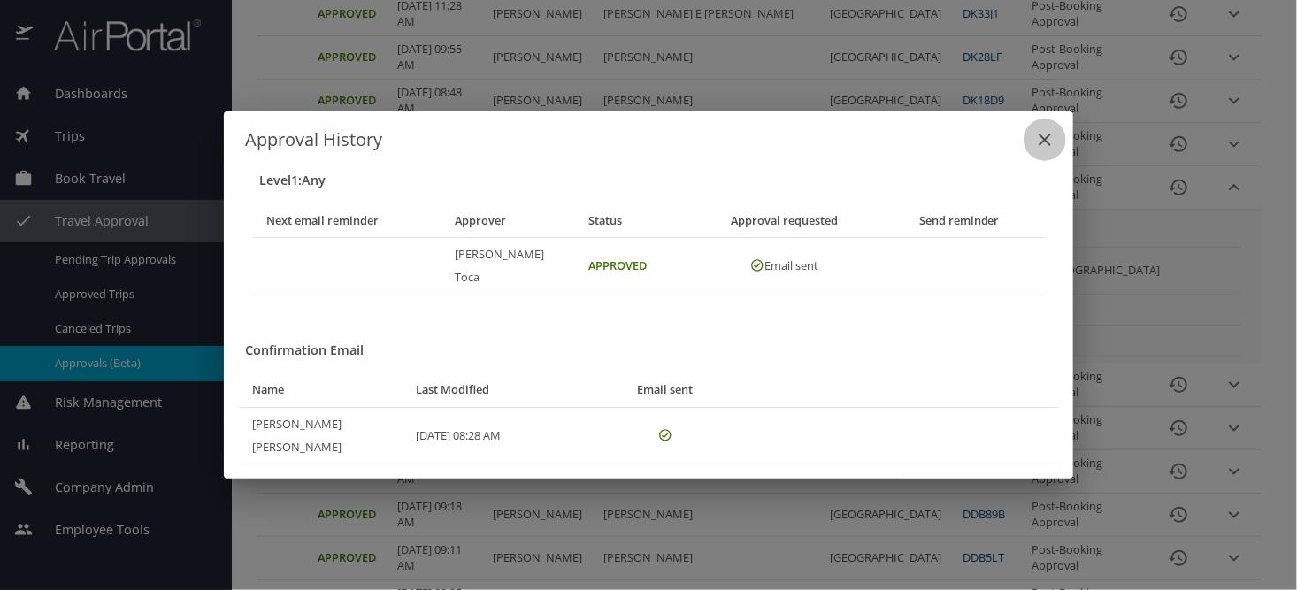
click at [1046, 146] on icon "close" at bounding box center [1044, 140] width 12 height 12
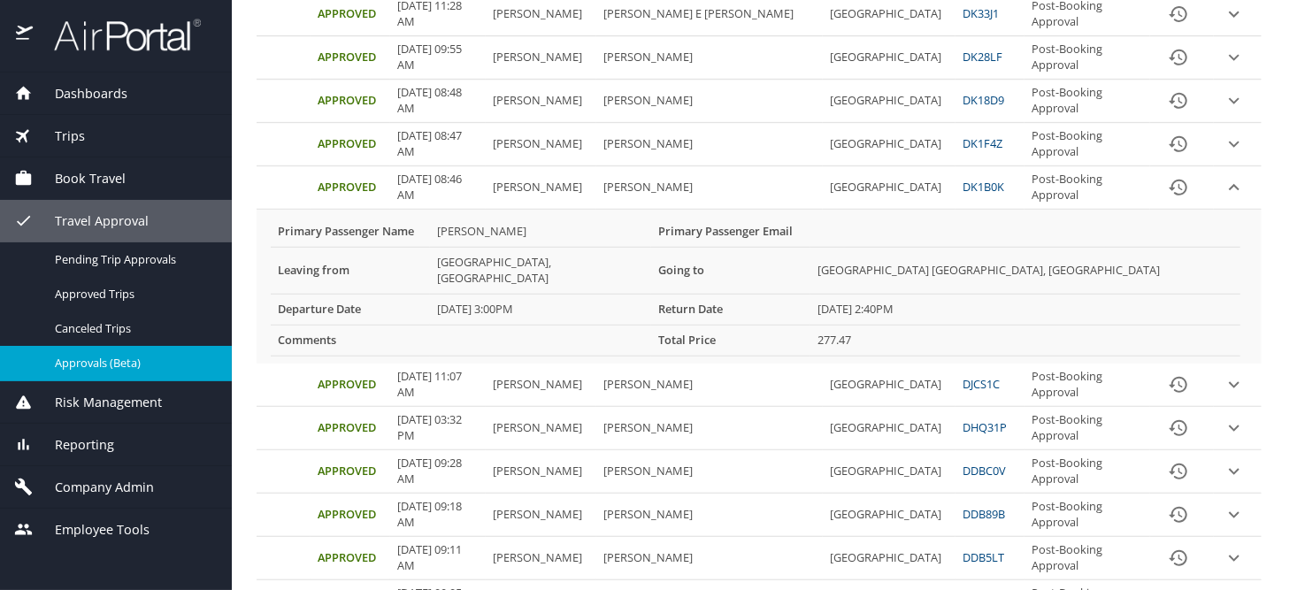
click at [1221, 197] on button "expand row" at bounding box center [1234, 187] width 27 height 27
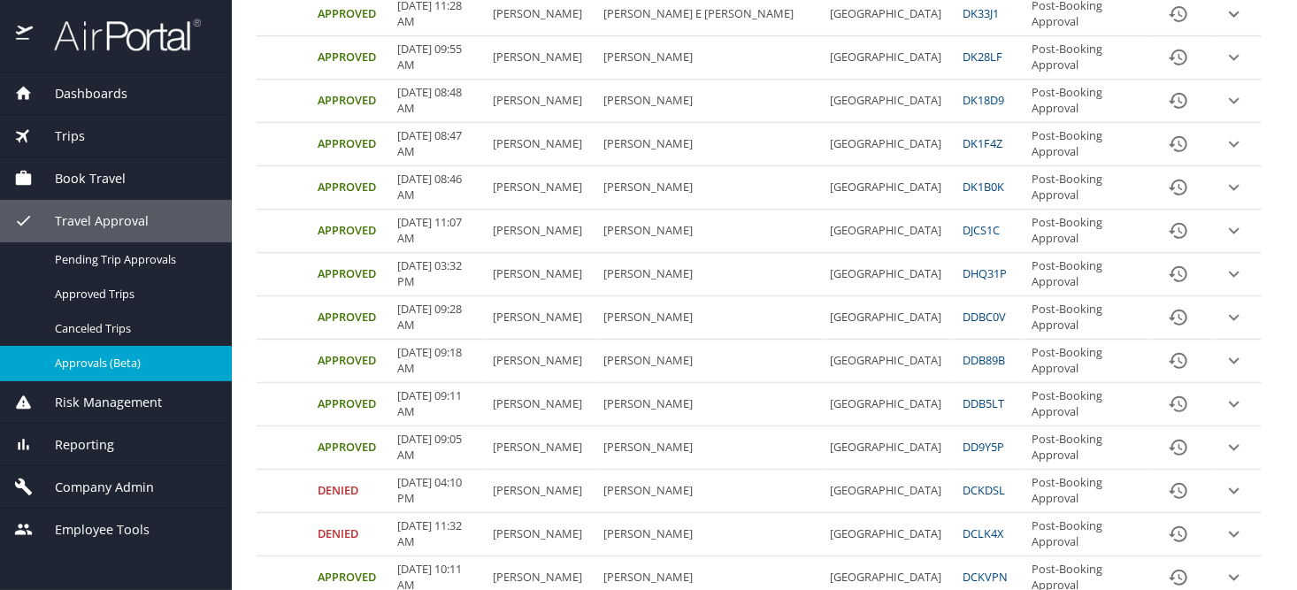
click at [1223, 195] on icon "expand row" at bounding box center [1233, 187] width 21 height 21
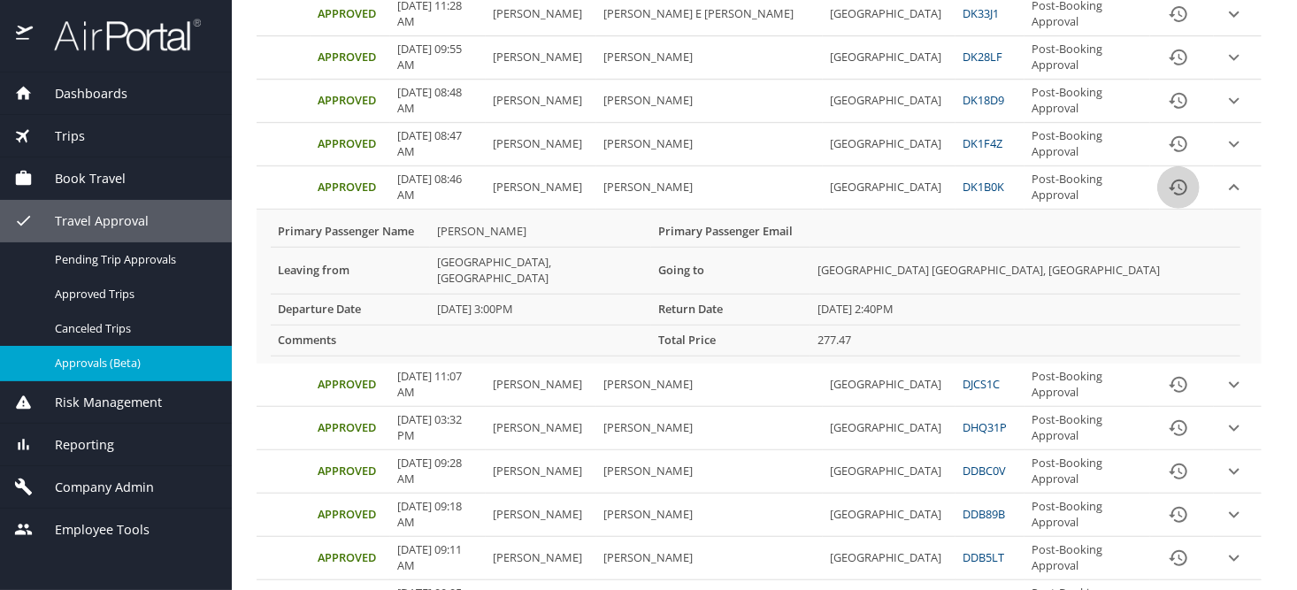
click at [1175, 195] on icon "History" at bounding box center [1178, 187] width 21 height 21
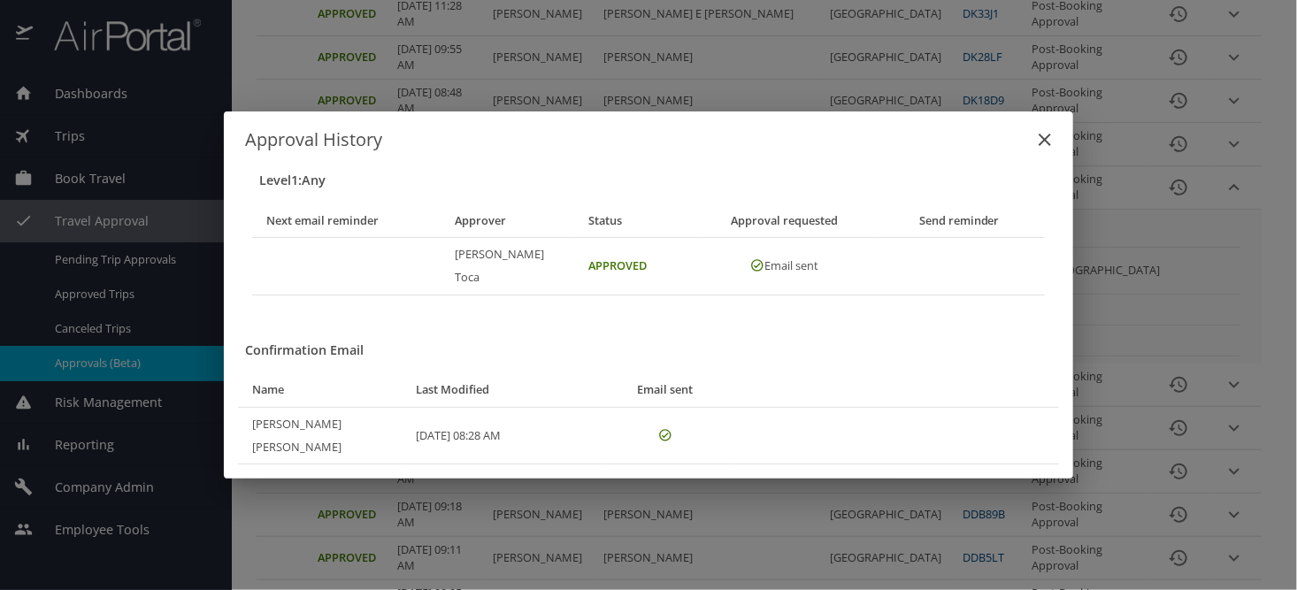
click at [1039, 150] on icon "close" at bounding box center [1044, 139] width 21 height 21
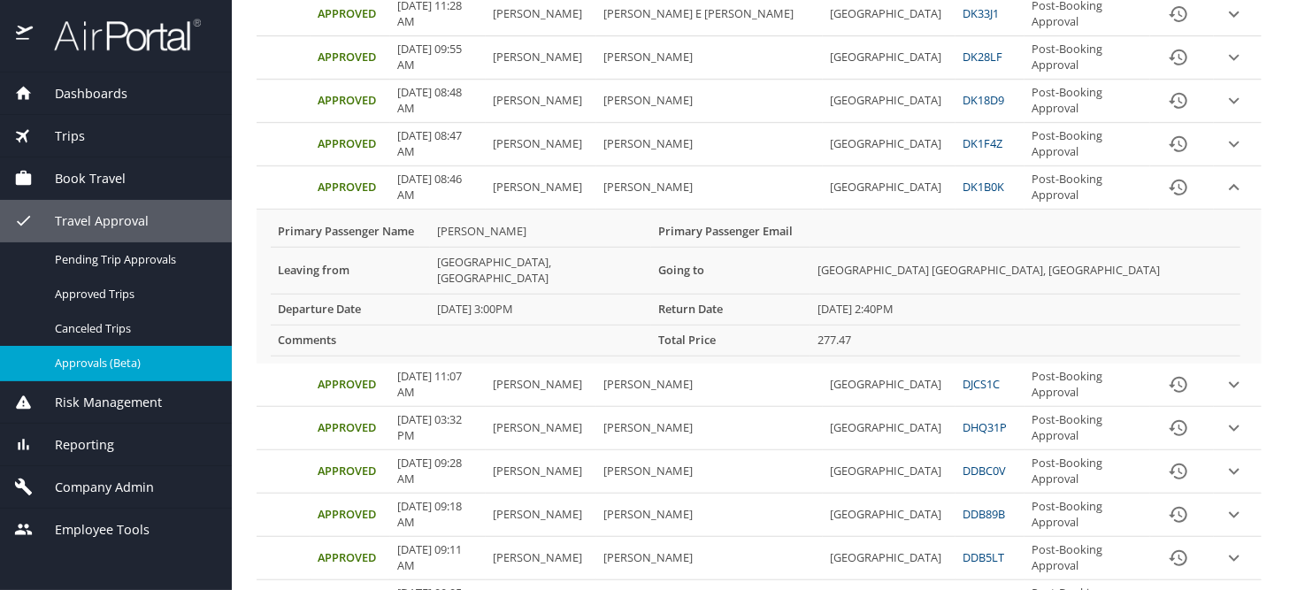
click at [1223, 96] on icon "expand row" at bounding box center [1233, 100] width 21 height 21
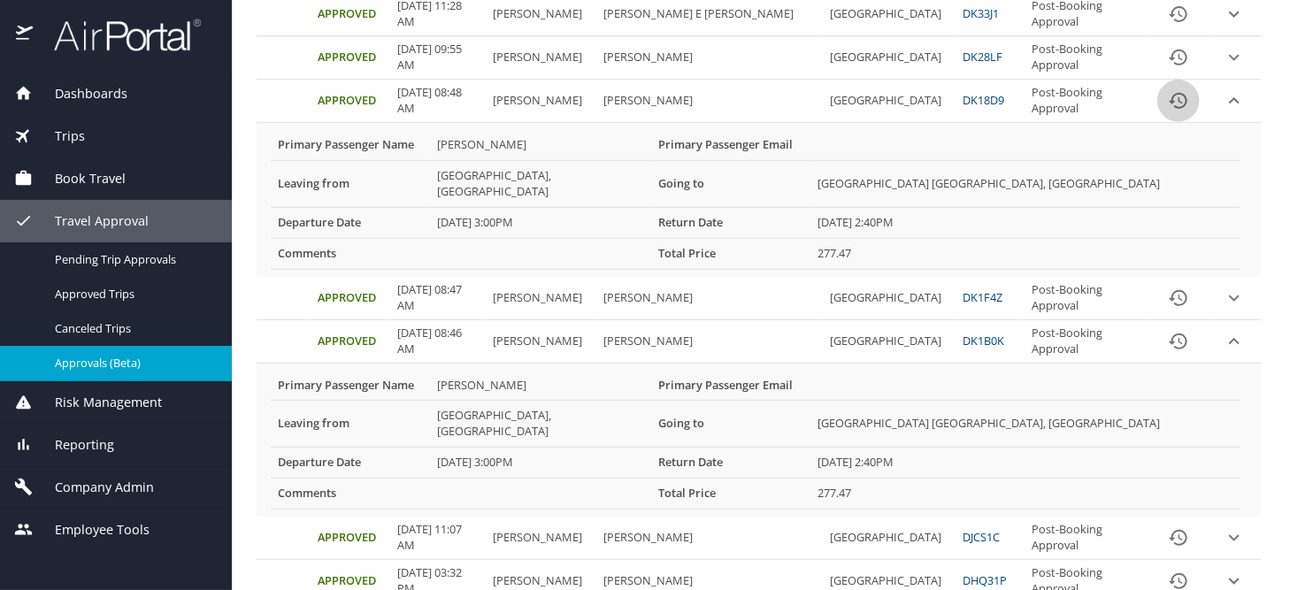
click at [1168, 100] on icon "History" at bounding box center [1178, 100] width 21 height 21
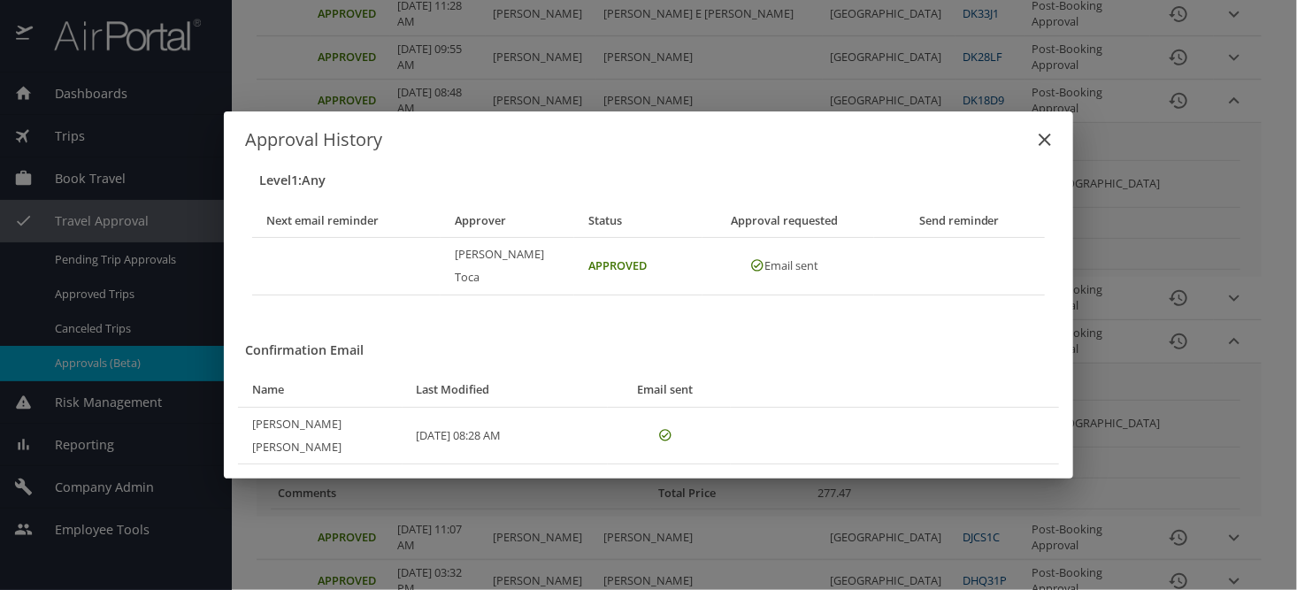
click at [1045, 146] on icon "close" at bounding box center [1044, 140] width 12 height 12
